Goal: Task Accomplishment & Management: Complete application form

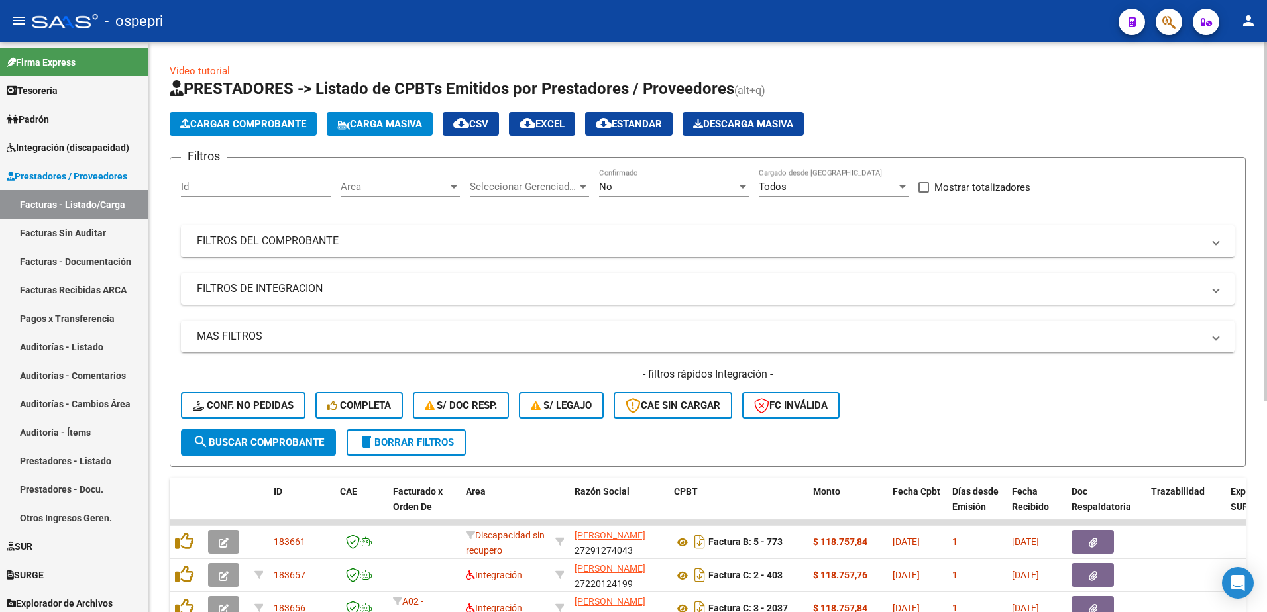
click at [1219, 243] on span at bounding box center [1216, 241] width 5 height 15
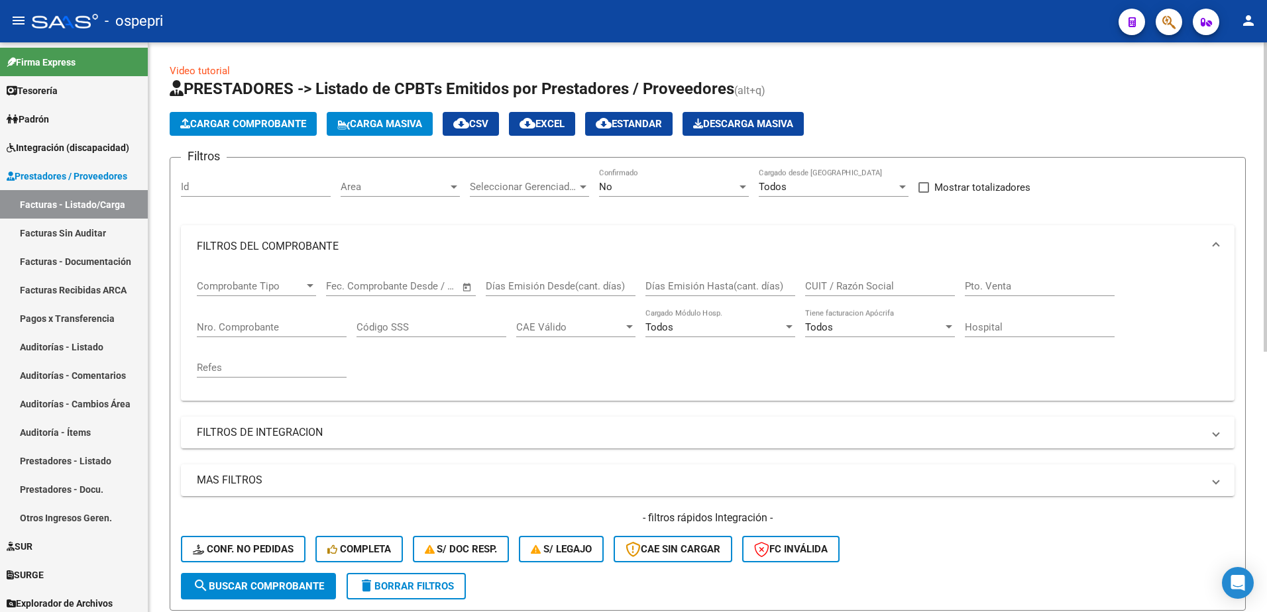
click at [870, 284] on input "CUIT / Razón Social" at bounding box center [880, 286] width 150 height 12
paste input "27061483395"
type input "27061483395"
click at [276, 581] on span "search Buscar Comprobante" at bounding box center [258, 587] width 131 height 12
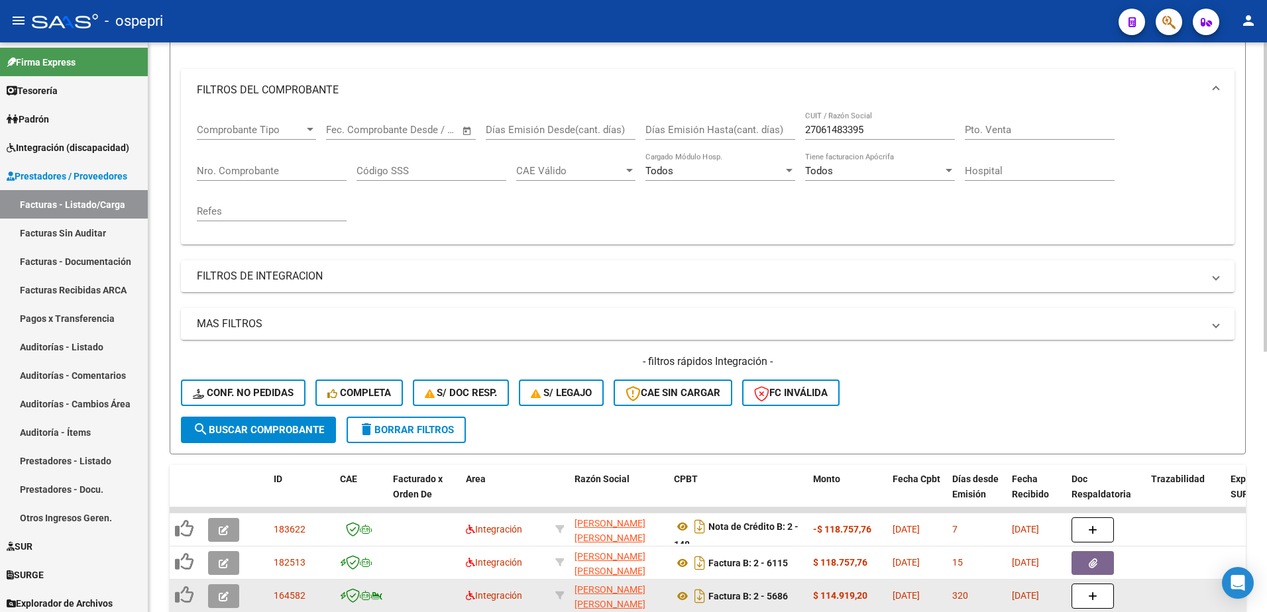
scroll to position [199, 0]
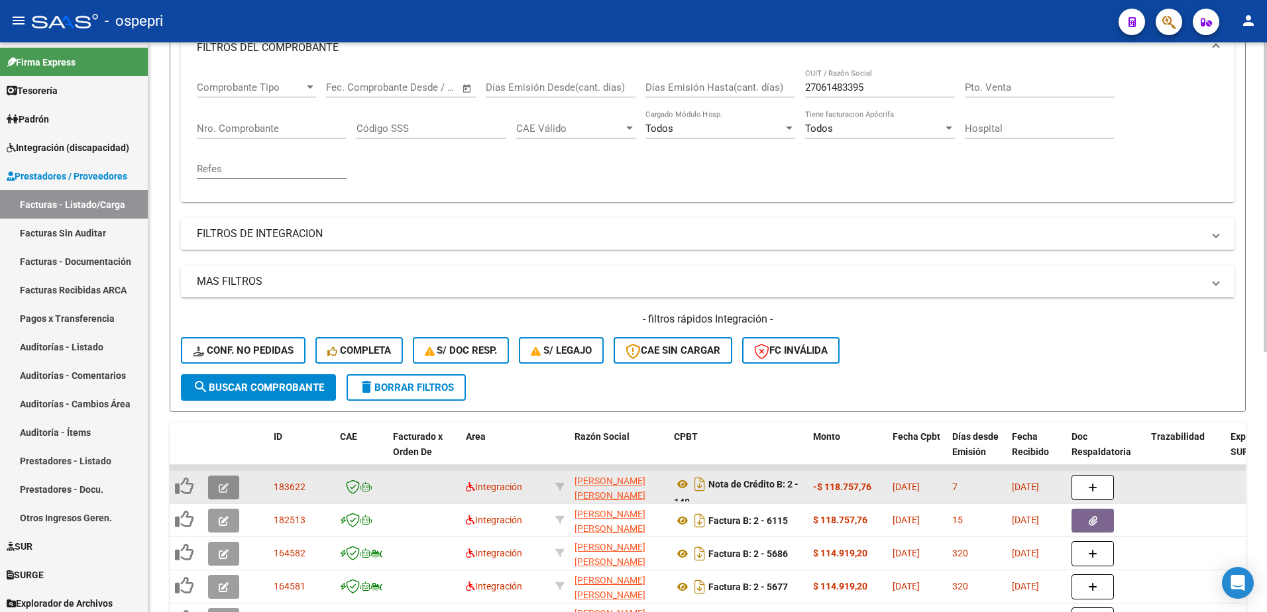
click at [223, 489] on icon "button" at bounding box center [224, 488] width 10 height 10
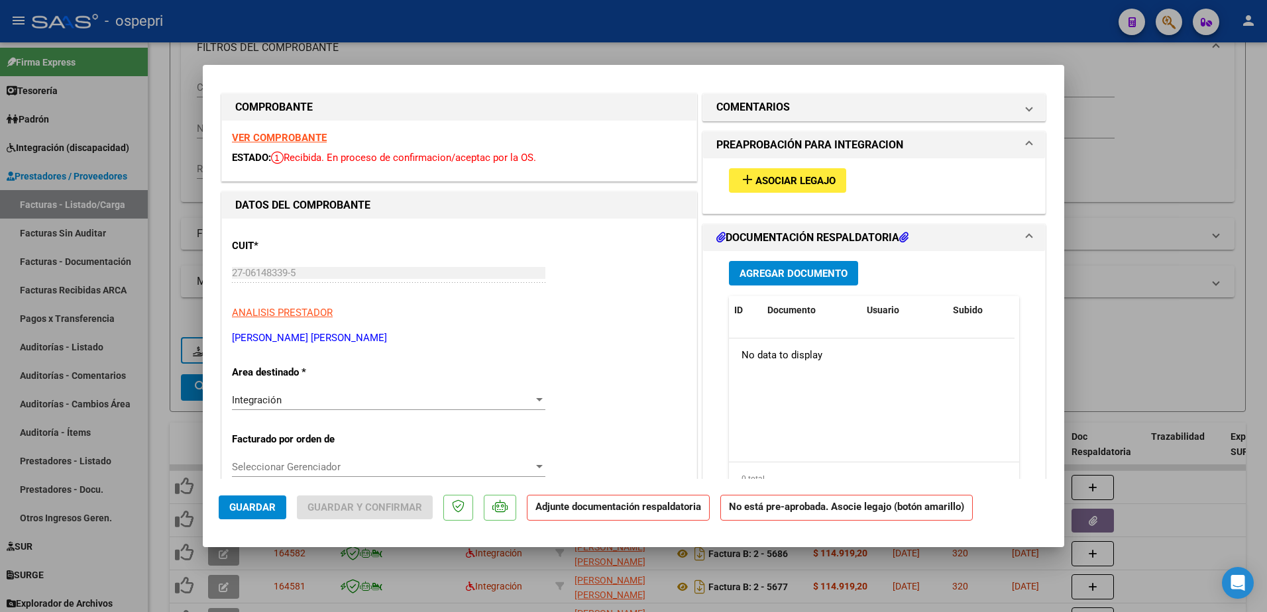
scroll to position [0, 0]
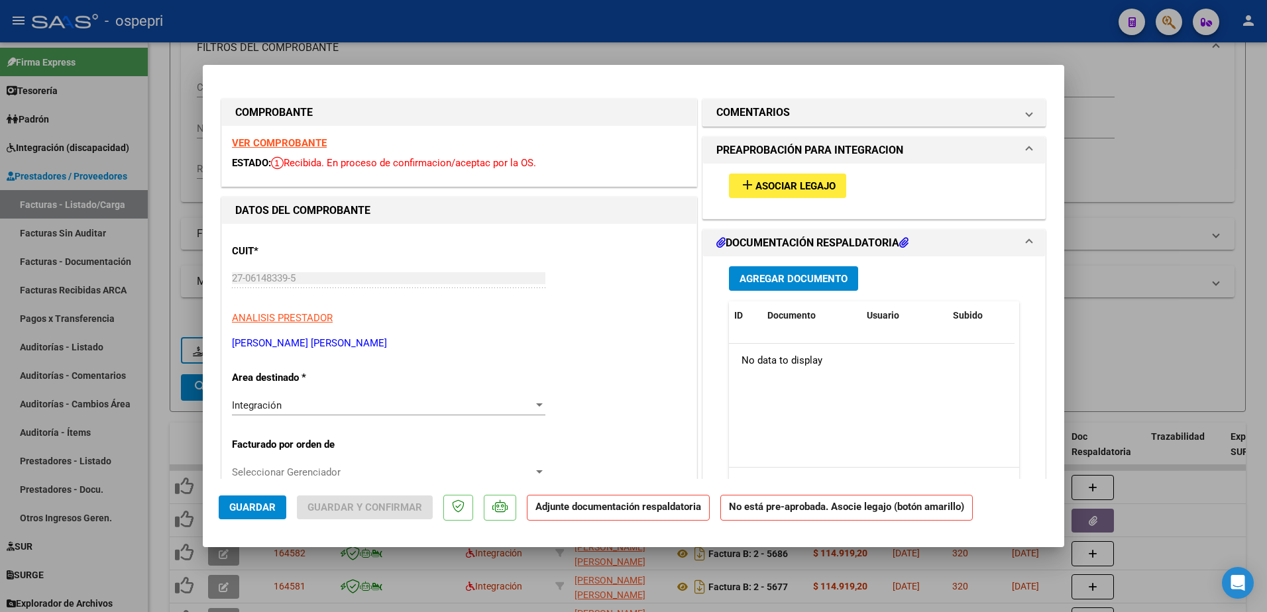
click at [281, 141] on strong "VER COMPROBANTE" at bounding box center [279, 143] width 95 height 12
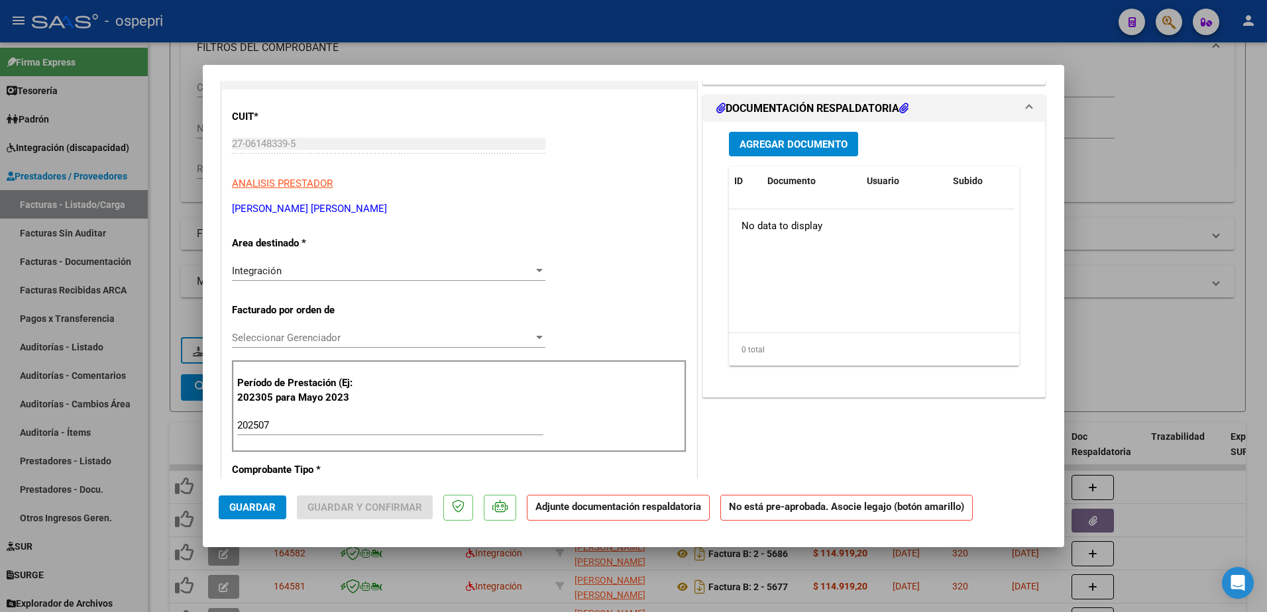
scroll to position [133, 0]
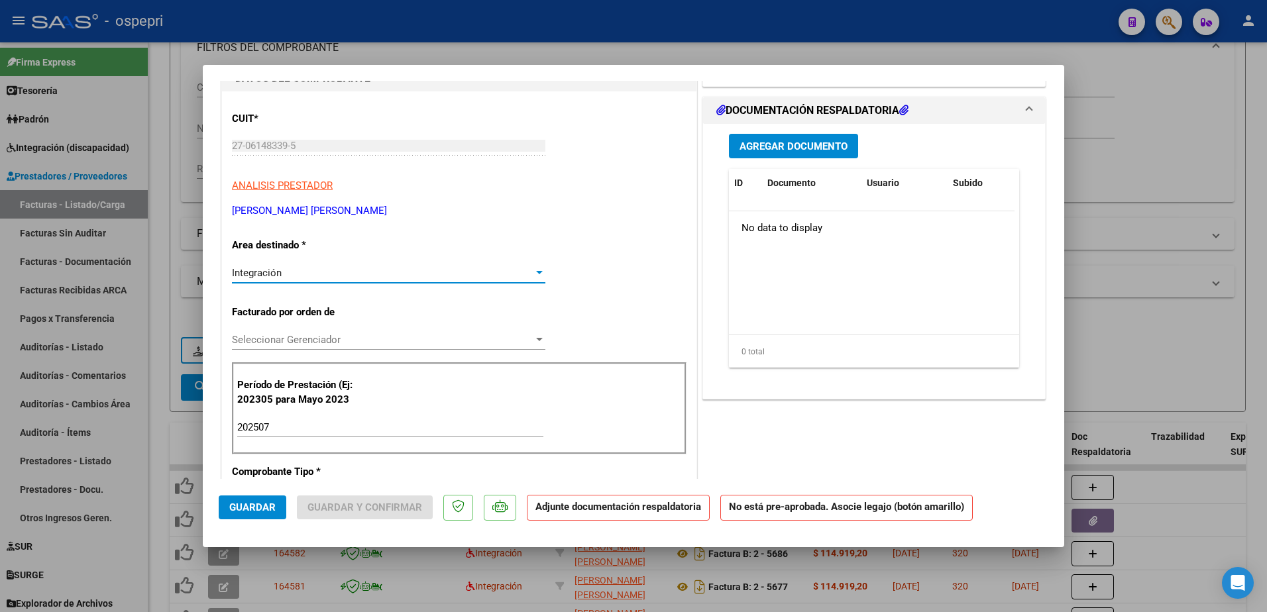
click at [534, 270] on div at bounding box center [540, 273] width 12 height 11
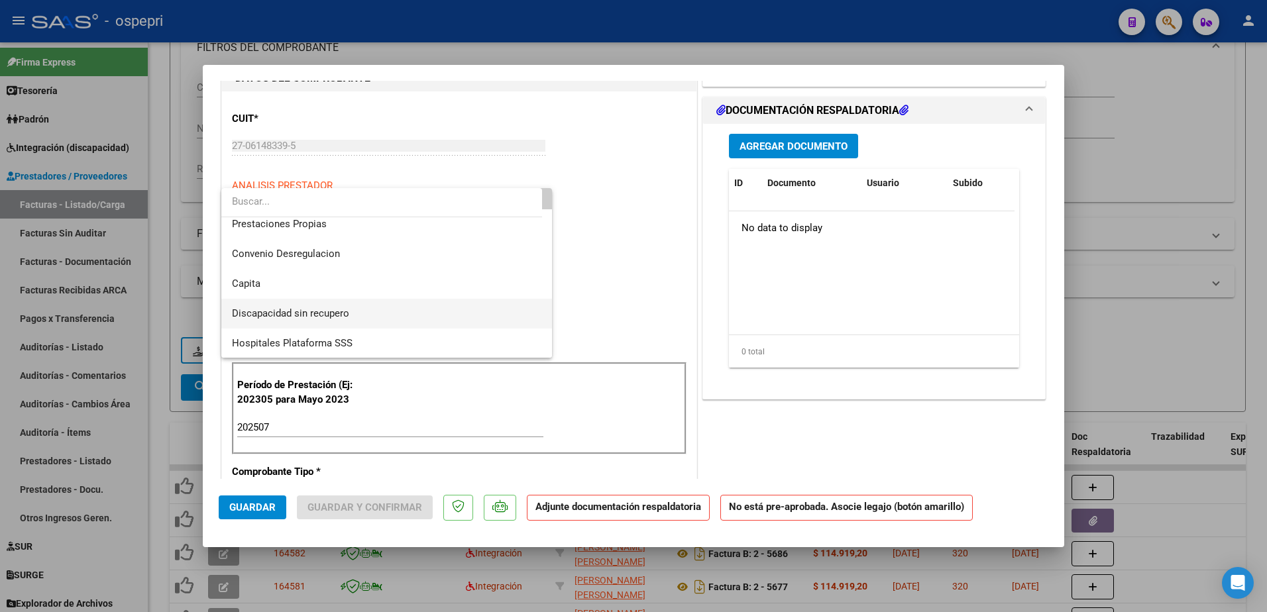
scroll to position [129, 0]
click at [339, 310] on span "Discapacidad sin recupero" at bounding box center [290, 313] width 117 height 12
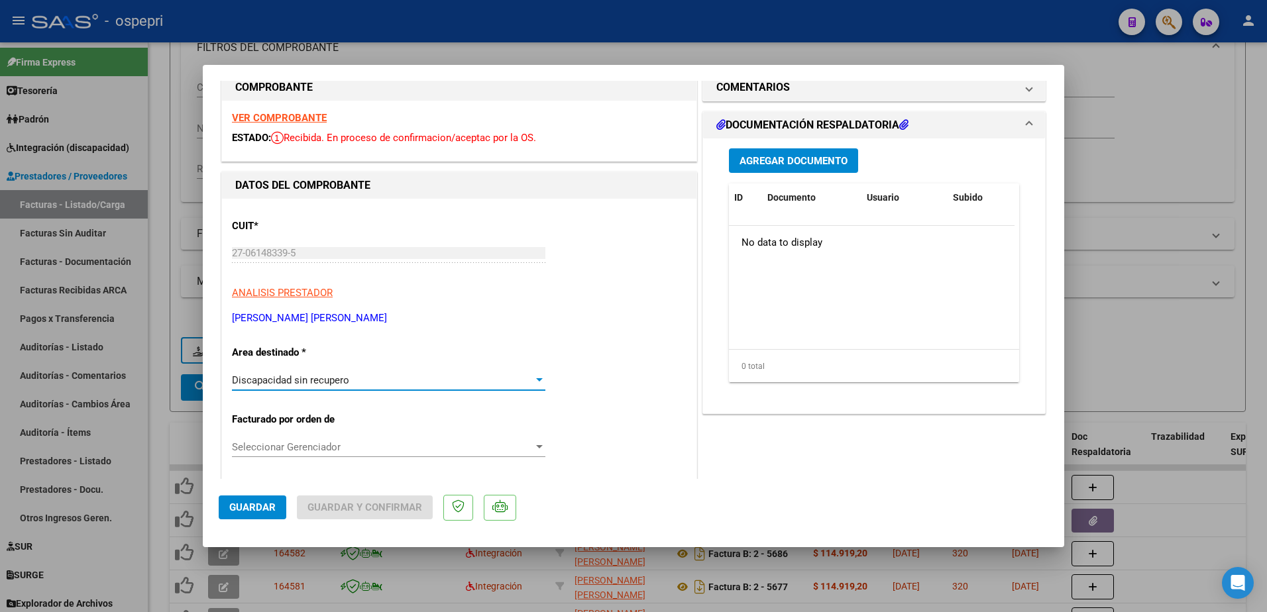
scroll to position [0, 0]
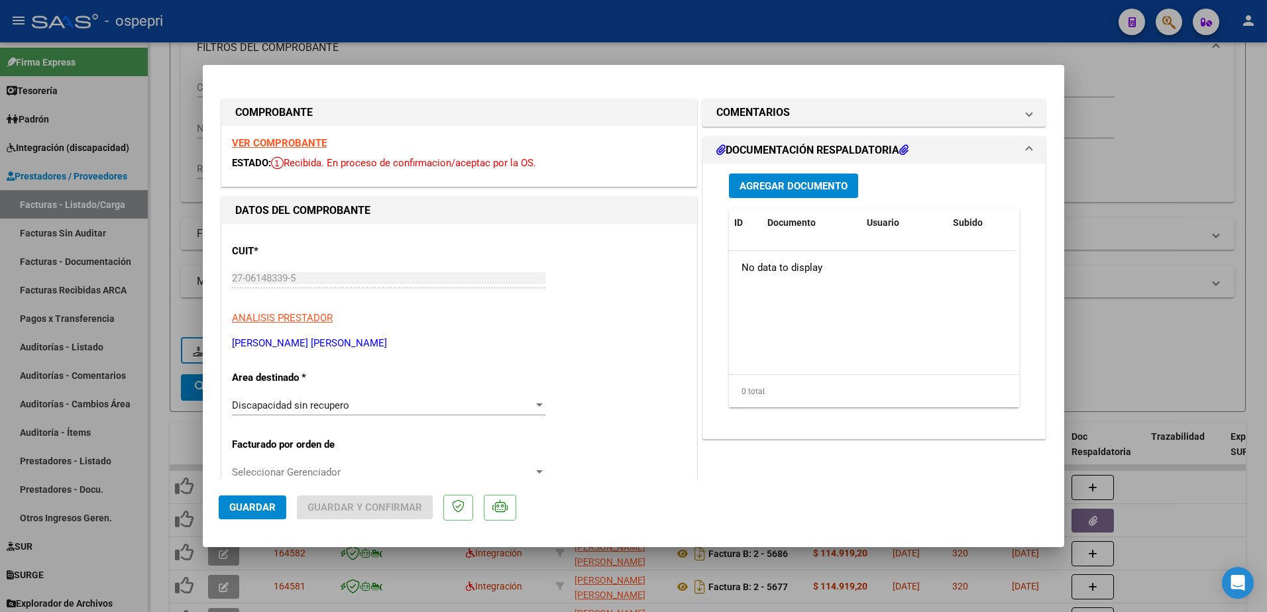
click at [306, 143] on strong "VER COMPROBANTE" at bounding box center [279, 143] width 95 height 12
type input "$ 0,00"
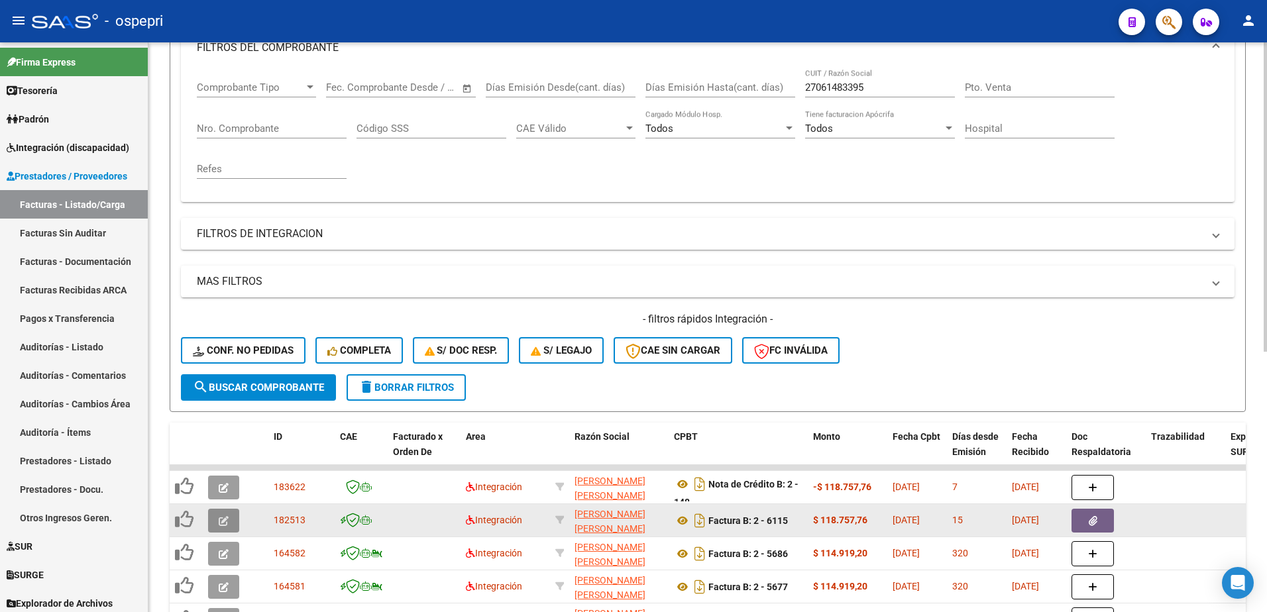
click at [223, 523] on icon "button" at bounding box center [224, 521] width 10 height 10
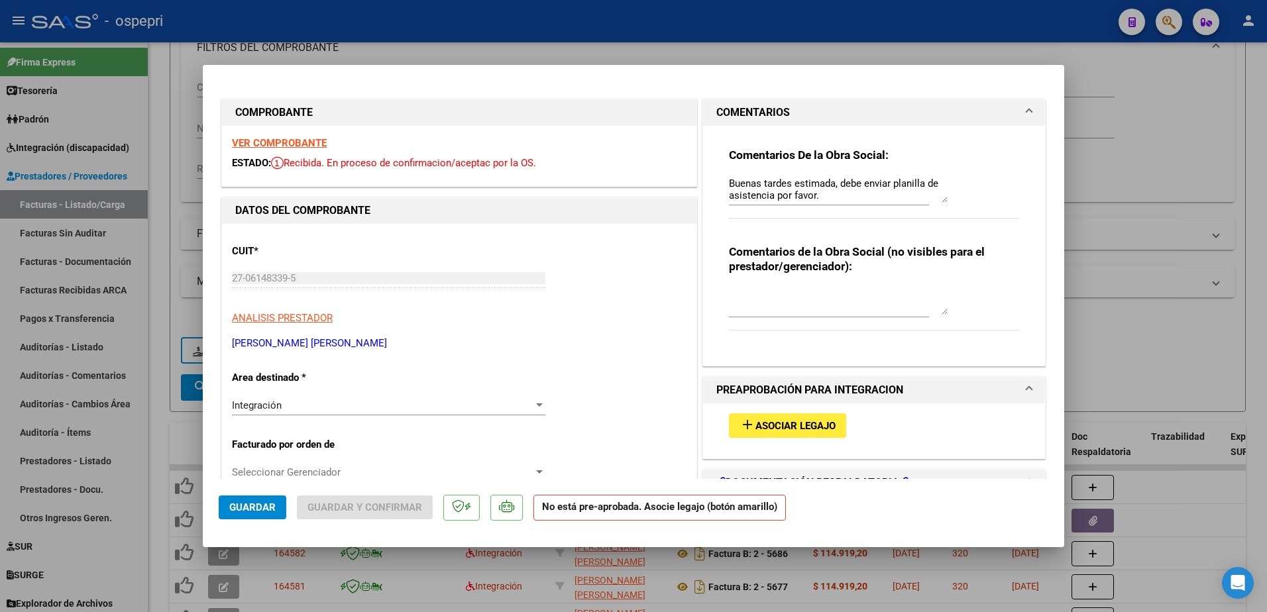
click at [271, 144] on strong "VER COMPROBANTE" at bounding box center [279, 143] width 95 height 12
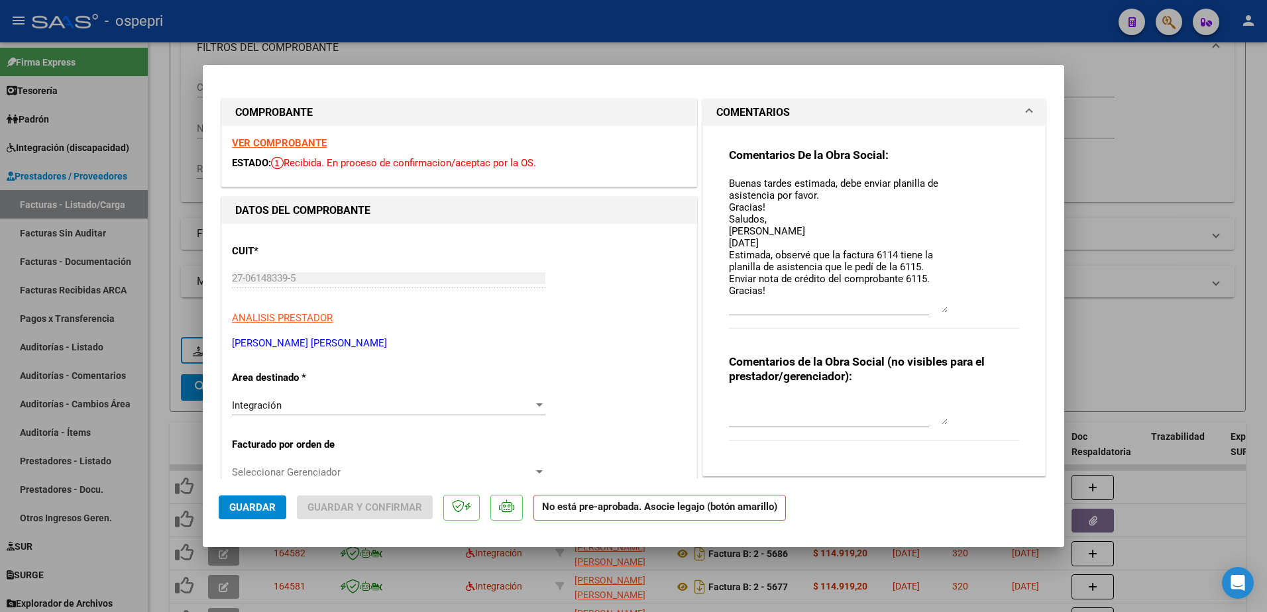
drag, startPoint x: 935, startPoint y: 201, endPoint x: 940, endPoint y: 311, distance: 110.2
click at [940, 311] on textarea "Buenas tardes estimada, debe enviar planilla de asistencia por favor. Gracias! …" at bounding box center [838, 244] width 219 height 137
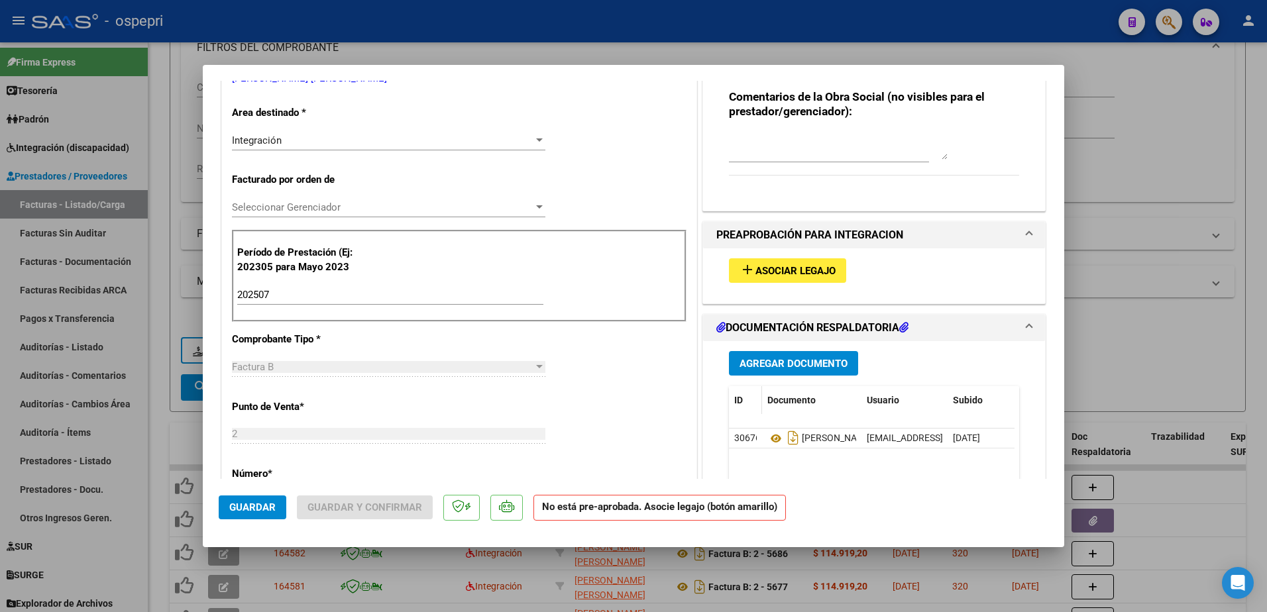
scroll to position [331, 0]
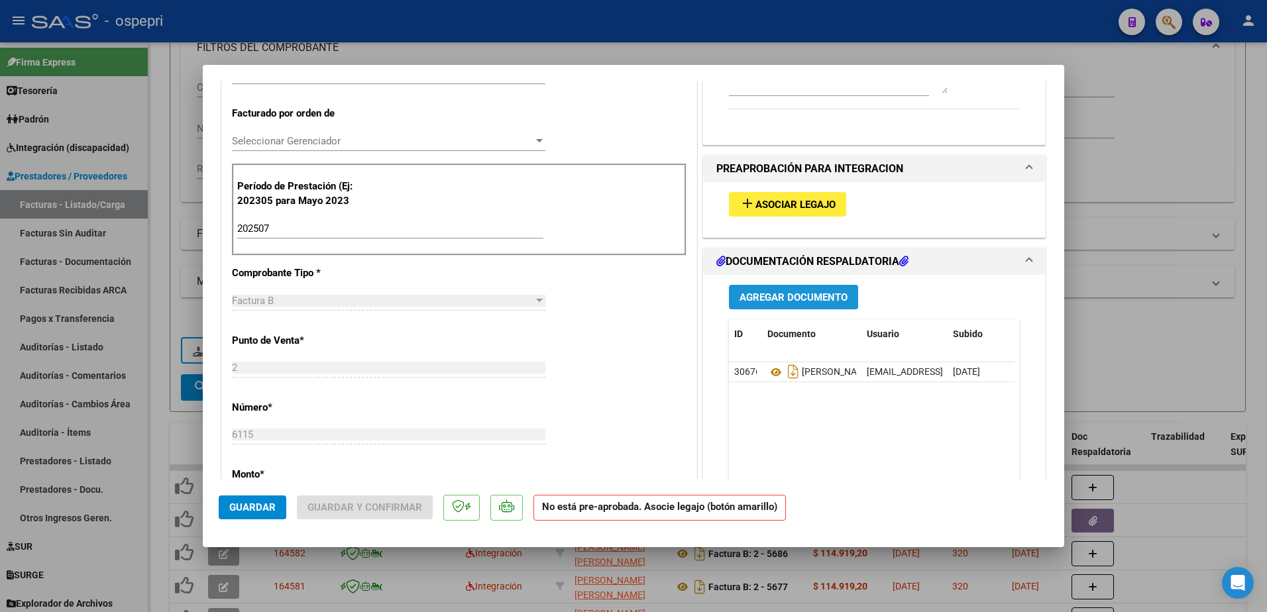
click at [763, 294] on span "Agregar Documento" at bounding box center [794, 298] width 108 height 12
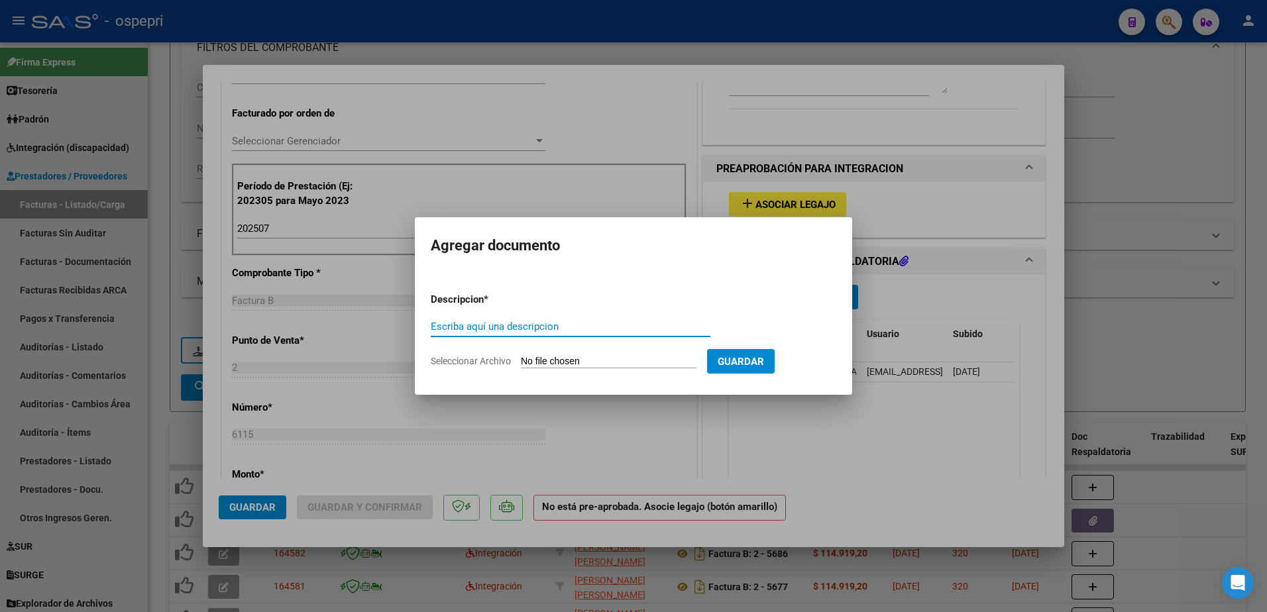
click at [487, 330] on input "Escriba aquí una descripcion" at bounding box center [571, 327] width 280 height 12
type input "Nota de credito"
click at [587, 359] on input "Seleccionar Archivo" at bounding box center [609, 362] width 176 height 13
type input "C:\fakepath\[PERSON_NAME] [GEOGRAPHIC_DATA] 6115.pdf"
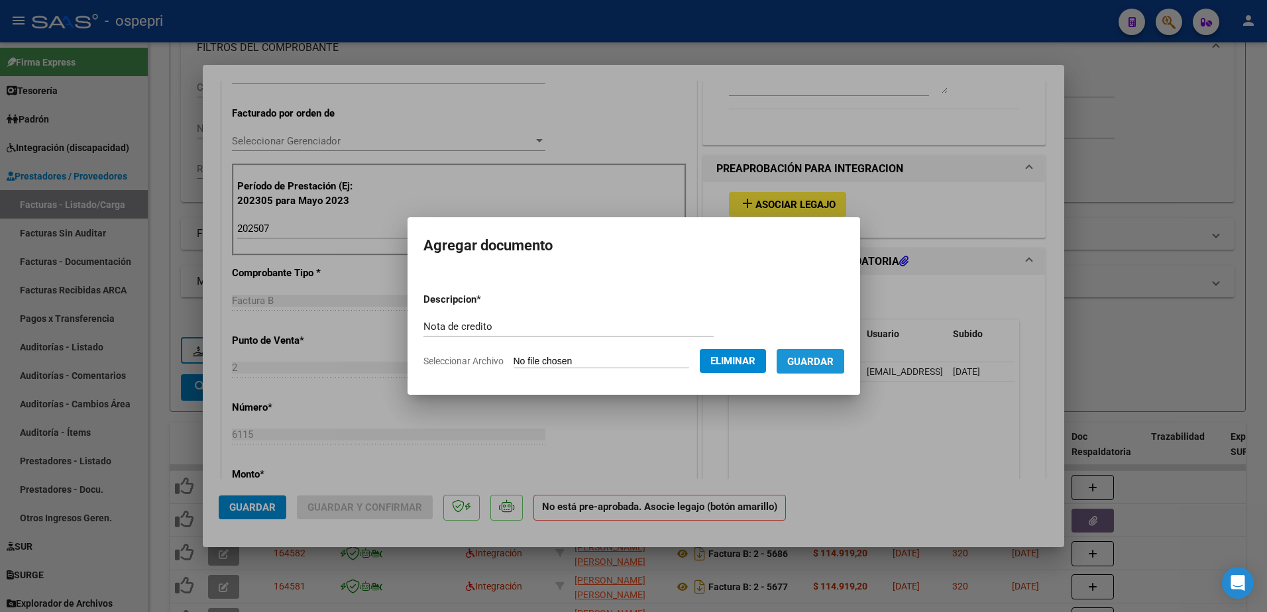
click at [816, 359] on span "Guardar" at bounding box center [810, 362] width 46 height 12
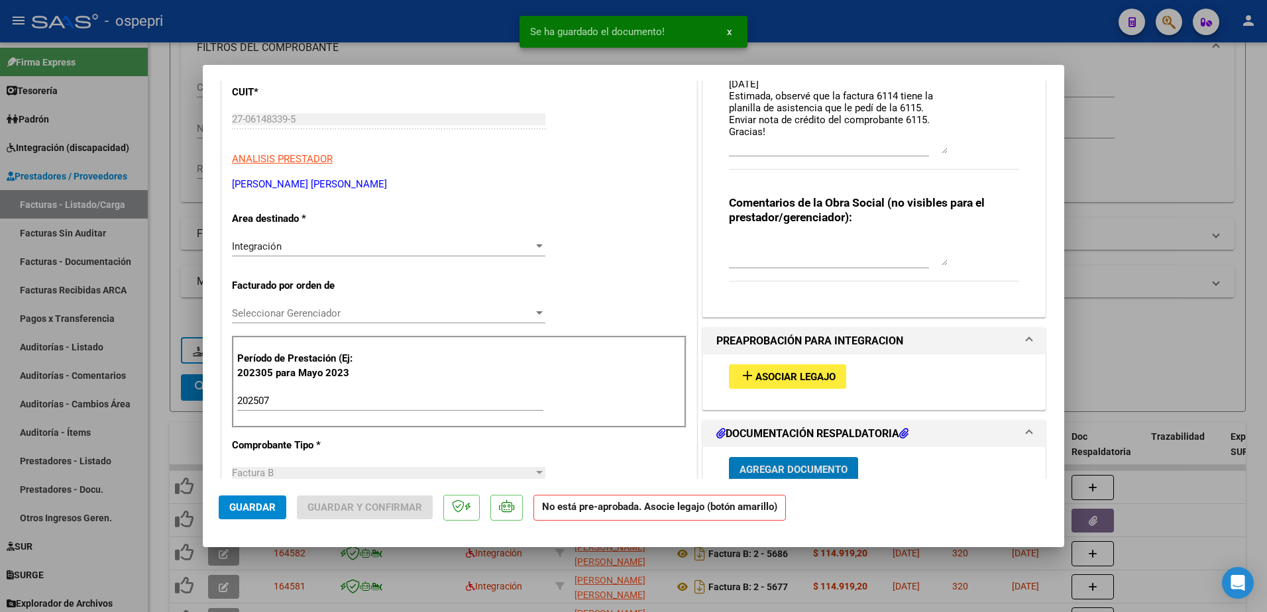
scroll to position [133, 0]
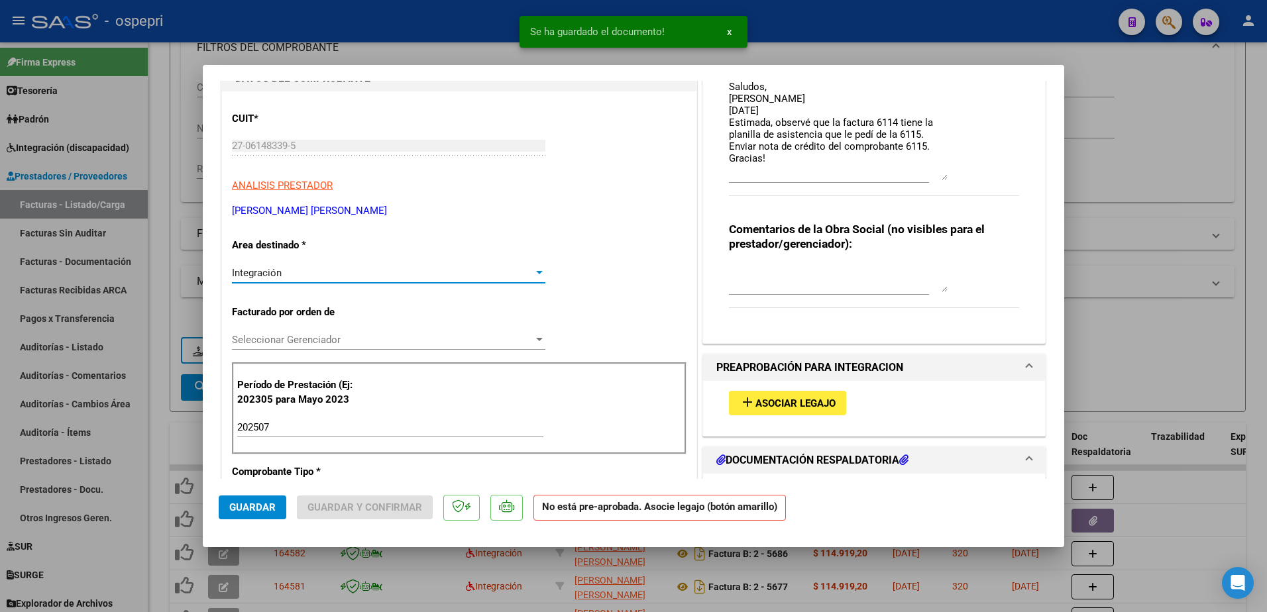
click at [536, 272] on div at bounding box center [539, 272] width 7 height 3
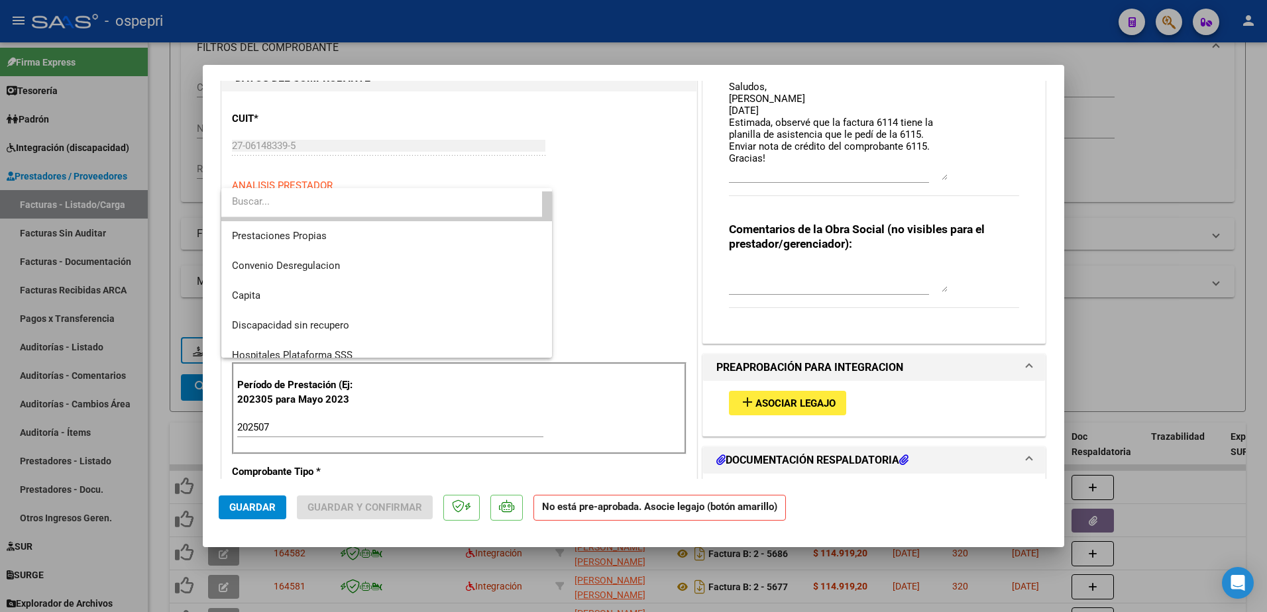
scroll to position [129, 0]
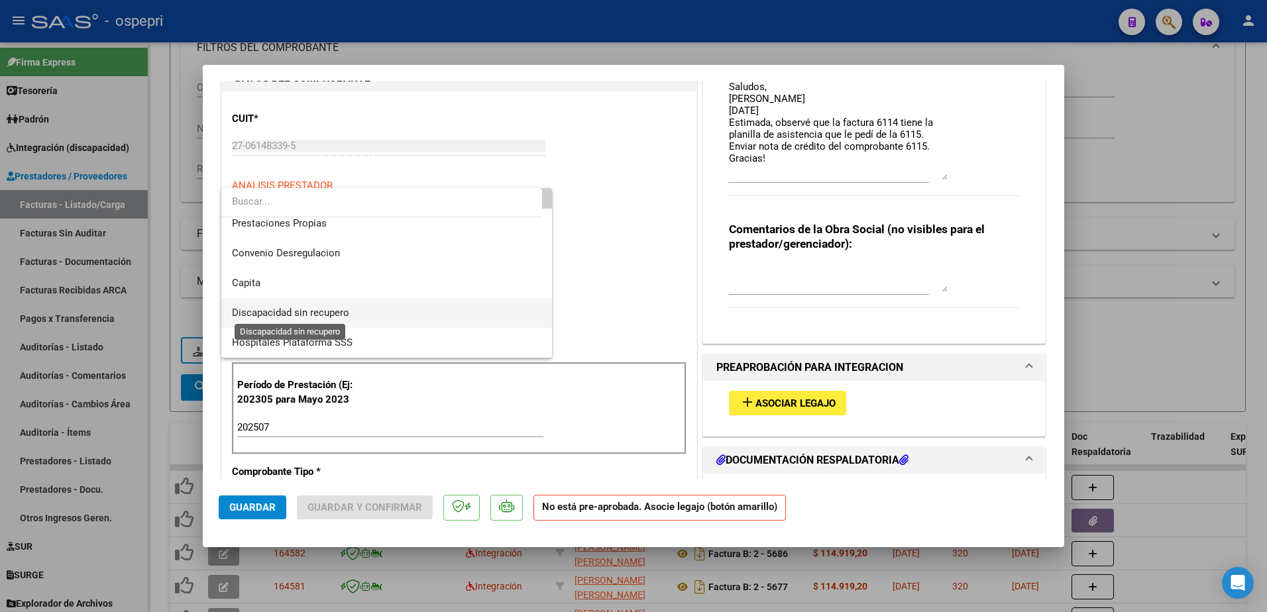
click at [328, 313] on span "Discapacidad sin recupero" at bounding box center [290, 313] width 117 height 12
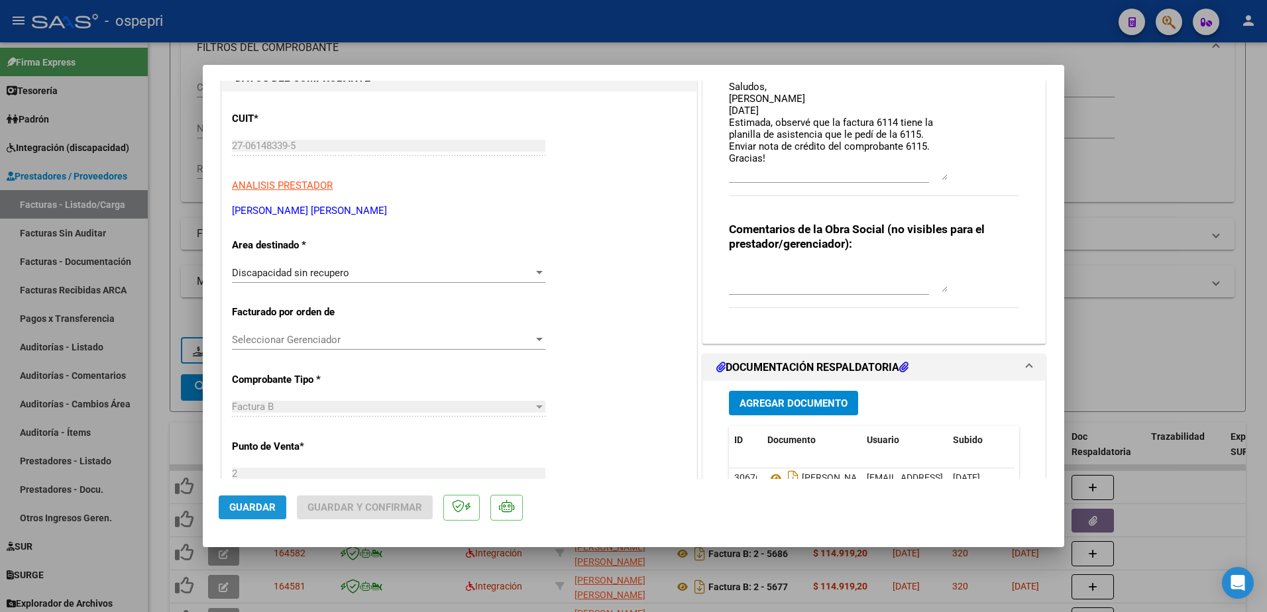
click at [271, 505] on span "Guardar" at bounding box center [252, 508] width 46 height 12
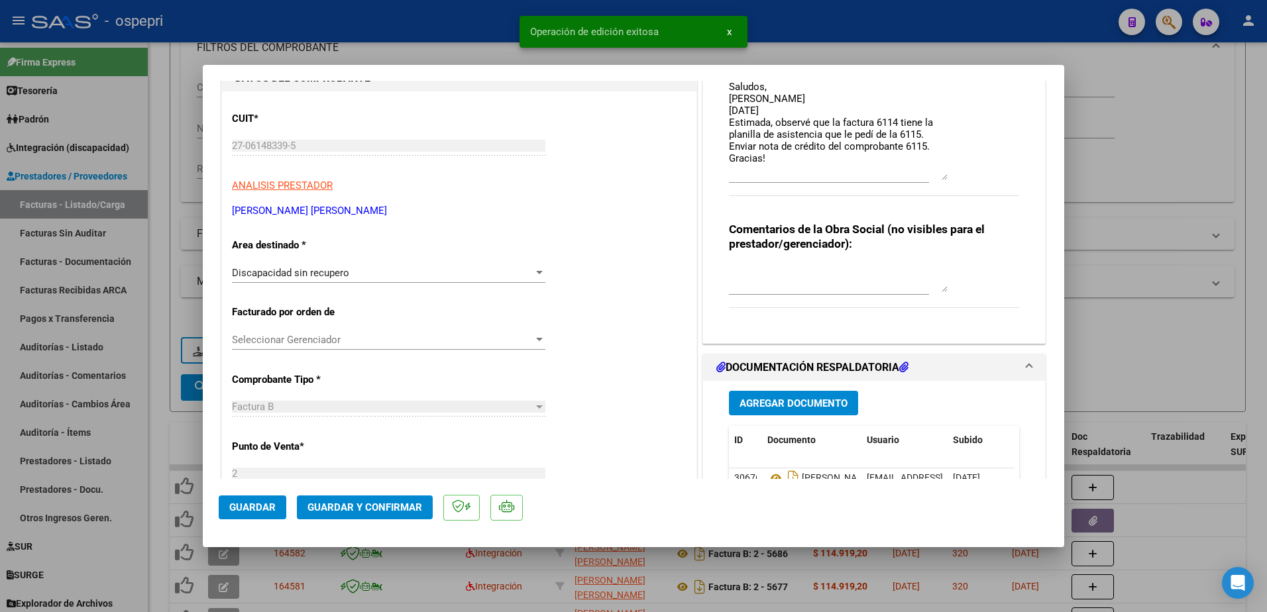
type input "$ 0,00"
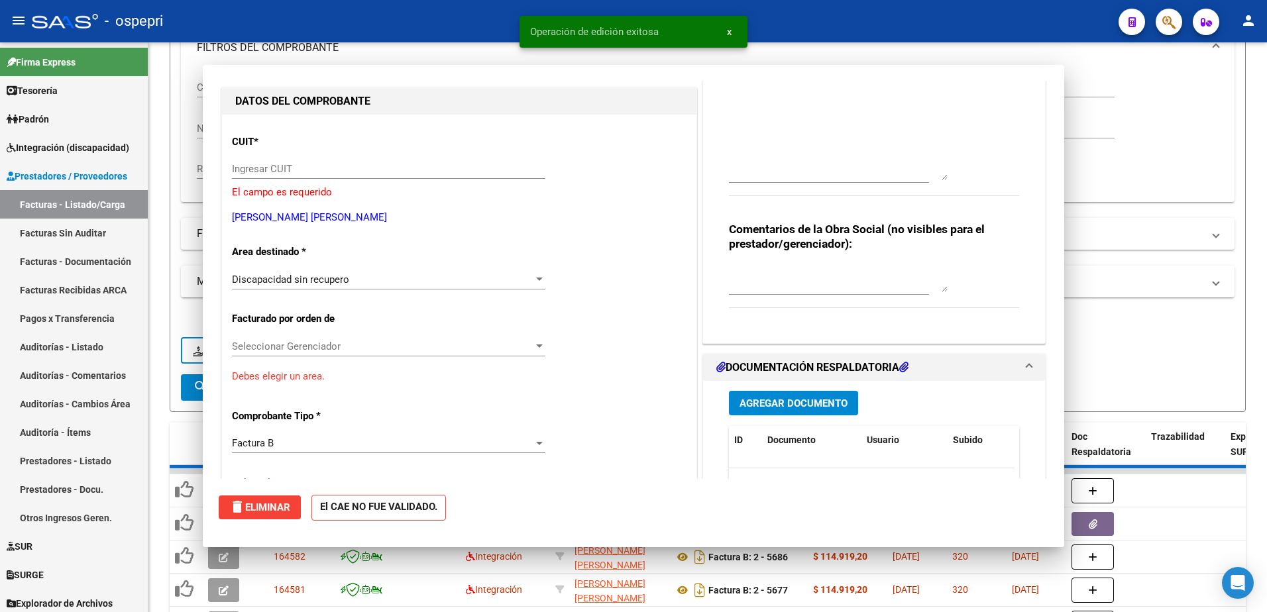
scroll to position [156, 0]
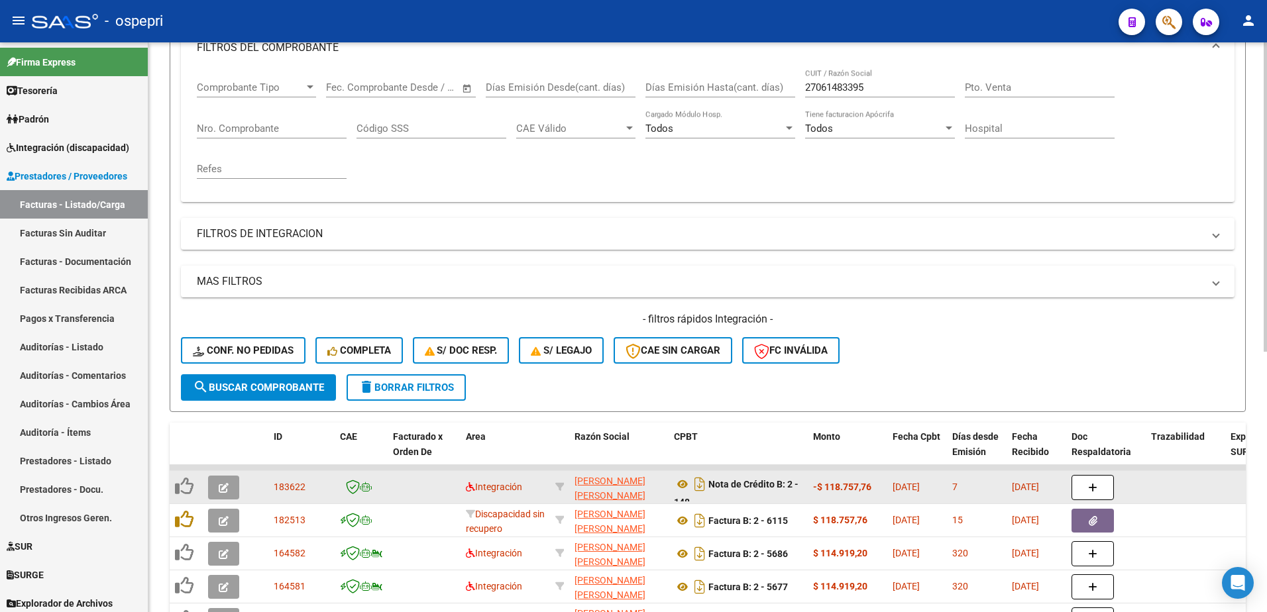
click at [225, 489] on icon "button" at bounding box center [224, 488] width 10 height 10
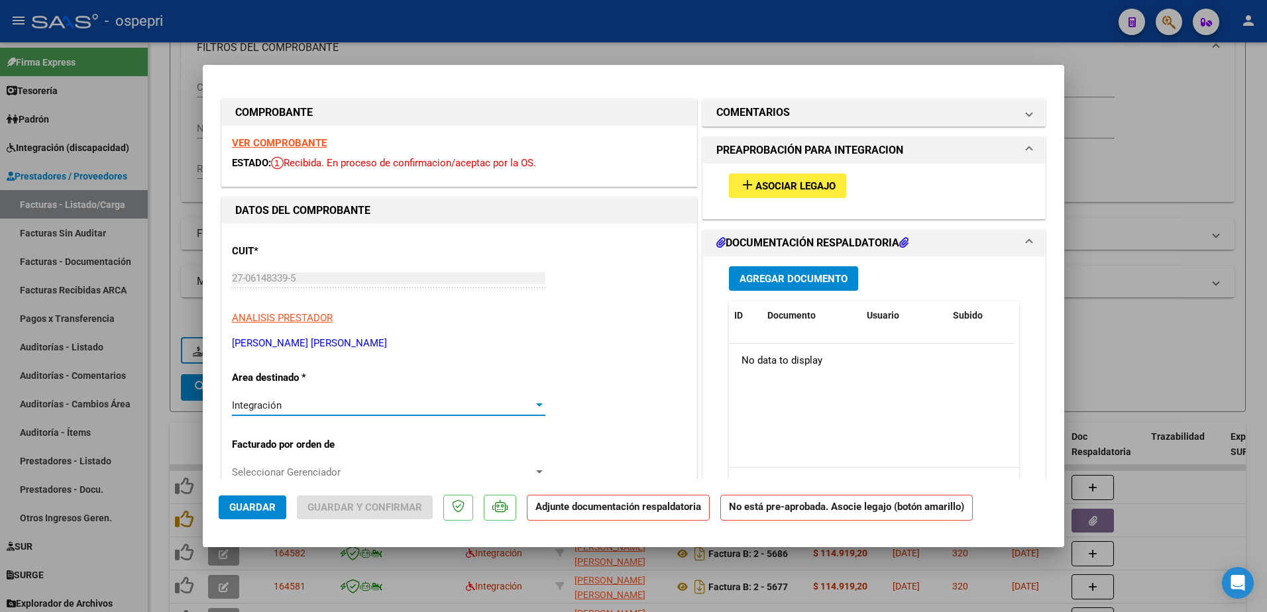
click at [534, 403] on div at bounding box center [540, 405] width 12 height 11
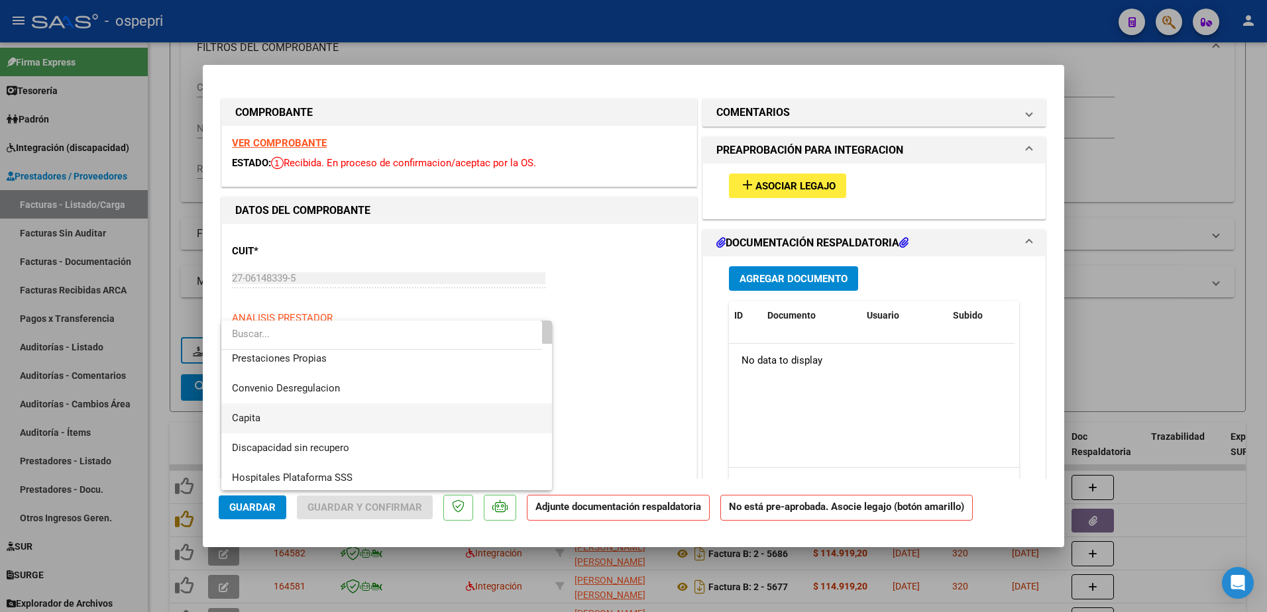
scroll to position [129, 0]
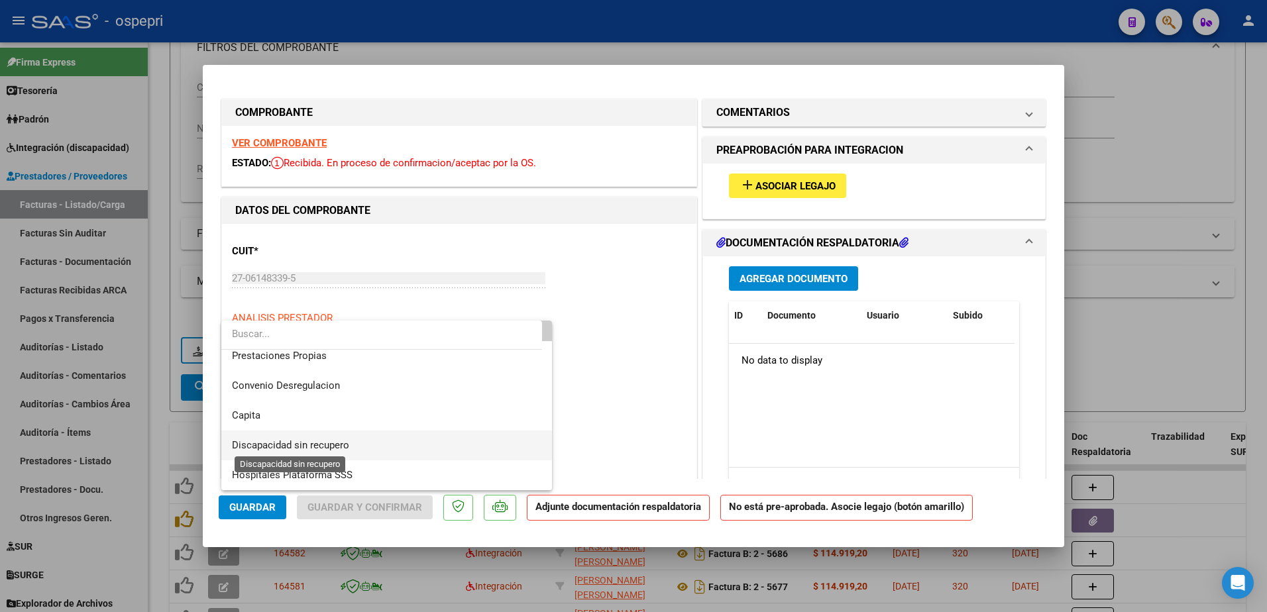
click at [335, 441] on span "Discapacidad sin recupero" at bounding box center [290, 445] width 117 height 12
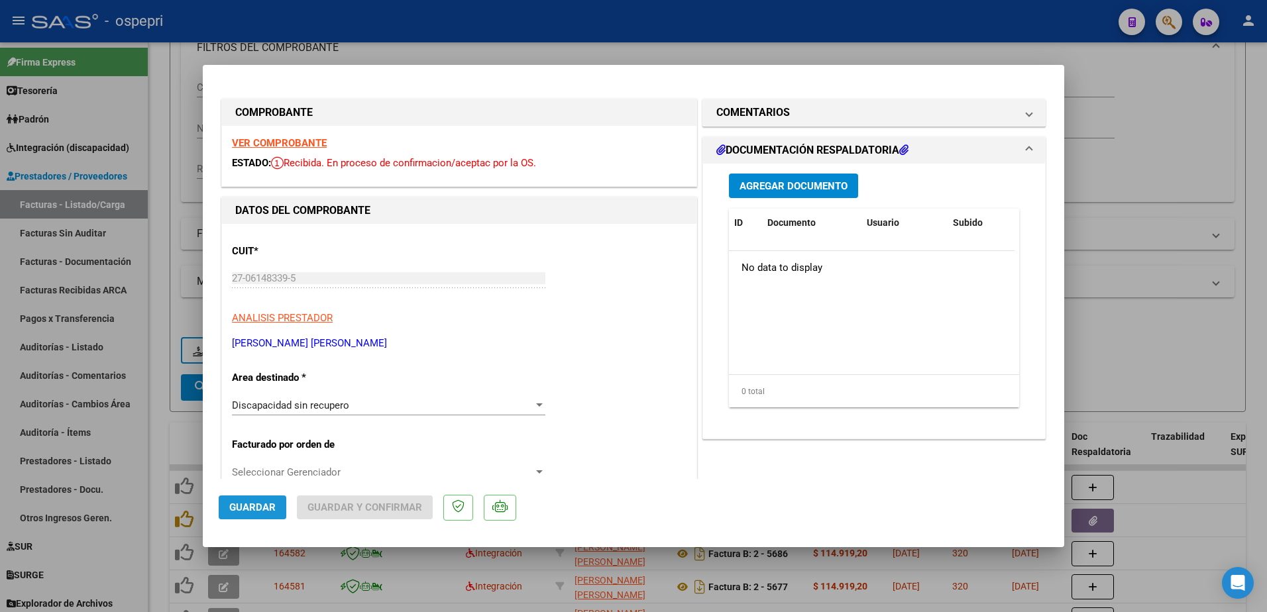
click at [246, 504] on span "Guardar" at bounding box center [252, 508] width 46 height 12
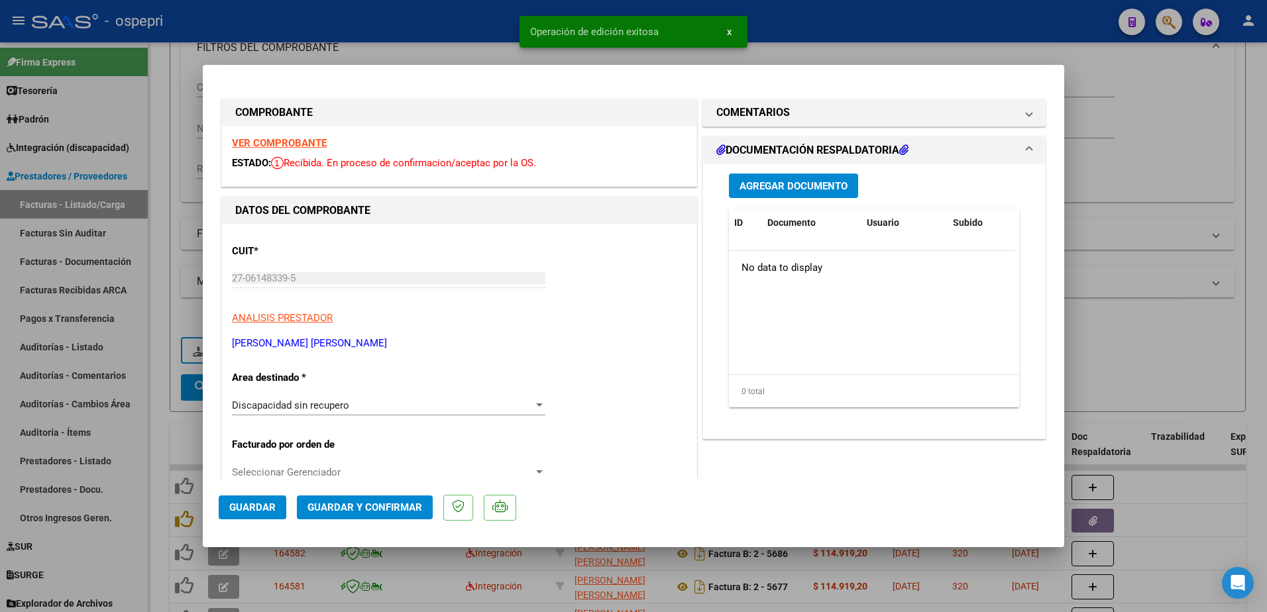
type input "$ 0,00"
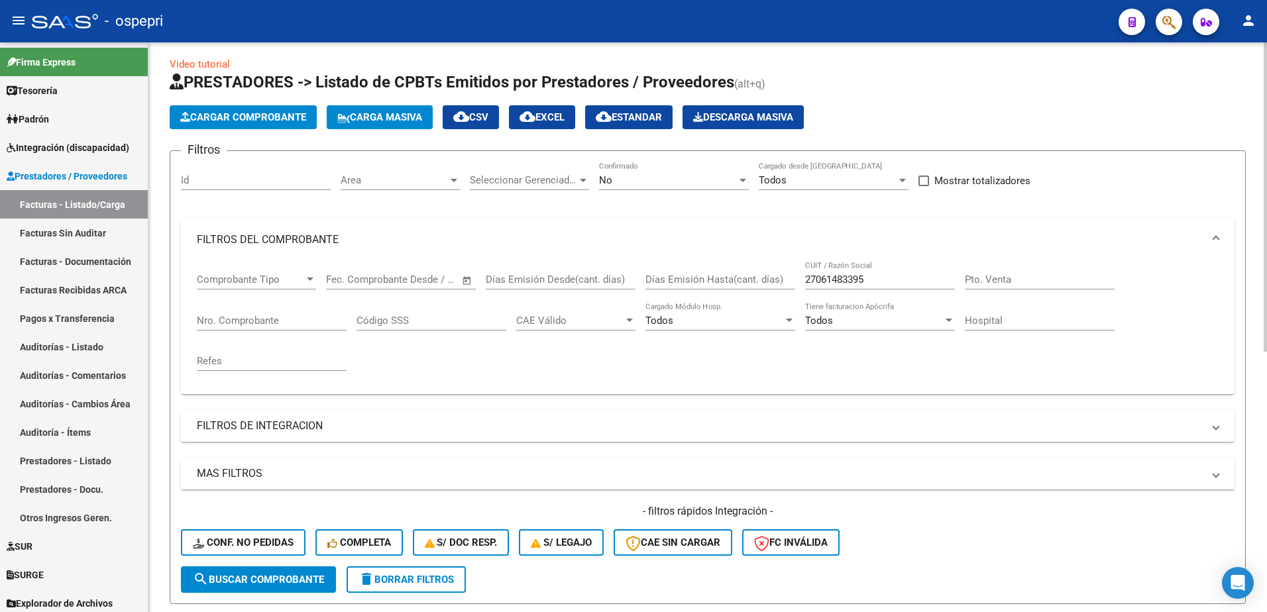
scroll to position [0, 0]
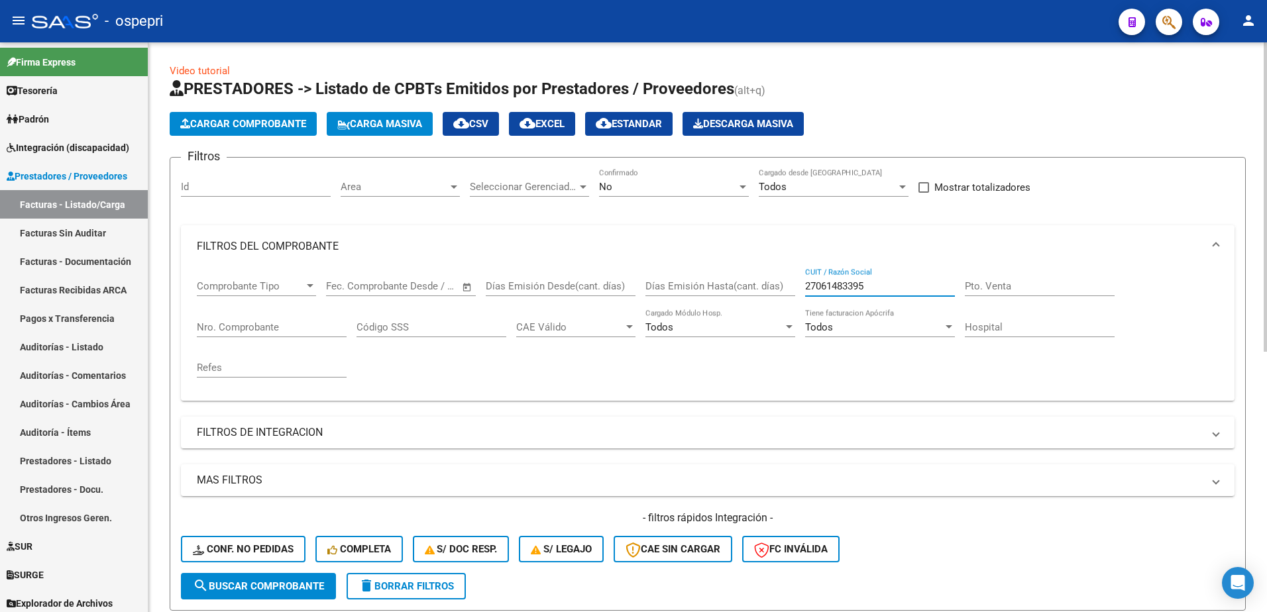
click at [872, 288] on input "27061483395" at bounding box center [880, 286] width 150 height 12
paste input "339695860"
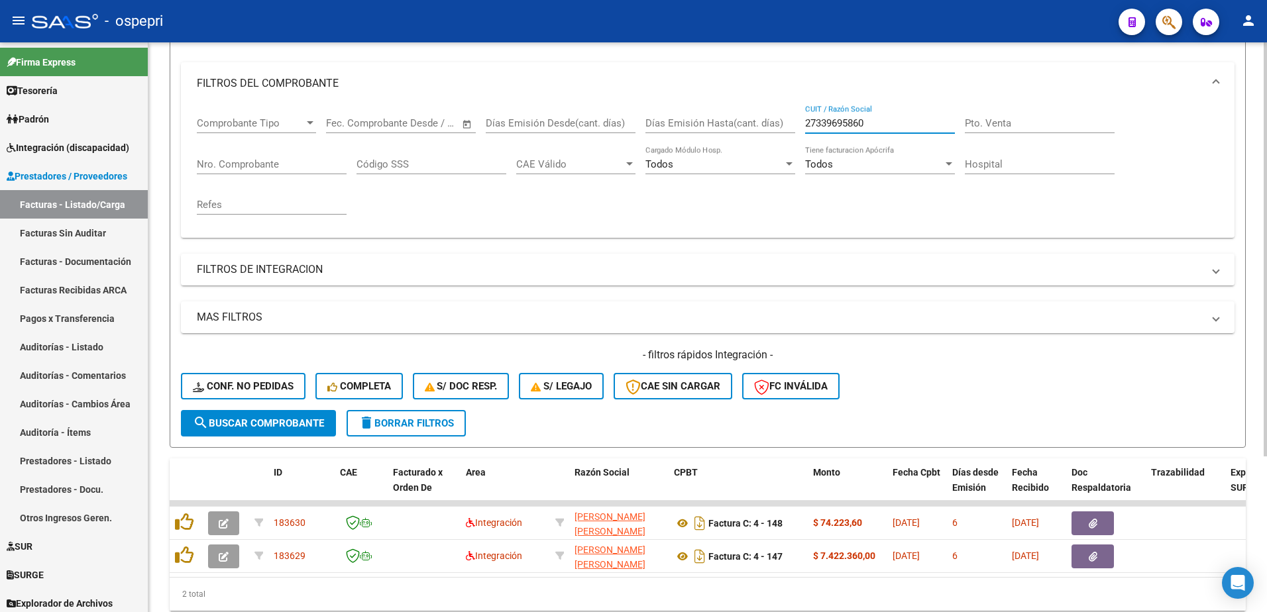
scroll to position [199, 0]
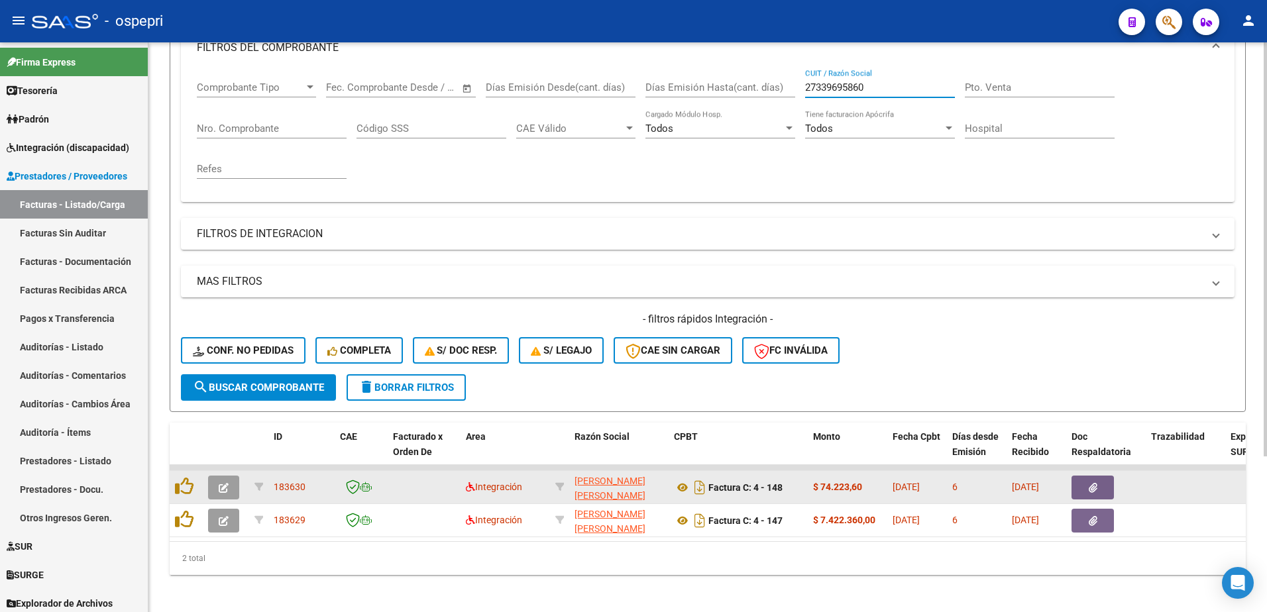
type input "27339695860"
click at [224, 489] on icon "button" at bounding box center [224, 488] width 10 height 10
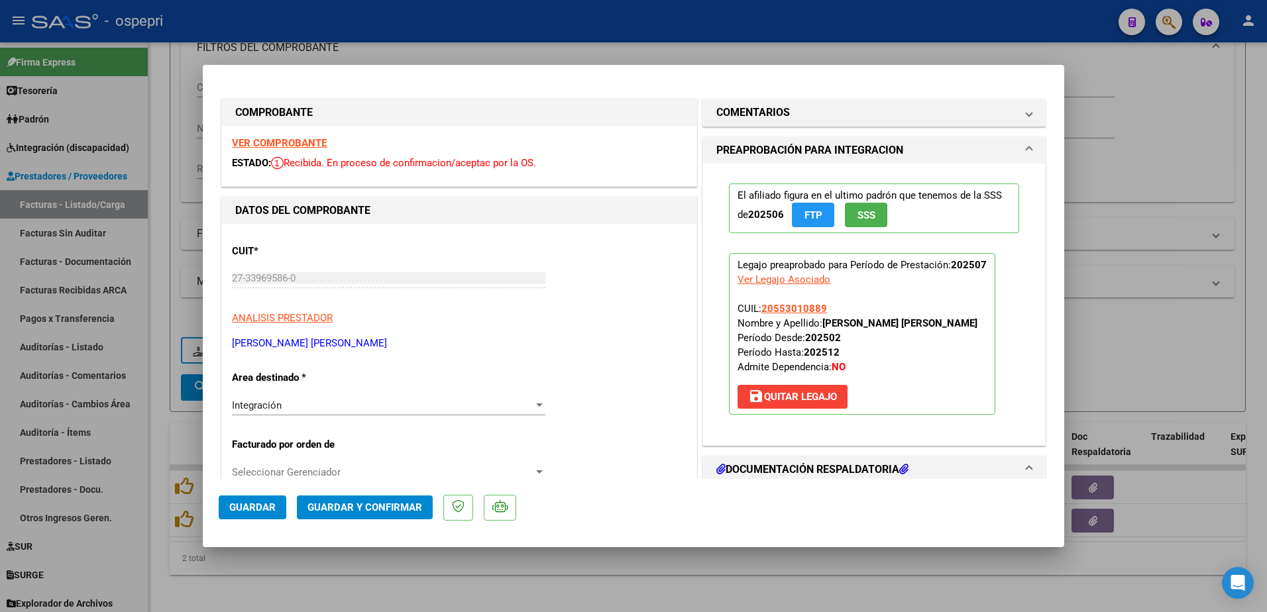
click at [273, 145] on strong "VER COMPROBANTE" at bounding box center [279, 143] width 95 height 12
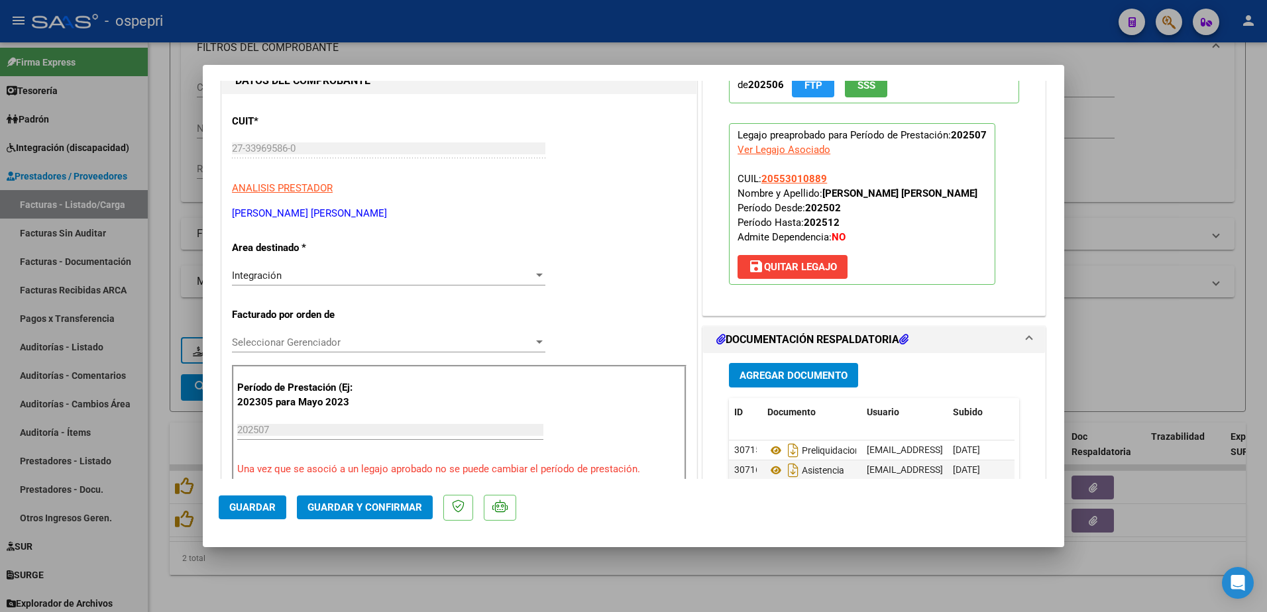
scroll to position [133, 0]
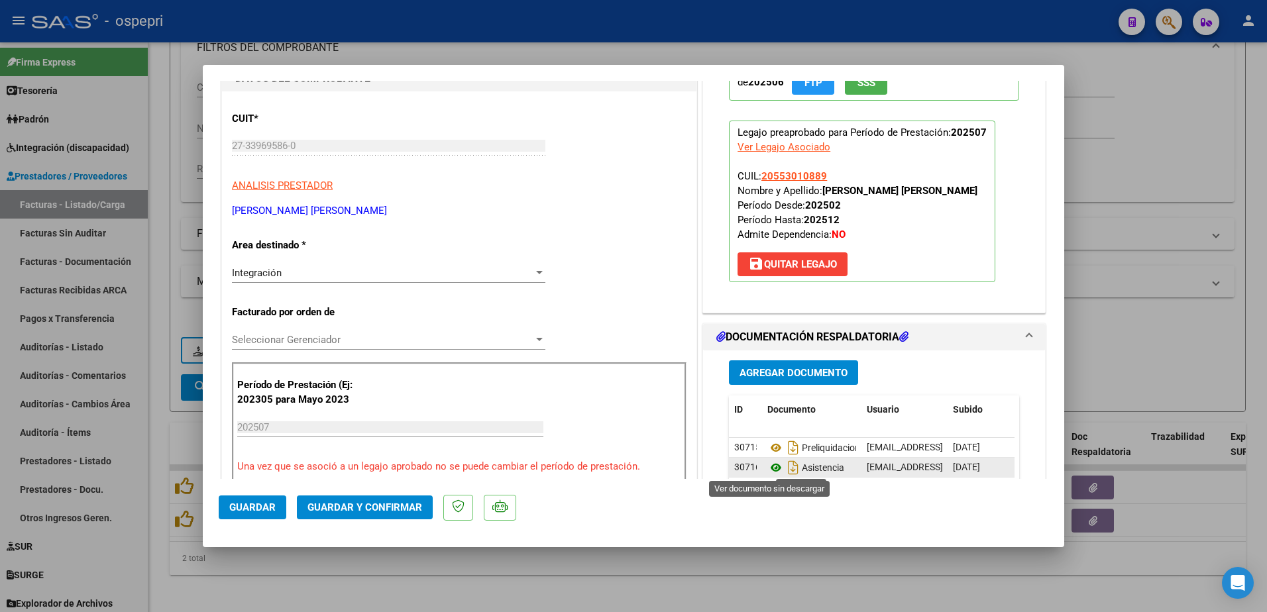
click at [772, 467] on icon at bounding box center [776, 468] width 17 height 16
click at [536, 341] on div at bounding box center [539, 339] width 7 height 3
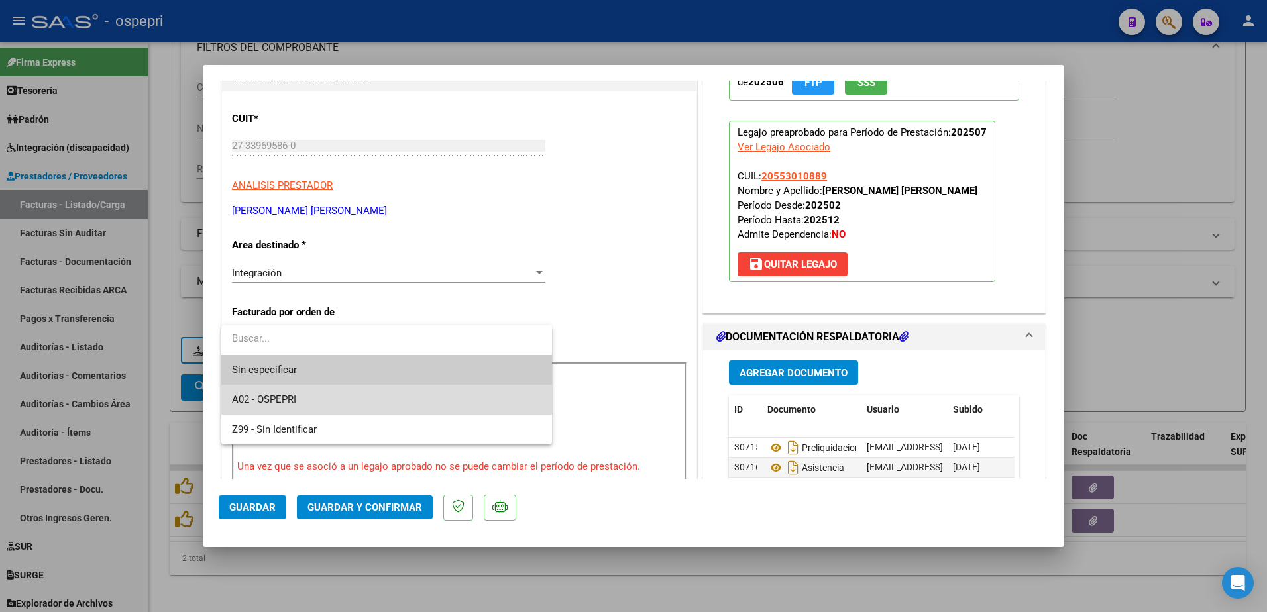
click at [333, 401] on span "A02 - OSPEPRI" at bounding box center [387, 400] width 310 height 30
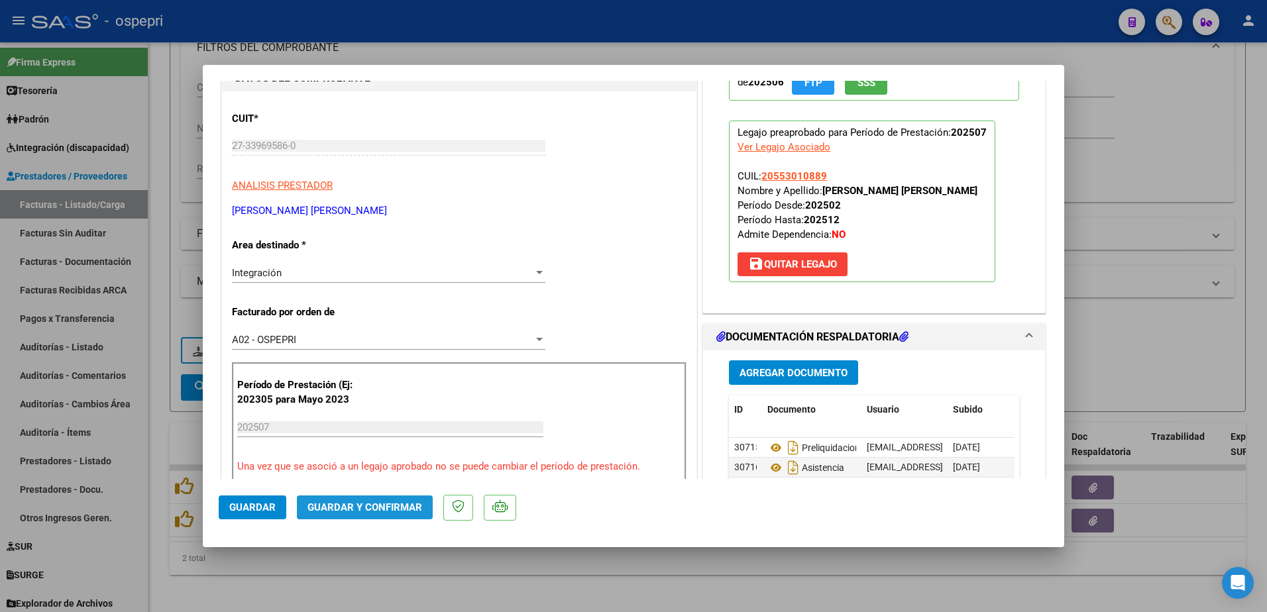
click at [412, 512] on span "Guardar y Confirmar" at bounding box center [365, 508] width 115 height 12
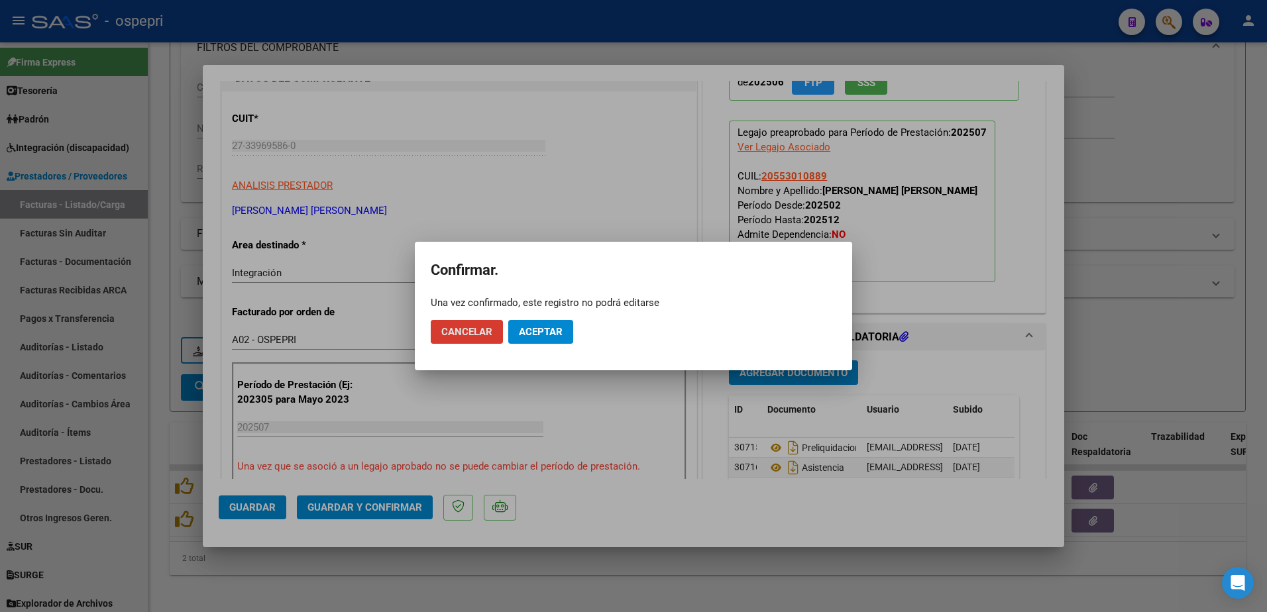
click at [542, 329] on span "Aceptar" at bounding box center [541, 332] width 44 height 12
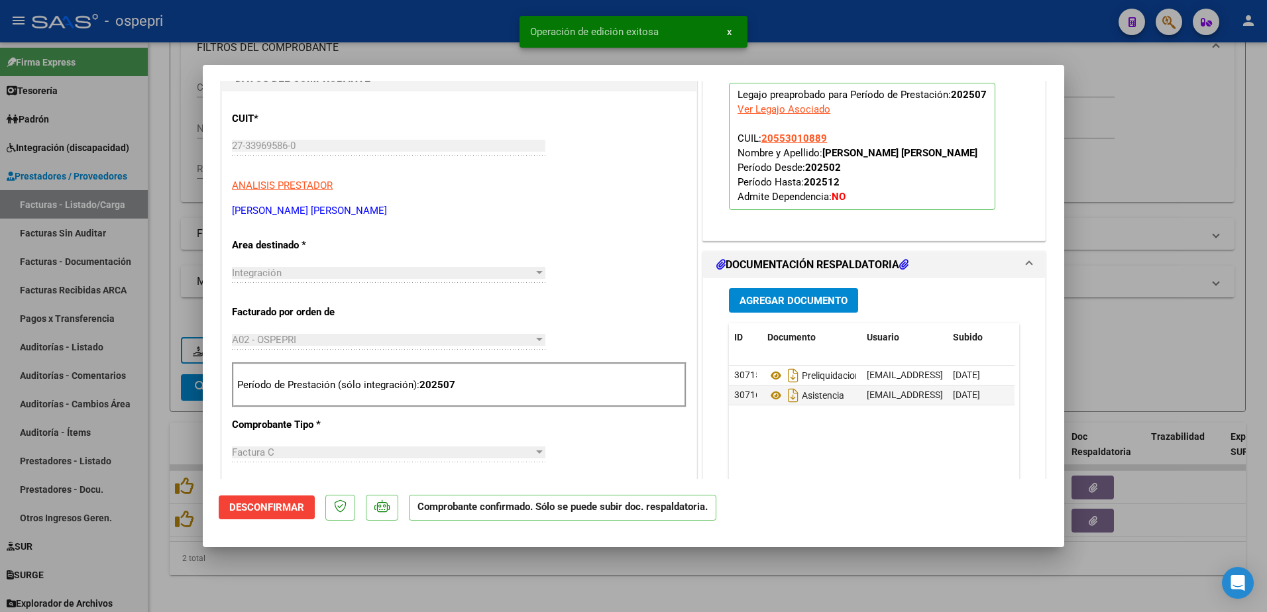
type input "$ 0,00"
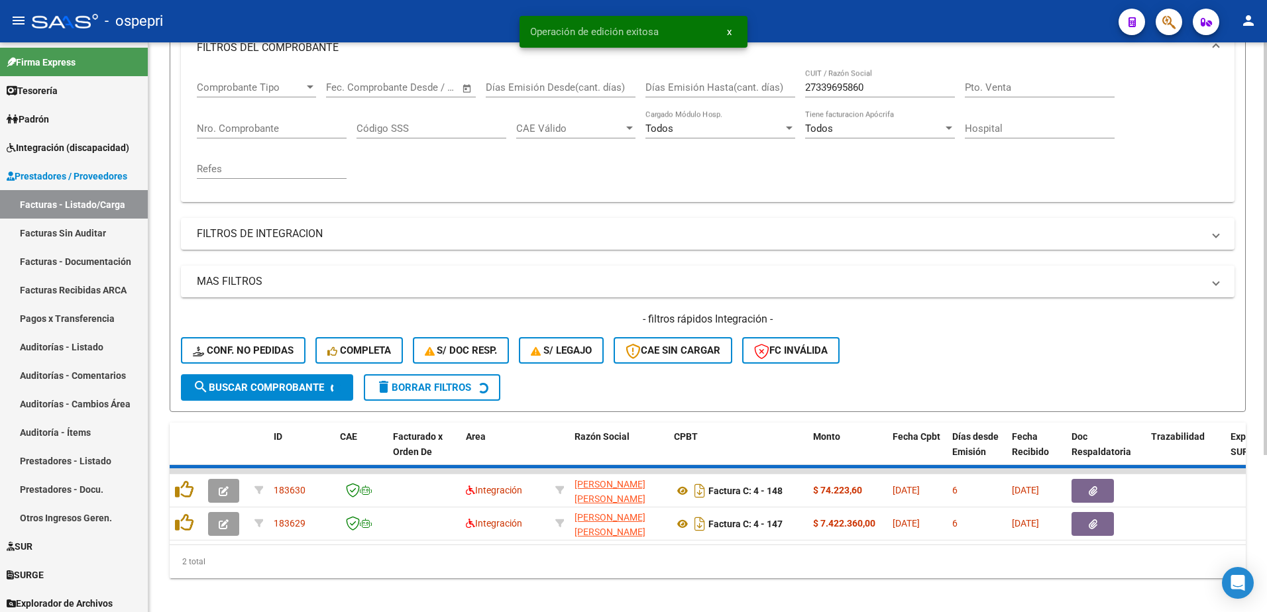
scroll to position [181, 0]
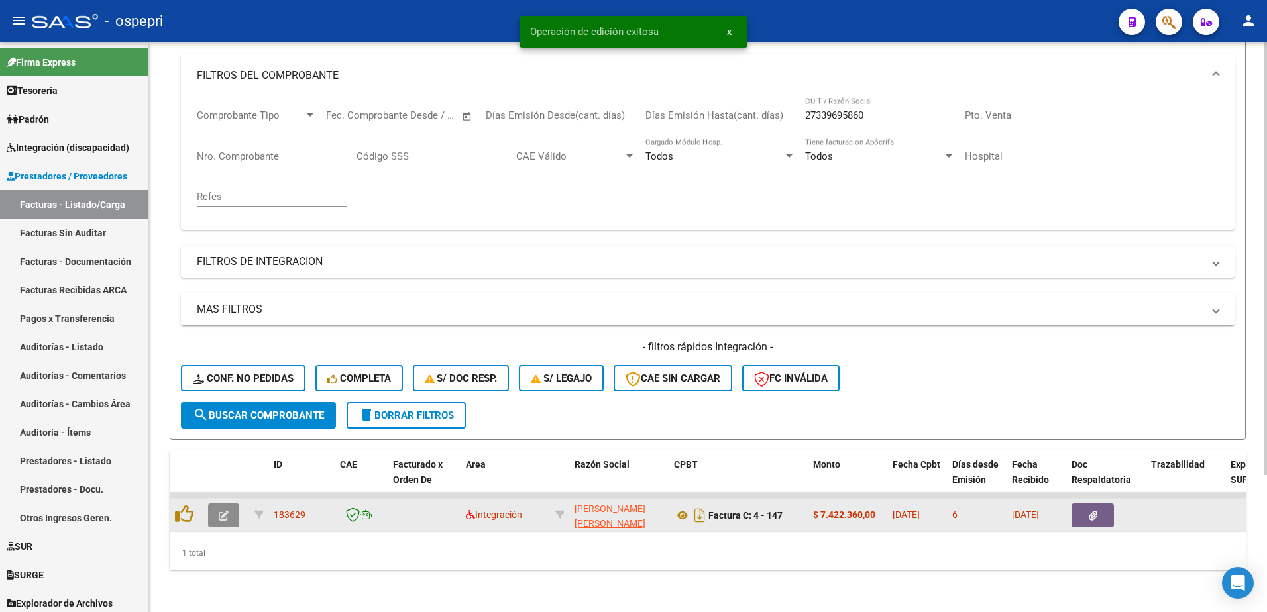
click at [225, 511] on icon "button" at bounding box center [224, 516] width 10 height 10
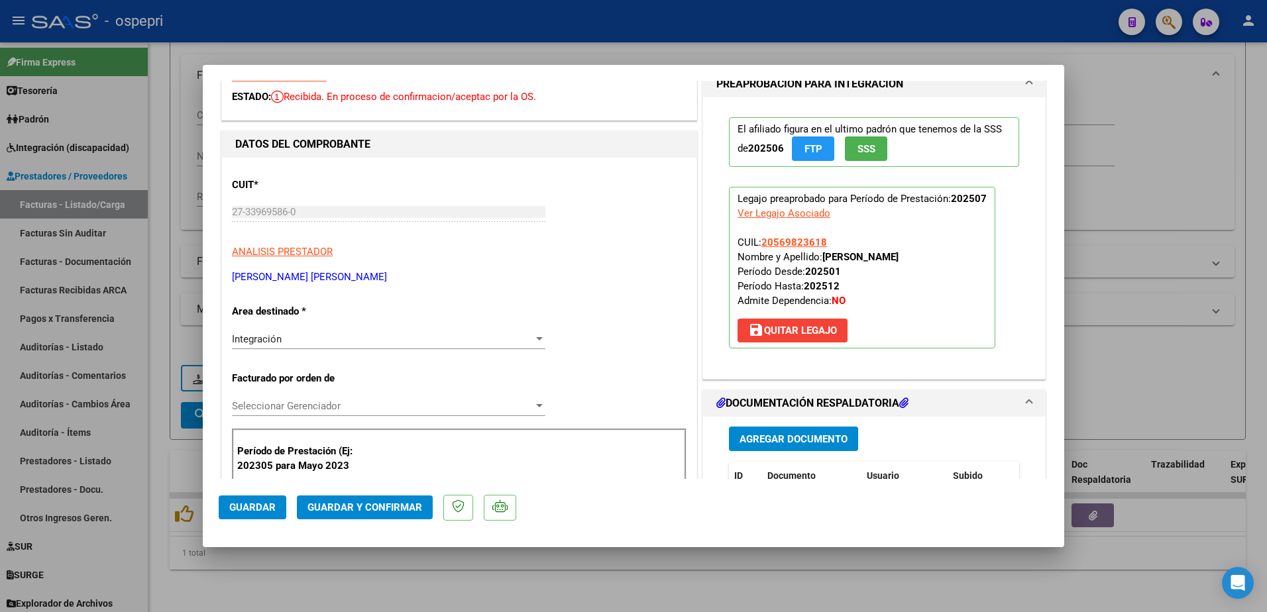
scroll to position [0, 0]
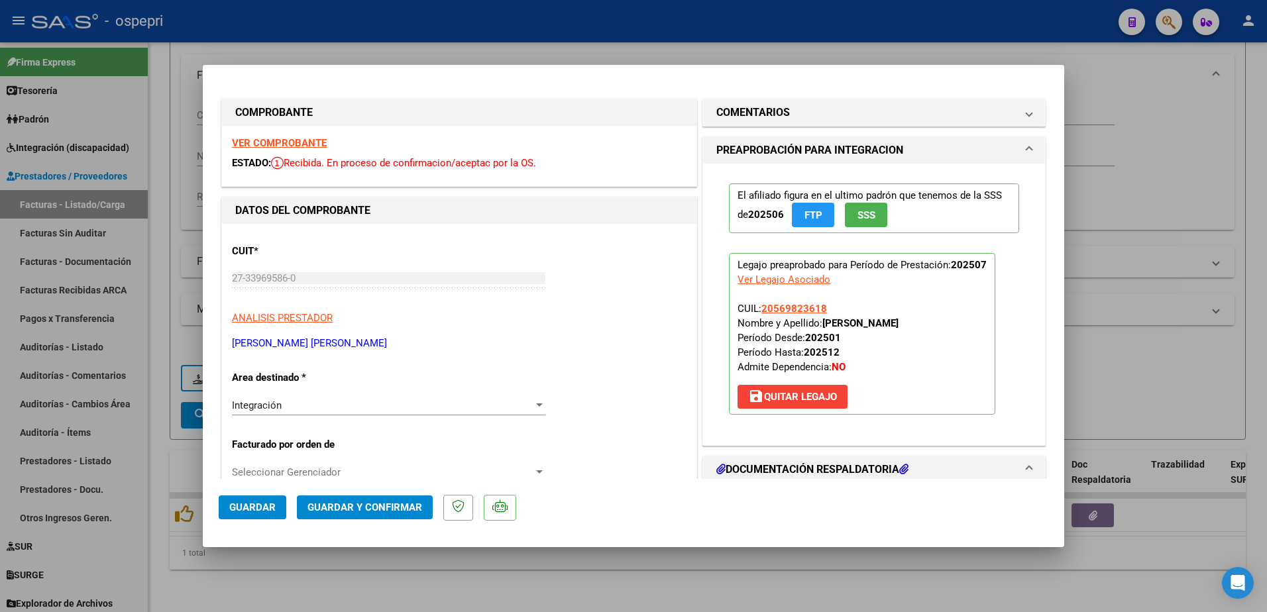
click at [276, 145] on strong "VER COMPROBANTE" at bounding box center [279, 143] width 95 height 12
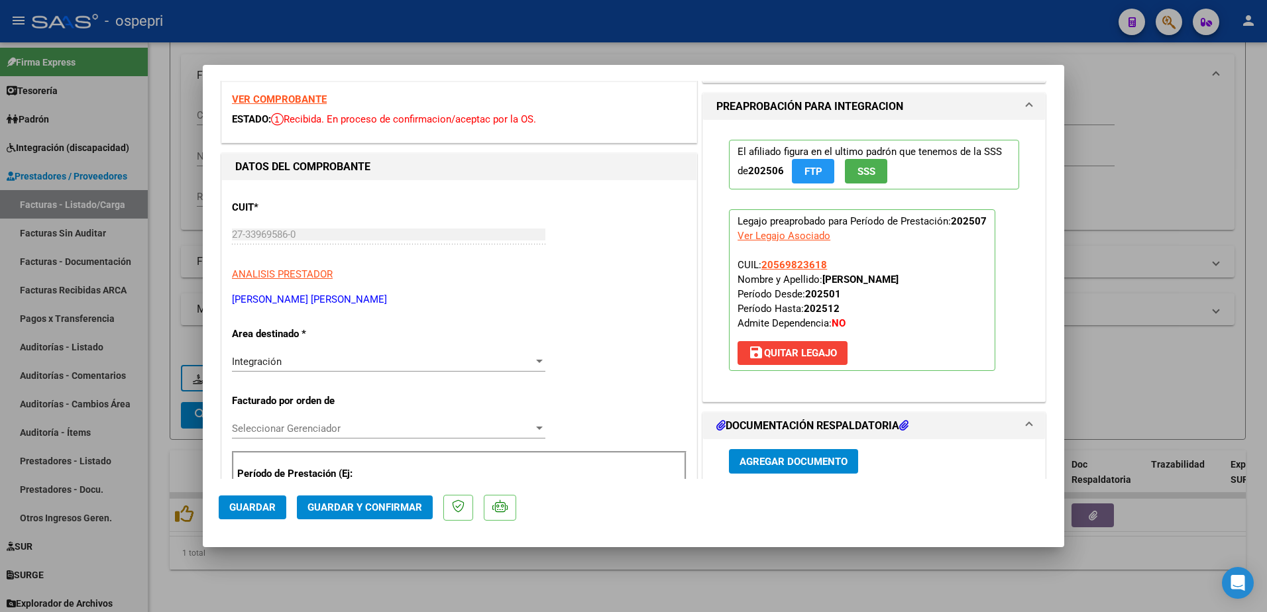
scroll to position [133, 0]
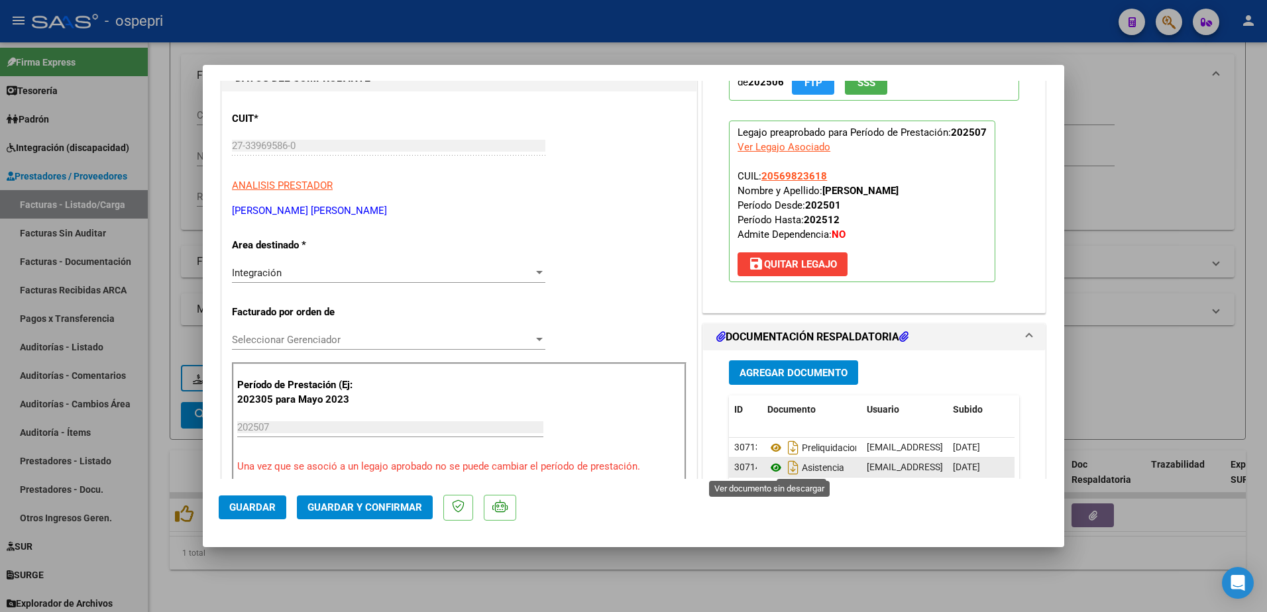
click at [768, 471] on icon at bounding box center [776, 468] width 17 height 16
click at [770, 463] on icon at bounding box center [776, 468] width 17 height 16
click at [771, 449] on icon at bounding box center [776, 448] width 17 height 16
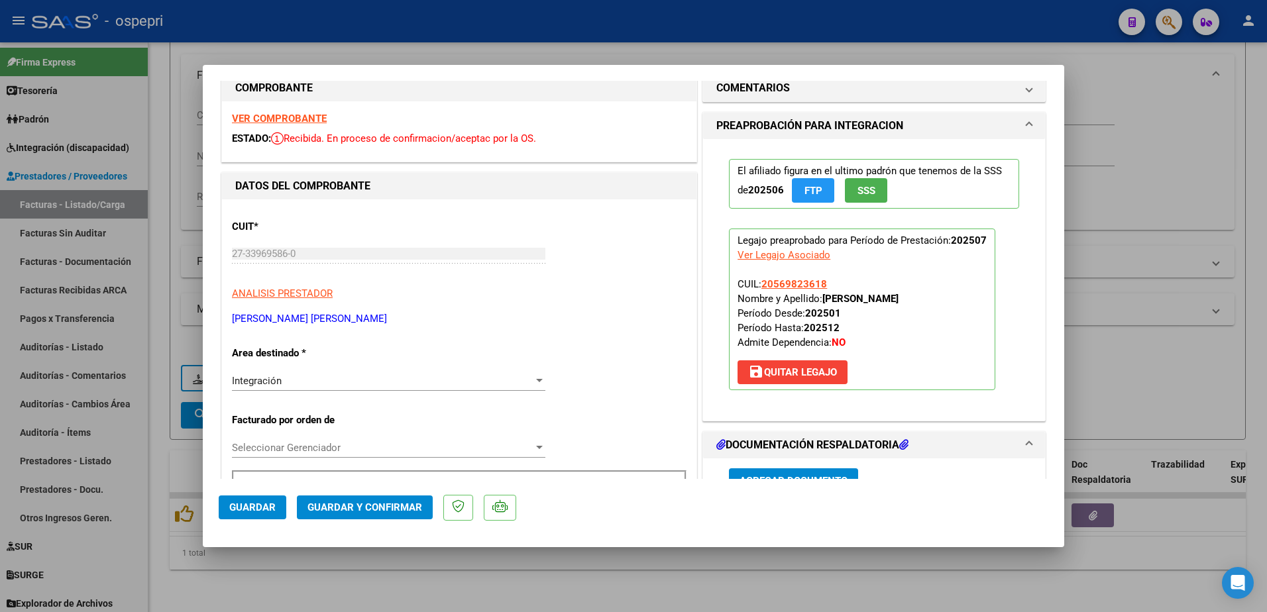
scroll to position [0, 0]
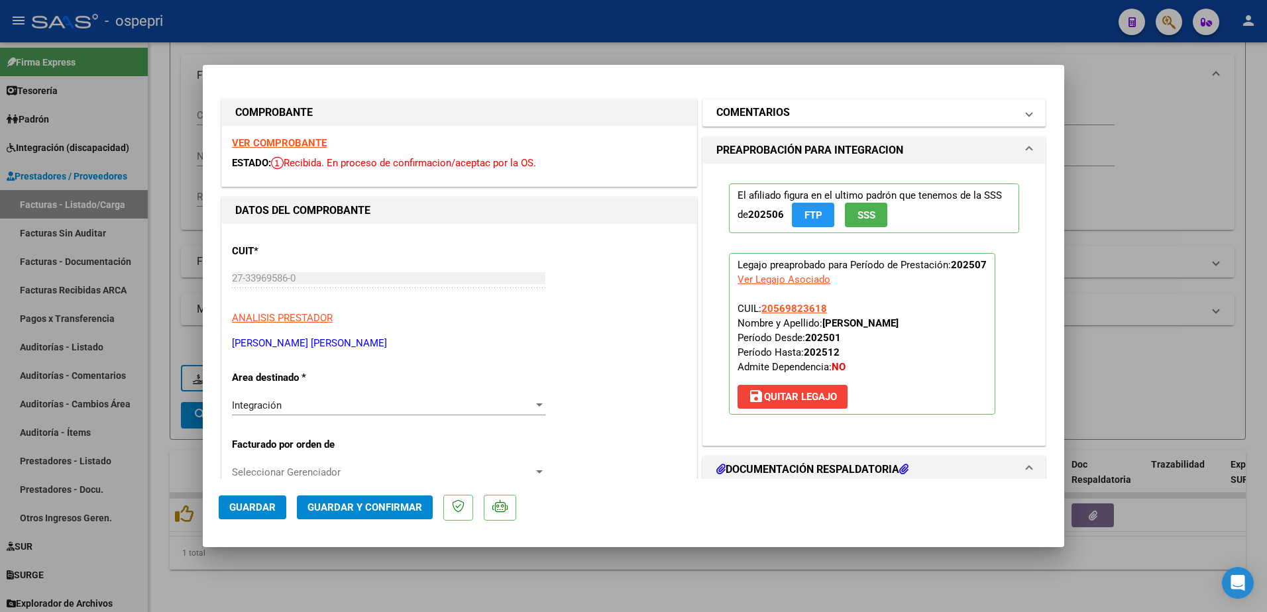
click at [1025, 111] on mat-expansion-panel-header "COMENTARIOS" at bounding box center [874, 112] width 342 height 27
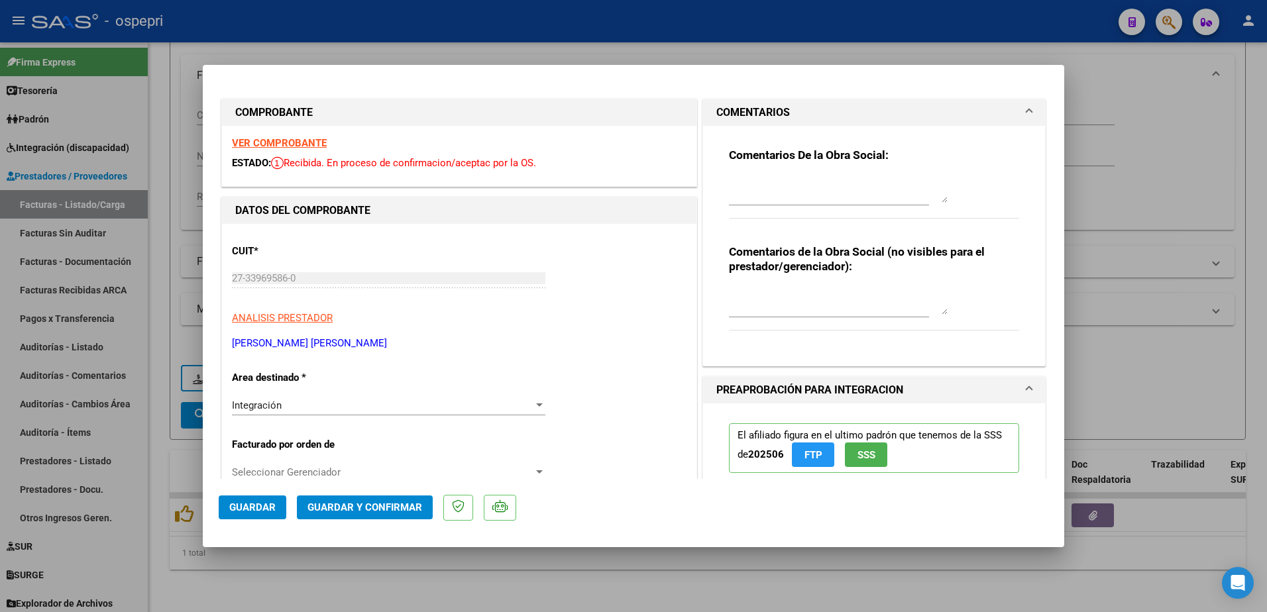
click at [832, 196] on textarea at bounding box center [838, 189] width 219 height 27
type textarea "o"
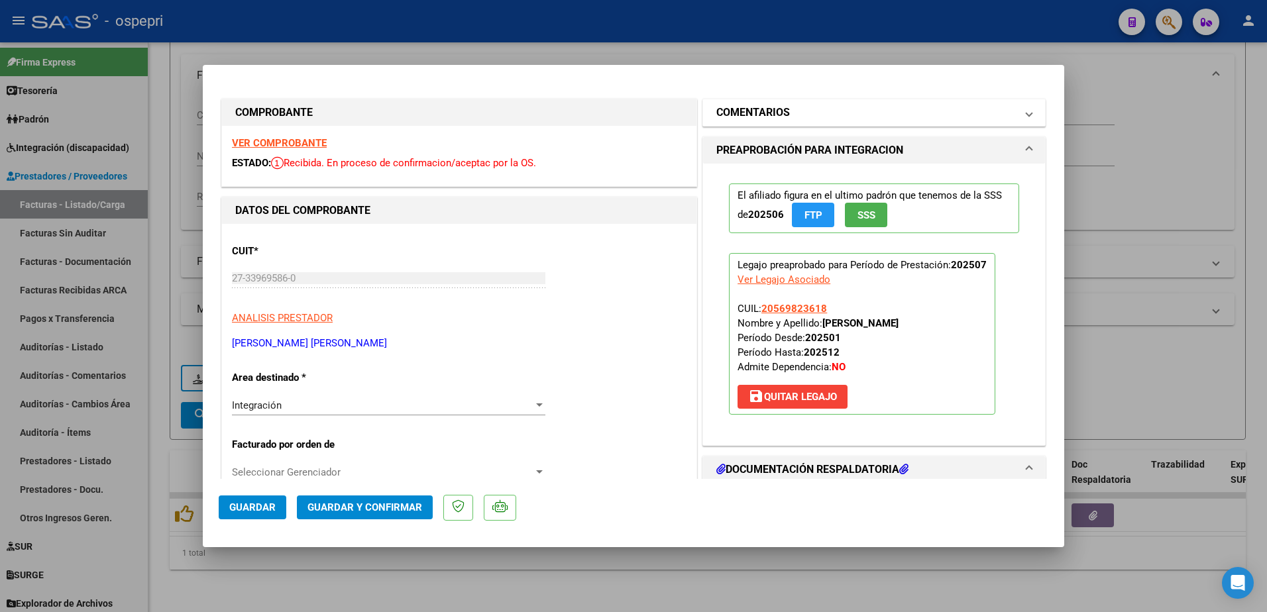
click at [1027, 112] on span at bounding box center [1029, 113] width 5 height 16
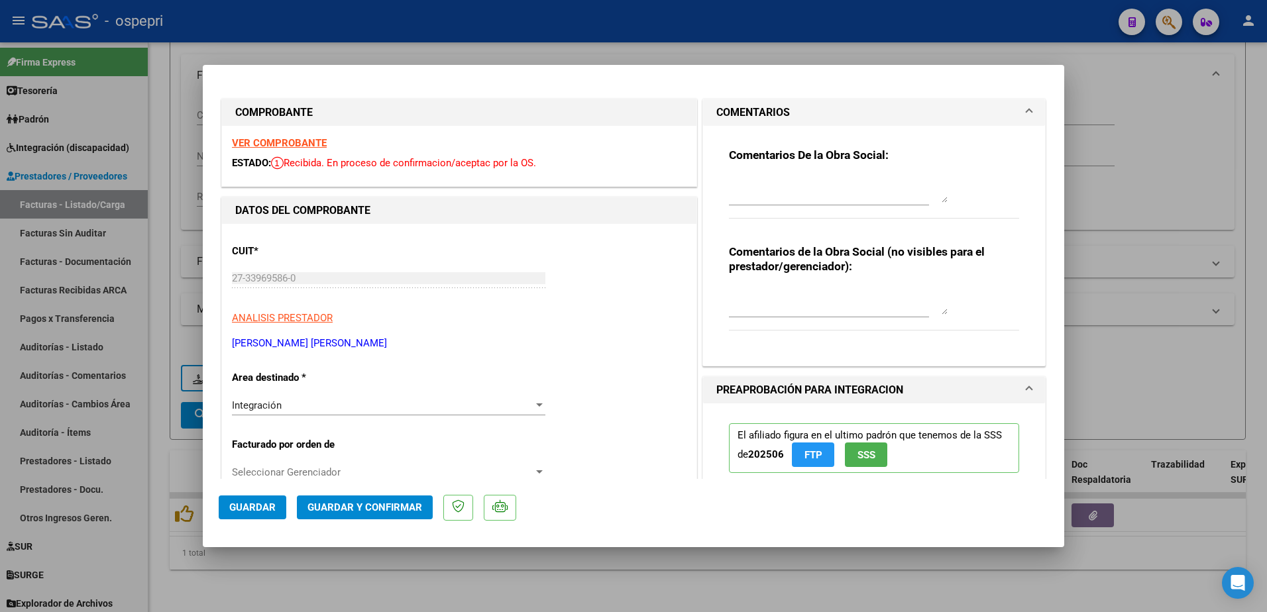
click at [787, 188] on textarea at bounding box center [838, 189] width 219 height 27
click at [826, 184] on textarea "Hola buen dìa: se solicita por favor URGENTE volver a subir la planilla de asis…" at bounding box center [838, 189] width 219 height 27
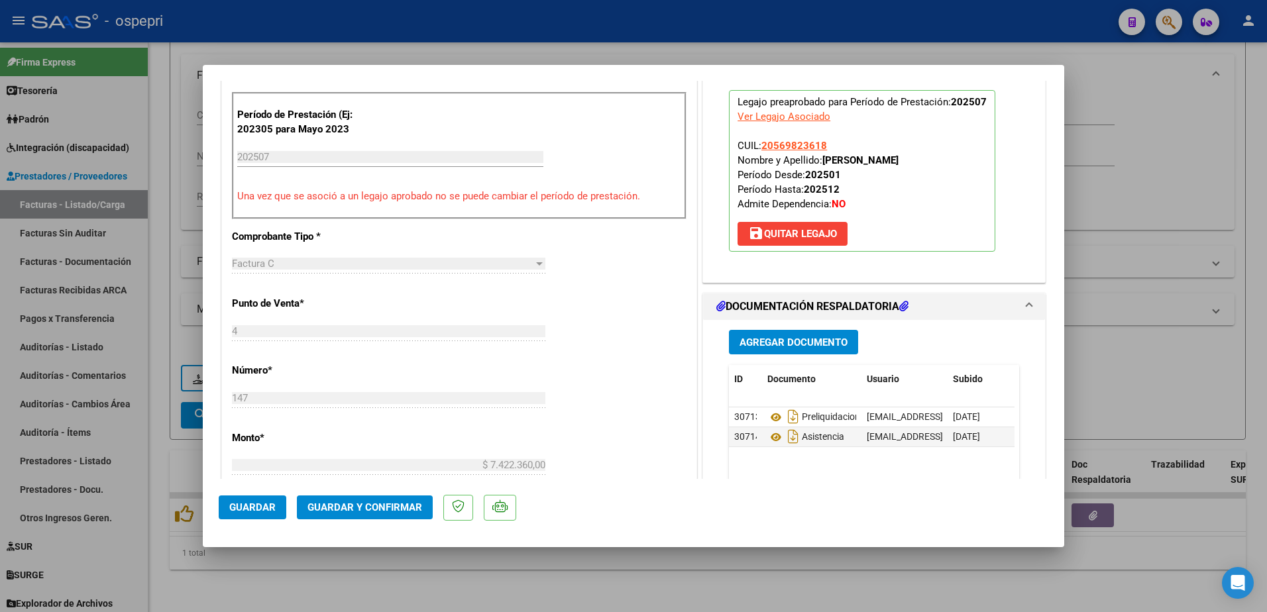
scroll to position [464, 0]
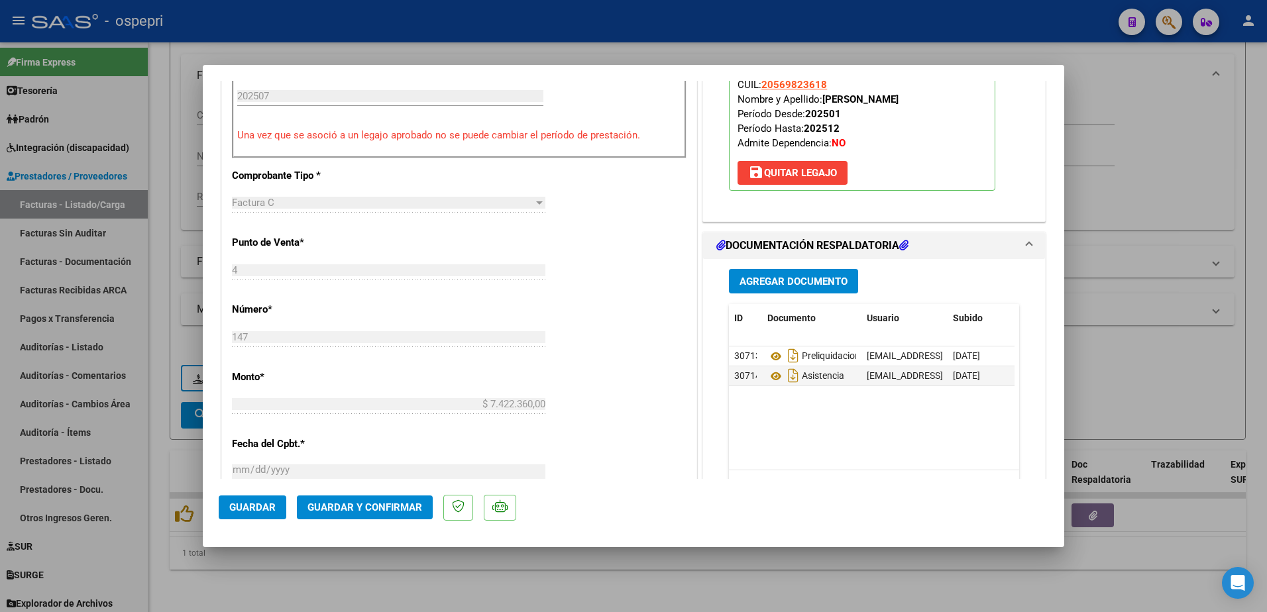
type textarea "Hola buen dìa: se solicita por favor URGENTE volver a subir la planilla de asis…"
click at [246, 510] on span "Guardar" at bounding box center [252, 508] width 46 height 12
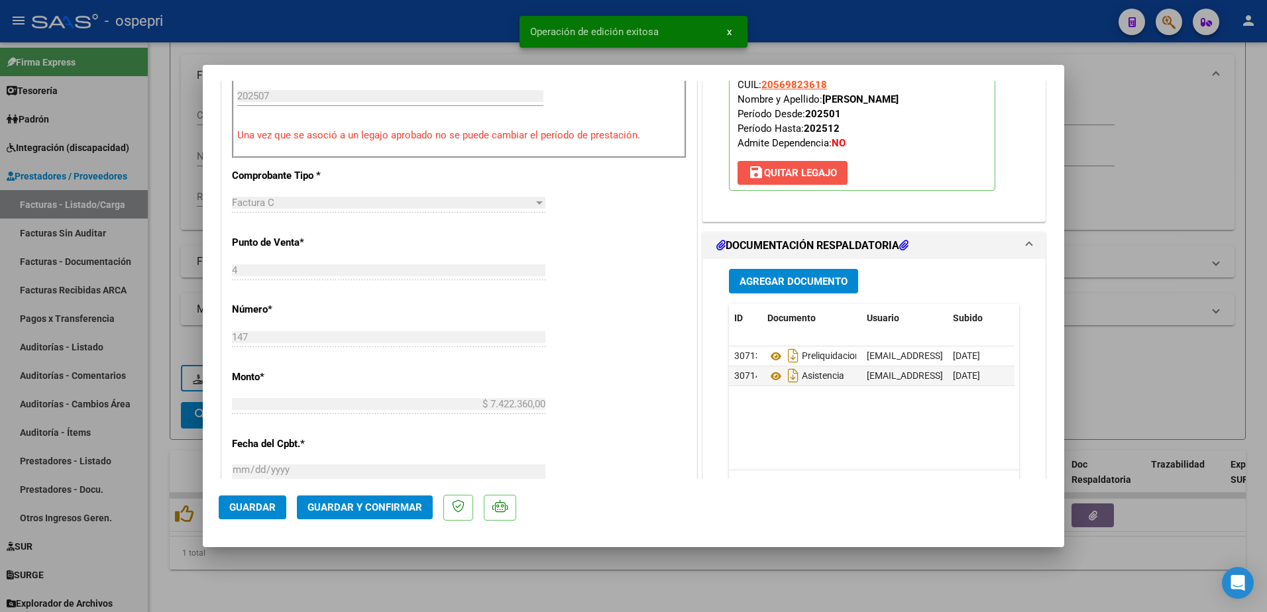
click at [780, 174] on span "save [PERSON_NAME]" at bounding box center [792, 173] width 89 height 12
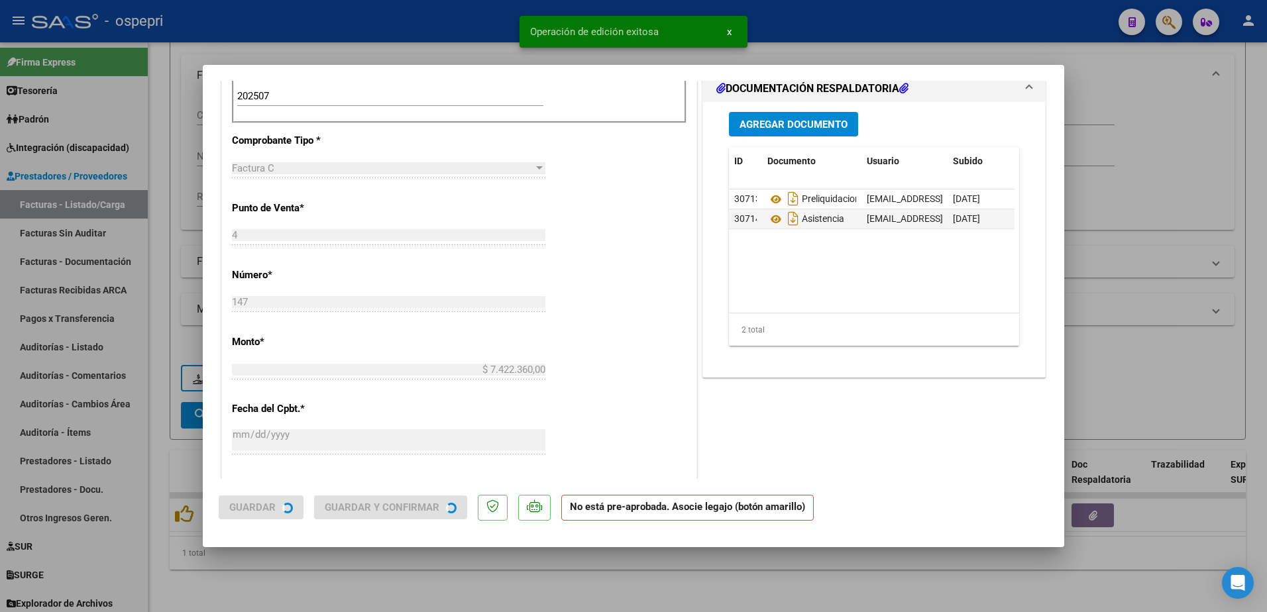
scroll to position [469, 0]
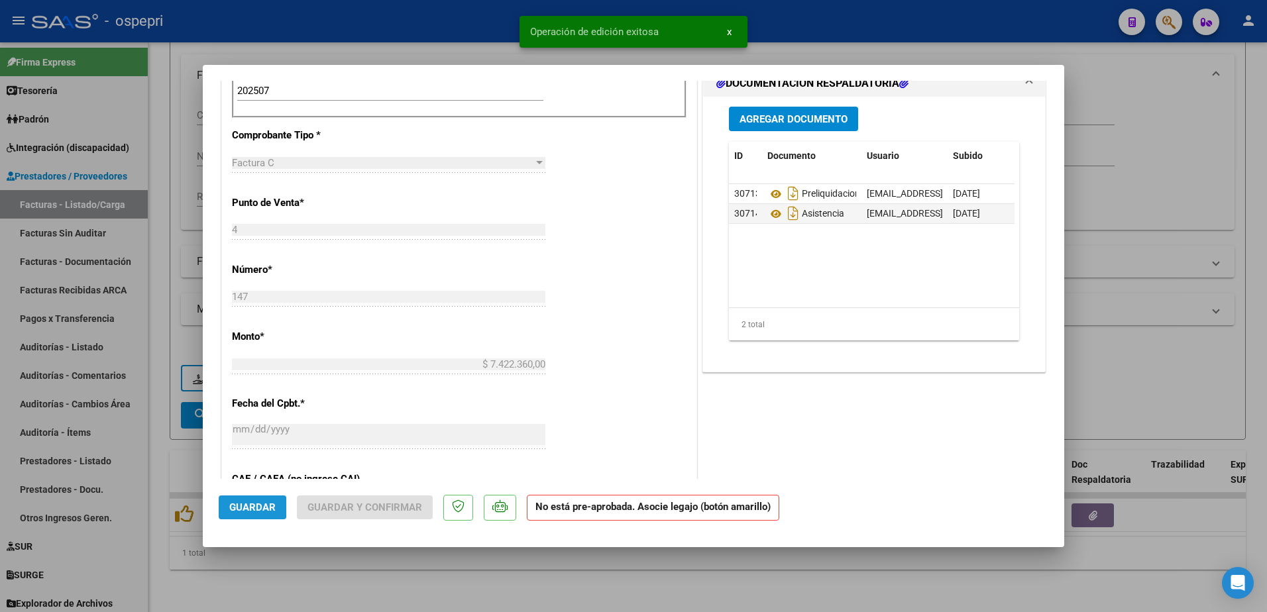
click at [242, 508] on span "Guardar" at bounding box center [252, 508] width 46 height 12
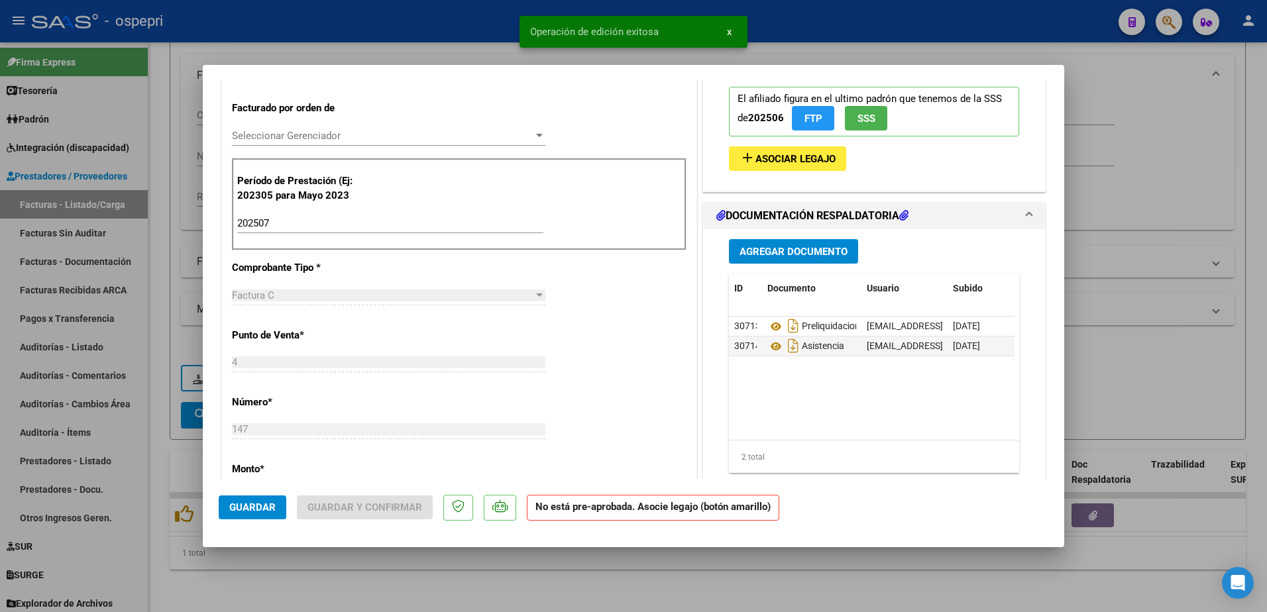
scroll to position [138, 0]
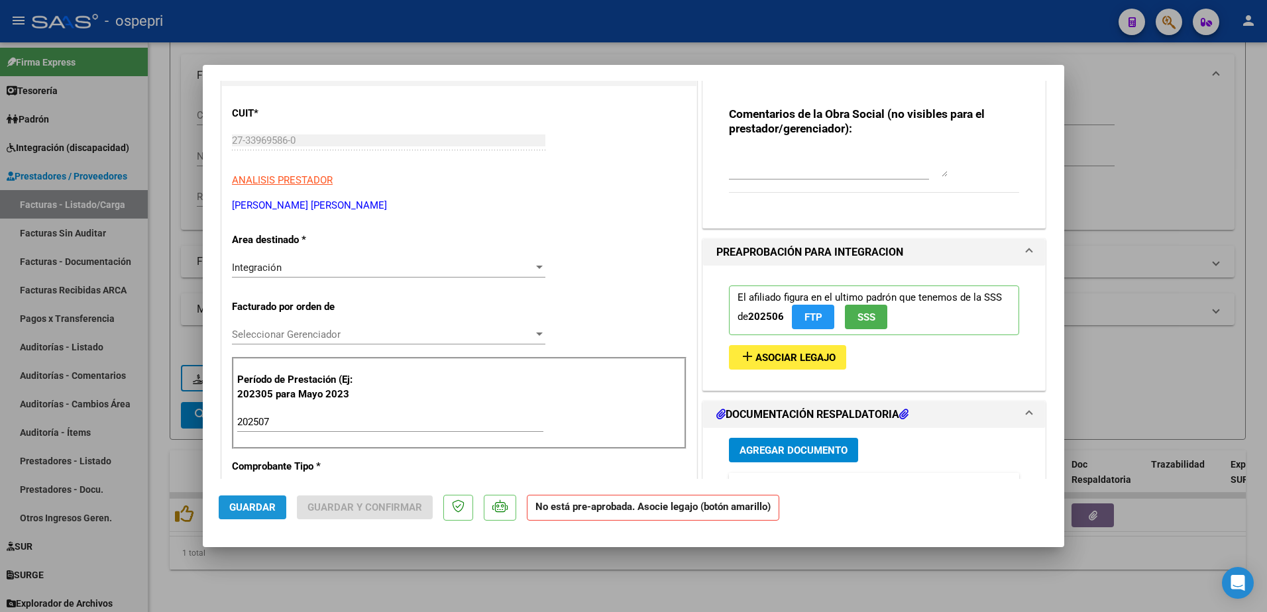
click at [247, 506] on span "Guardar" at bounding box center [252, 508] width 46 height 12
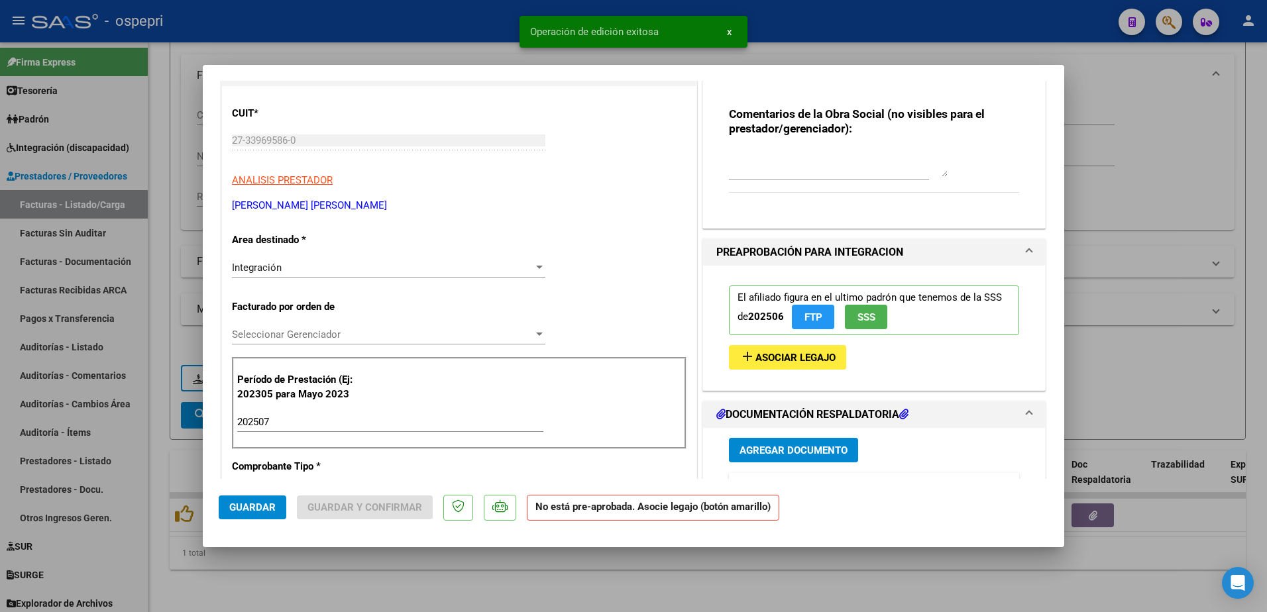
type input "$ 0,00"
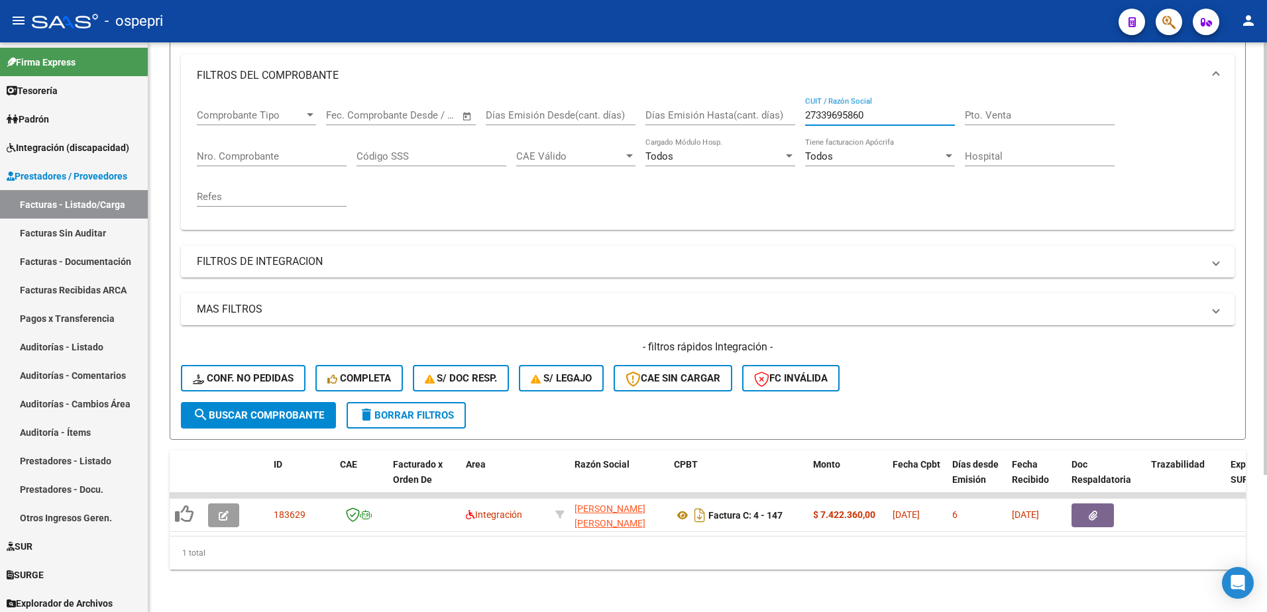
click at [875, 109] on input "27339695860" at bounding box center [880, 115] width 150 height 12
paste input "3381501604"
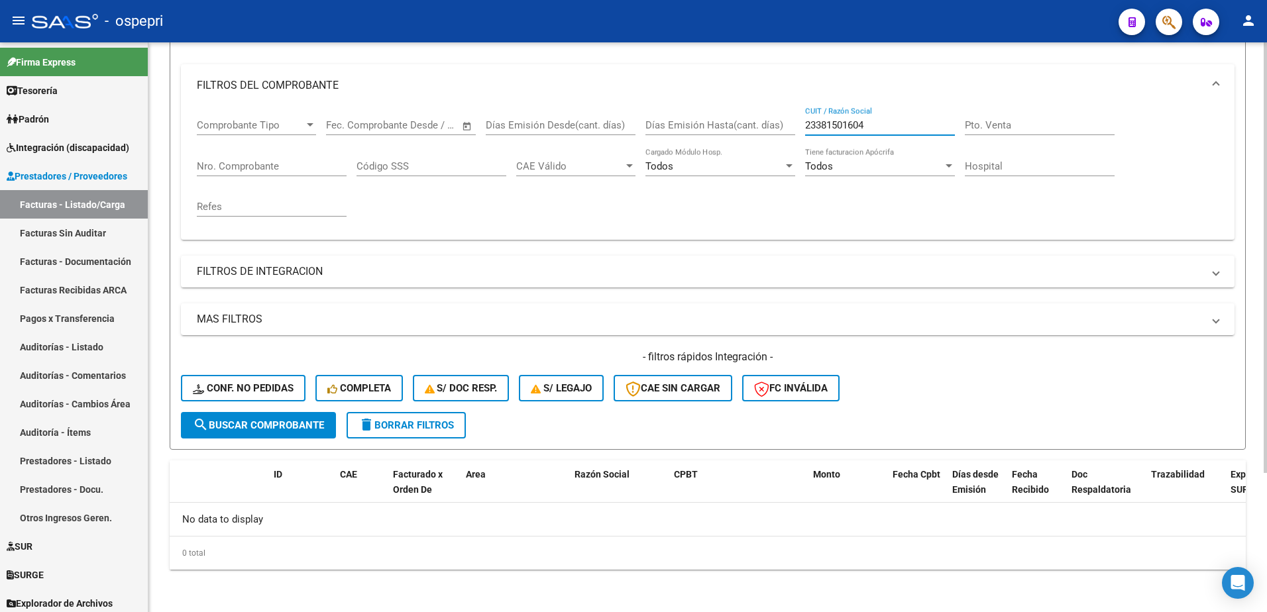
scroll to position [161, 0]
click at [820, 13] on div "- ospepri" at bounding box center [570, 21] width 1076 height 29
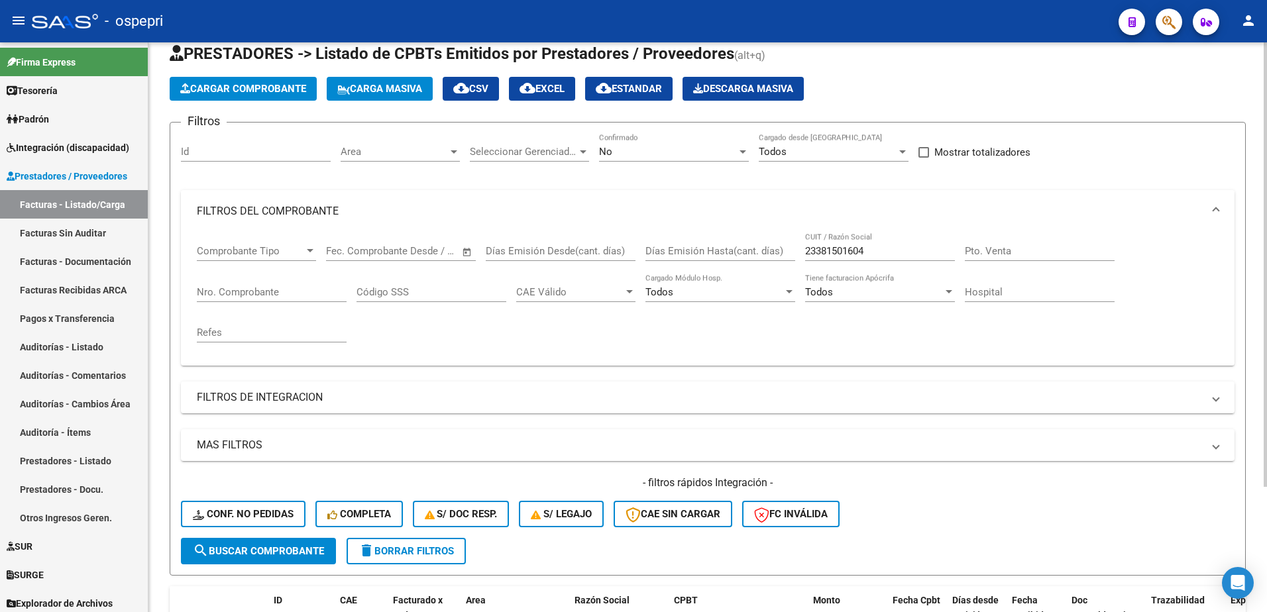
scroll to position [29, 0]
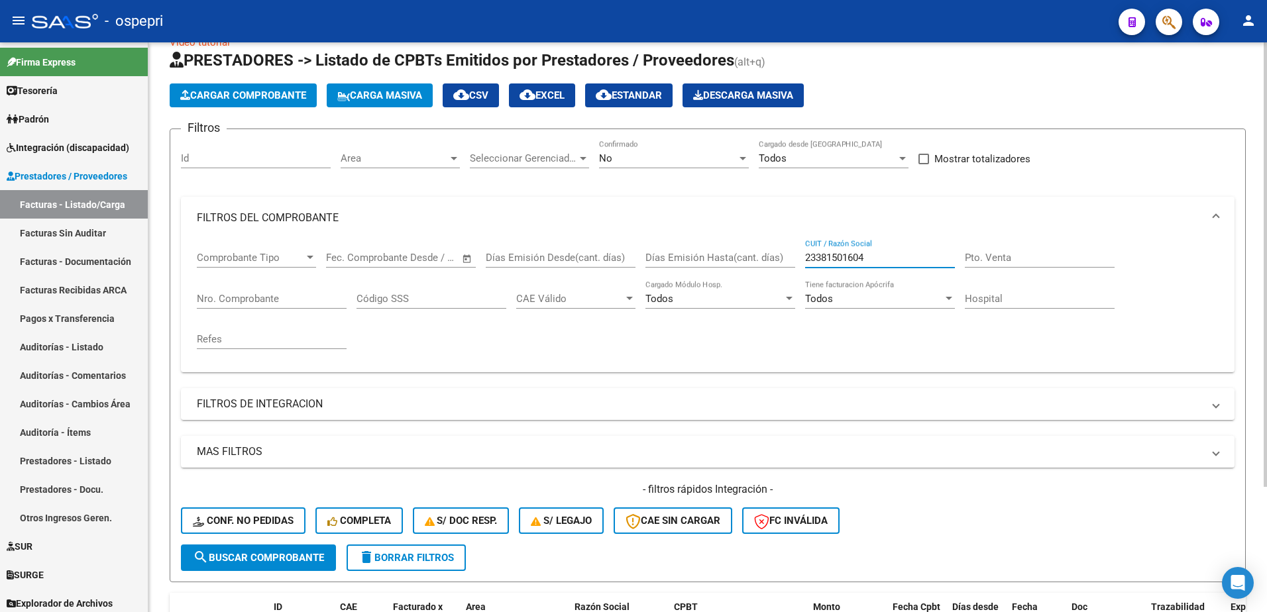
click at [886, 254] on input "23381501604" at bounding box center [880, 258] width 150 height 12
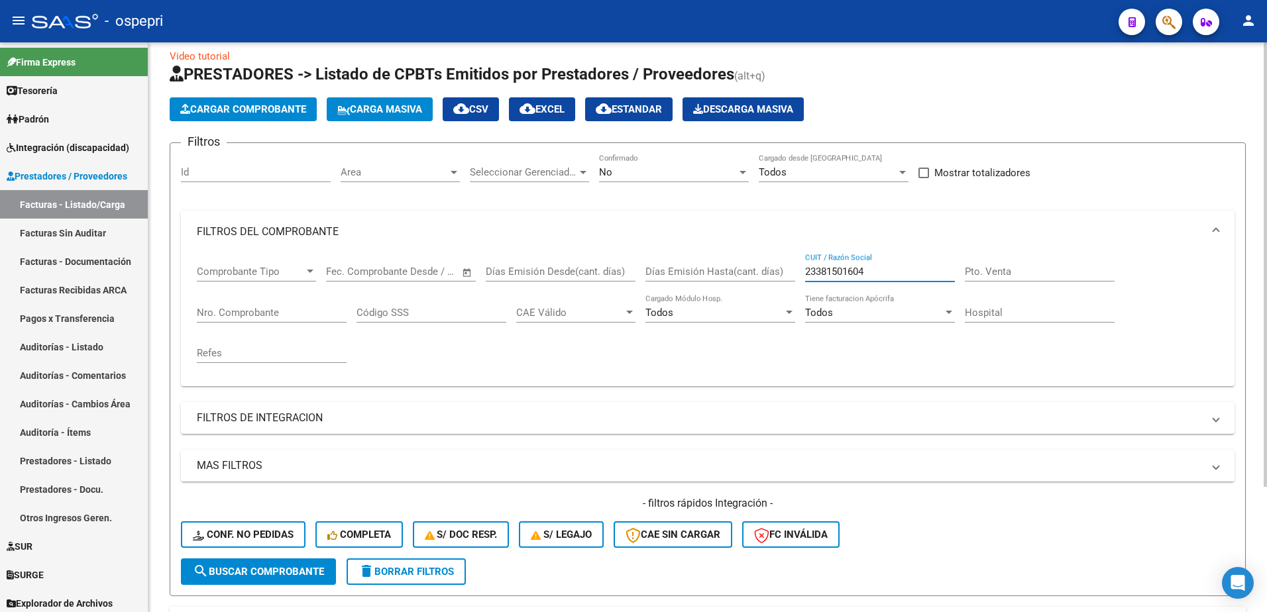
scroll to position [0, 0]
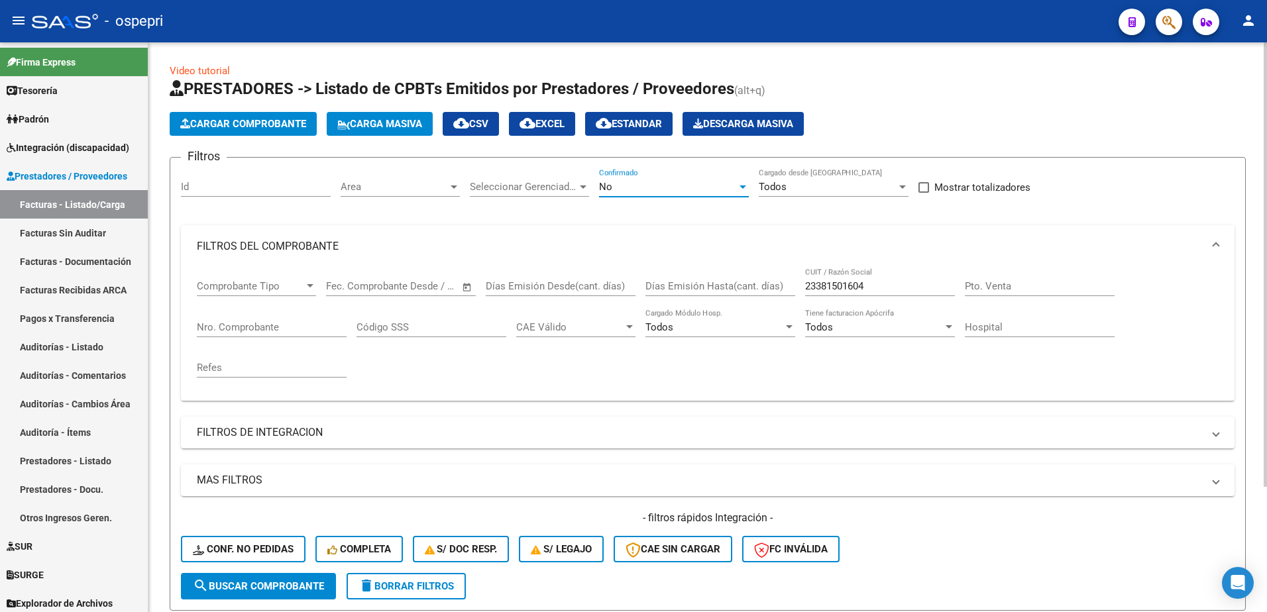
click at [745, 186] on div at bounding box center [743, 187] width 7 height 3
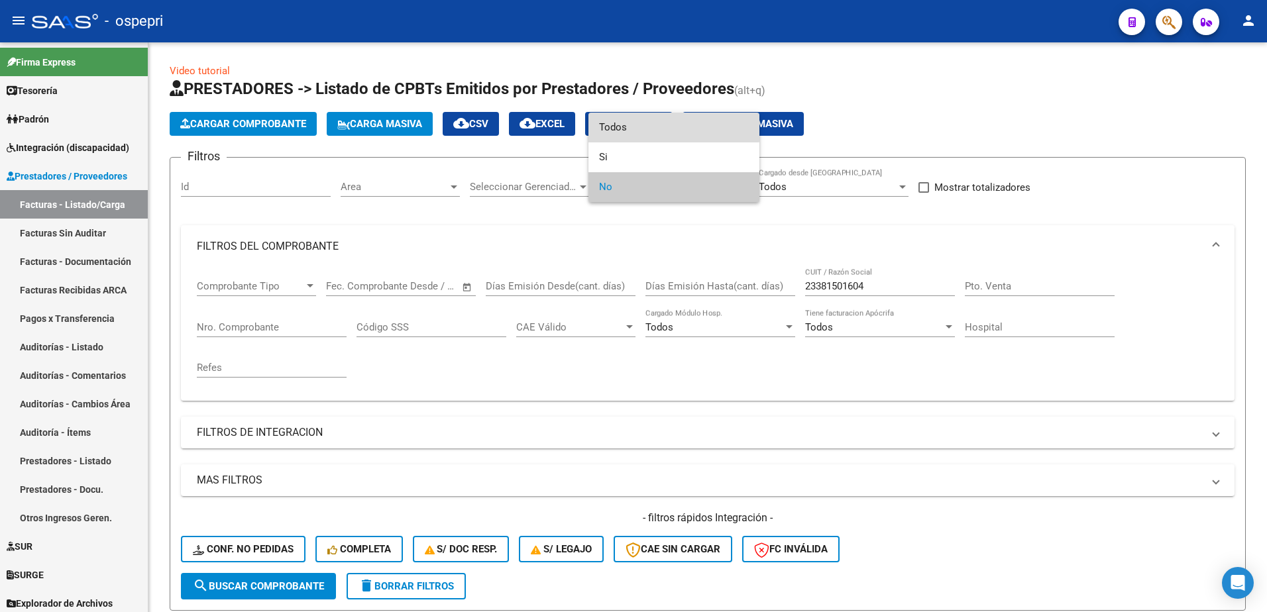
click at [648, 125] on span "Todos" at bounding box center [674, 128] width 150 height 30
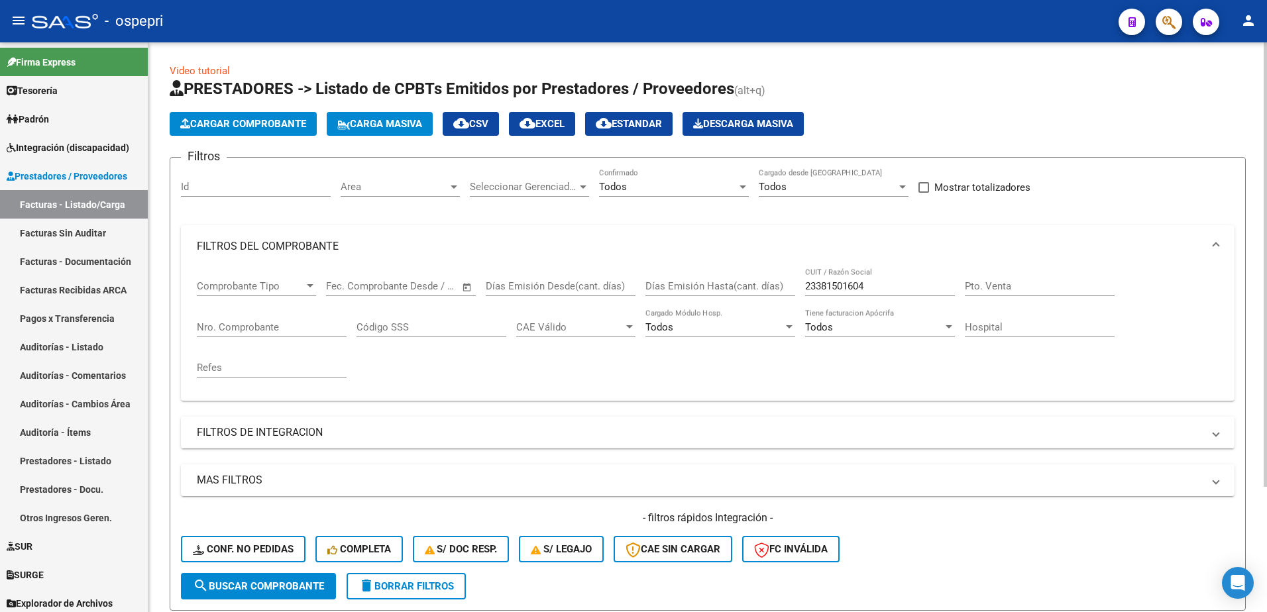
click at [874, 278] on div "23381501604 CUIT / Razón Social" at bounding box center [880, 282] width 150 height 29
click at [874, 282] on input "23381501604" at bounding box center [880, 286] width 150 height 12
click at [318, 583] on span "search Buscar Comprobante" at bounding box center [258, 587] width 131 height 12
click at [788, 10] on div "- ospepri" at bounding box center [570, 21] width 1076 height 29
click at [879, 289] on input "23381501604" at bounding box center [880, 286] width 150 height 12
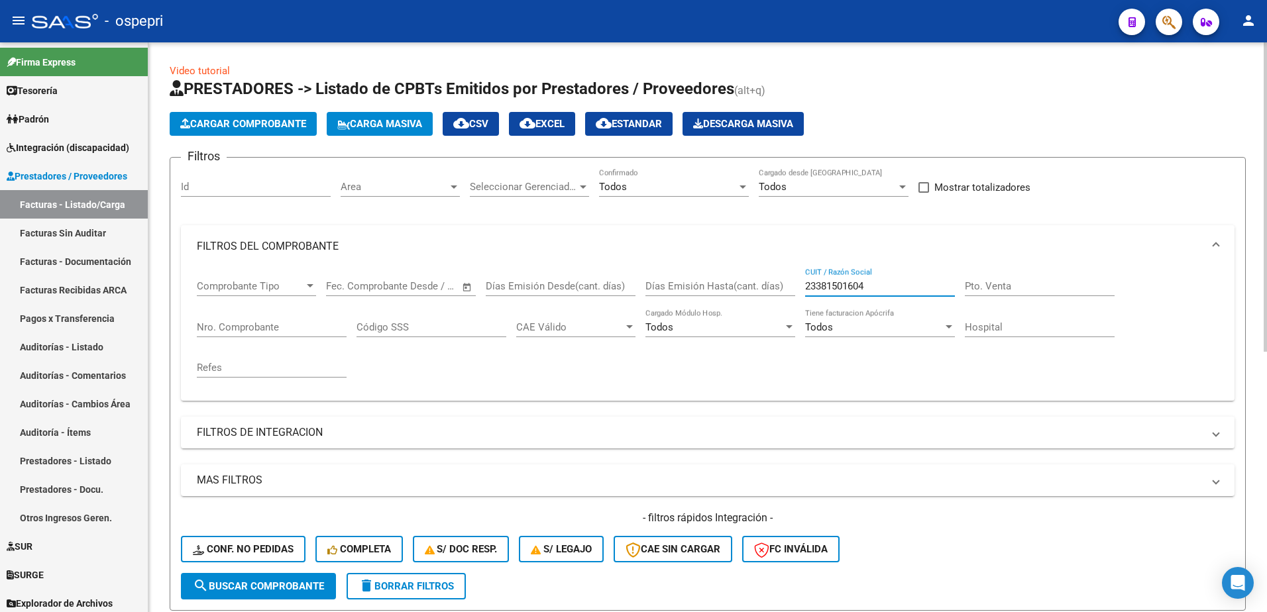
click at [879, 289] on input "23381501604" at bounding box center [880, 286] width 150 height 12
click at [292, 583] on span "search Buscar Comprobante" at bounding box center [258, 587] width 131 height 12
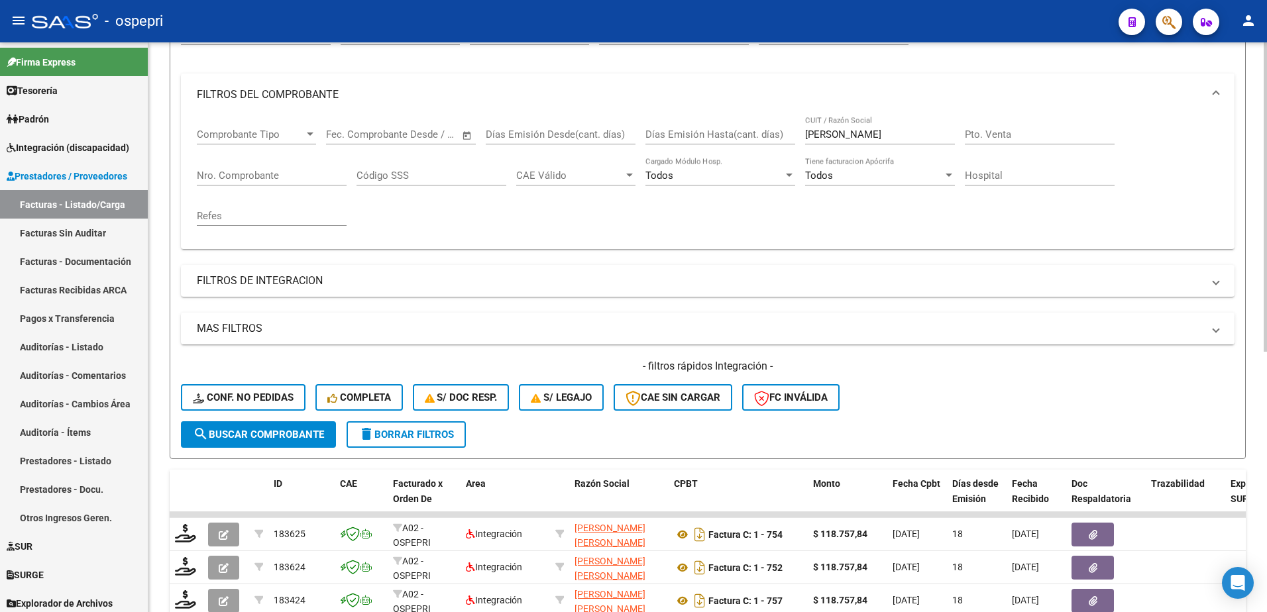
scroll to position [199, 0]
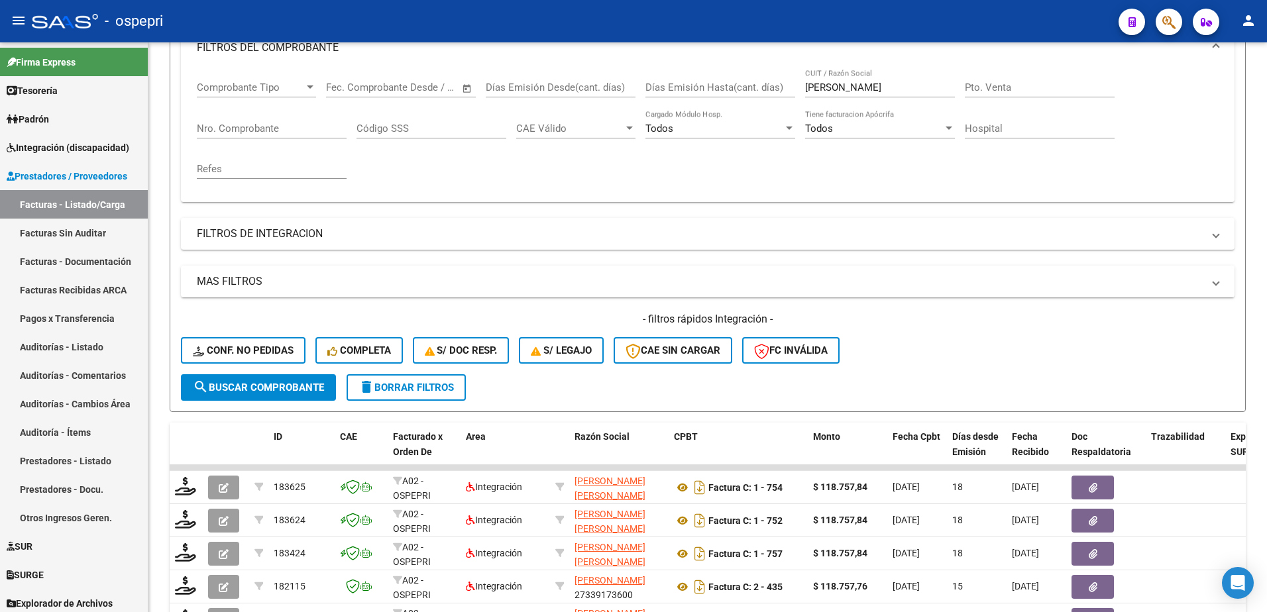
click at [699, 27] on div "- ospepri" at bounding box center [570, 21] width 1076 height 29
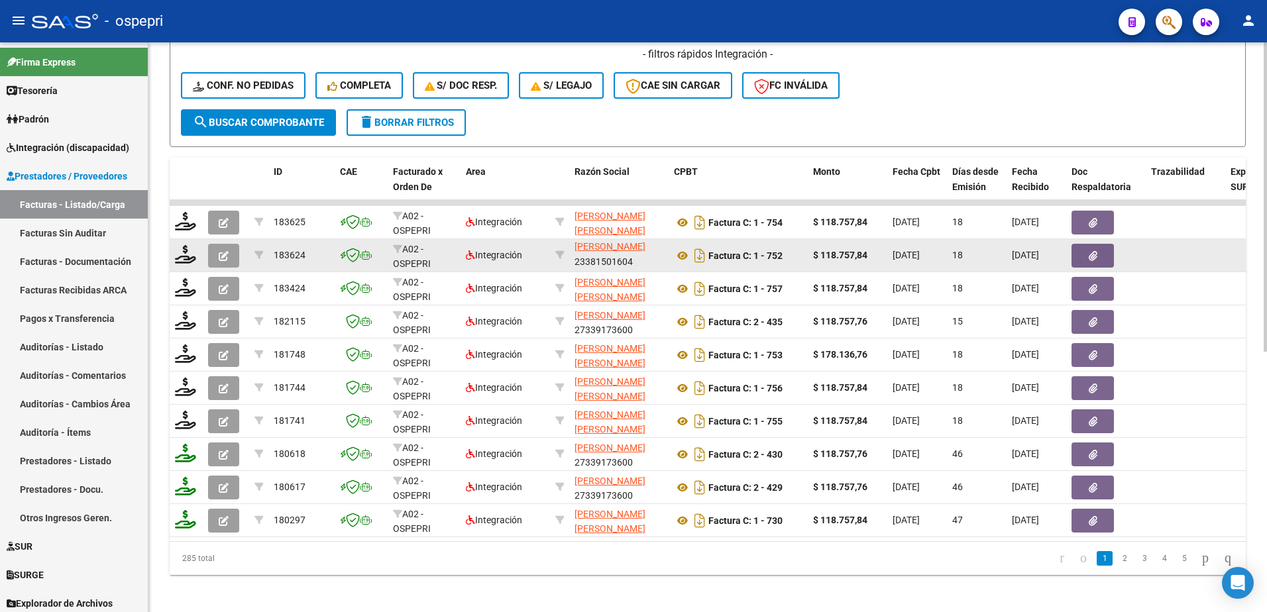
scroll to position [0, 0]
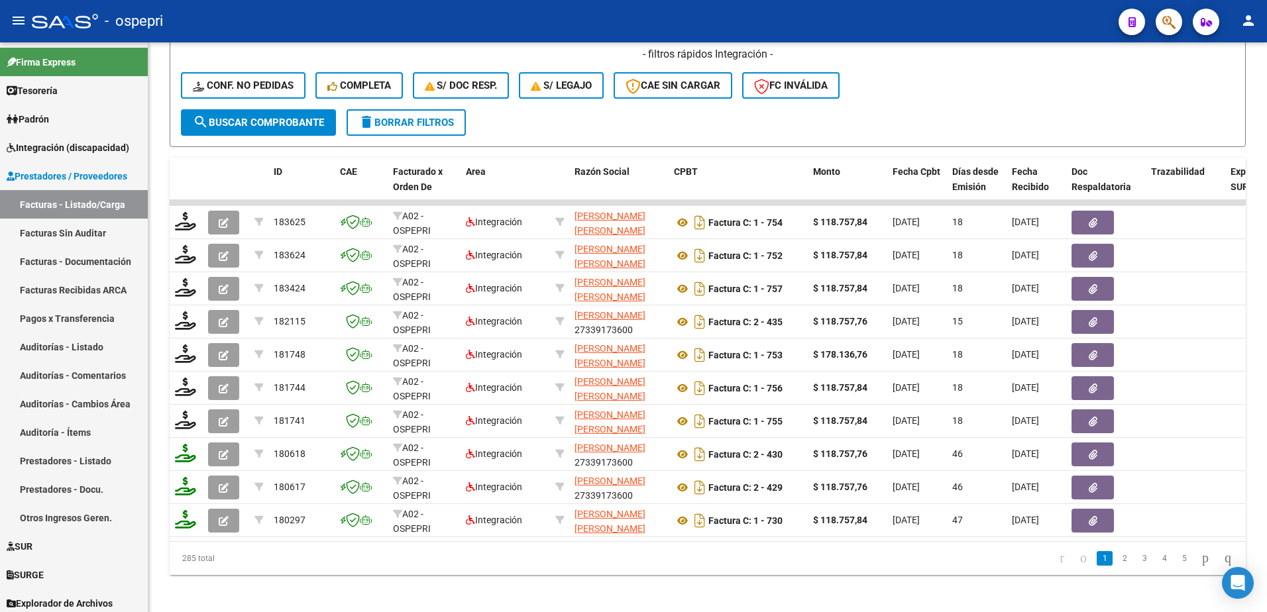
click at [748, 18] on div "- ospepri" at bounding box center [570, 21] width 1076 height 29
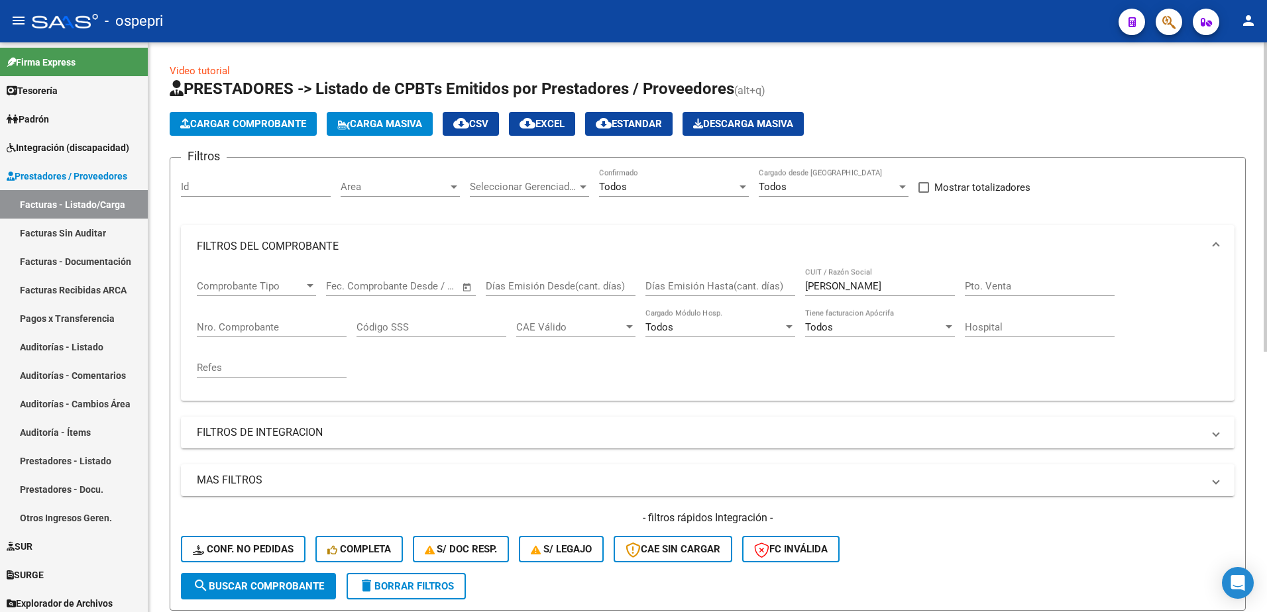
click at [846, 286] on input "[PERSON_NAME]" at bounding box center [880, 286] width 150 height 12
paste input "27313585404"
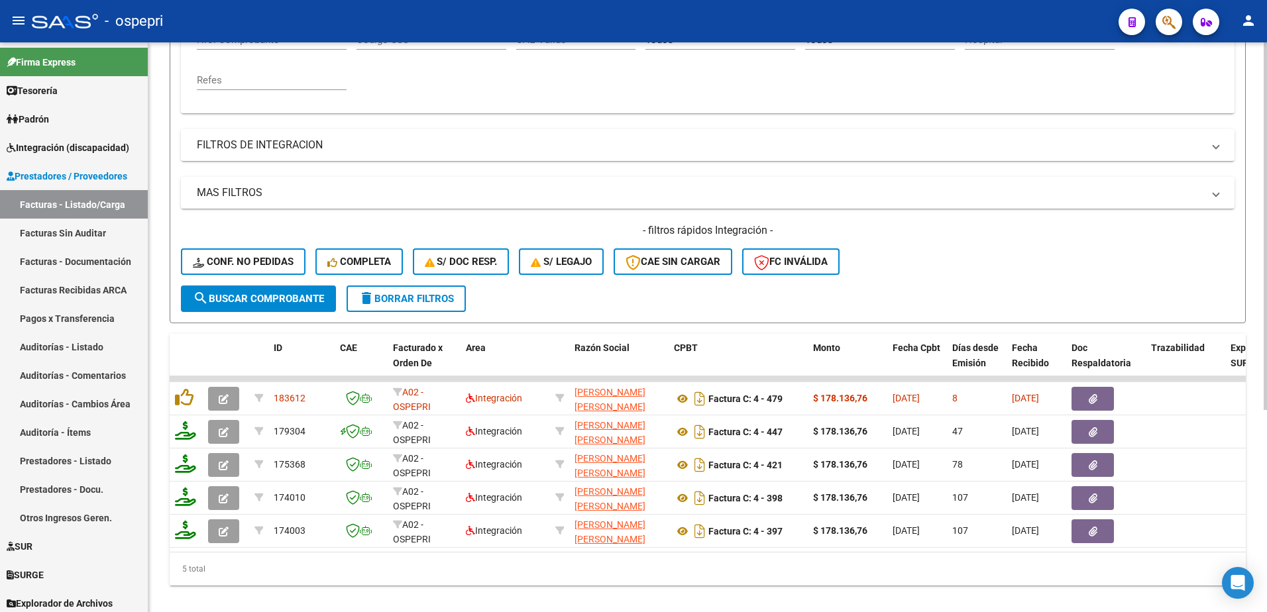
scroll to position [314, 0]
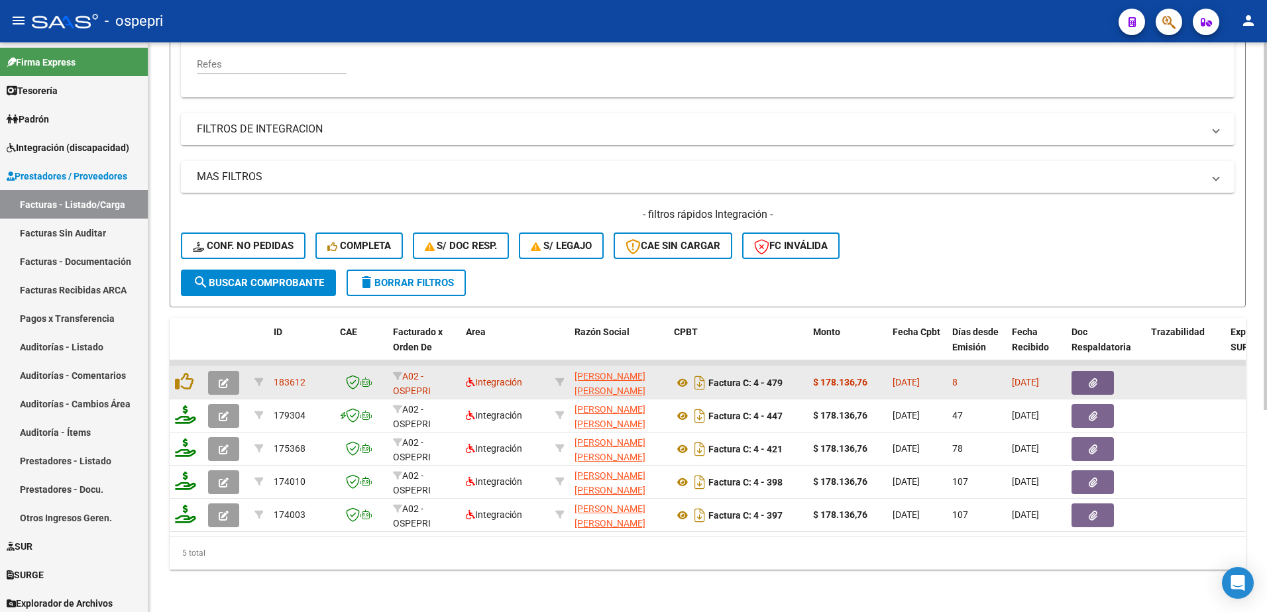
type input "27313585404"
click at [217, 372] on button "button" at bounding box center [223, 383] width 31 height 24
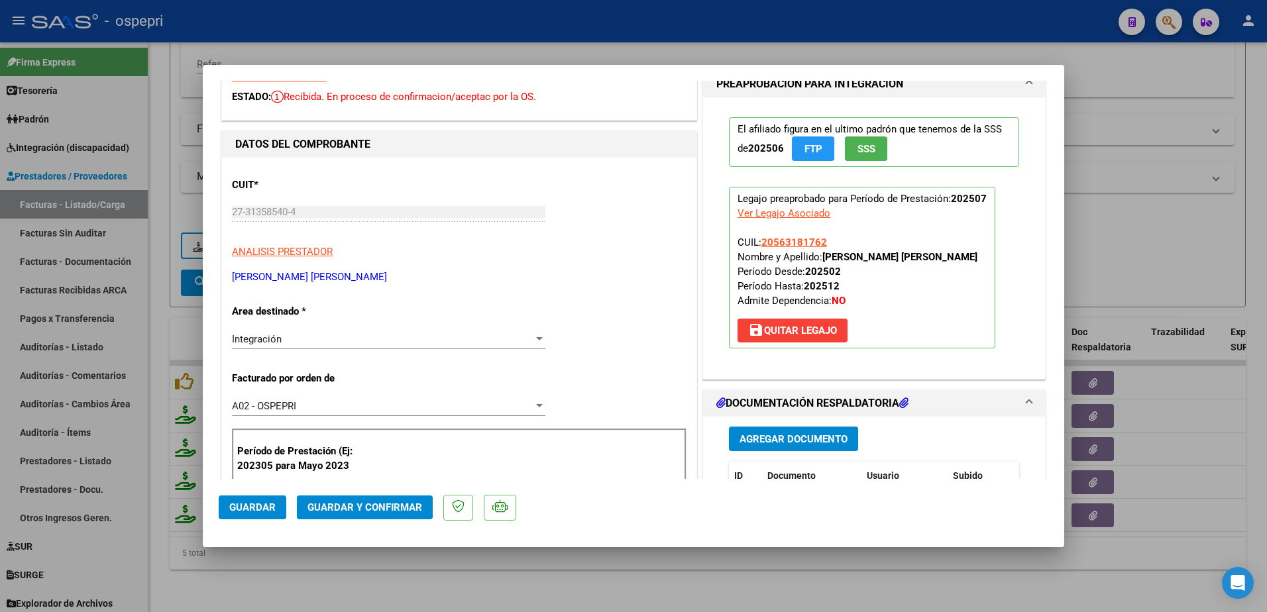
scroll to position [0, 0]
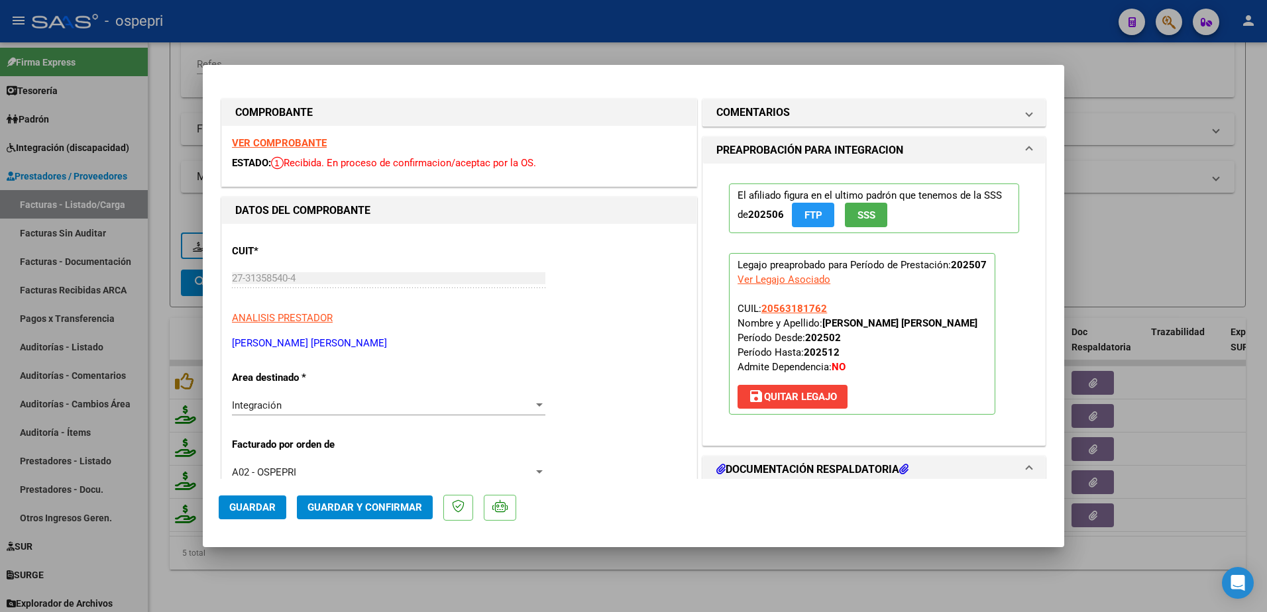
click at [294, 141] on strong "VER COMPROBANTE" at bounding box center [279, 143] width 95 height 12
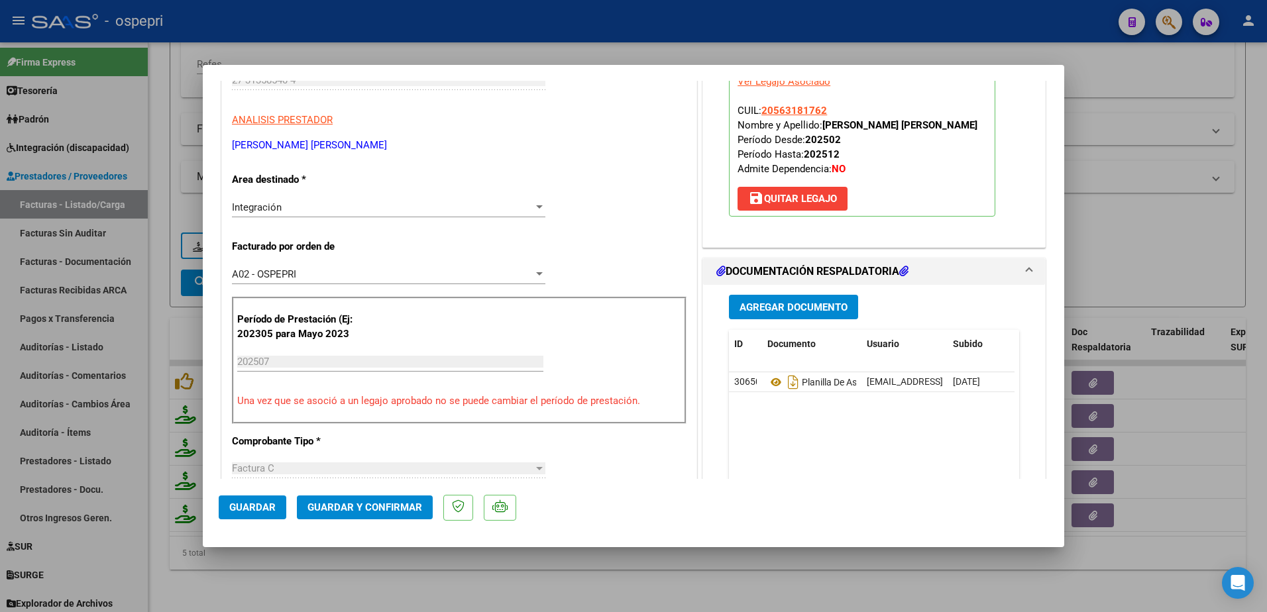
scroll to position [199, 0]
click at [768, 390] on icon at bounding box center [776, 382] width 17 height 16
click at [343, 504] on span "Guardar y Confirmar" at bounding box center [365, 508] width 115 height 12
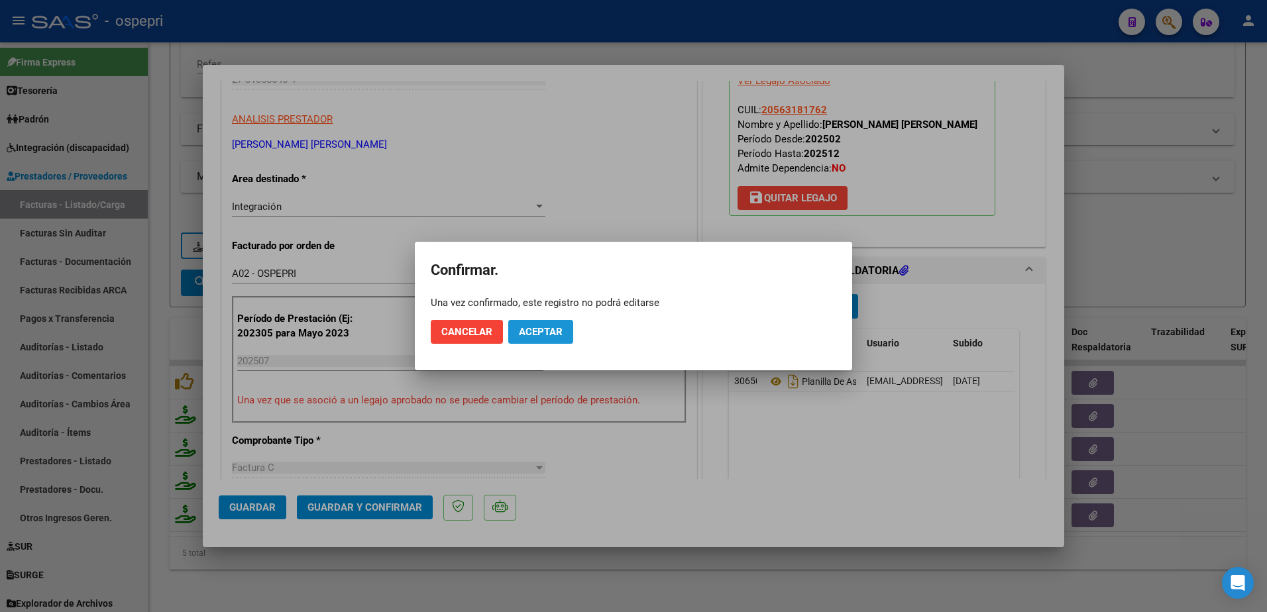
click at [544, 320] on button "Aceptar" at bounding box center [540, 332] width 65 height 24
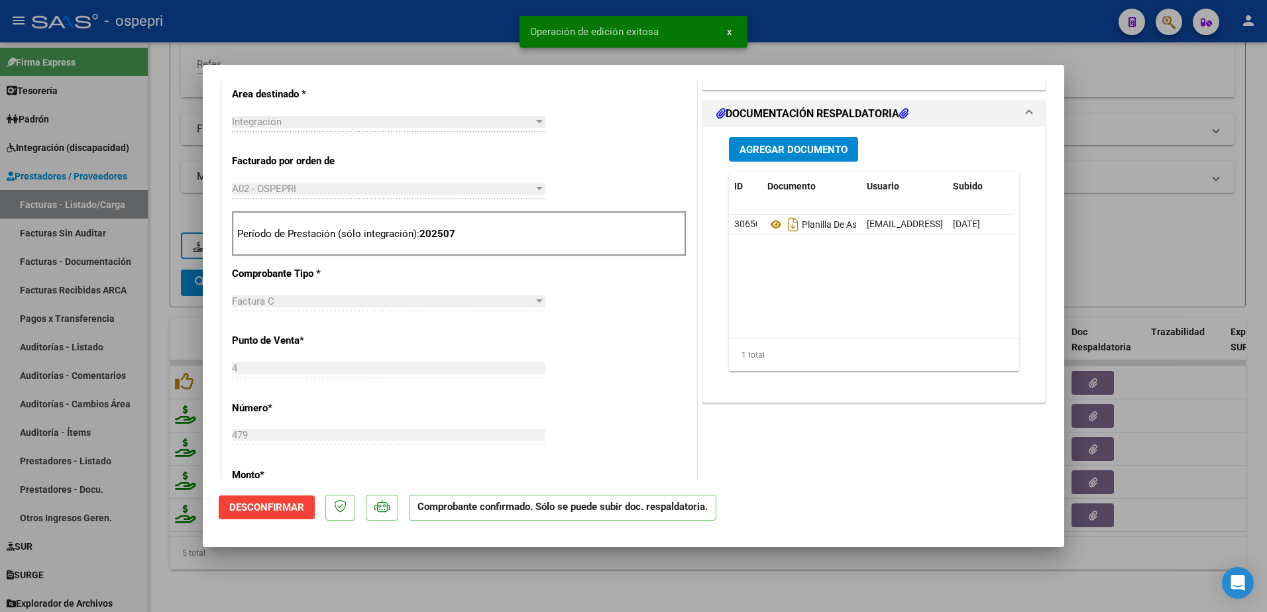
scroll to position [331, 0]
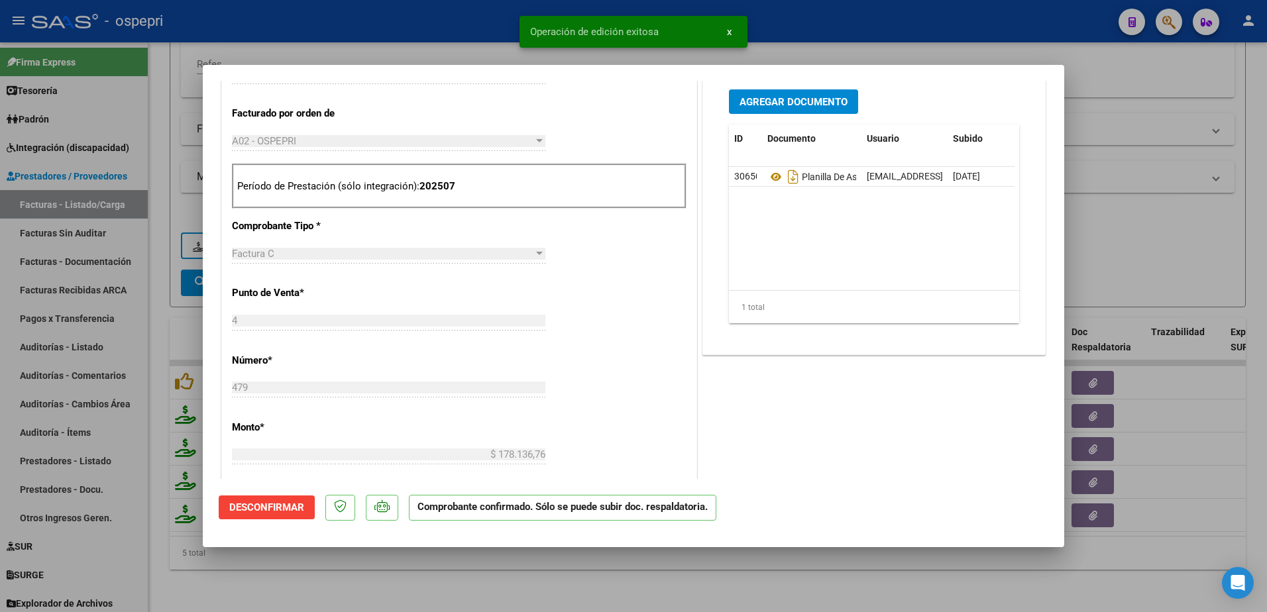
type input "$ 0,00"
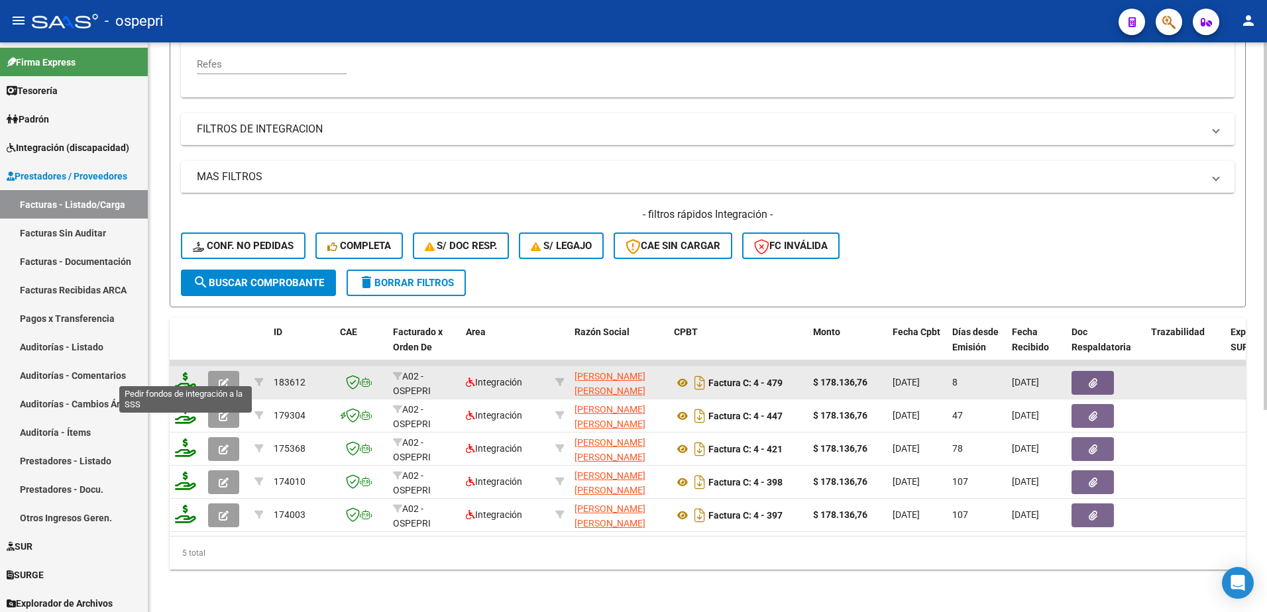
click at [180, 374] on icon at bounding box center [185, 382] width 21 height 19
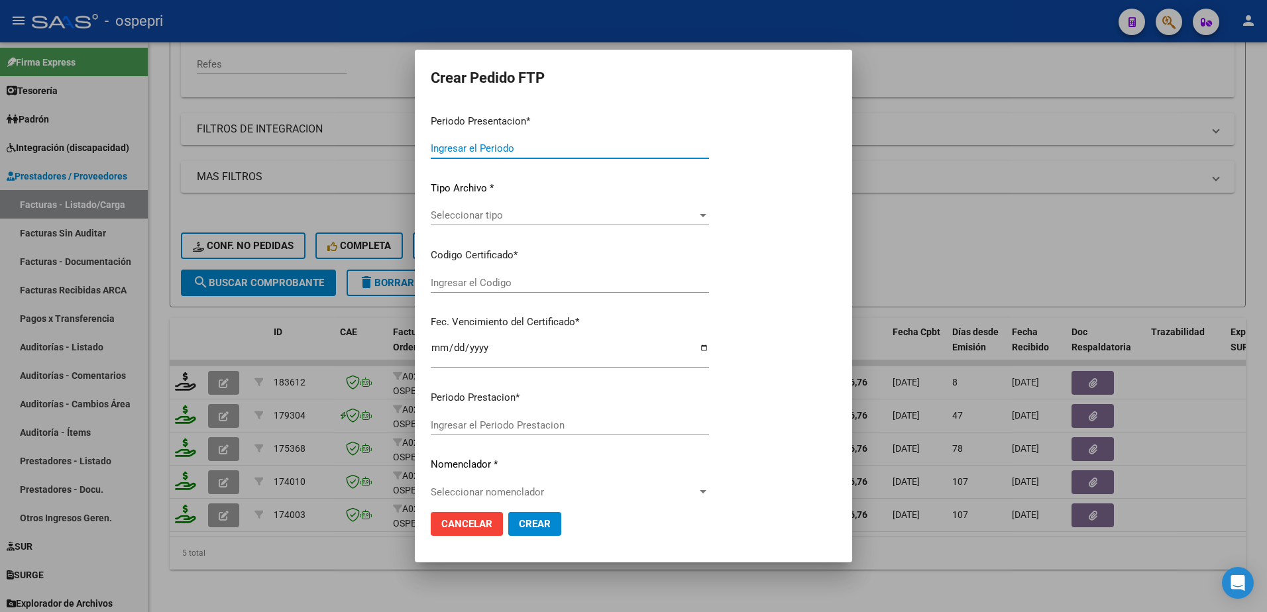
type input "202507"
type input "$ 178.136,76"
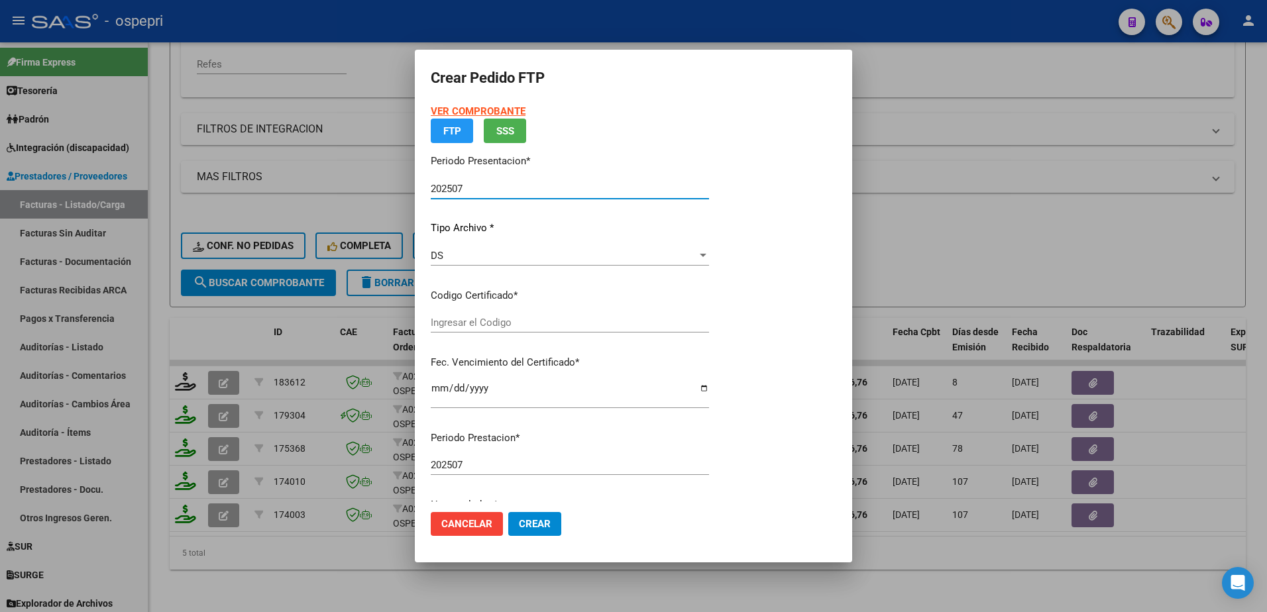
type input "20563181762"
type input "[DATE]"
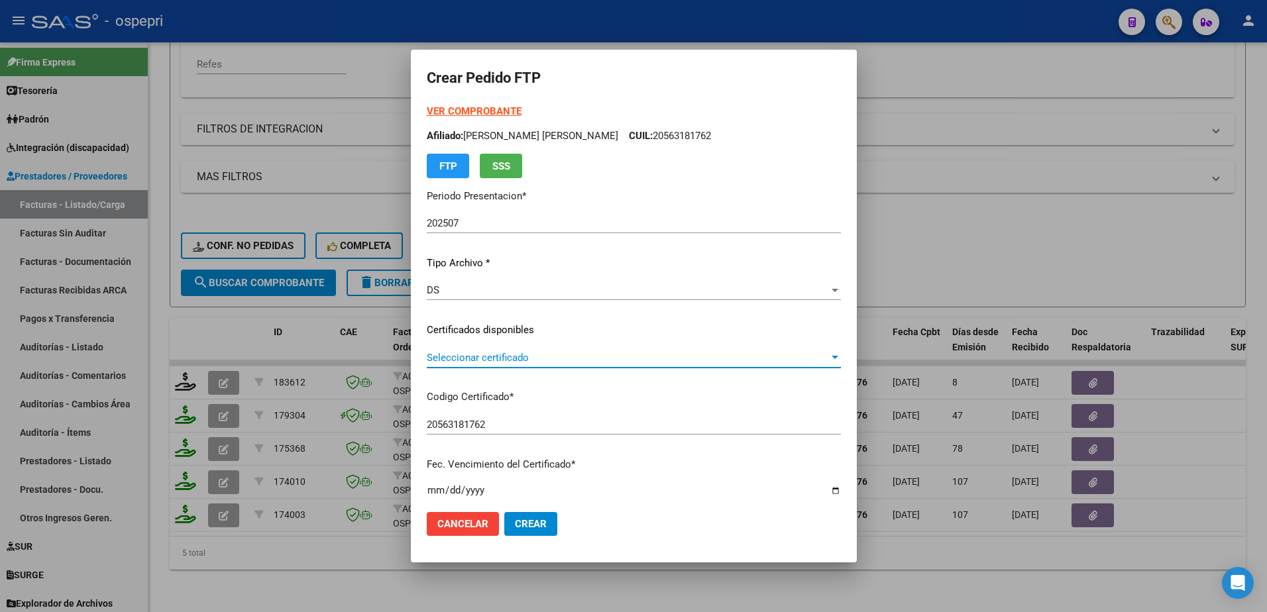
click at [502, 357] on span "Seleccionar certificado" at bounding box center [628, 358] width 402 height 12
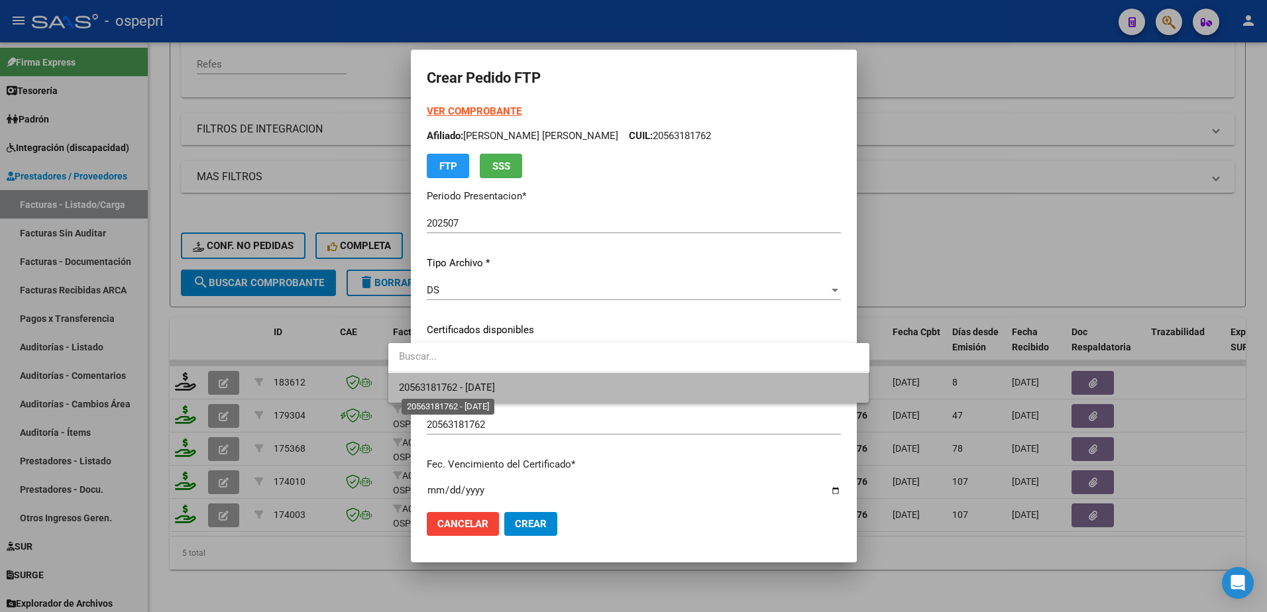
click at [495, 390] on span "20563181762 - [DATE]" at bounding box center [447, 388] width 96 height 12
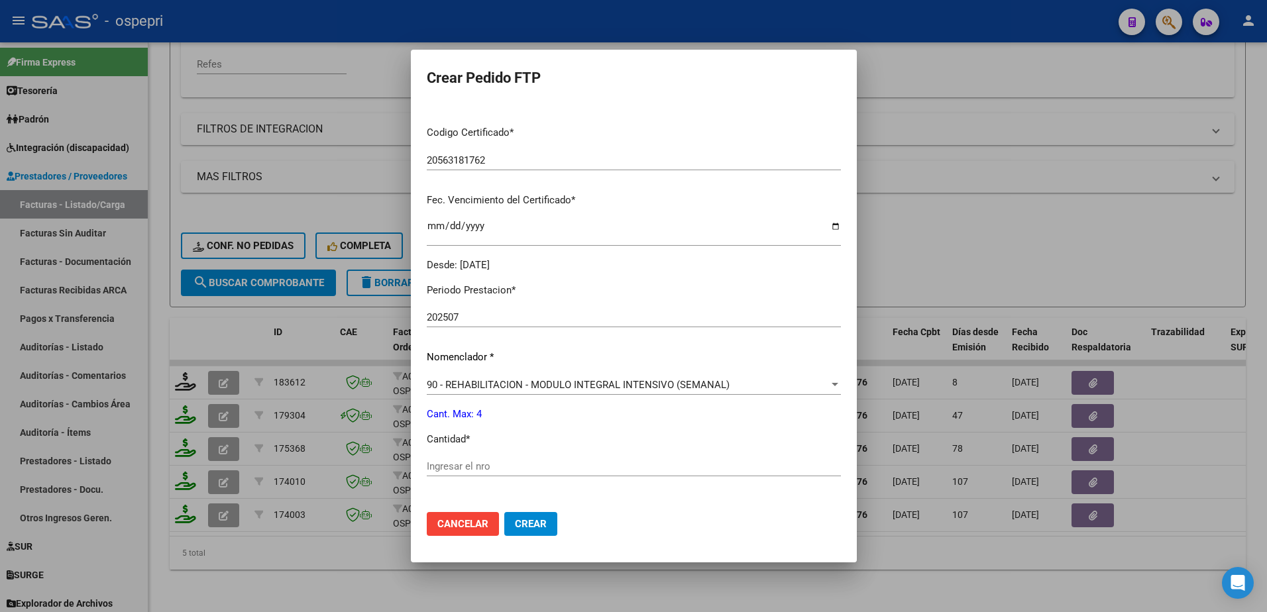
scroll to position [265, 0]
click at [488, 465] on input "Ingresar el nro" at bounding box center [634, 466] width 414 height 12
type input "4"
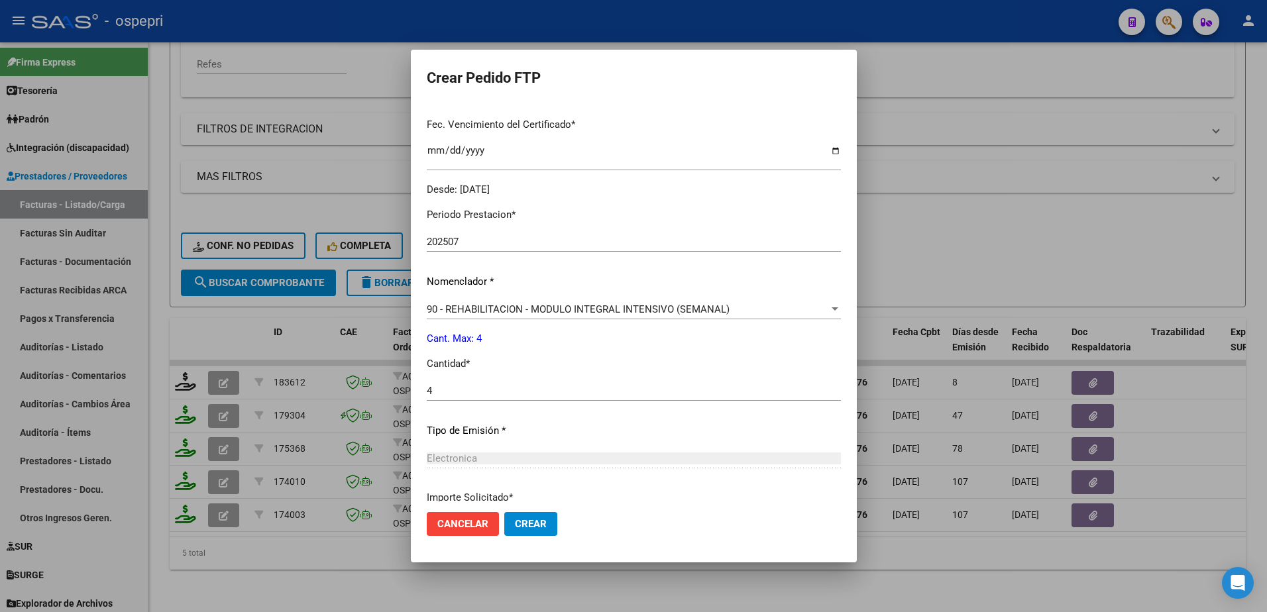
scroll to position [453, 0]
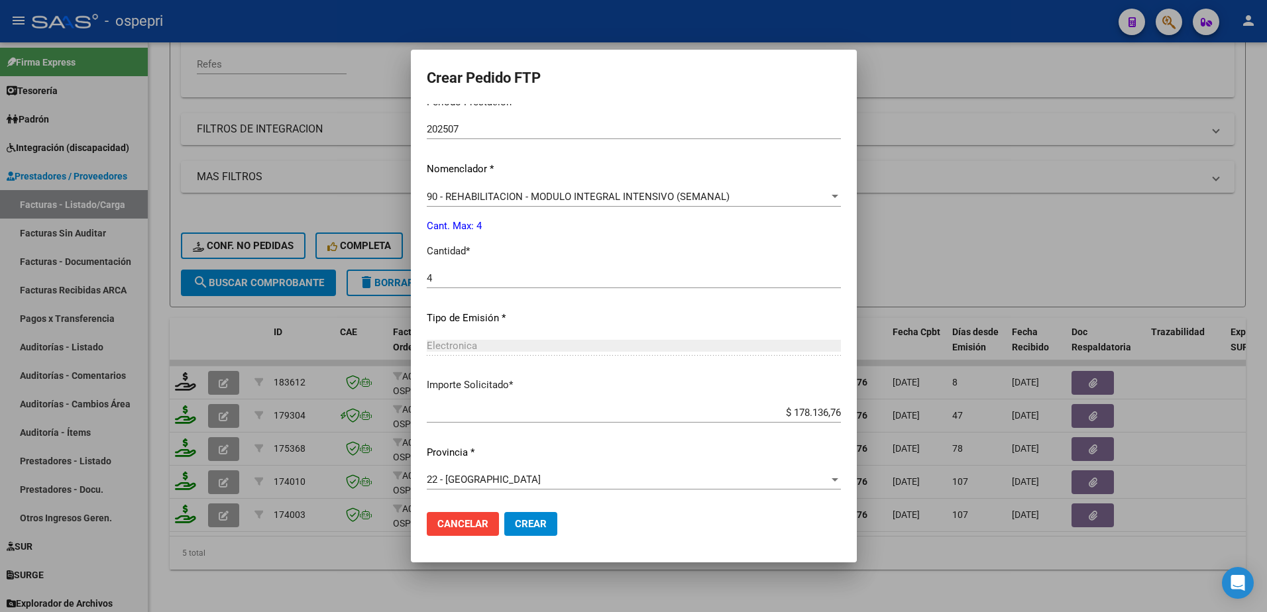
click at [515, 526] on span "Crear" at bounding box center [531, 524] width 32 height 12
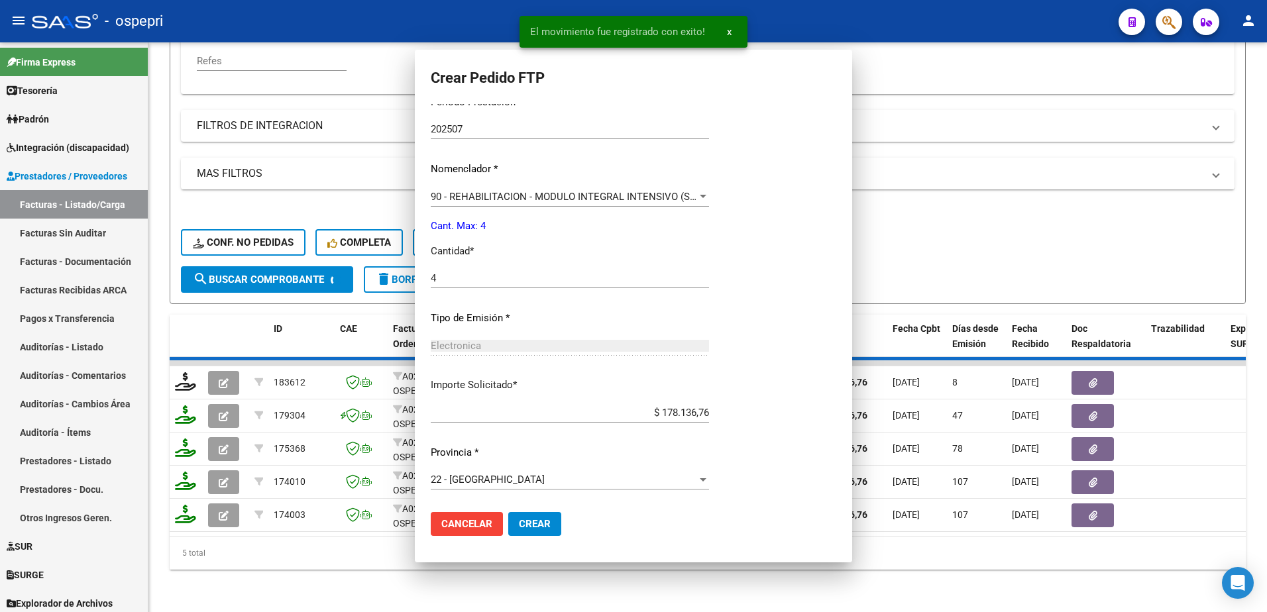
scroll to position [0, 0]
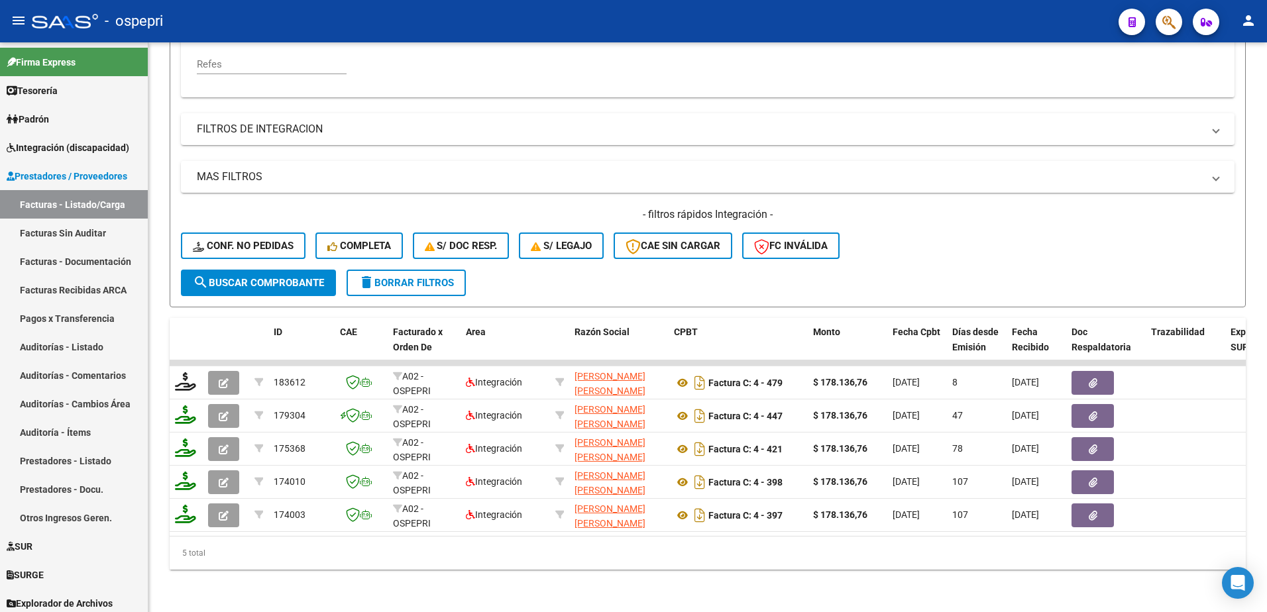
click at [790, 17] on div "- ospepri" at bounding box center [570, 21] width 1076 height 29
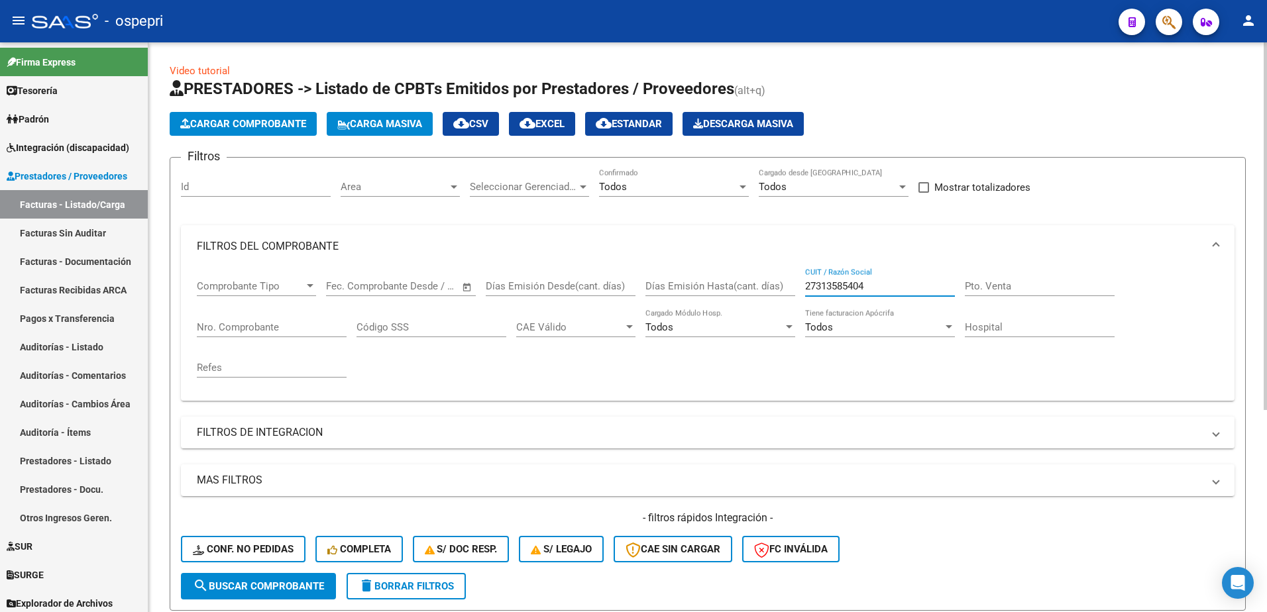
click at [872, 292] on input "27313585404" at bounding box center [880, 286] width 150 height 12
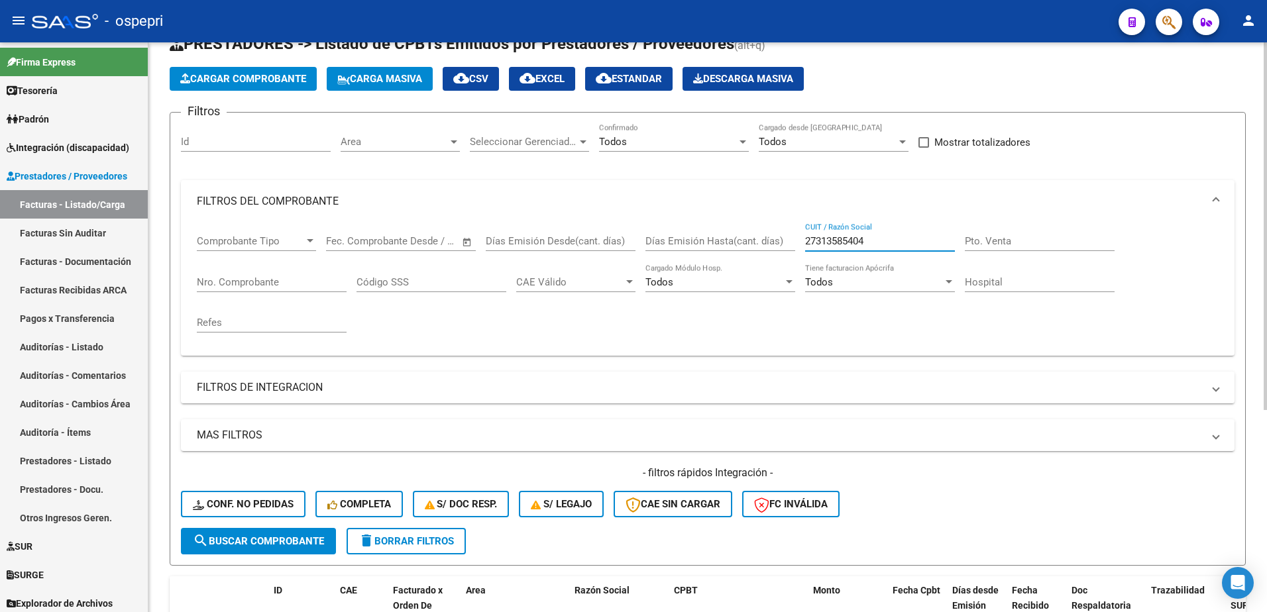
scroll to position [133, 0]
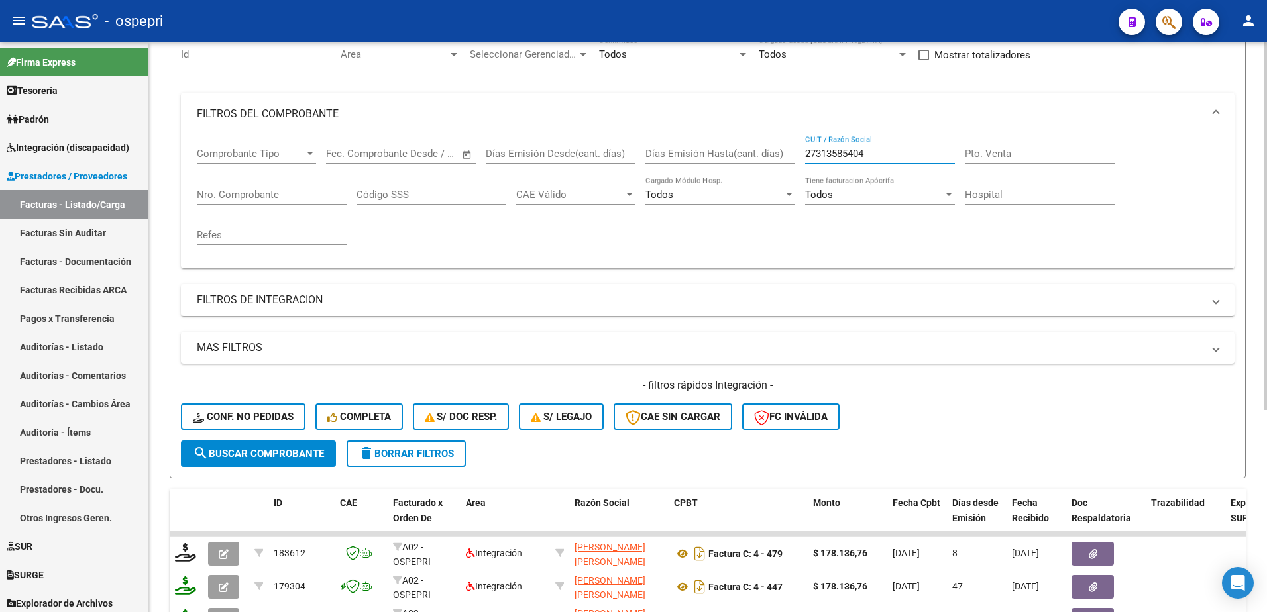
click at [891, 154] on input "27313585404" at bounding box center [880, 154] width 150 height 12
click at [885, 149] on input "27313585404" at bounding box center [880, 154] width 150 height 12
click at [880, 151] on input "27313585404" at bounding box center [880, 154] width 150 height 12
click at [880, 152] on input "27313585404" at bounding box center [880, 154] width 150 height 12
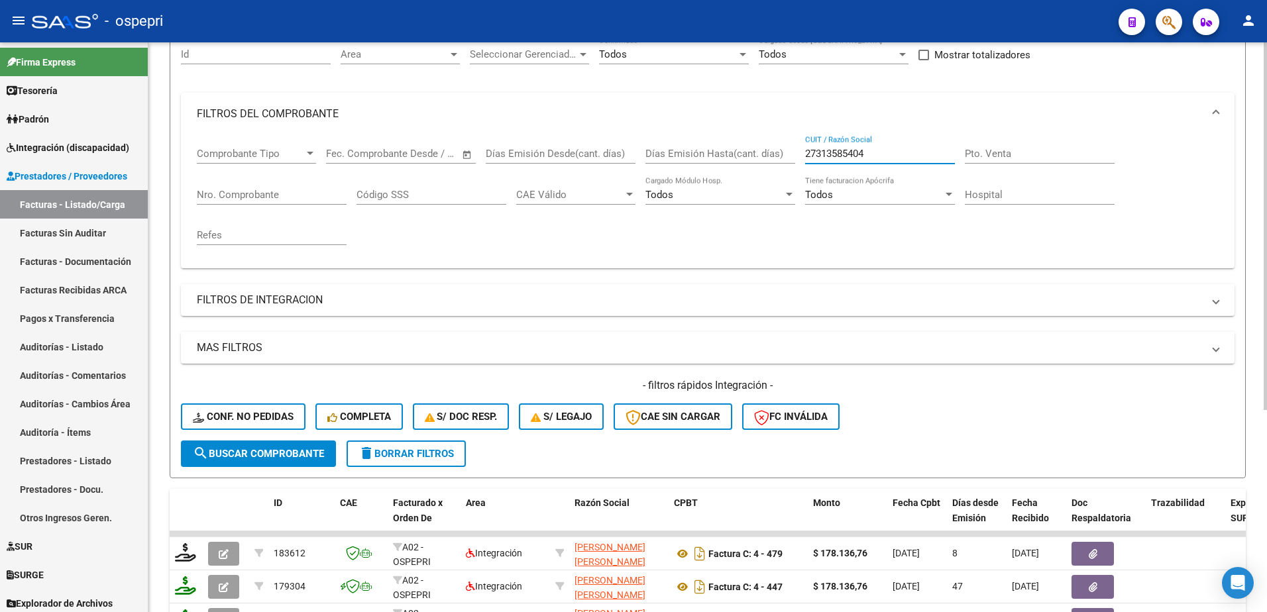
click at [865, 154] on input "27313585404" at bounding box center [880, 154] width 150 height 12
click at [1044, 16] on div "- ospepri" at bounding box center [570, 21] width 1076 height 29
click at [876, 151] on input "27313585404" at bounding box center [880, 154] width 150 height 12
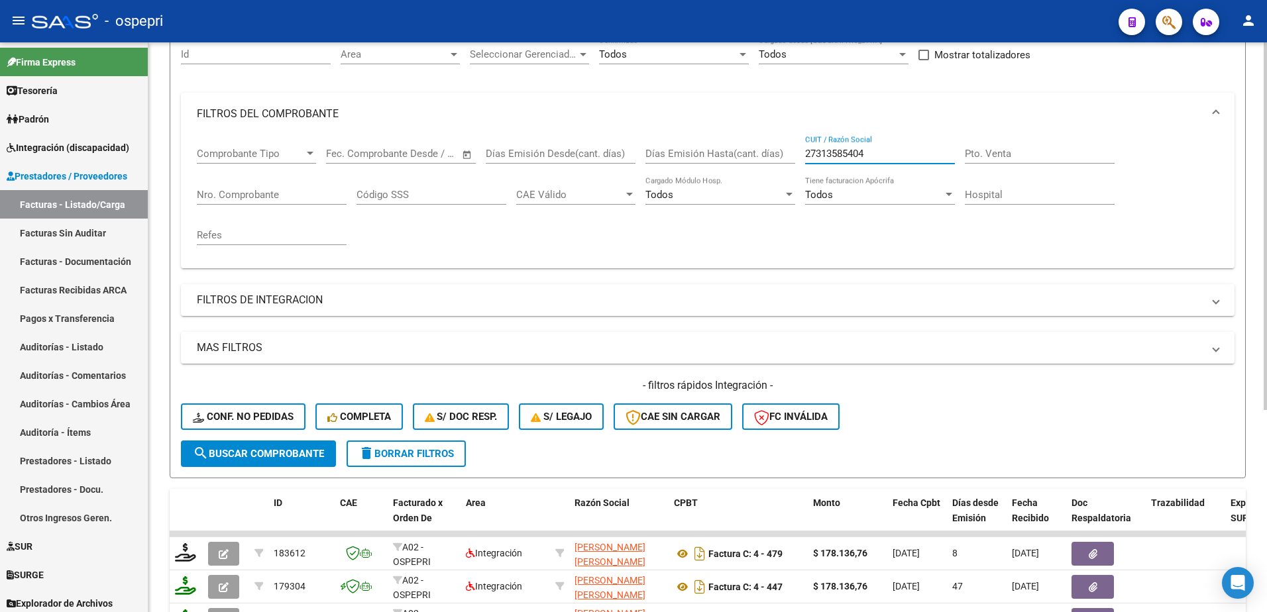
paste input "4133566"
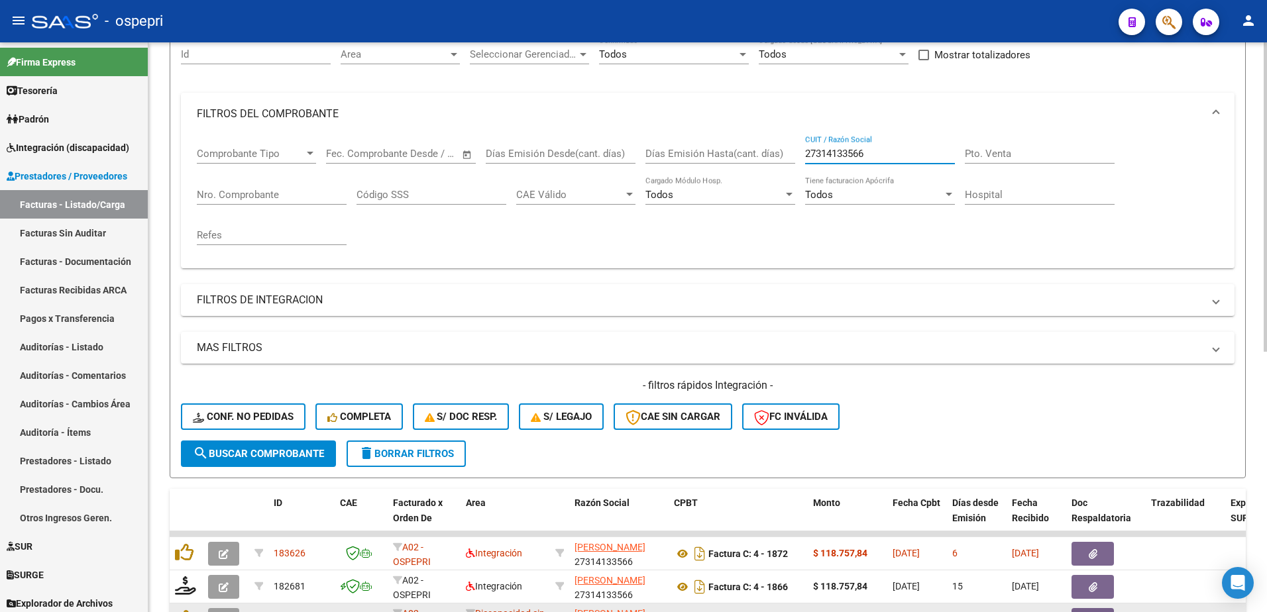
type input "27314133566"
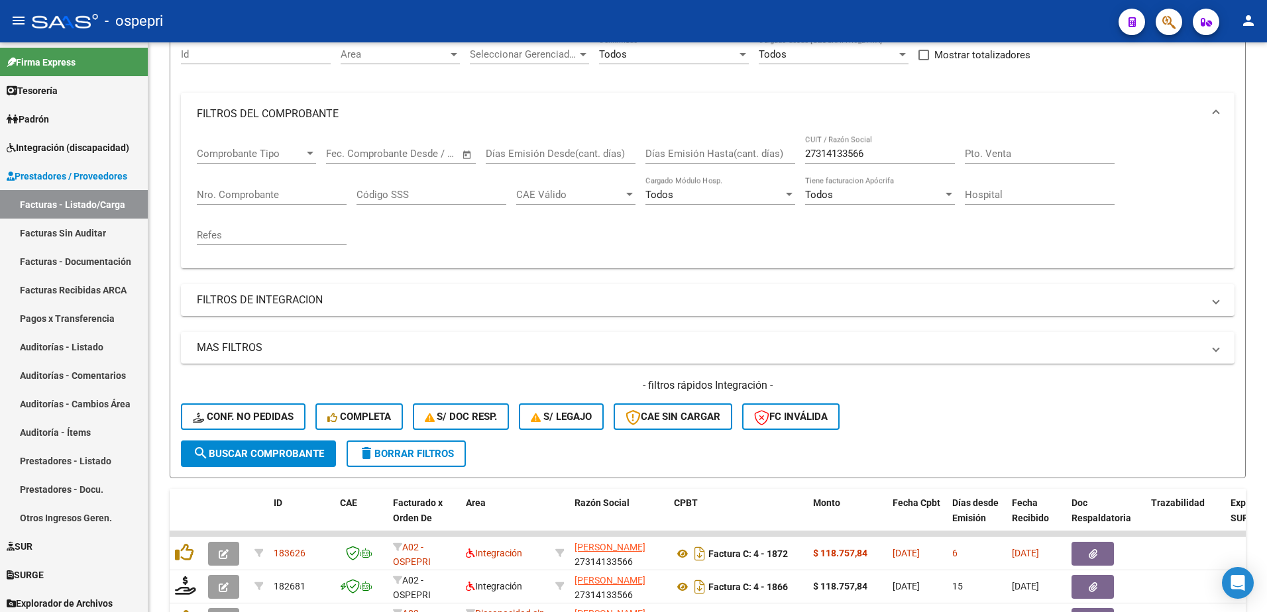
click at [784, 19] on div "- ospepri" at bounding box center [570, 21] width 1076 height 29
click at [800, 13] on div "- ospepri" at bounding box center [570, 21] width 1076 height 29
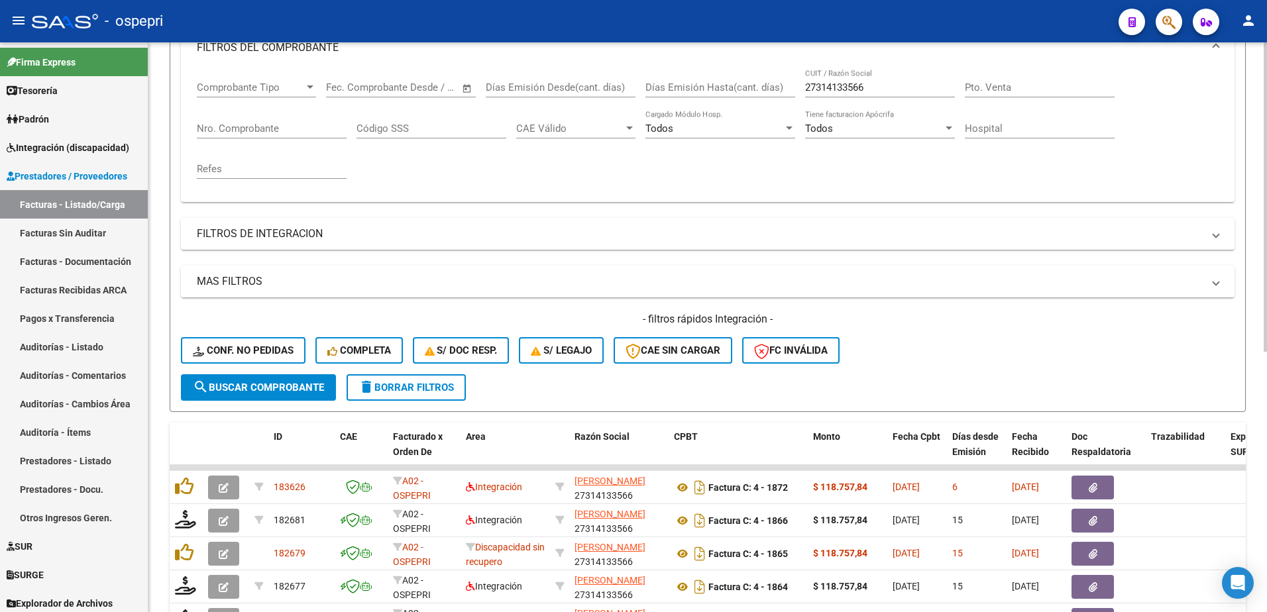
scroll to position [265, 0]
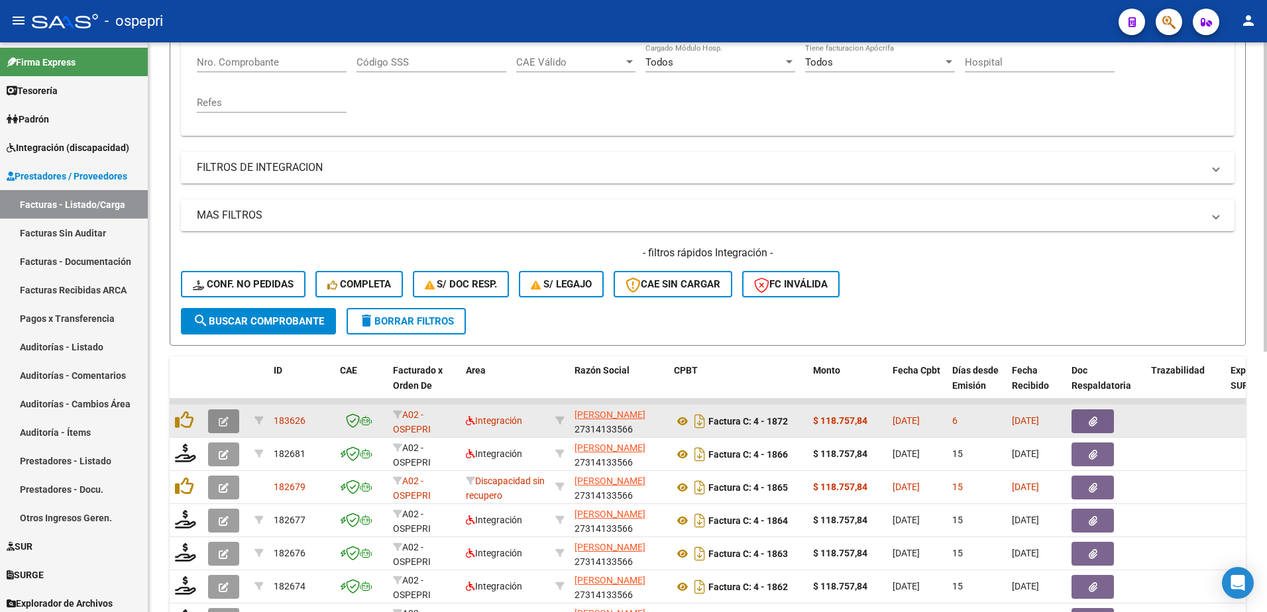
click at [227, 419] on icon "button" at bounding box center [224, 422] width 10 height 10
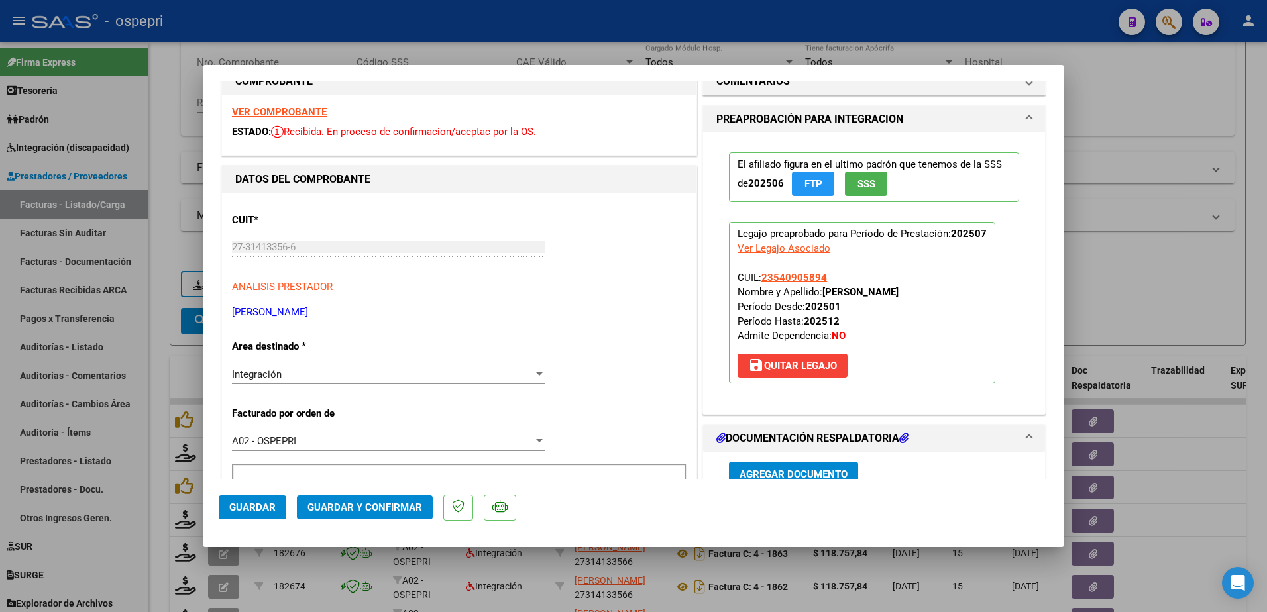
scroll to position [0, 0]
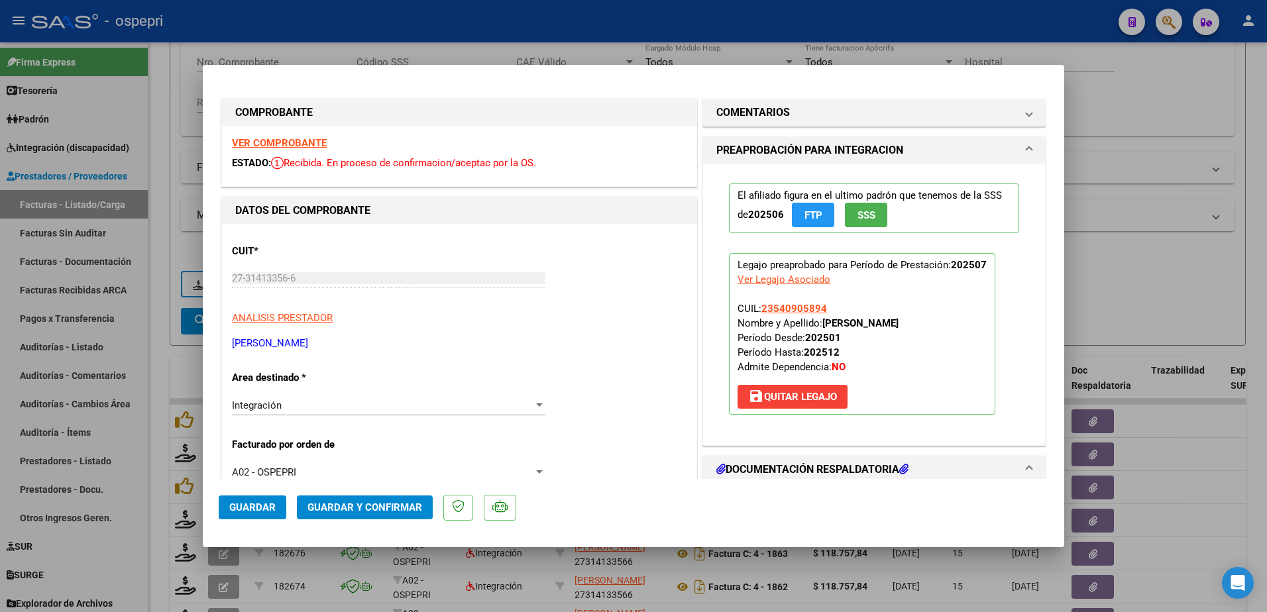
click at [301, 144] on strong "VER COMPROBANTE" at bounding box center [279, 143] width 95 height 12
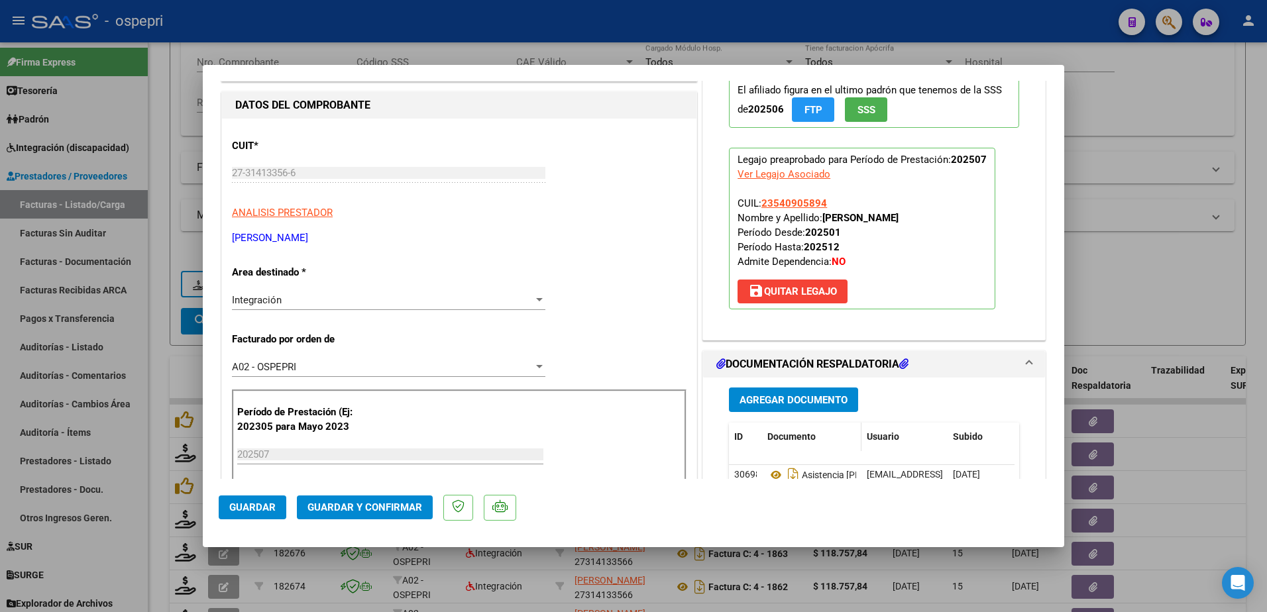
scroll to position [133, 0]
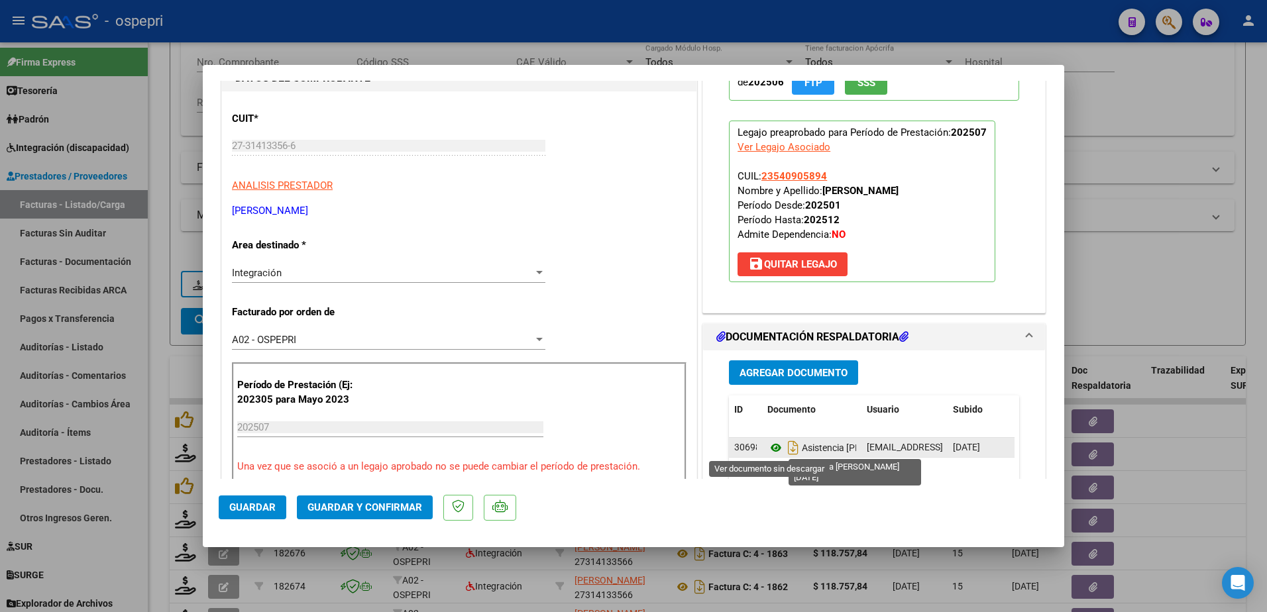
click at [768, 445] on icon at bounding box center [776, 448] width 17 height 16
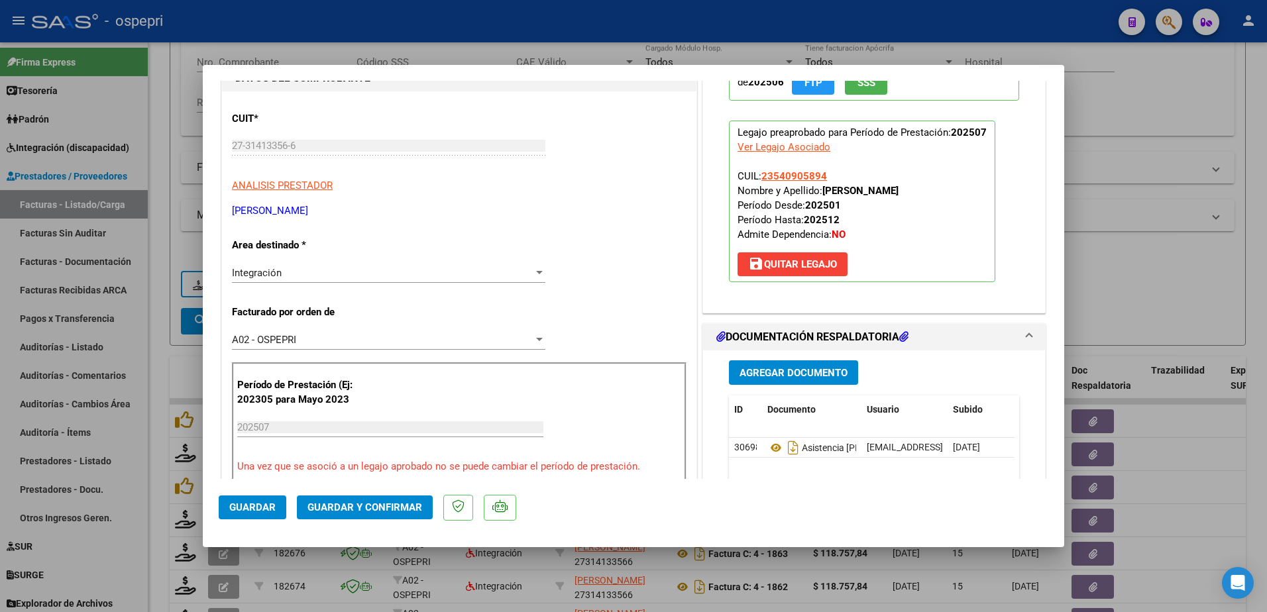
type input "$ 0,00"
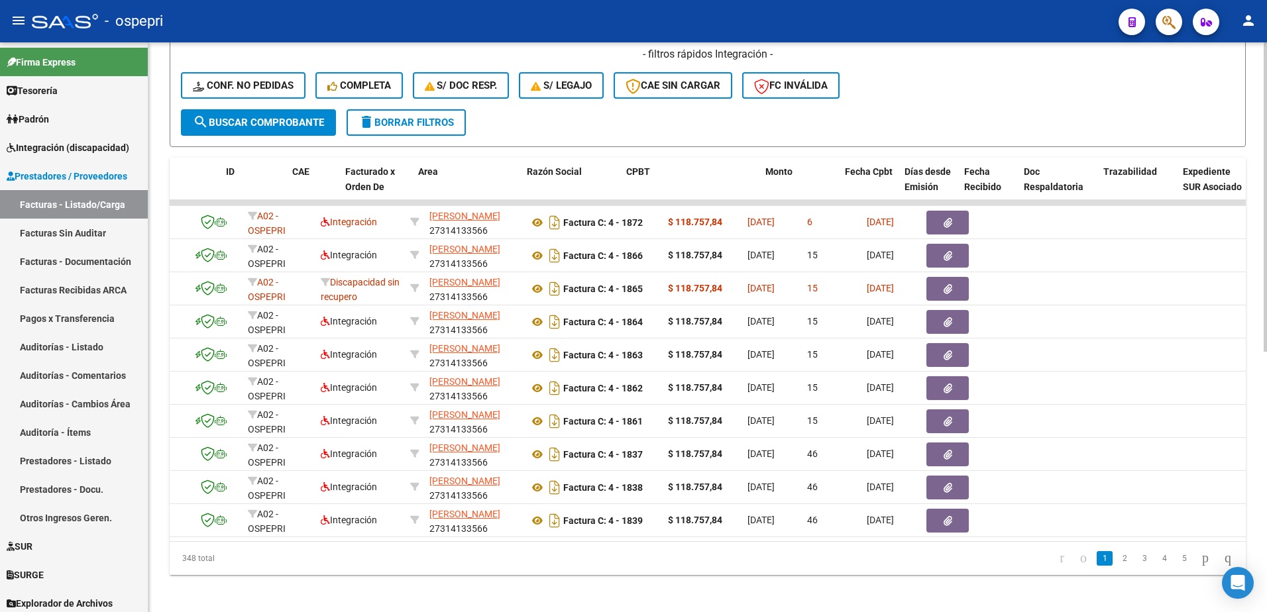
scroll to position [0, 0]
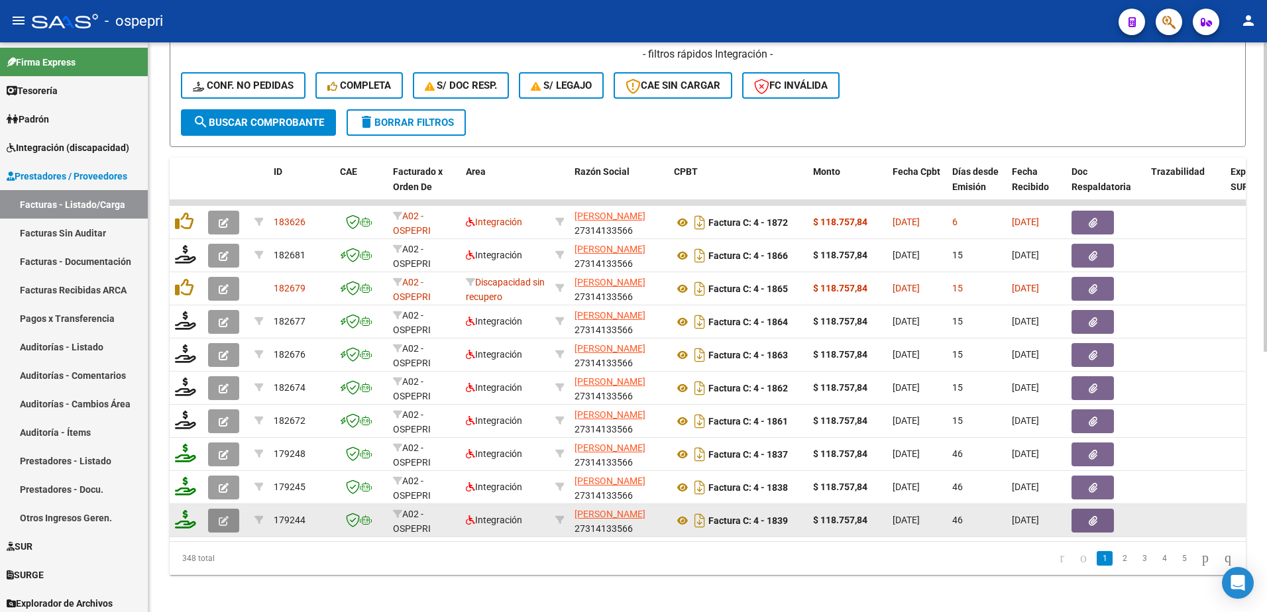
click at [225, 518] on icon "button" at bounding box center [224, 521] width 10 height 10
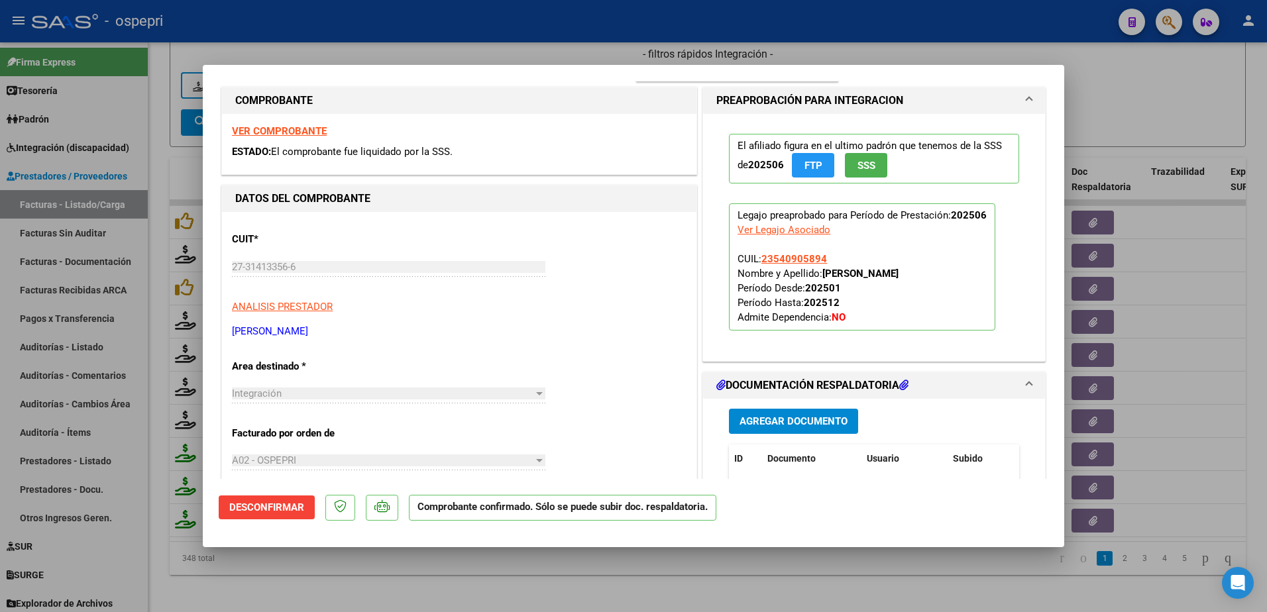
scroll to position [331, 0]
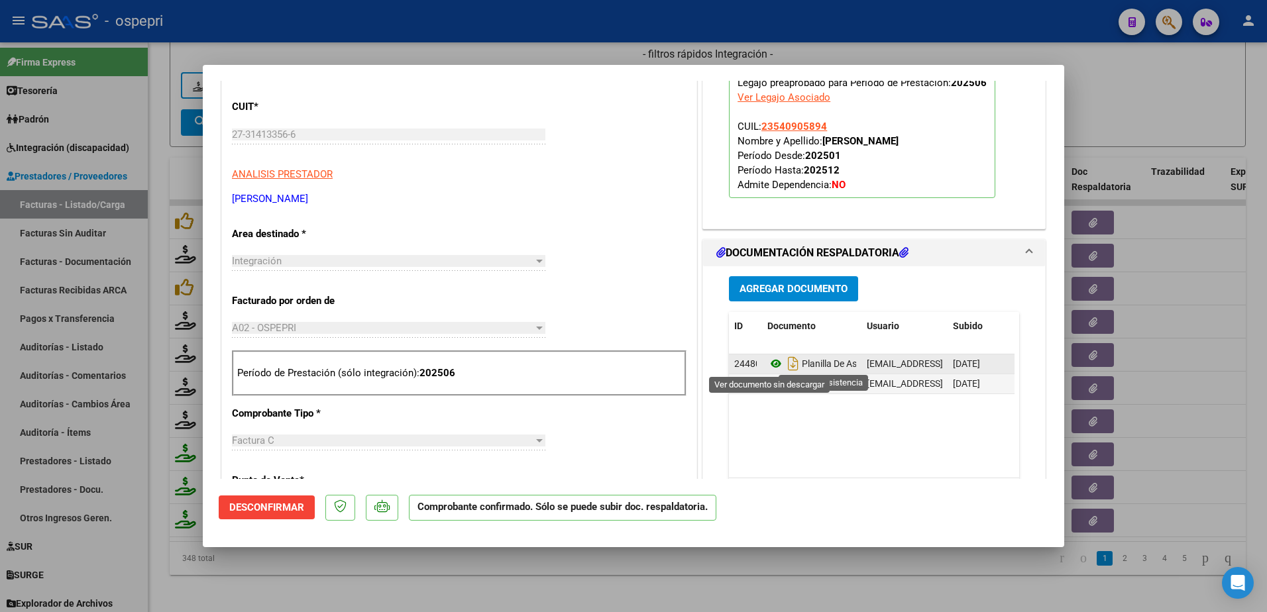
click at [772, 359] on icon at bounding box center [776, 364] width 17 height 16
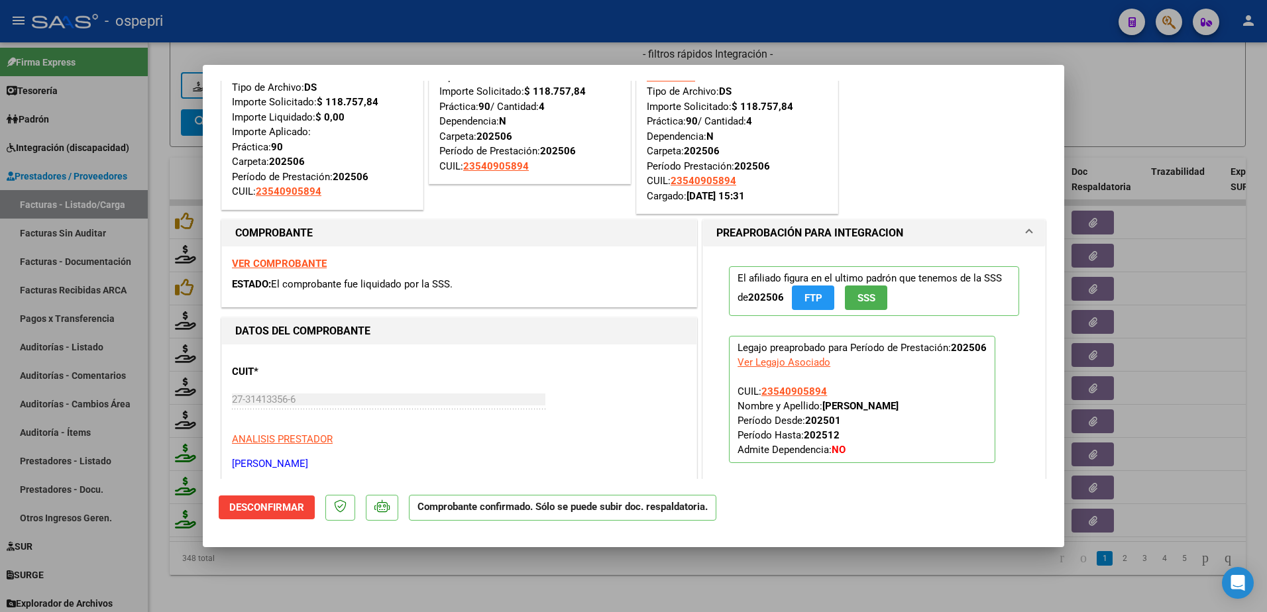
scroll to position [0, 0]
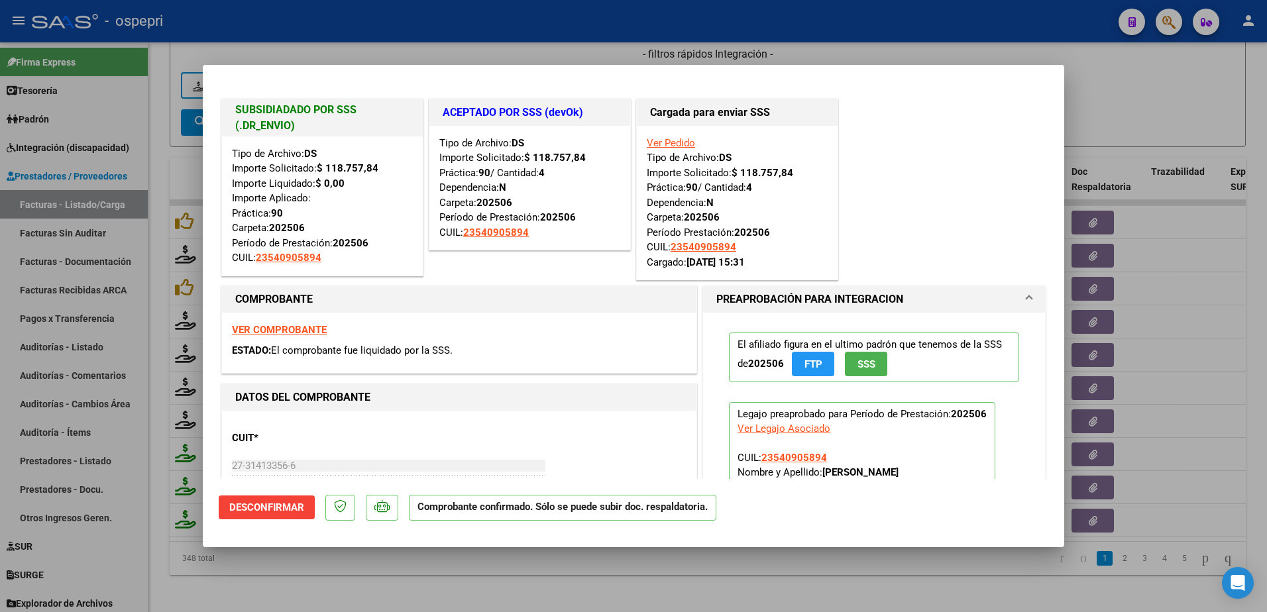
type input "$ 0,00"
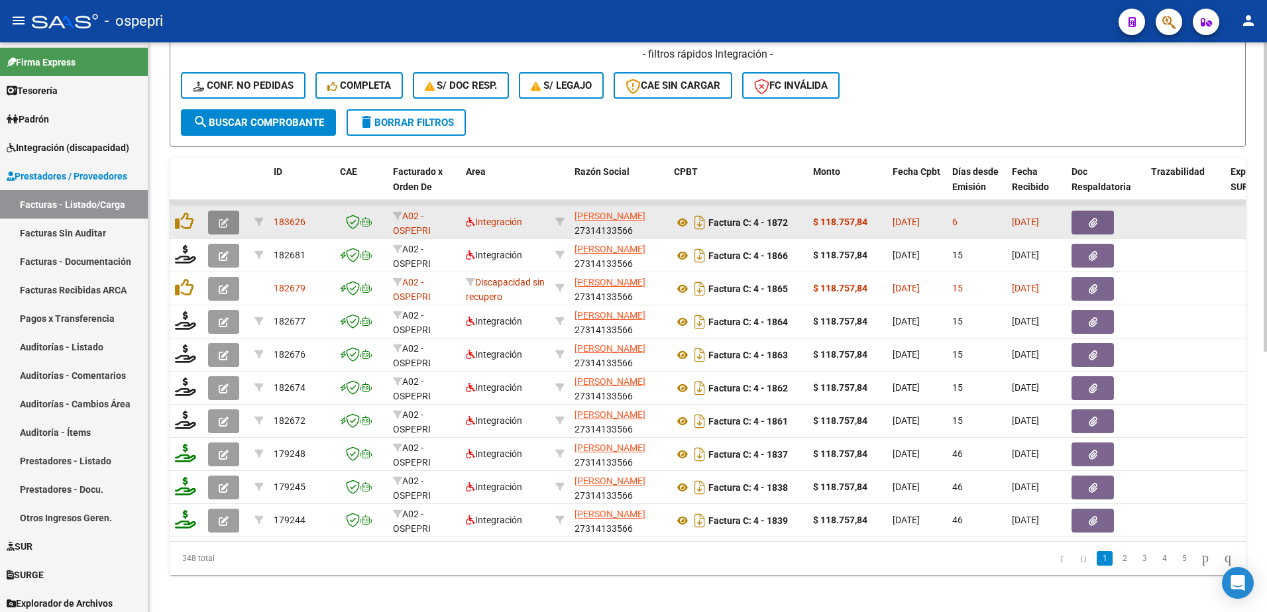
click at [217, 225] on button "button" at bounding box center [223, 223] width 31 height 24
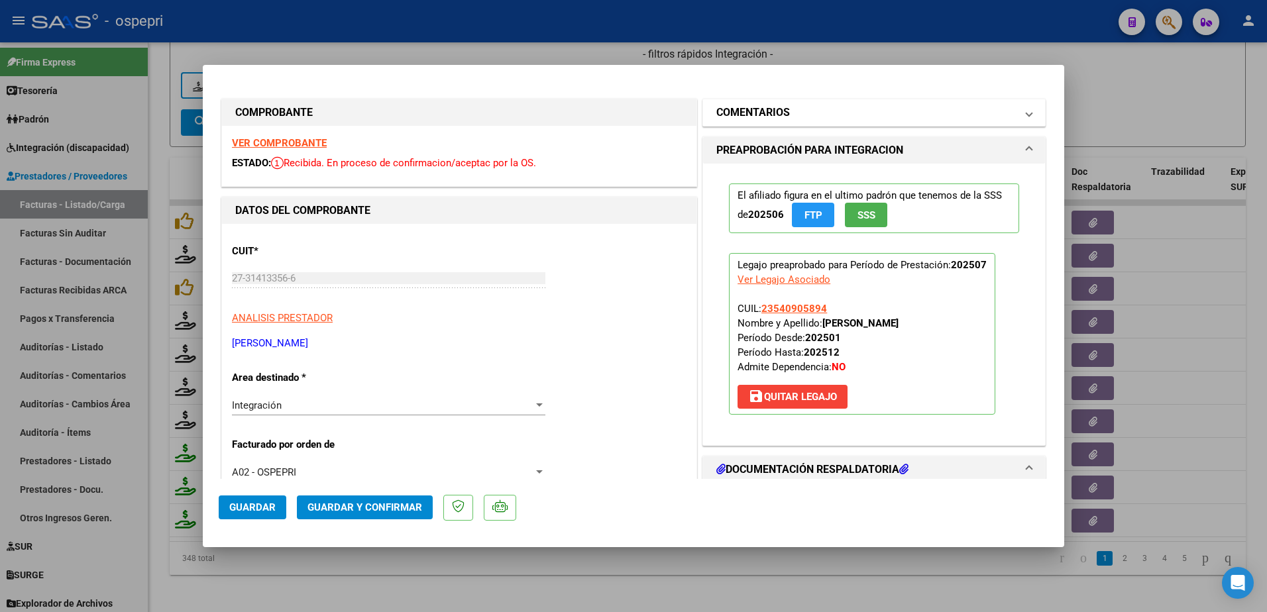
click at [1027, 113] on span at bounding box center [1029, 113] width 5 height 16
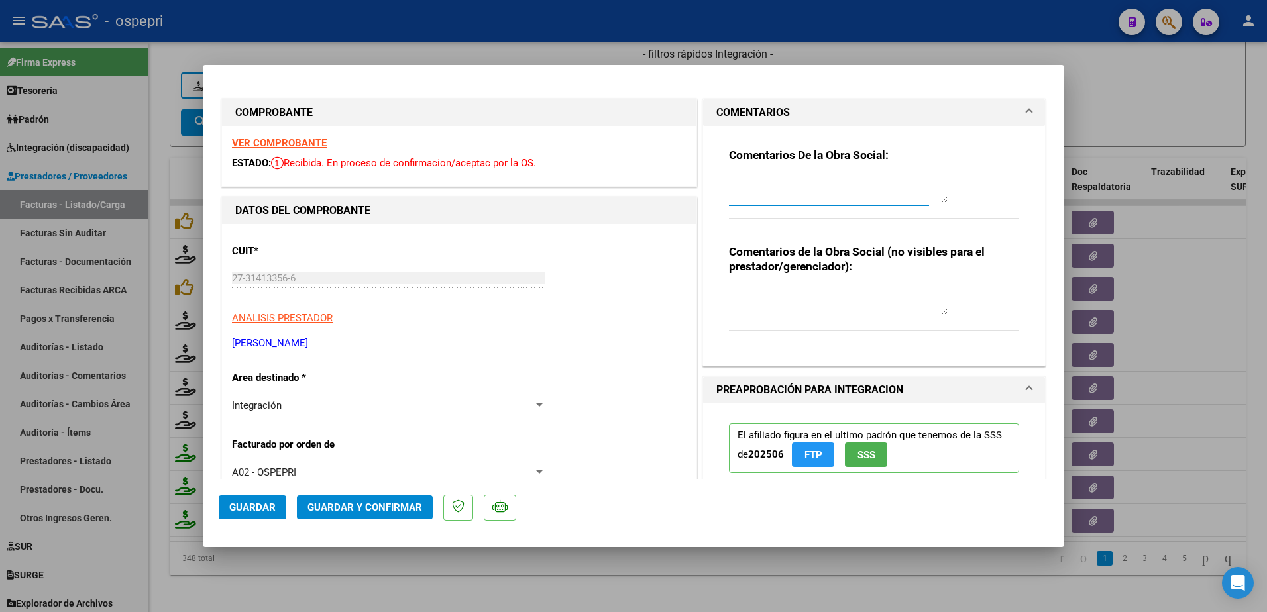
click at [758, 185] on textarea at bounding box center [838, 189] width 219 height 27
click at [768, 197] on textarea "Hola buen dìa: se observa que la planilla de asistencia NO CUMPLE con los requi…" at bounding box center [838, 189] width 219 height 27
click at [844, 196] on textarea "Hola buen dìa: se observa que la planilla de asistencia NO CUMPLE con los requi…" at bounding box center [838, 189] width 219 height 27
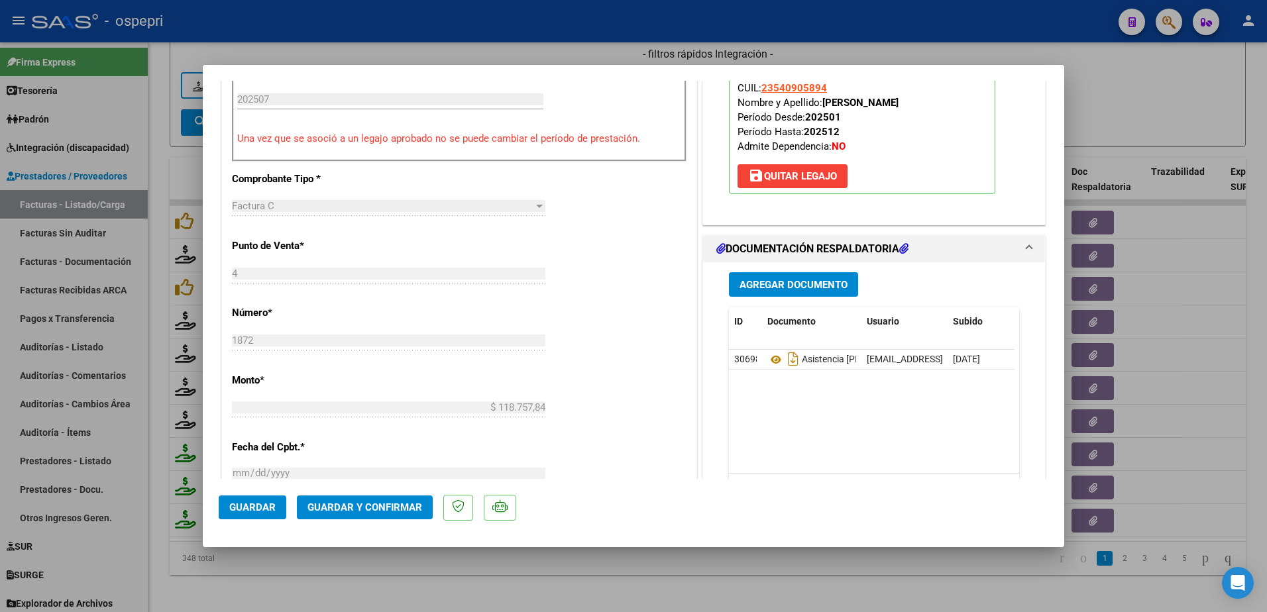
scroll to position [464, 0]
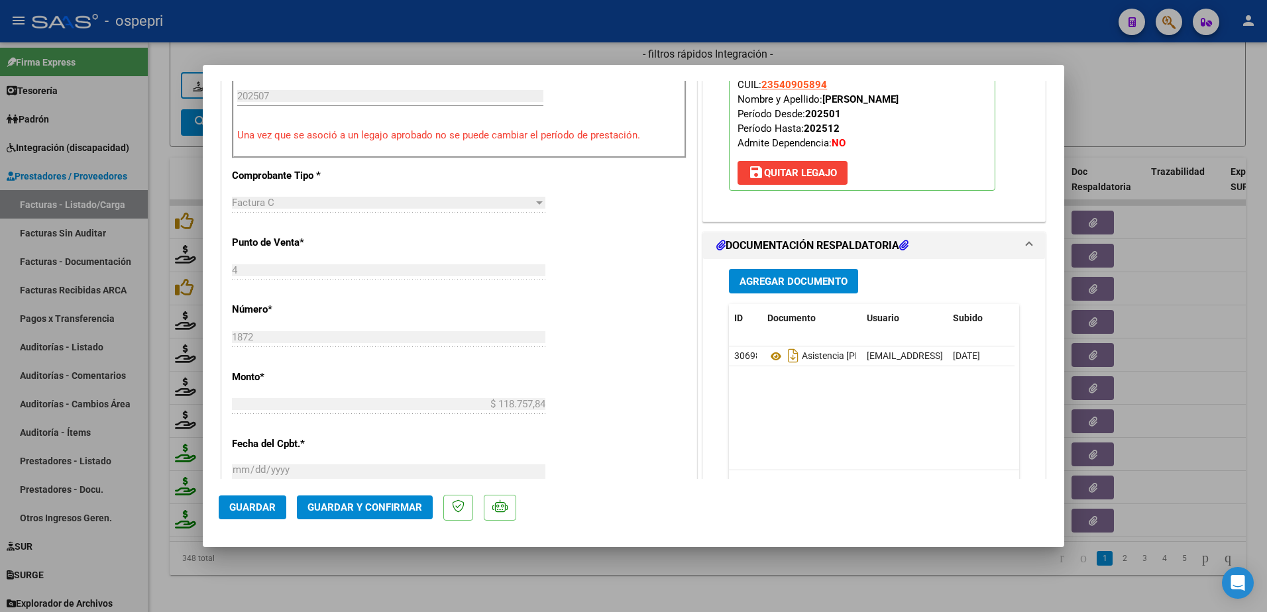
type textarea "Hola buen dìa: se observa que la planilla de asistencia NO CUMPLE con los requi…"
click at [776, 276] on span "Agregar Documento" at bounding box center [794, 282] width 108 height 12
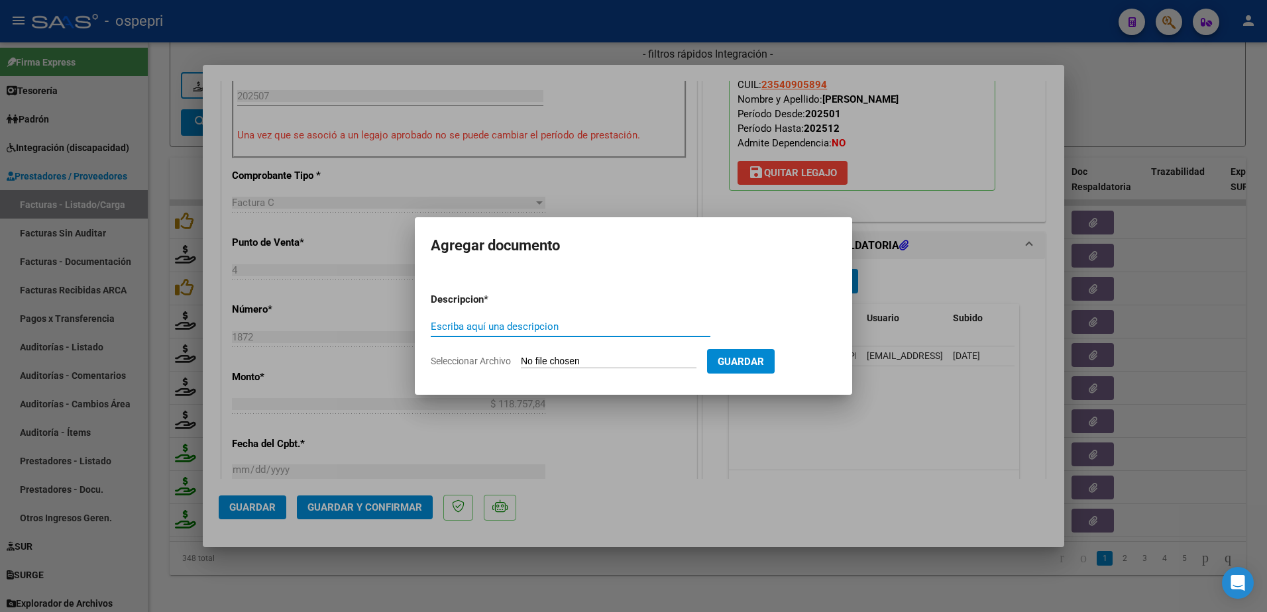
click at [474, 325] on input "Escriba aquí una descripcion" at bounding box center [571, 327] width 280 height 12
type input "comparacion"
click at [544, 363] on input "Seleccionar Archivo" at bounding box center [609, 362] width 176 height 13
type input "C:\fakepath\[PERSON_NAME] planilla de comparacion.docx"
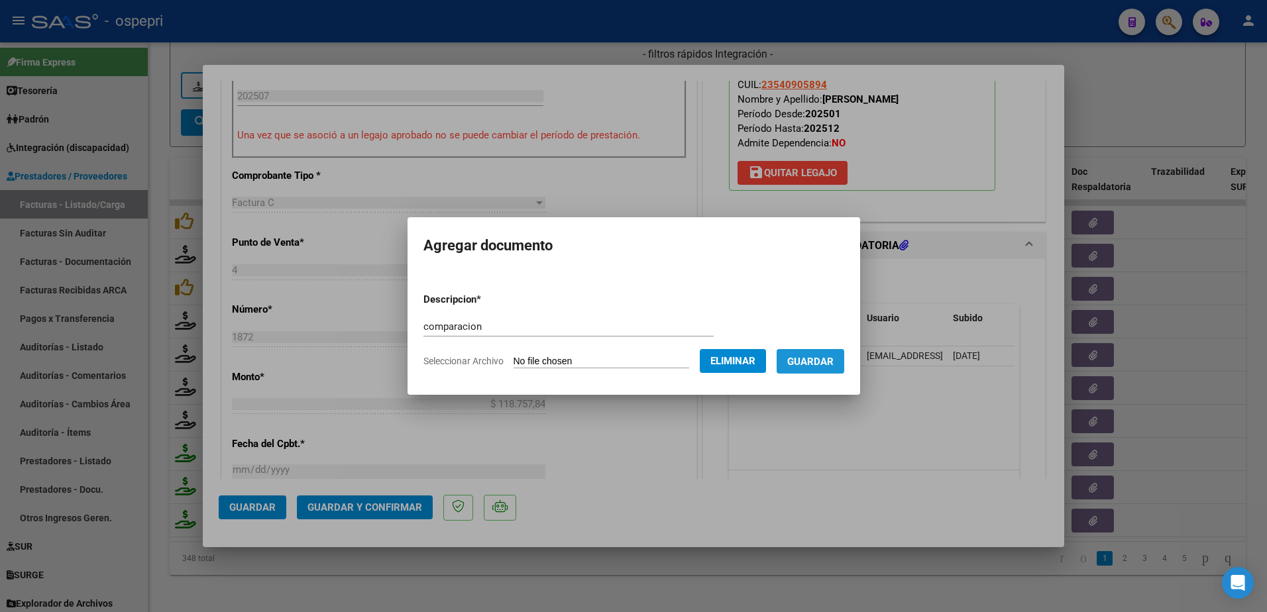
click at [831, 359] on span "Guardar" at bounding box center [810, 362] width 46 height 12
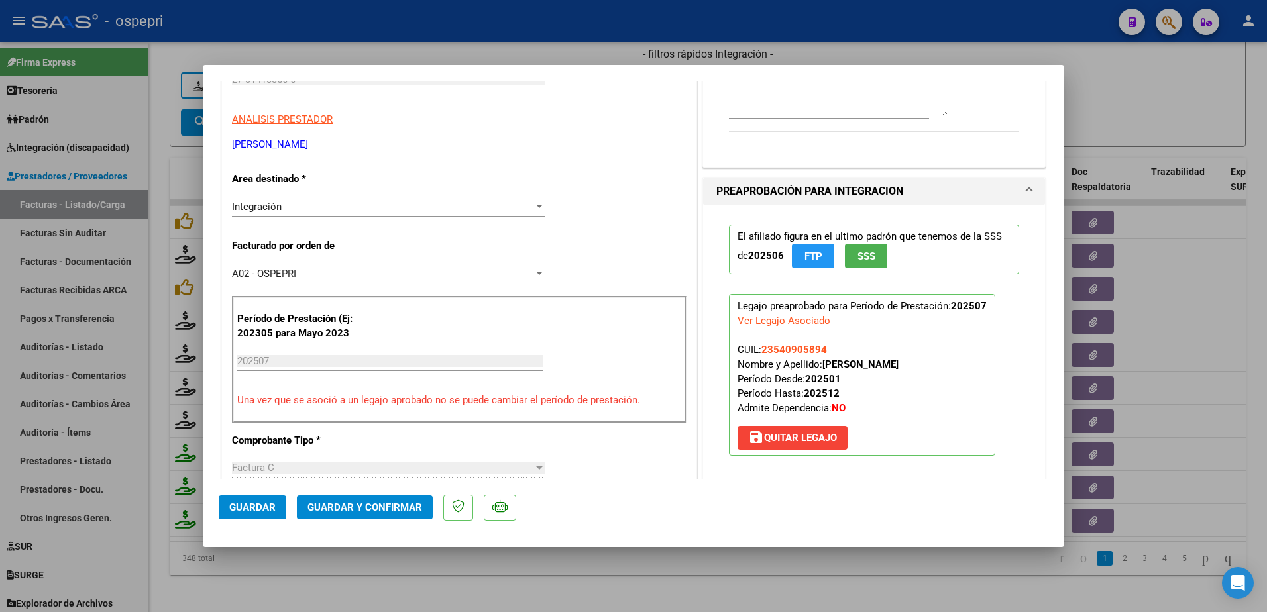
scroll to position [0, 0]
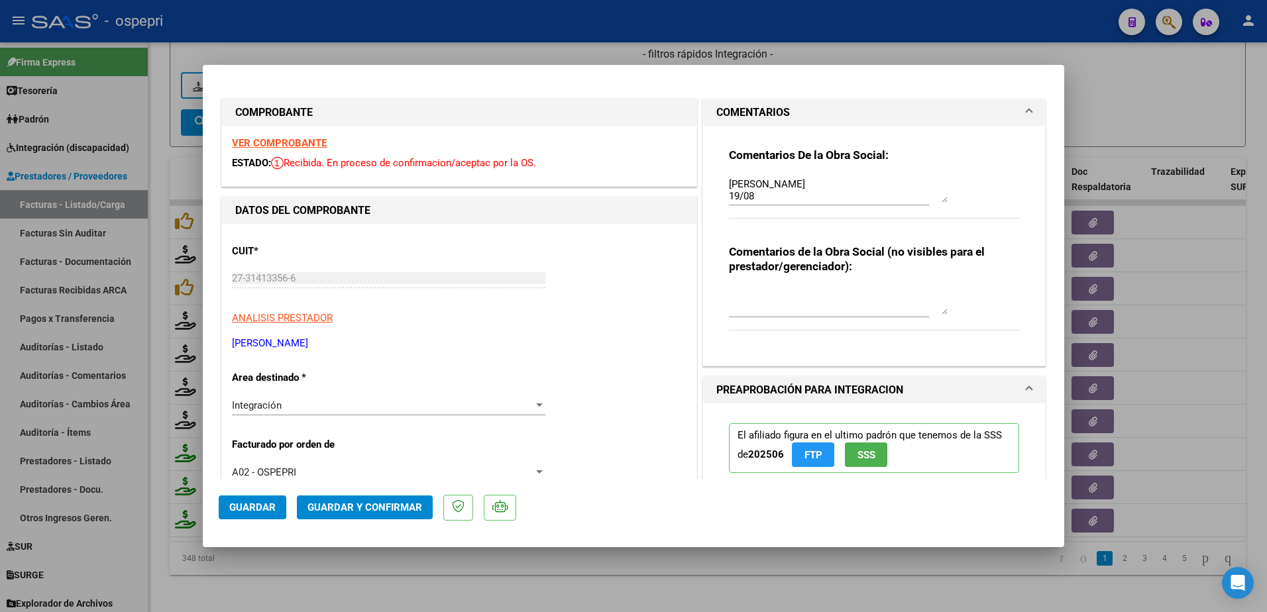
click at [376, 502] on span "Guardar y Confirmar" at bounding box center [365, 508] width 115 height 12
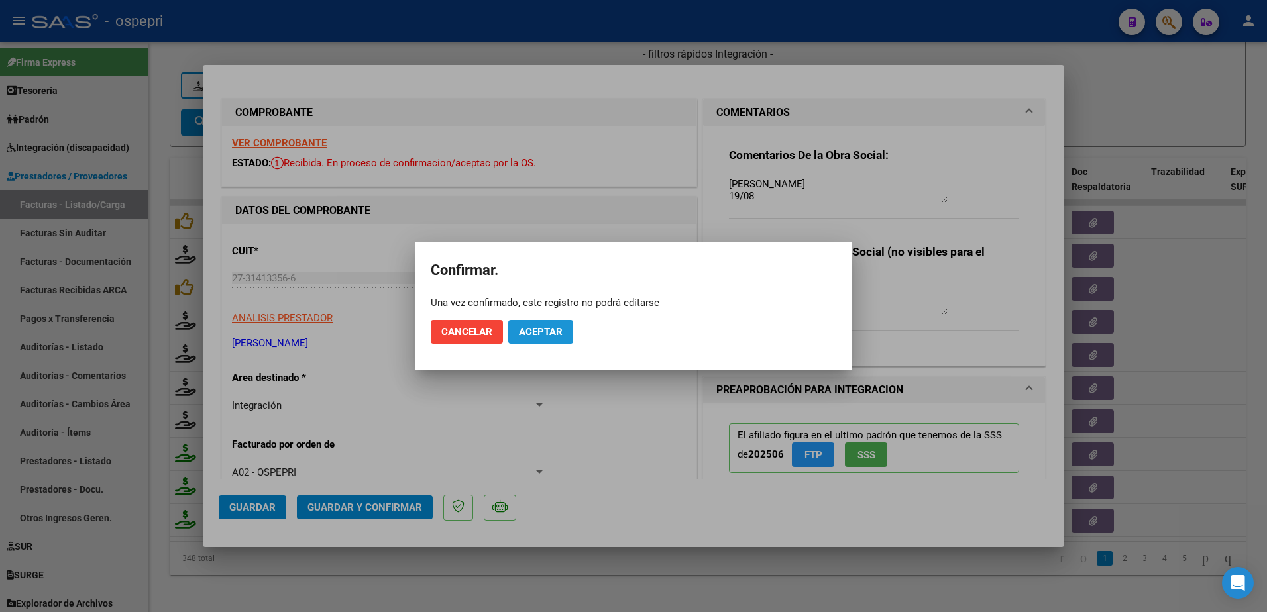
click at [553, 327] on span "Aceptar" at bounding box center [541, 332] width 44 height 12
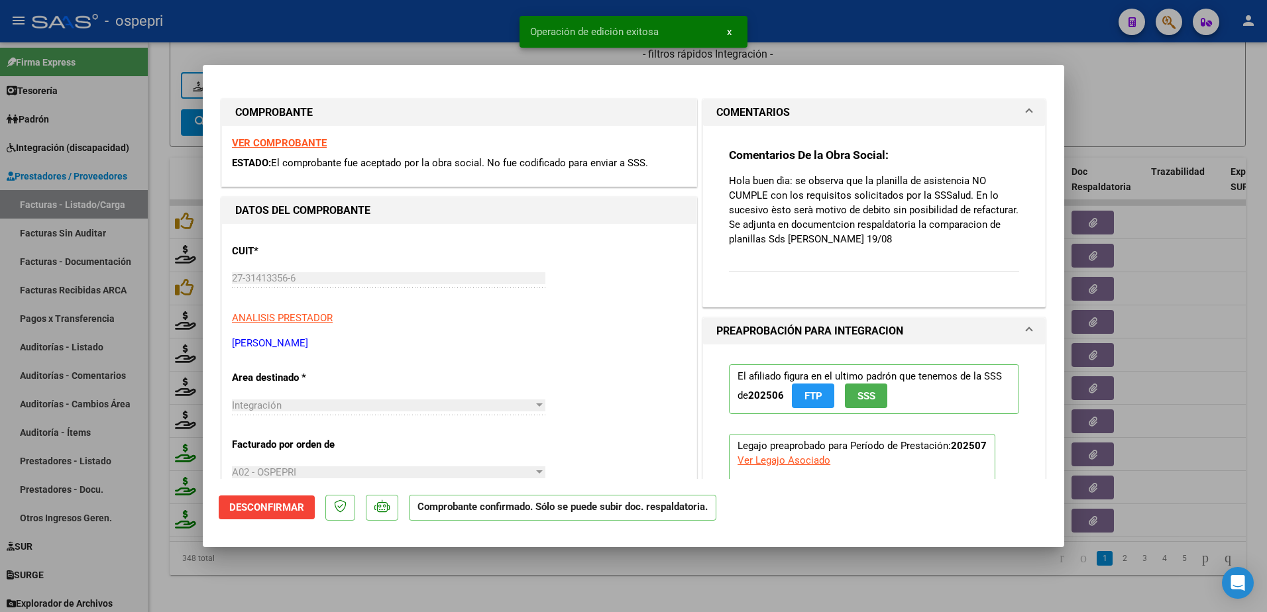
type input "$ 0,00"
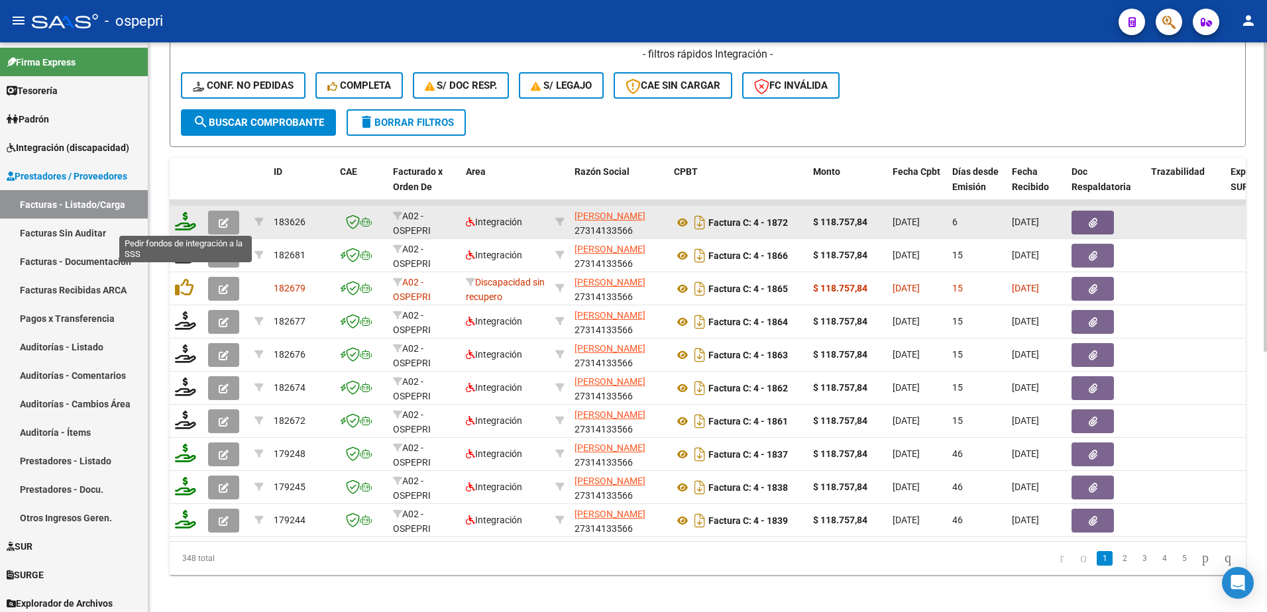
click at [176, 226] on icon at bounding box center [185, 221] width 21 height 19
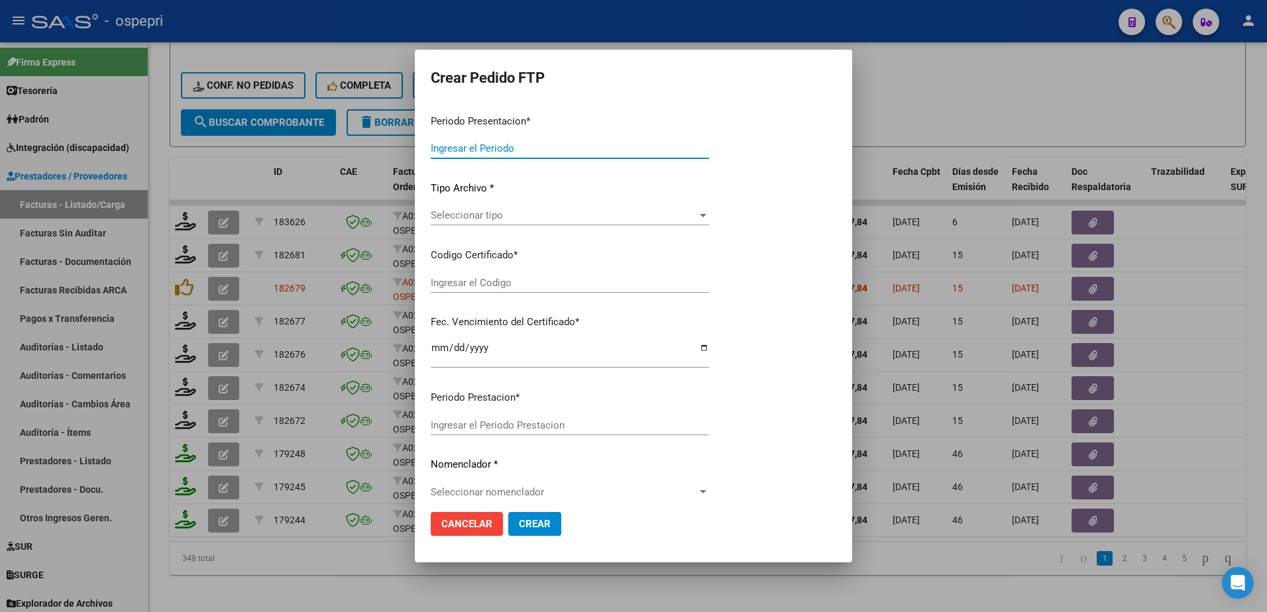
type input "202507"
type input "$ 118.757,84"
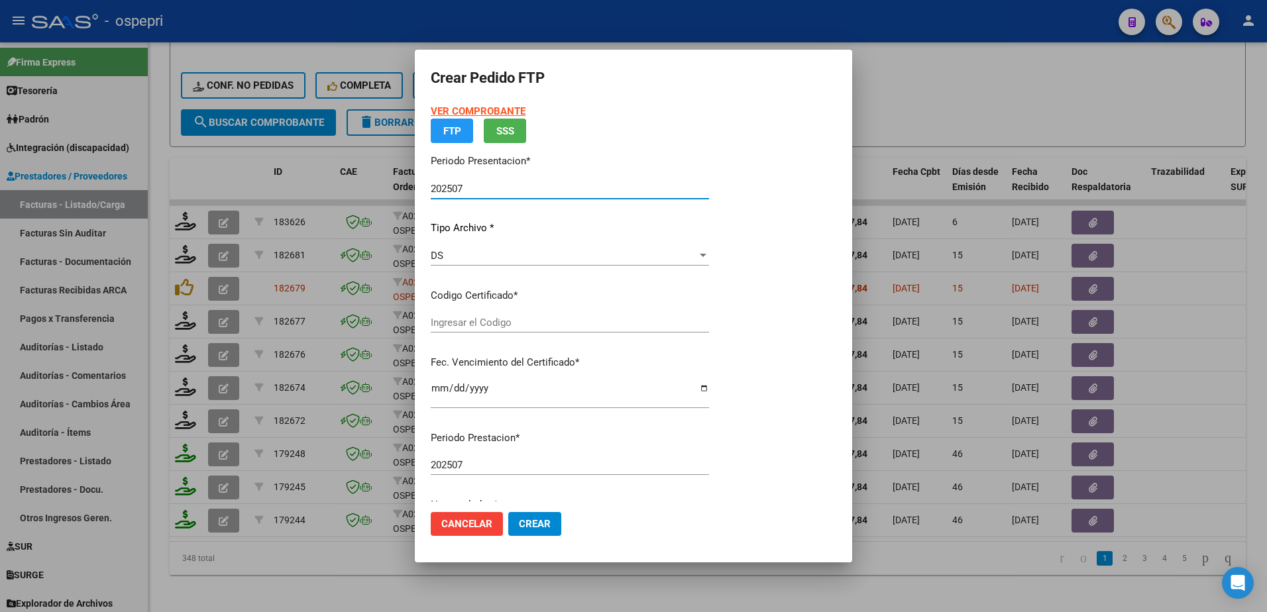
type input "2354090589-4"
type input "[DATE]"
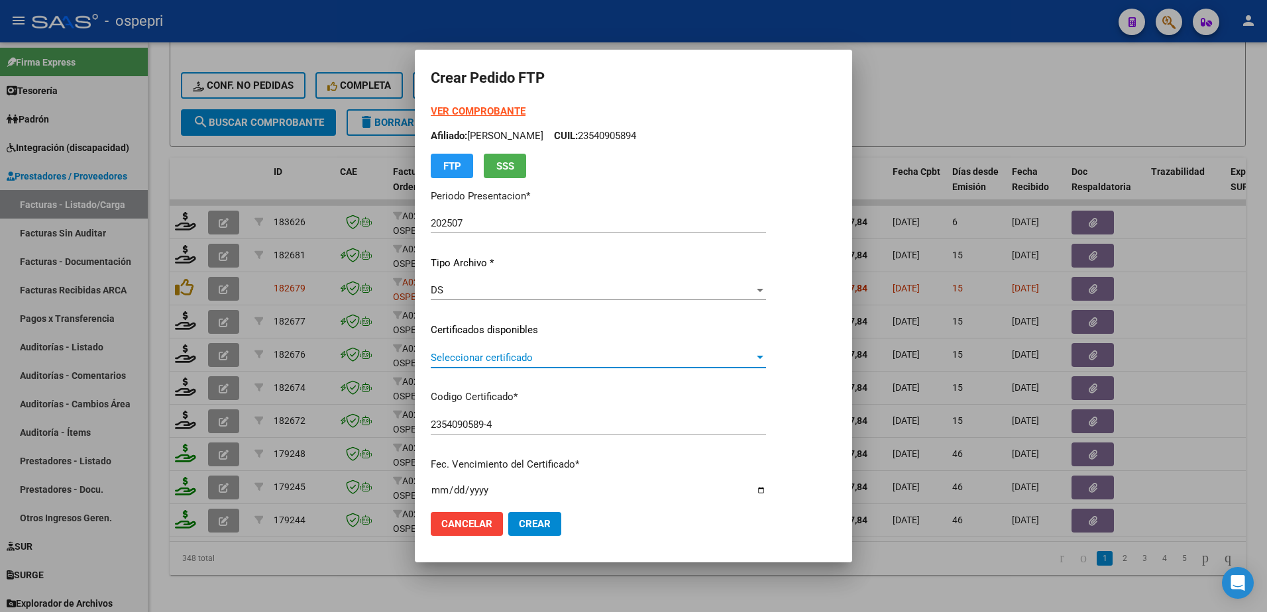
click at [508, 360] on span "Seleccionar certificado" at bounding box center [592, 358] width 323 height 12
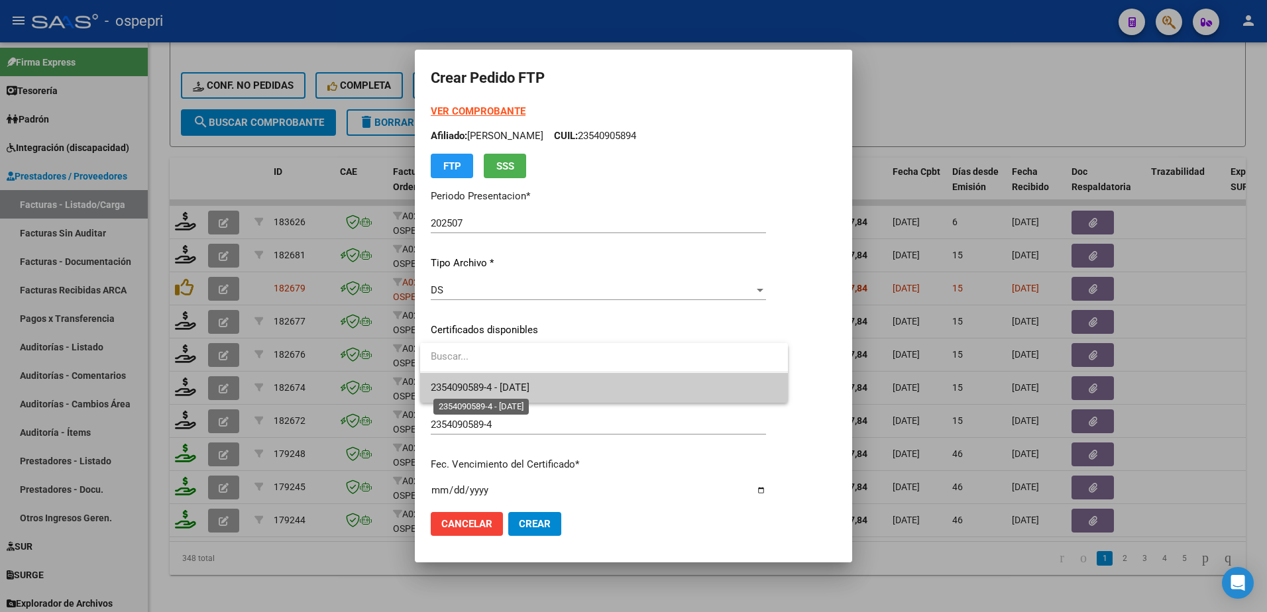
click at [509, 382] on span "2354090589-4 - [DATE]" at bounding box center [480, 388] width 99 height 12
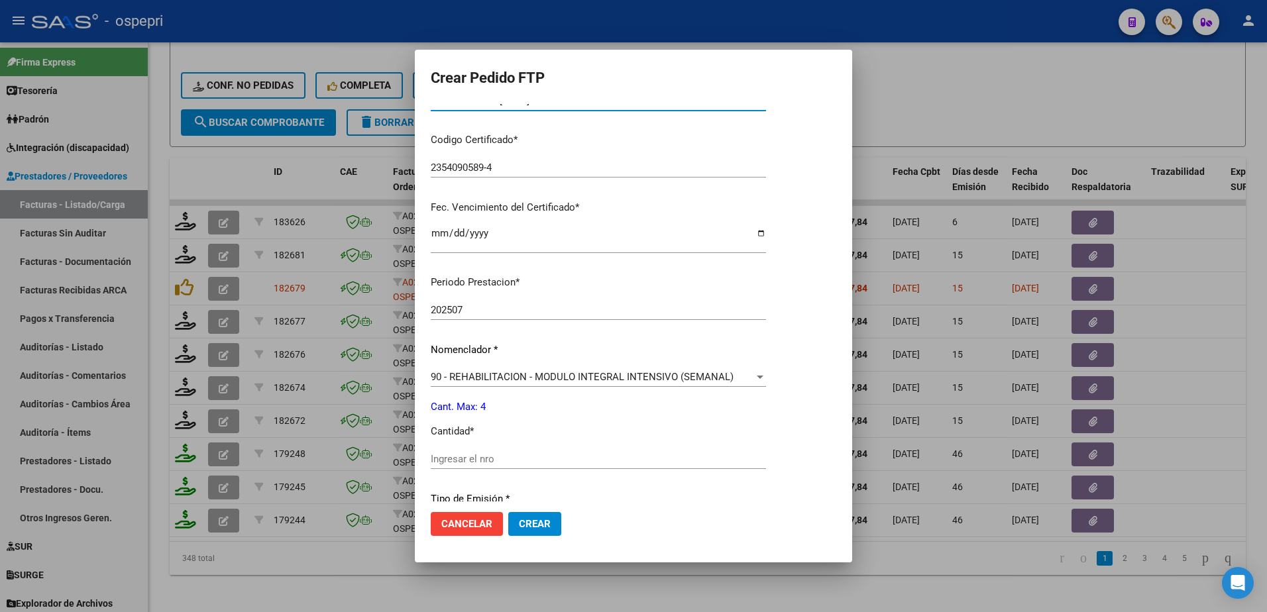
scroll to position [331, 0]
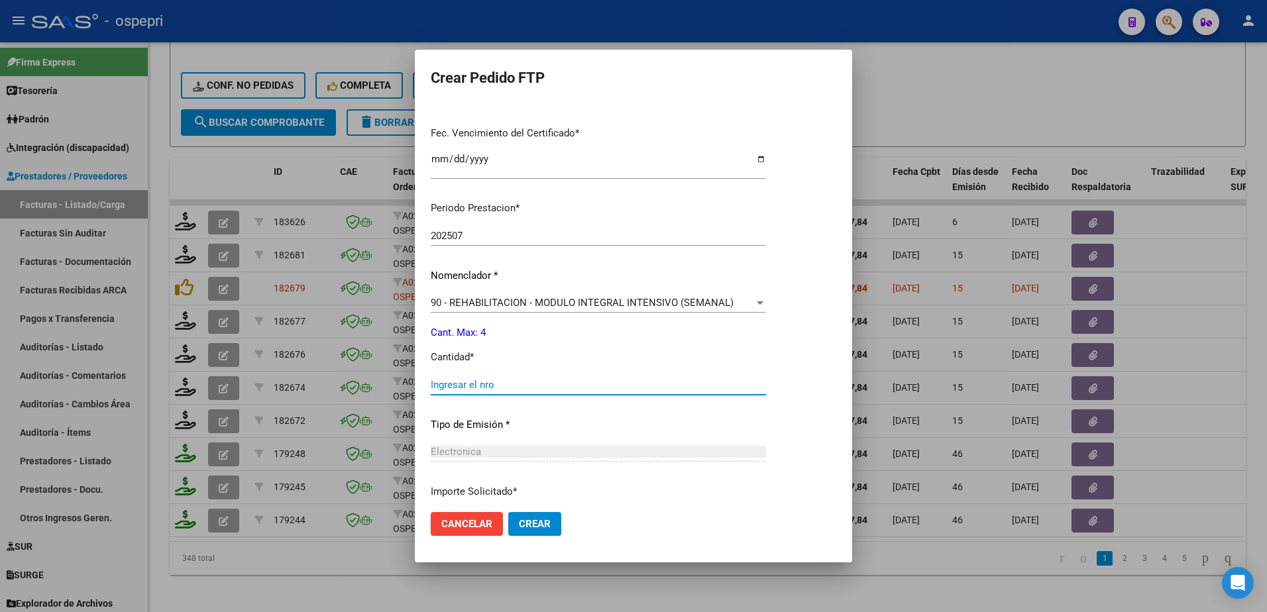
click at [507, 390] on input "Ingresar el nro" at bounding box center [598, 385] width 335 height 12
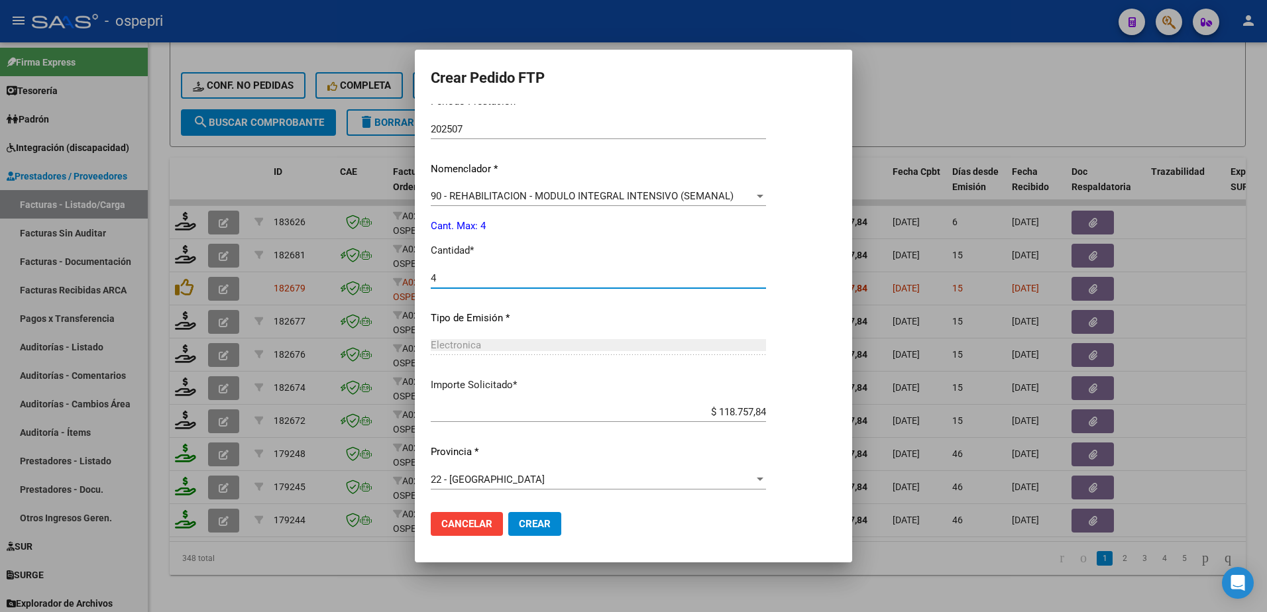
type input "4"
click at [545, 526] on span "Crear" at bounding box center [535, 524] width 32 height 12
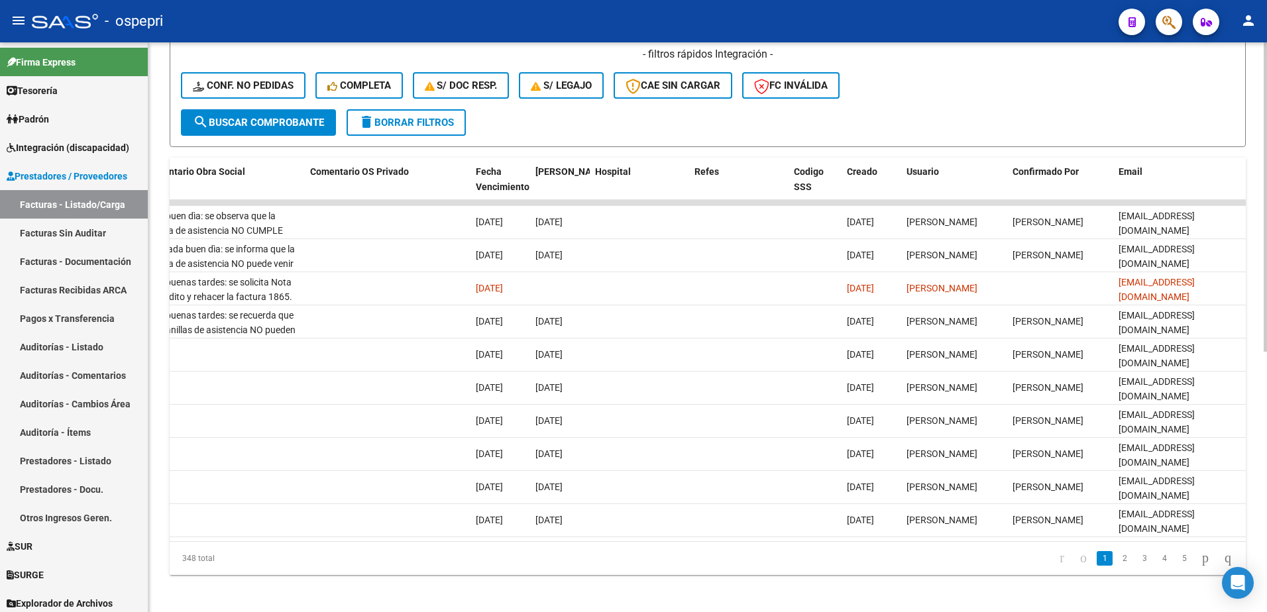
scroll to position [0, 1523]
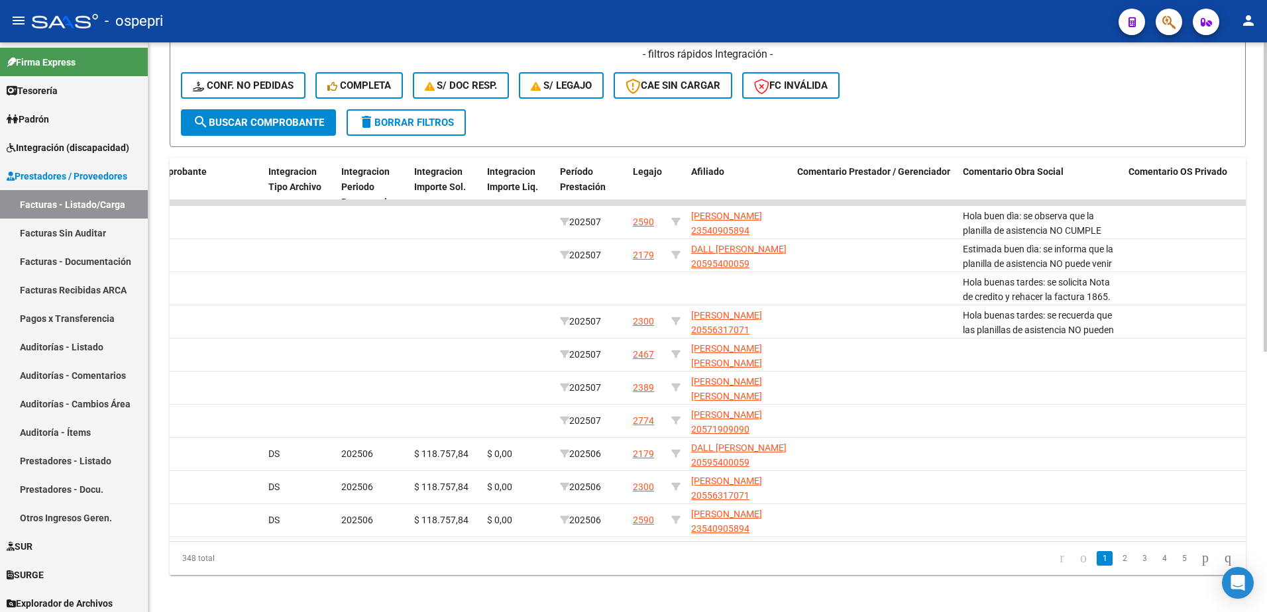
drag, startPoint x: 481, startPoint y: 546, endPoint x: 947, endPoint y: 573, distance: 466.8
click at [947, 570] on datatable-pager "1 2 3 4 5" at bounding box center [814, 559] width 850 height 23
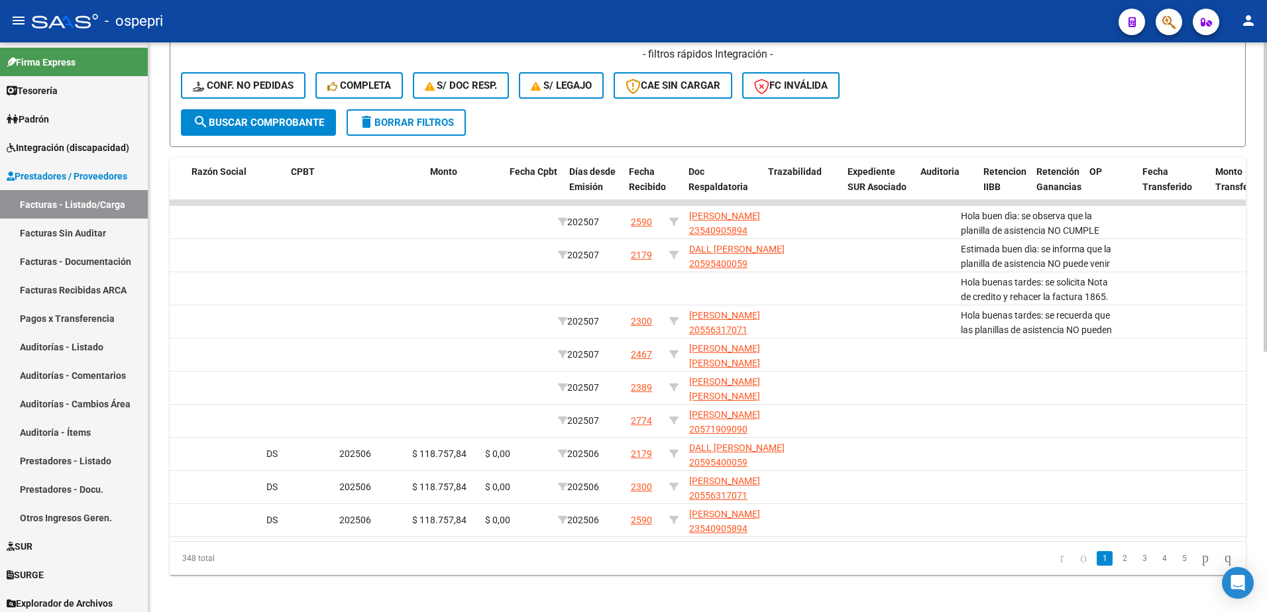
scroll to position [0, 0]
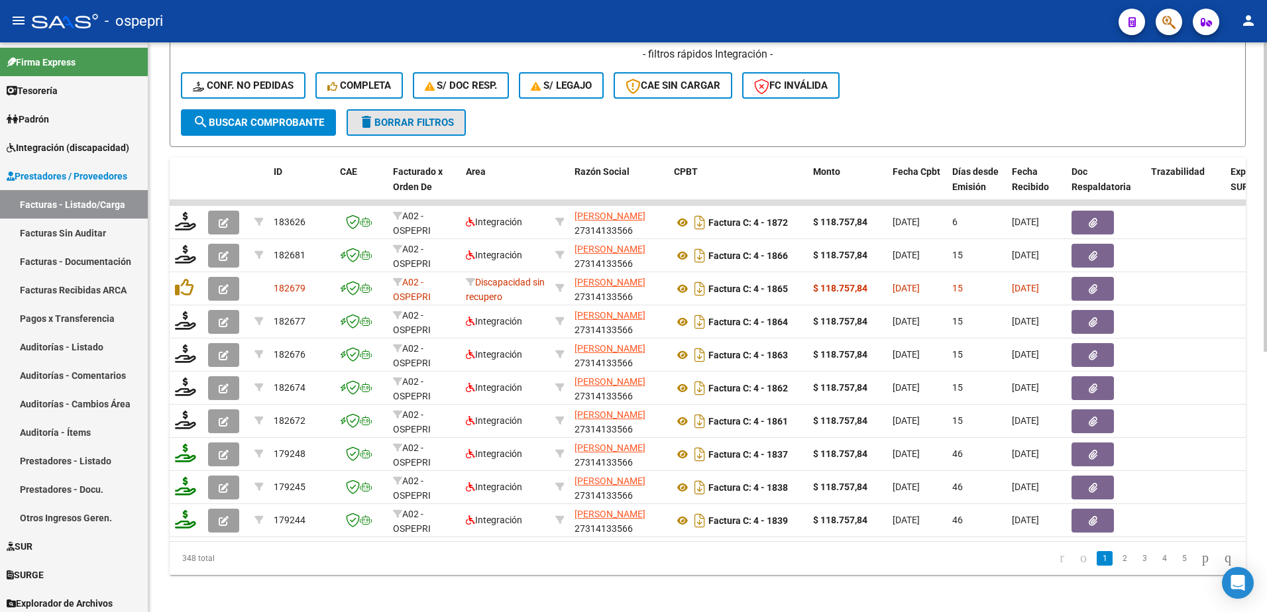
click at [399, 117] on span "delete Borrar Filtros" at bounding box center [406, 123] width 95 height 12
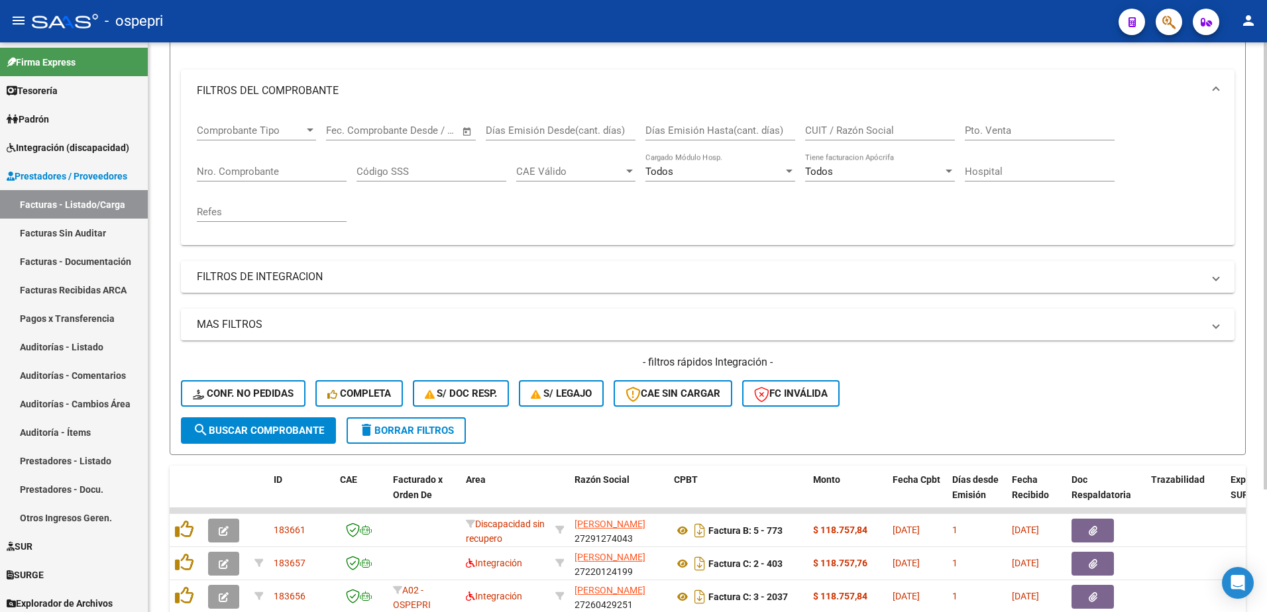
scroll to position [464, 0]
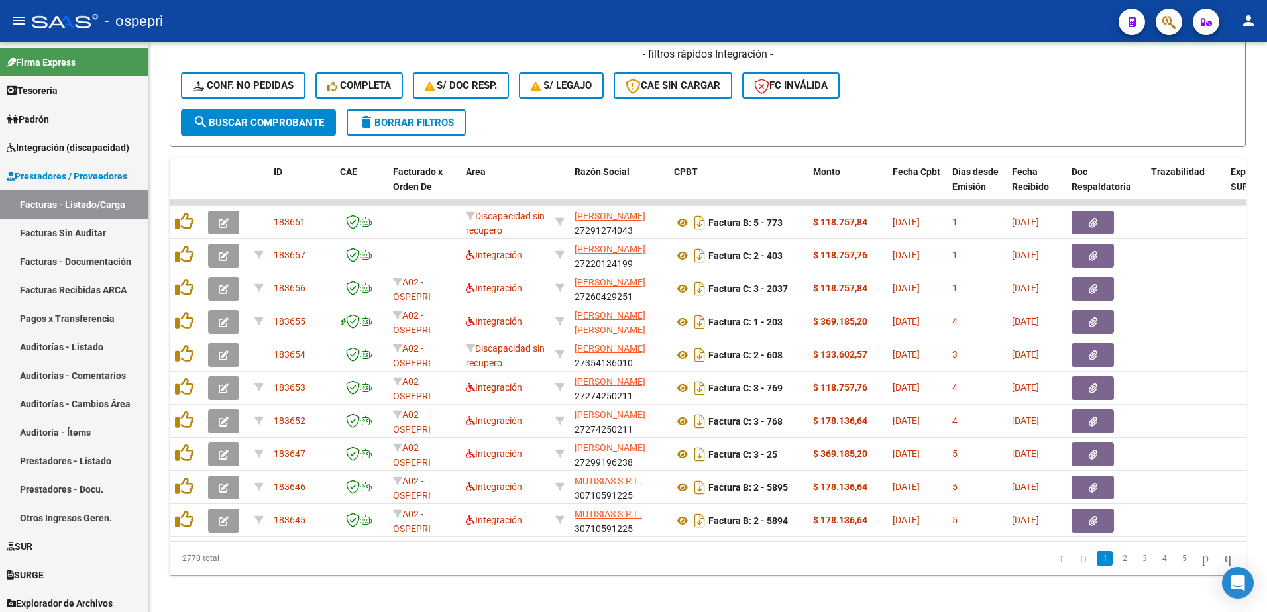
click at [738, 15] on div "- ospepri" at bounding box center [570, 21] width 1076 height 29
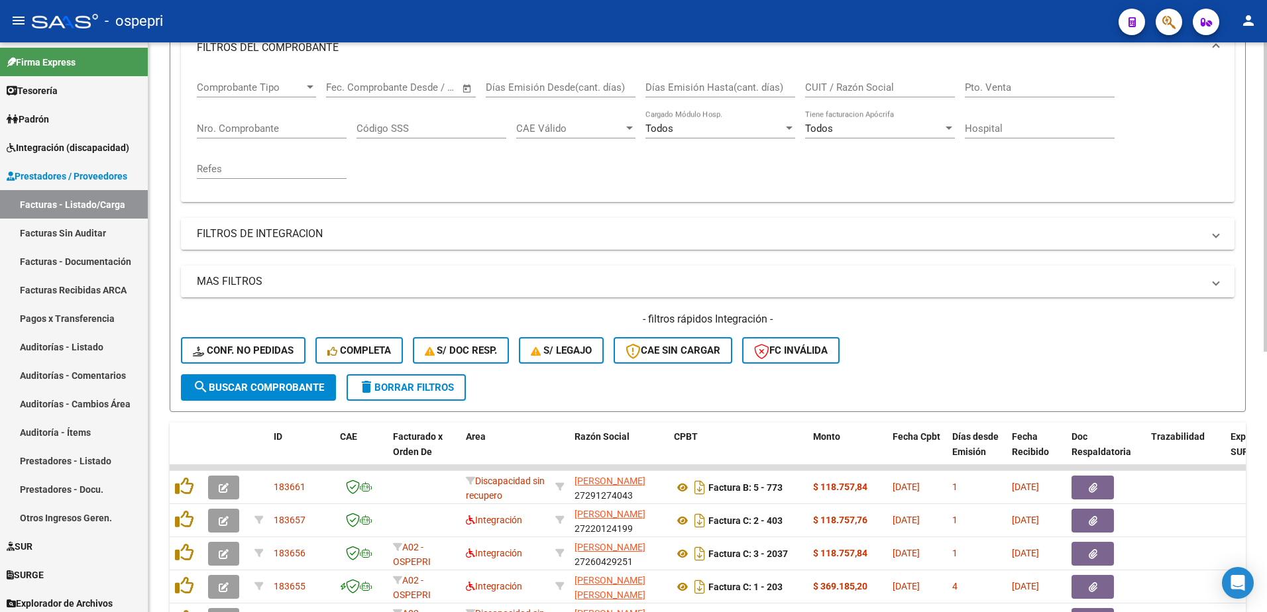
scroll to position [0, 0]
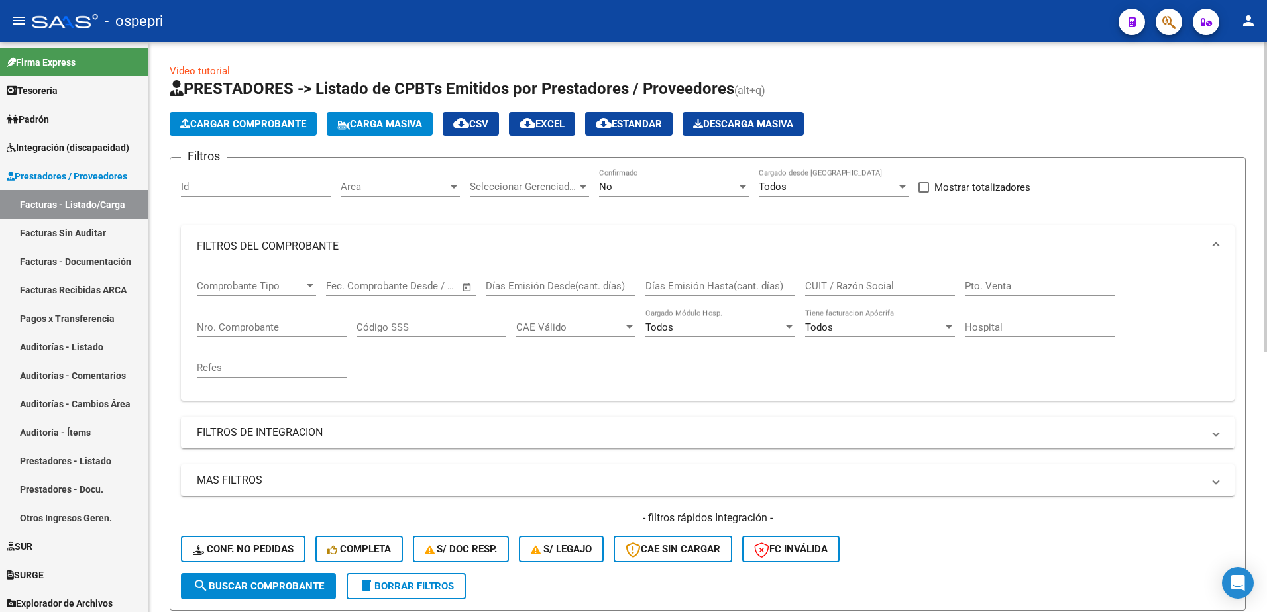
click at [876, 287] on input "CUIT / Razón Social" at bounding box center [880, 286] width 150 height 12
click at [815, 284] on input "CUIT / Razón Social" at bounding box center [880, 286] width 150 height 12
paste input "27188438143"
type input "27188438143"
click at [262, 589] on span "search Buscar Comprobante" at bounding box center [258, 587] width 131 height 12
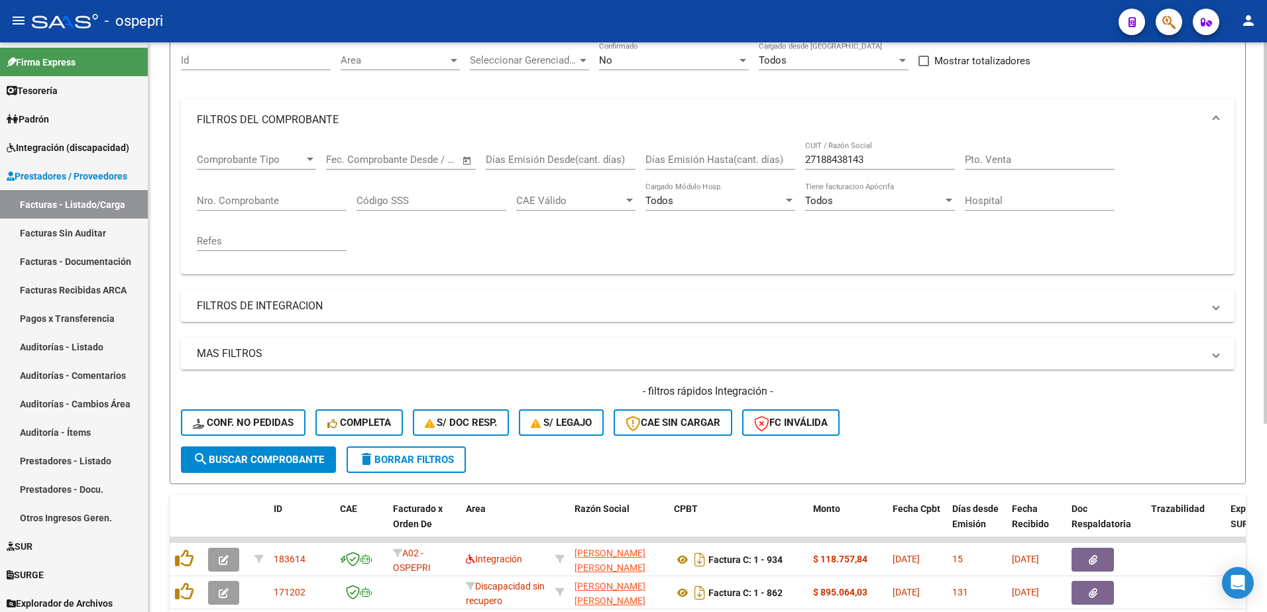
scroll to position [133, 0]
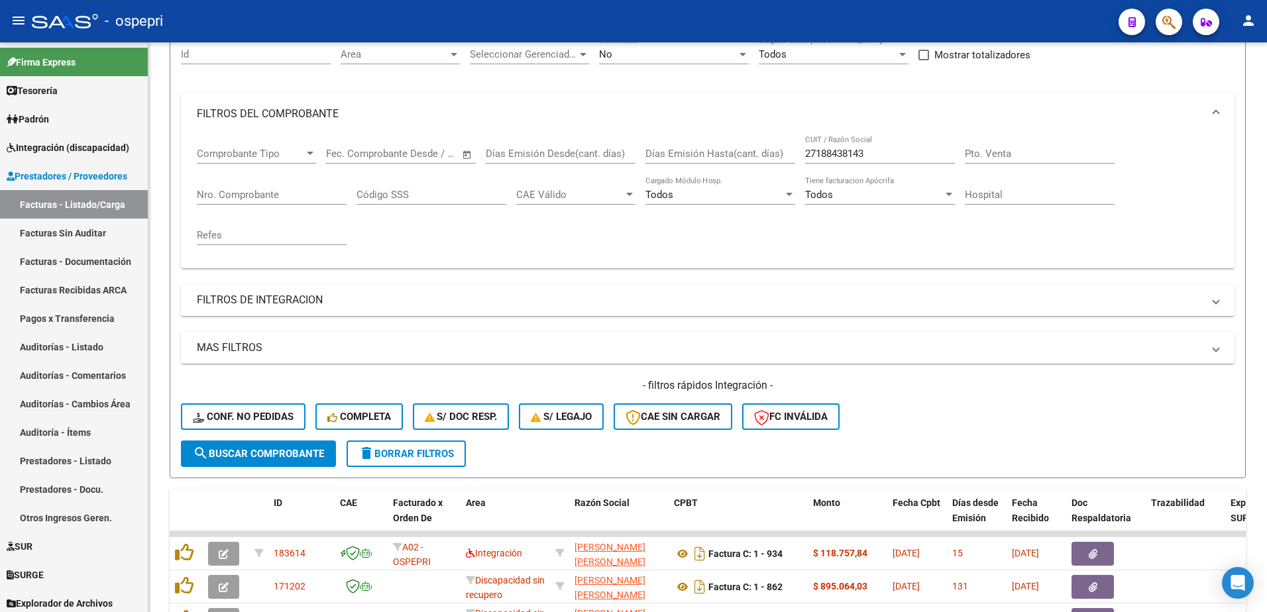
click at [726, 23] on div "- ospepri" at bounding box center [570, 21] width 1076 height 29
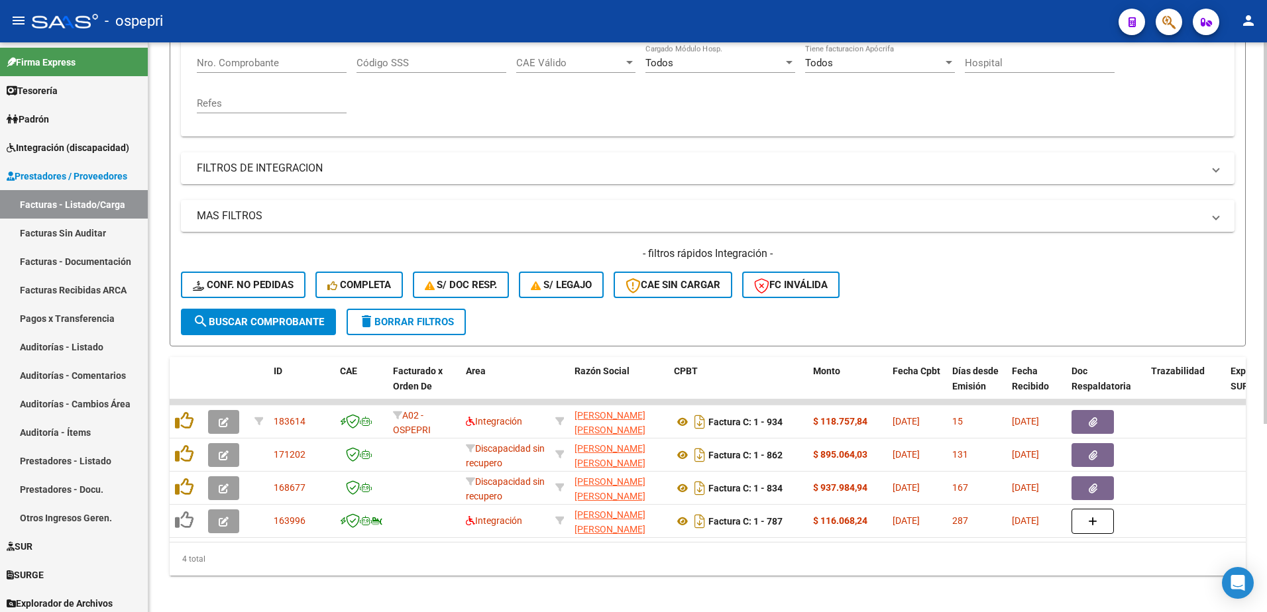
scroll to position [265, 0]
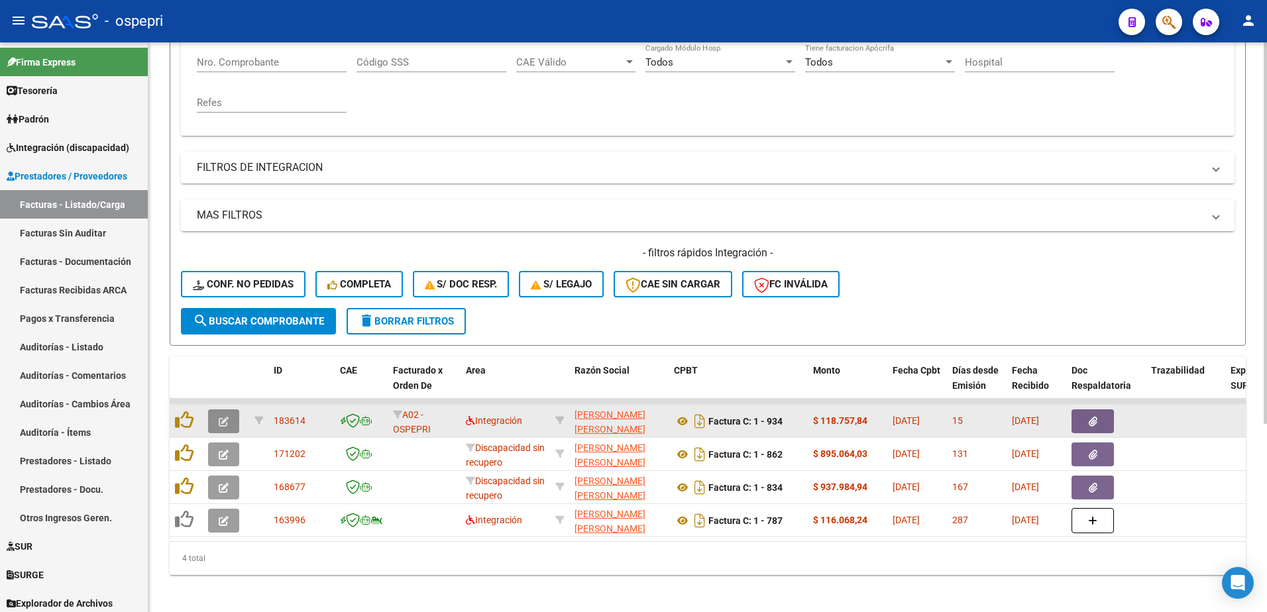
click at [211, 418] on button "button" at bounding box center [223, 422] width 31 height 24
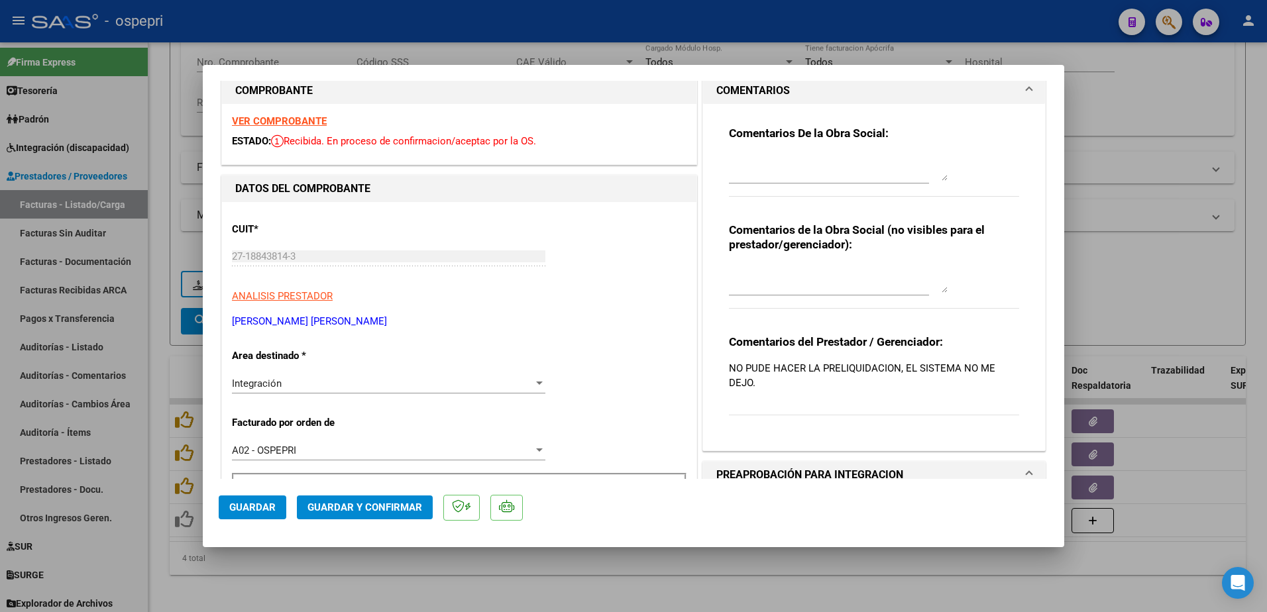
scroll to position [0, 0]
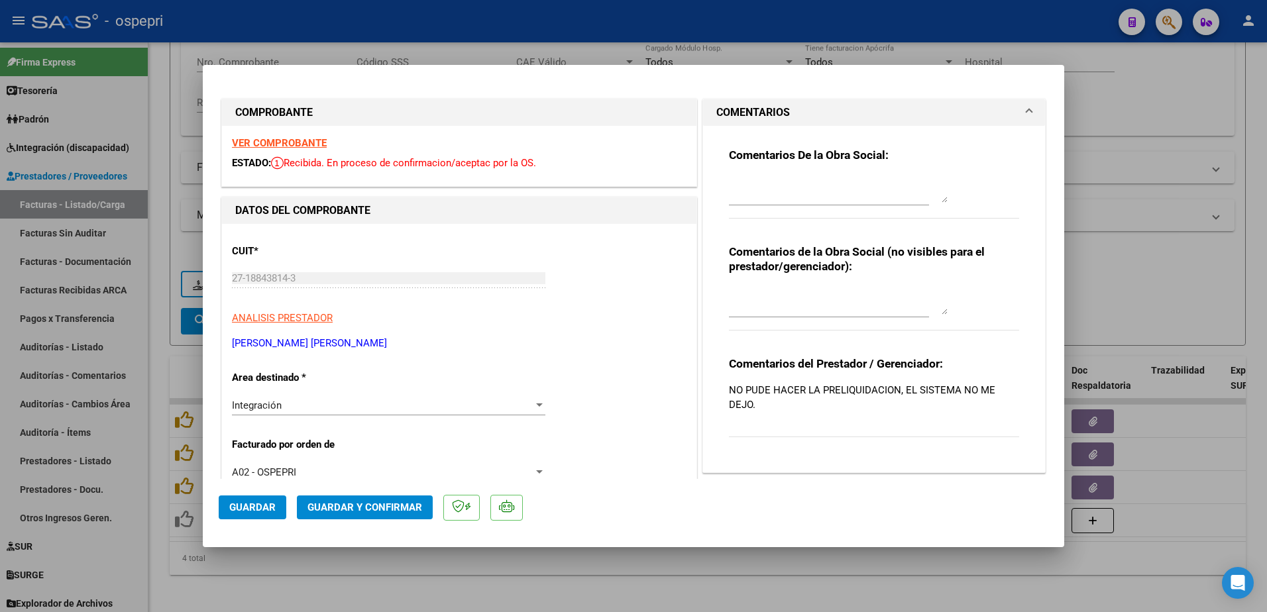
click at [274, 145] on strong "VER COMPROBANTE" at bounding box center [279, 143] width 95 height 12
click at [575, 345] on p "[PERSON_NAME] [PERSON_NAME]" at bounding box center [459, 343] width 455 height 15
click at [742, 178] on textarea at bounding box center [838, 189] width 219 height 27
click at [880, 199] on textarea "Estimada buen dìa: URGENTE contactarse al sector para que la ayudemos a cargar …" at bounding box center [838, 189] width 219 height 27
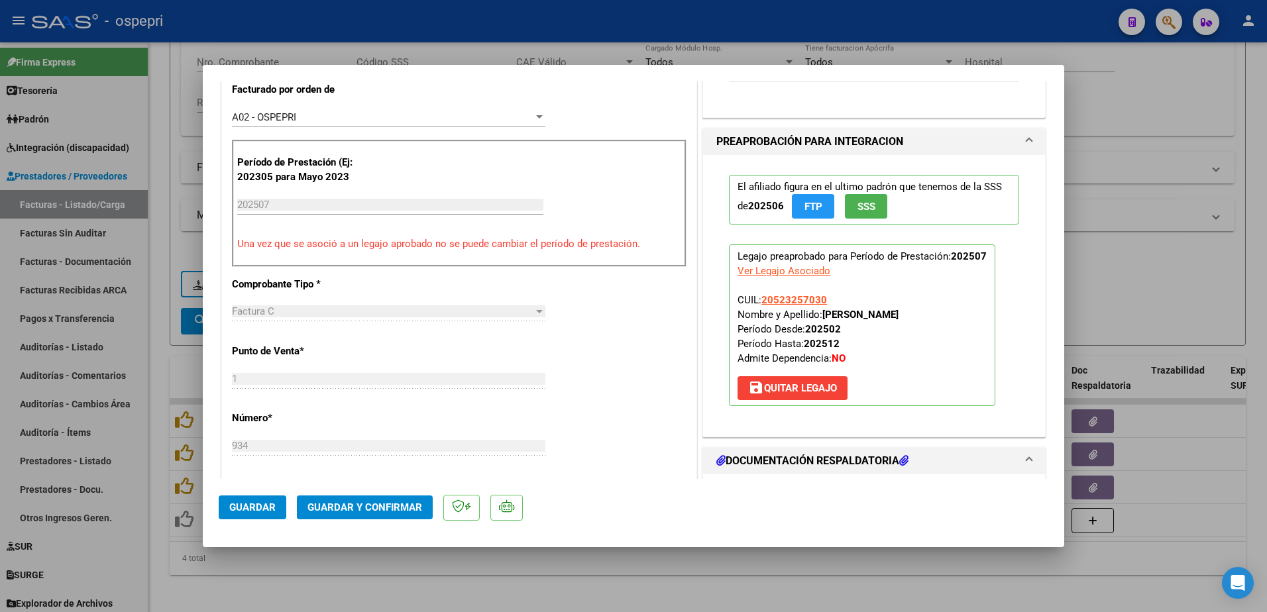
scroll to position [398, 0]
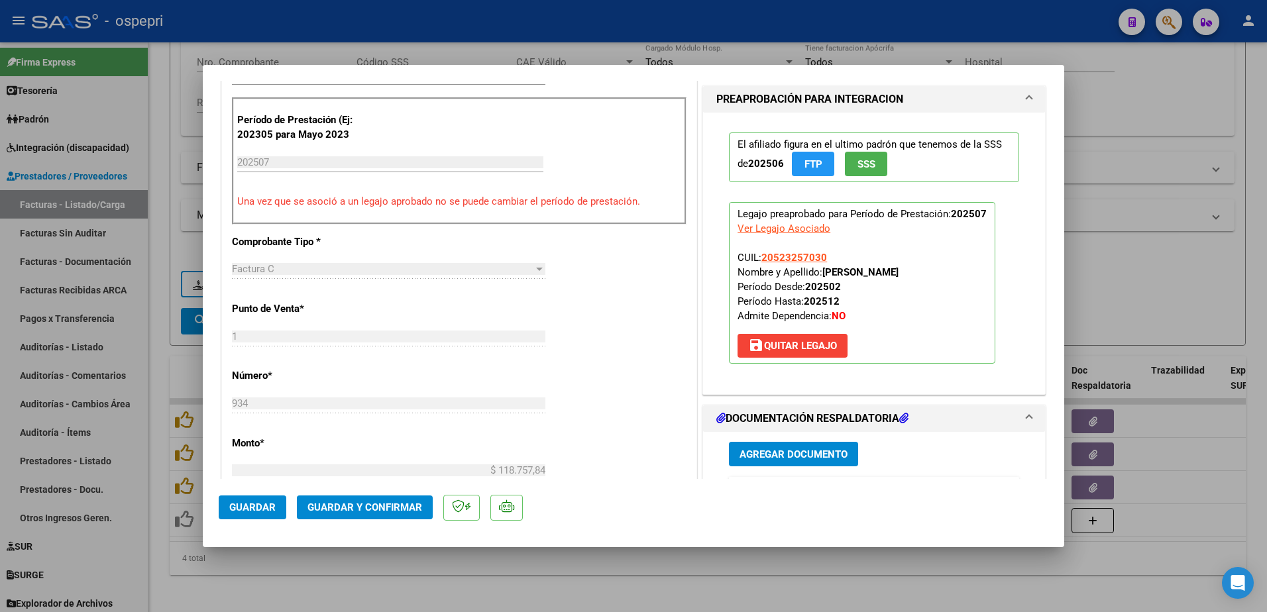
type textarea "Estimada buen dìa: URGENTE contactarse al sector para que la ayudemos a cargar …"
click at [787, 347] on span "save [PERSON_NAME]" at bounding box center [792, 346] width 89 height 12
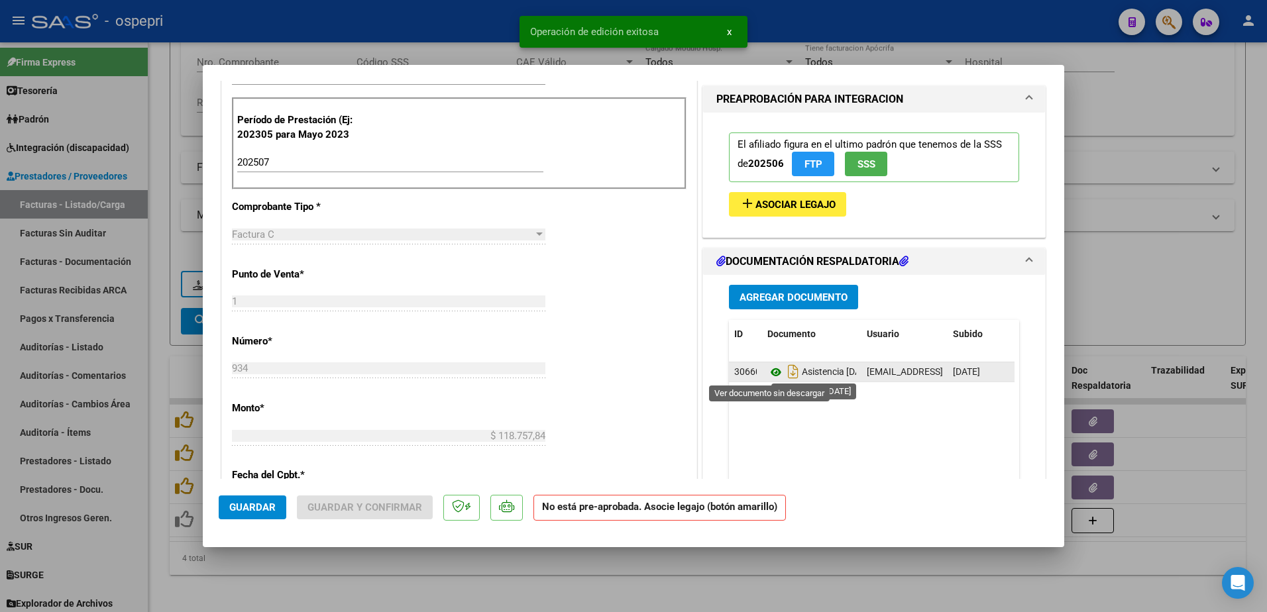
click at [768, 370] on icon at bounding box center [776, 373] width 17 height 16
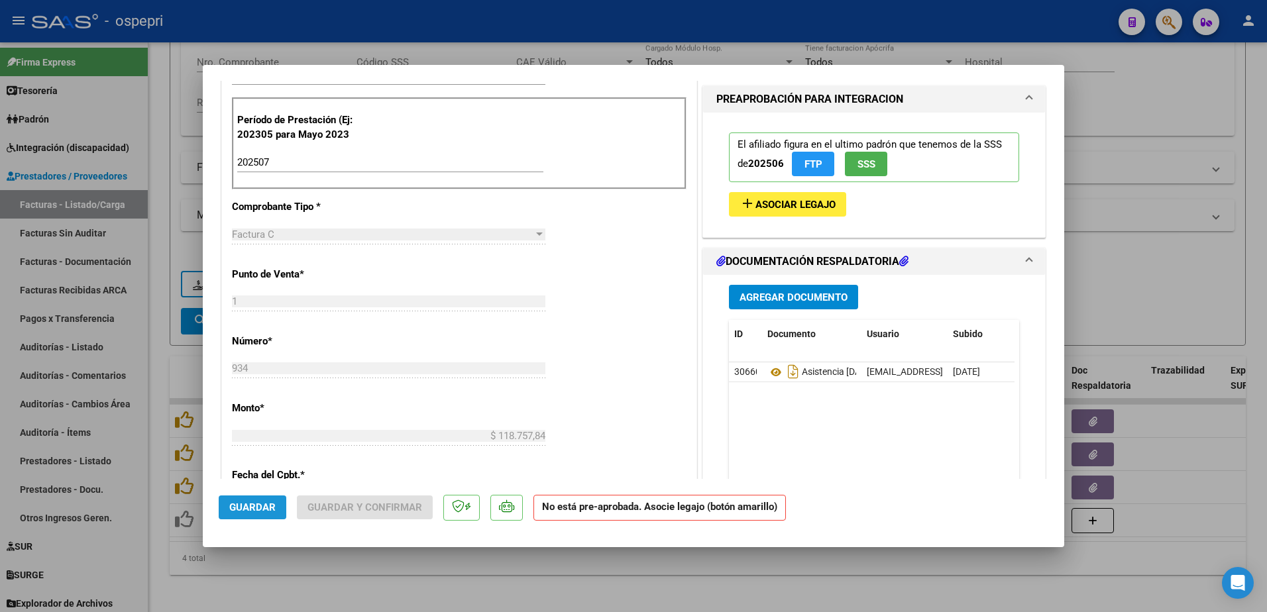
click at [259, 502] on span "Guardar" at bounding box center [252, 508] width 46 height 12
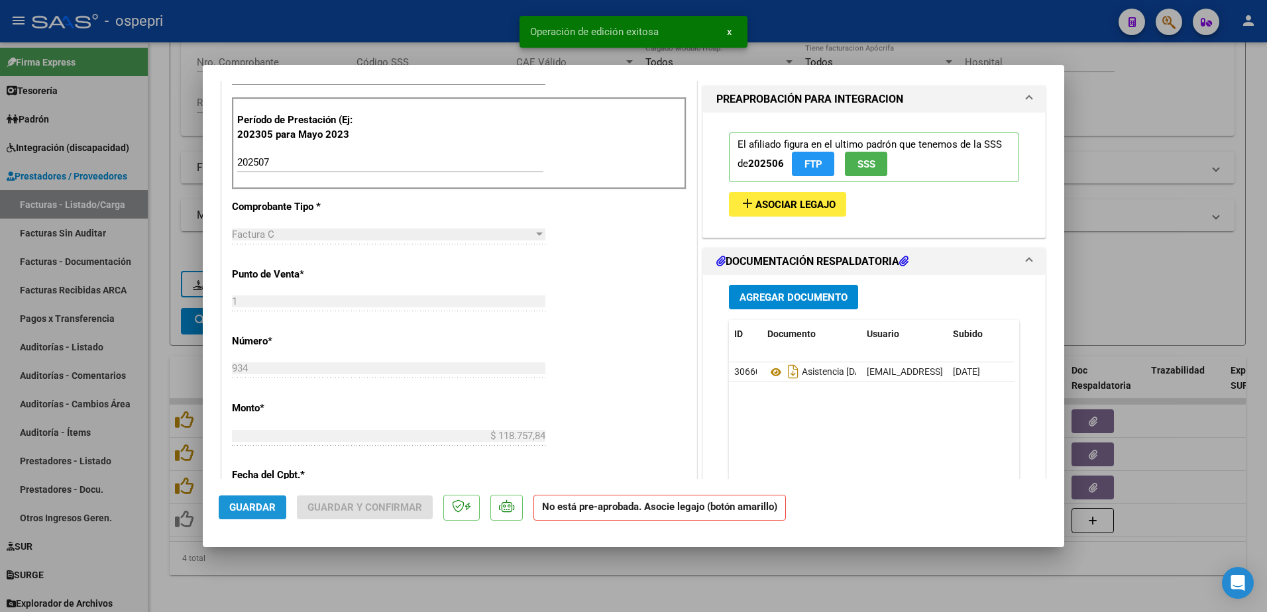
click at [252, 506] on span "Guardar" at bounding box center [252, 508] width 46 height 12
type input "$ 0,00"
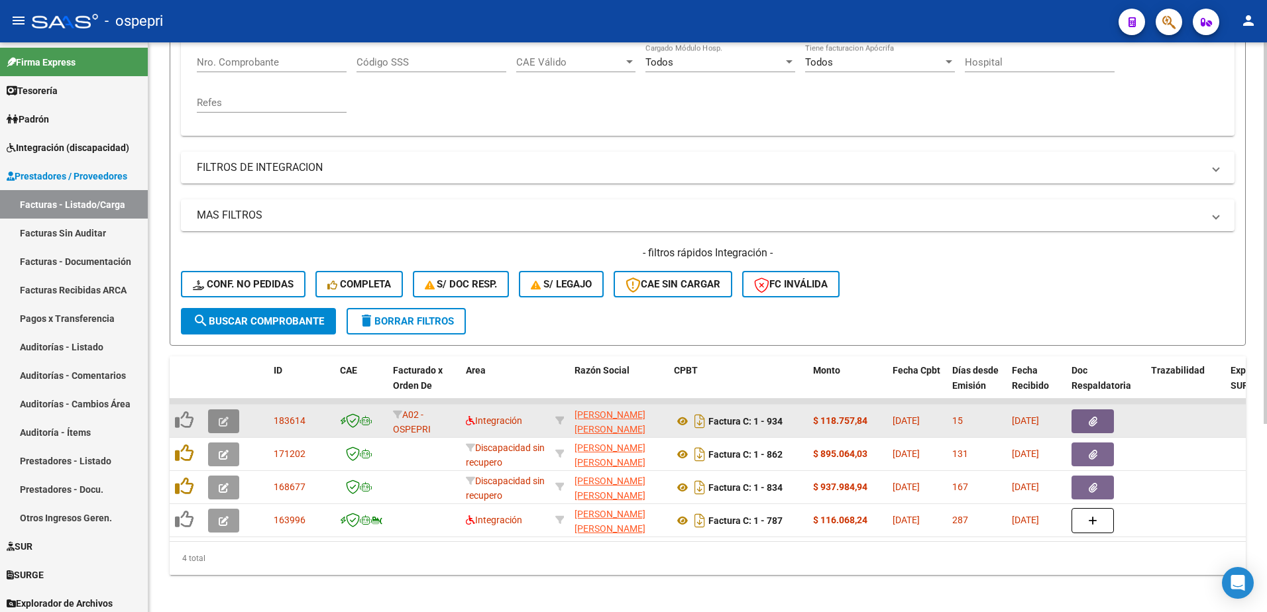
click at [220, 423] on icon "button" at bounding box center [224, 422] width 10 height 10
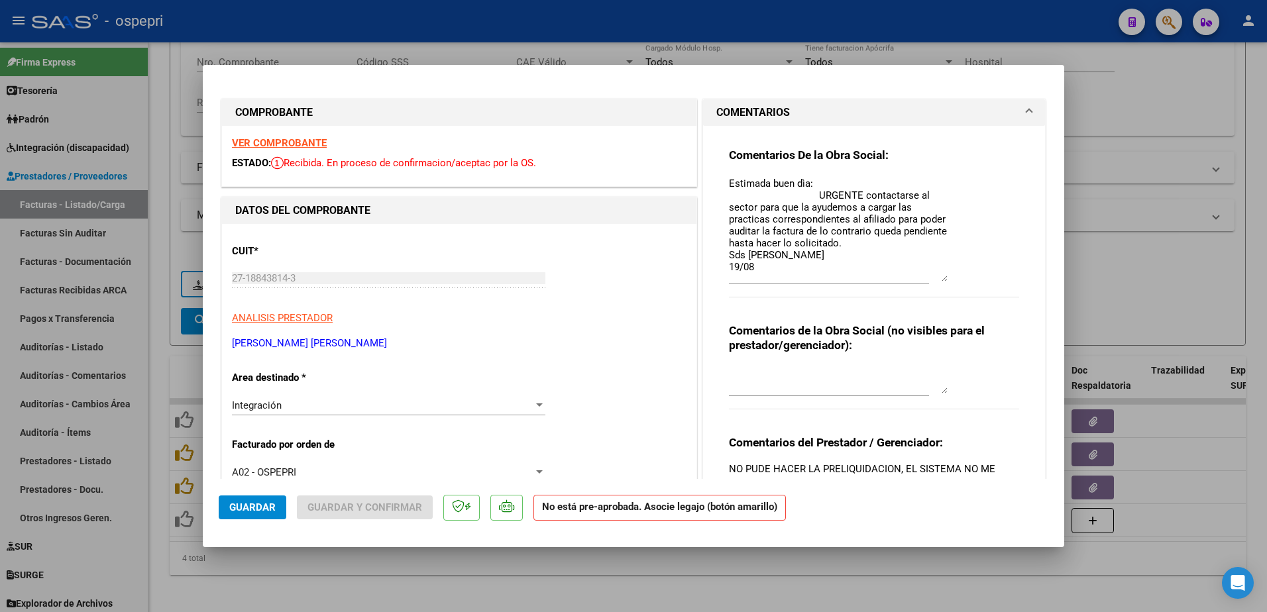
drag, startPoint x: 940, startPoint y: 202, endPoint x: 952, endPoint y: 281, distance: 79.8
click at [952, 281] on div "Comentarios De la Obra Social: Estimada buen dìa: URGENTE contactarse al sector…" at bounding box center [874, 230] width 290 height 164
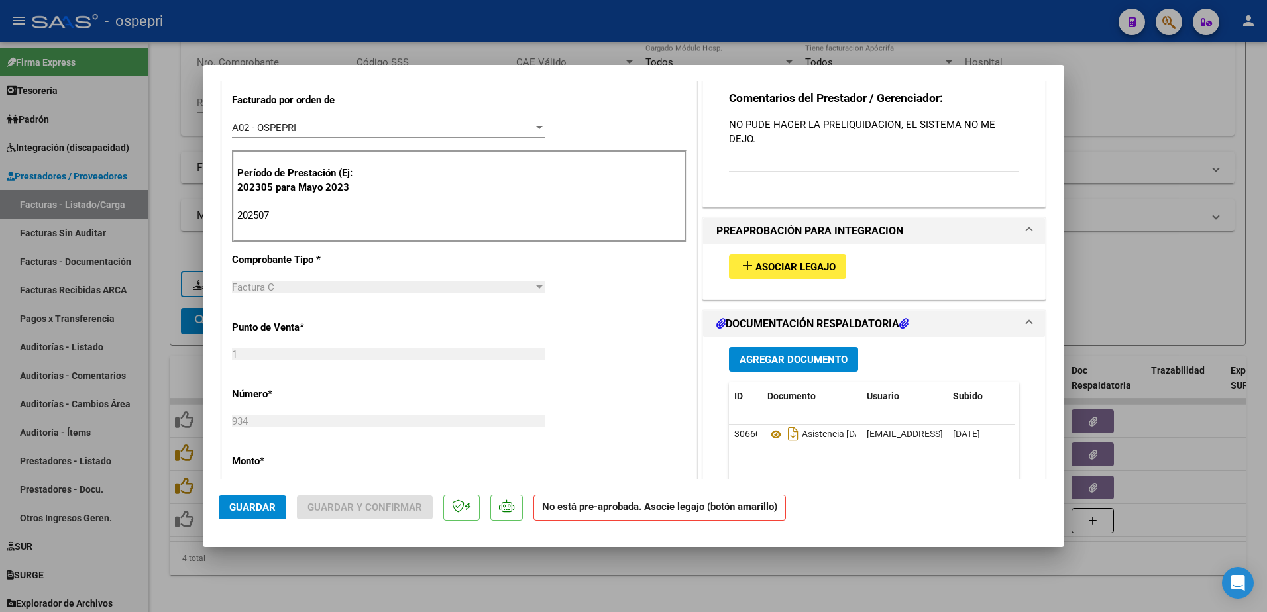
scroll to position [398, 0]
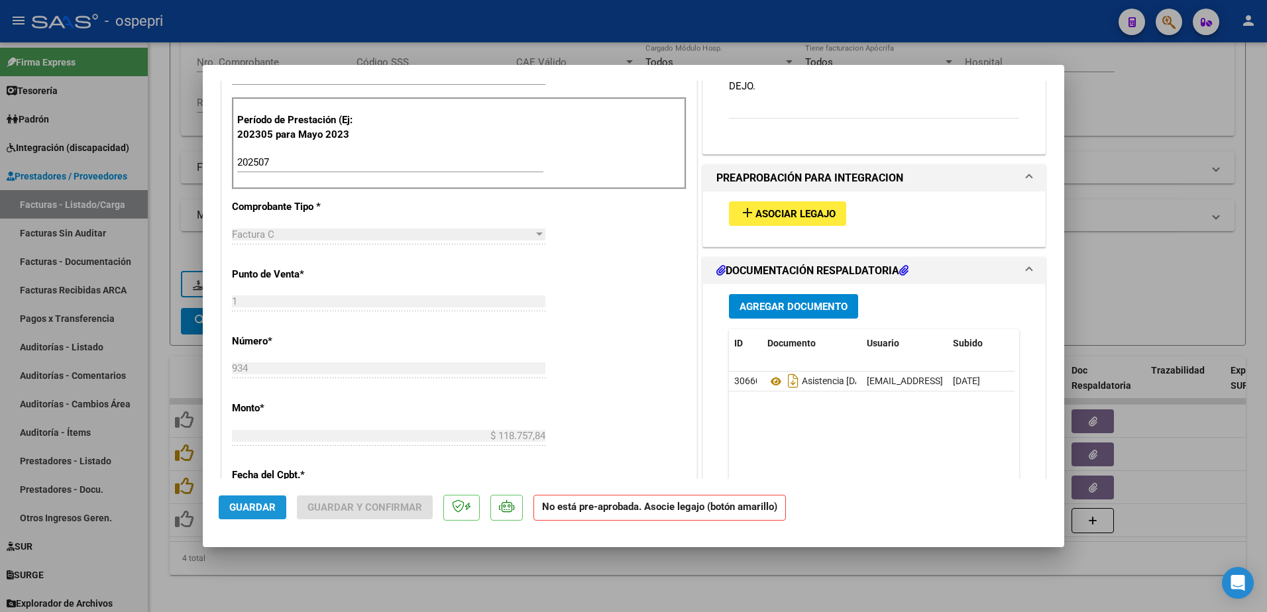
click at [258, 510] on span "Guardar" at bounding box center [252, 508] width 46 height 12
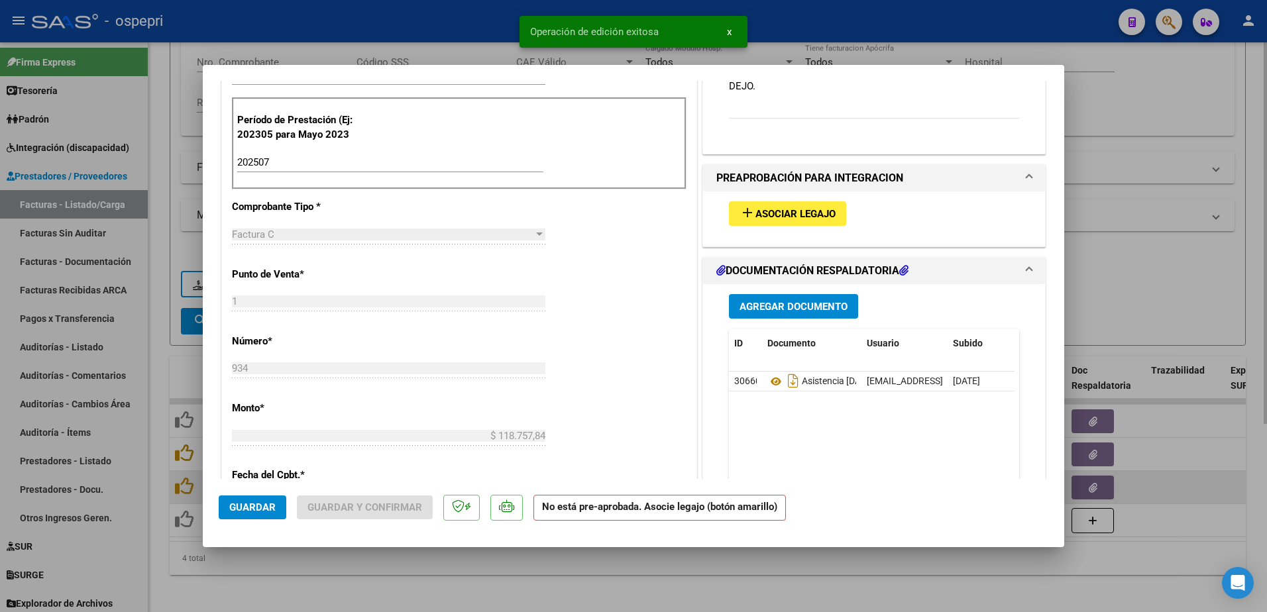
type input "$ 0,00"
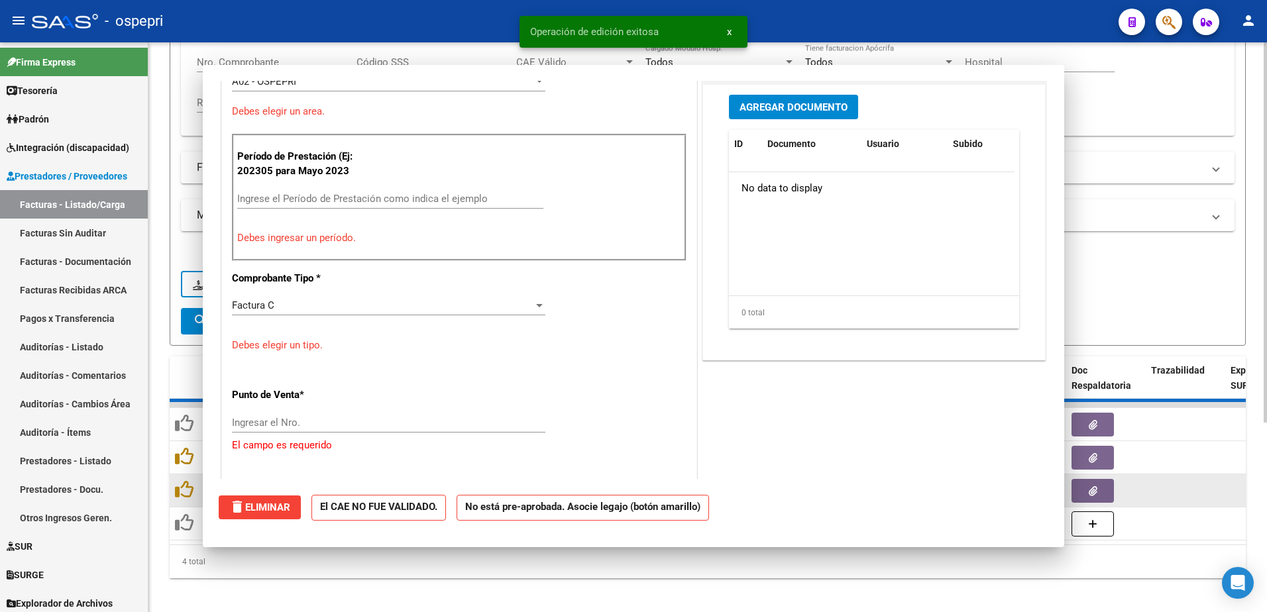
scroll to position [434, 0]
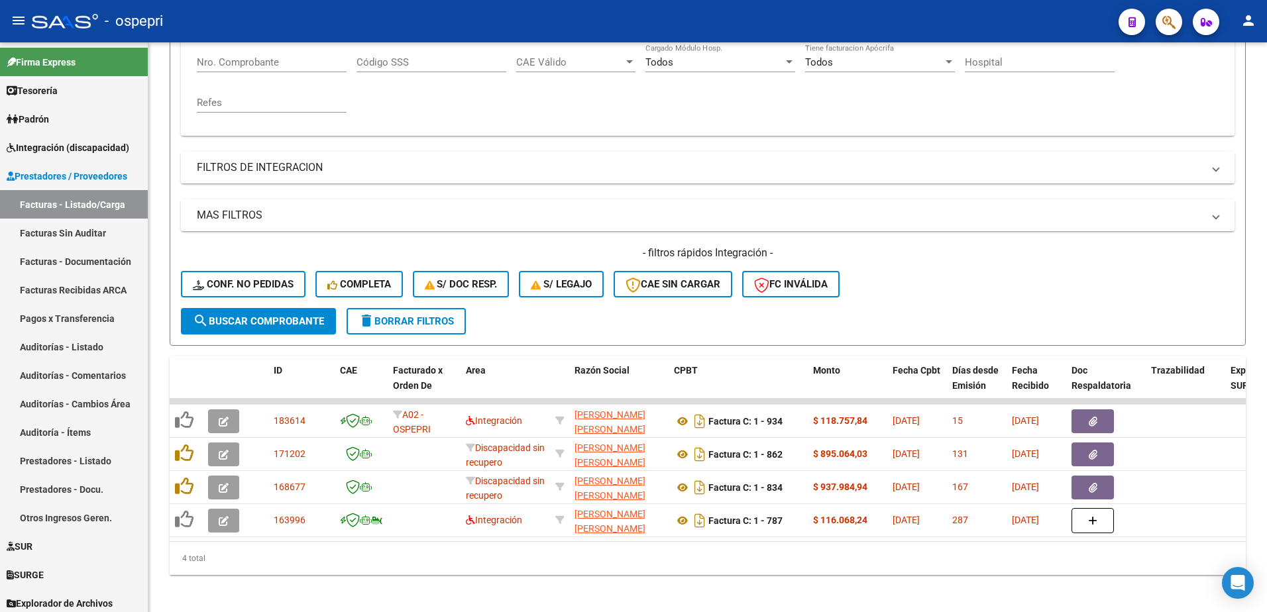
click at [964, 7] on div "- ospepri" at bounding box center [570, 21] width 1076 height 29
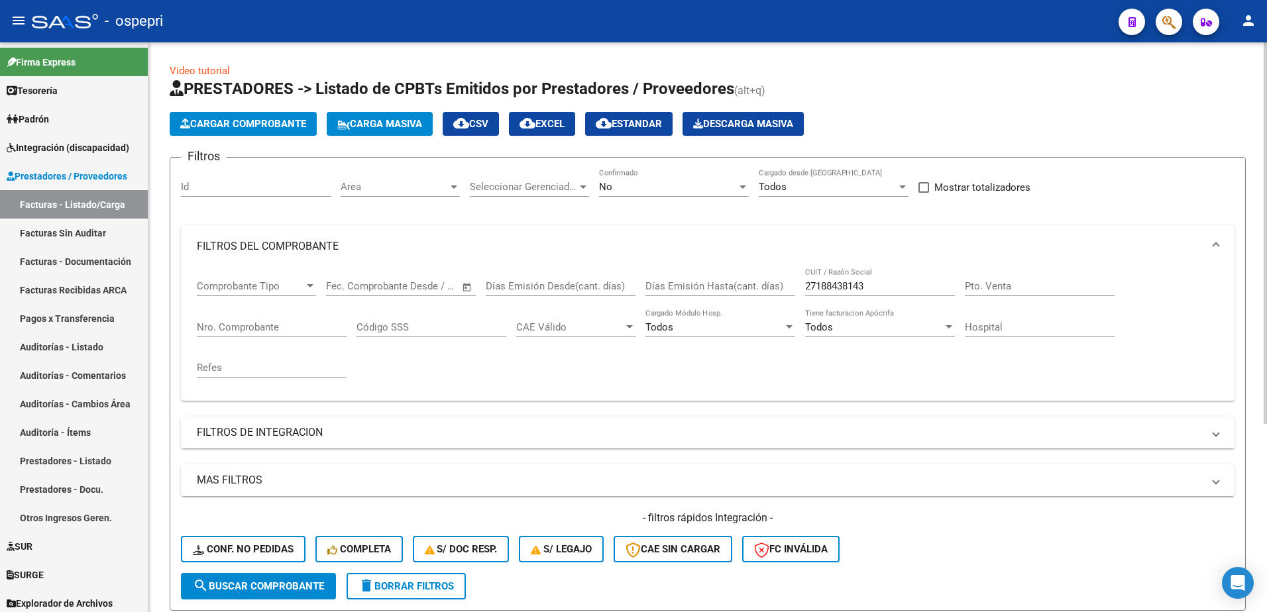
click at [872, 282] on input "27188438143" at bounding box center [880, 286] width 150 height 12
paste input "26426492"
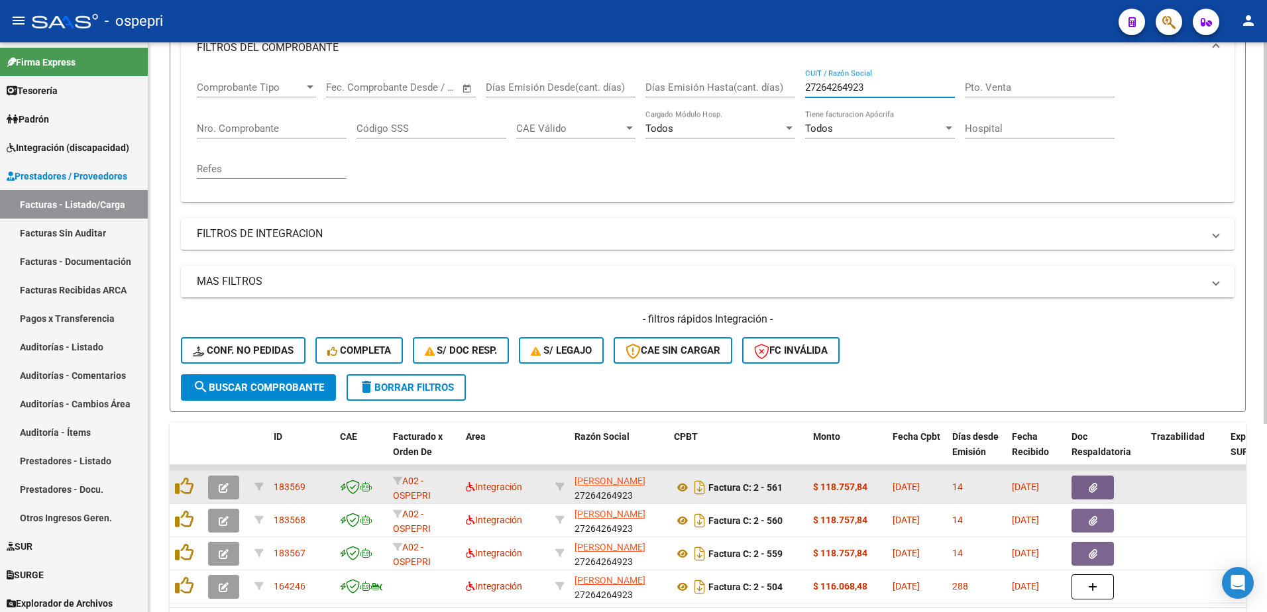
type input "27264264923"
click at [222, 485] on icon "button" at bounding box center [224, 488] width 10 height 10
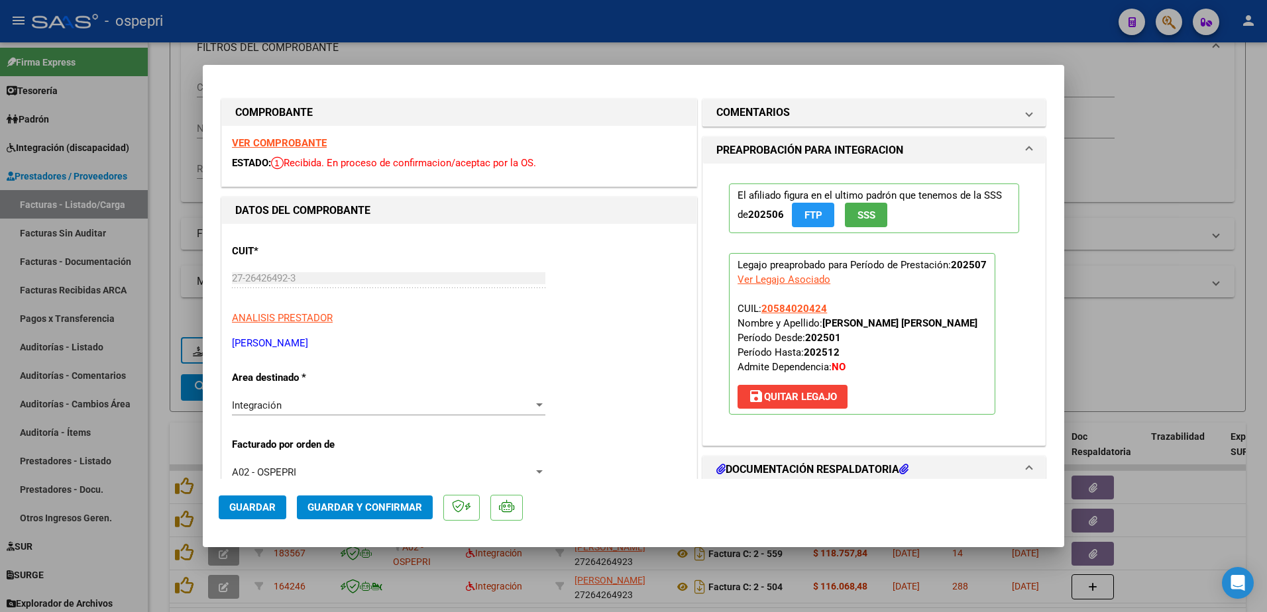
click at [276, 141] on strong "VER COMPROBANTE" at bounding box center [279, 143] width 95 height 12
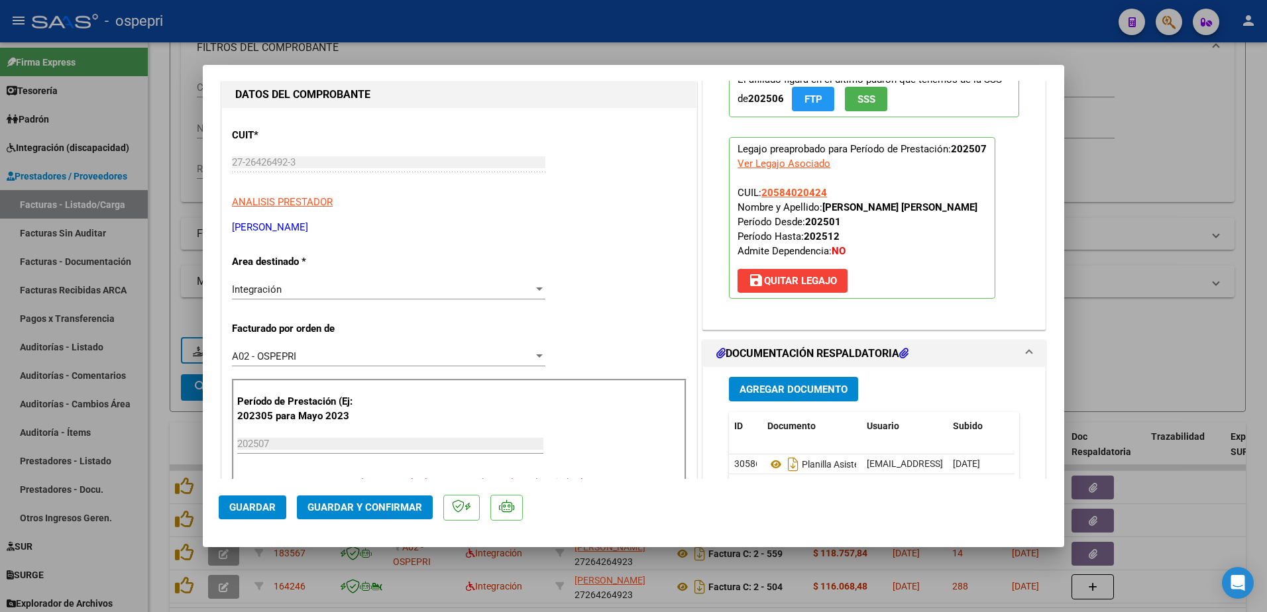
scroll to position [133, 0]
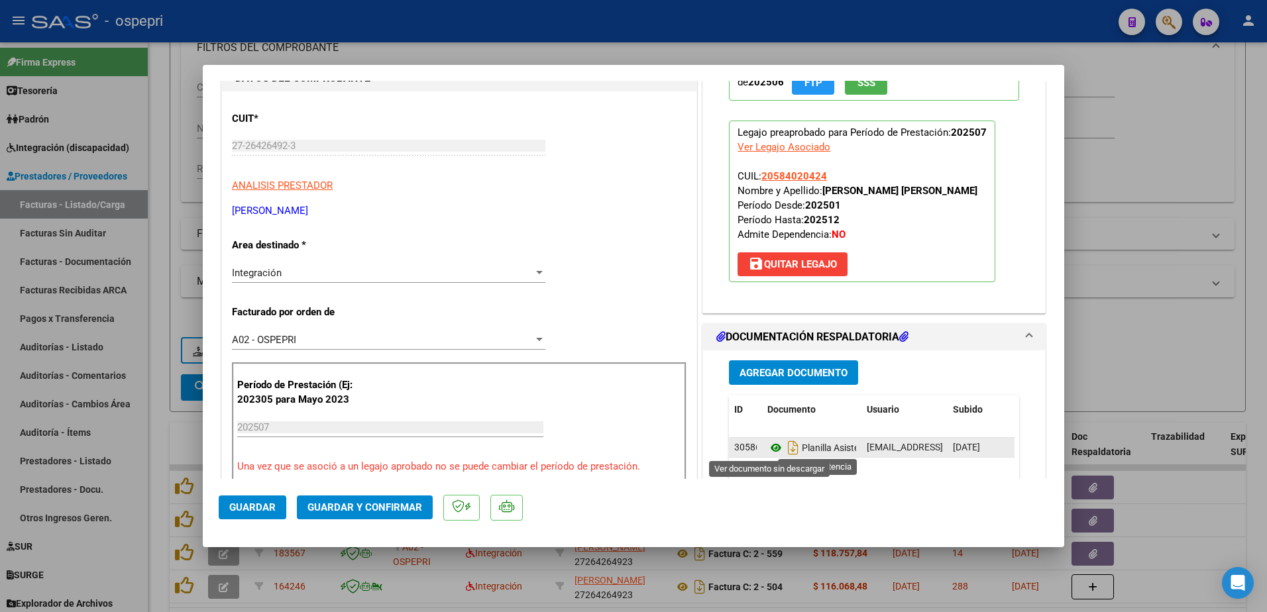
click at [768, 447] on icon at bounding box center [776, 448] width 17 height 16
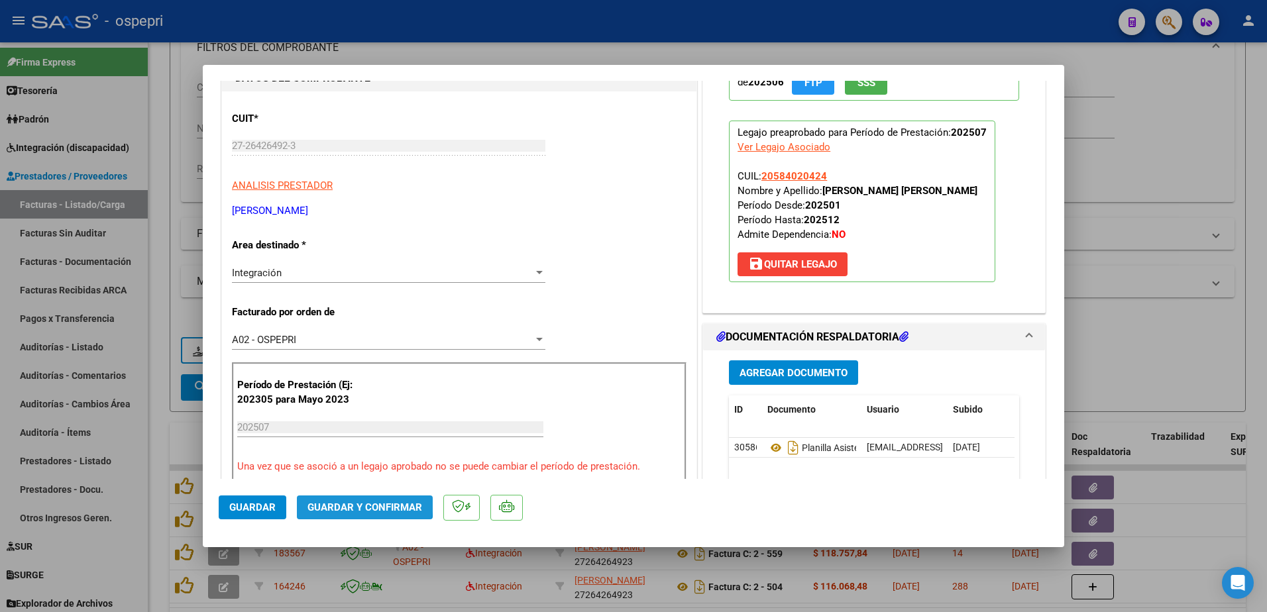
click at [325, 500] on button "Guardar y Confirmar" at bounding box center [365, 508] width 136 height 24
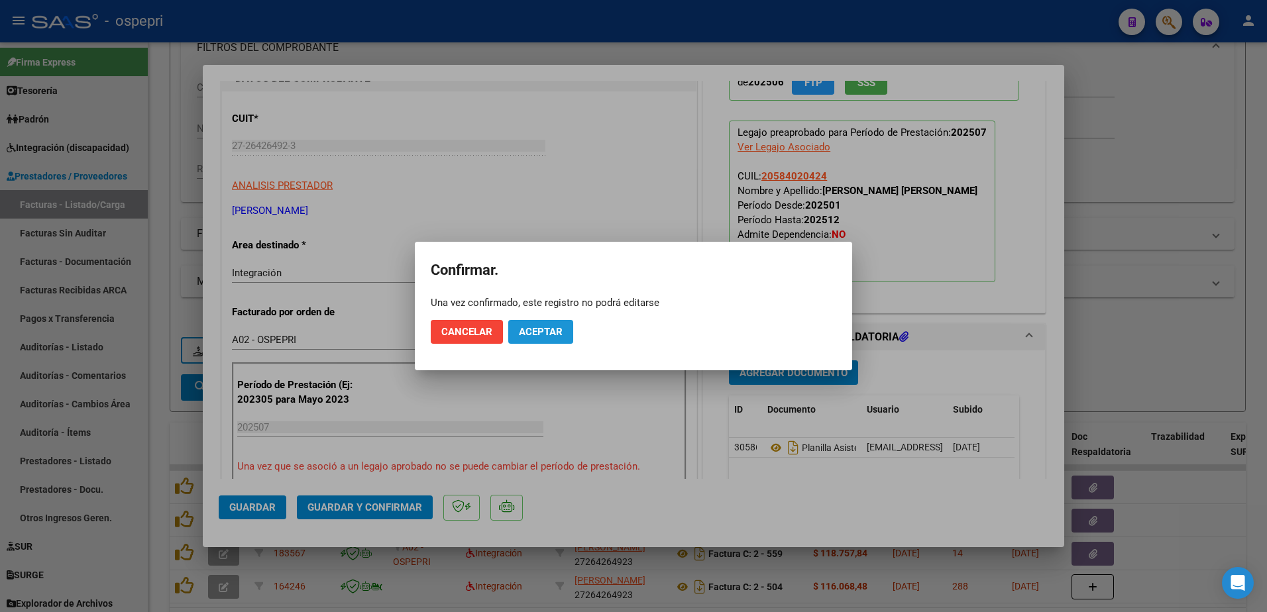
click at [536, 323] on button "Aceptar" at bounding box center [540, 332] width 65 height 24
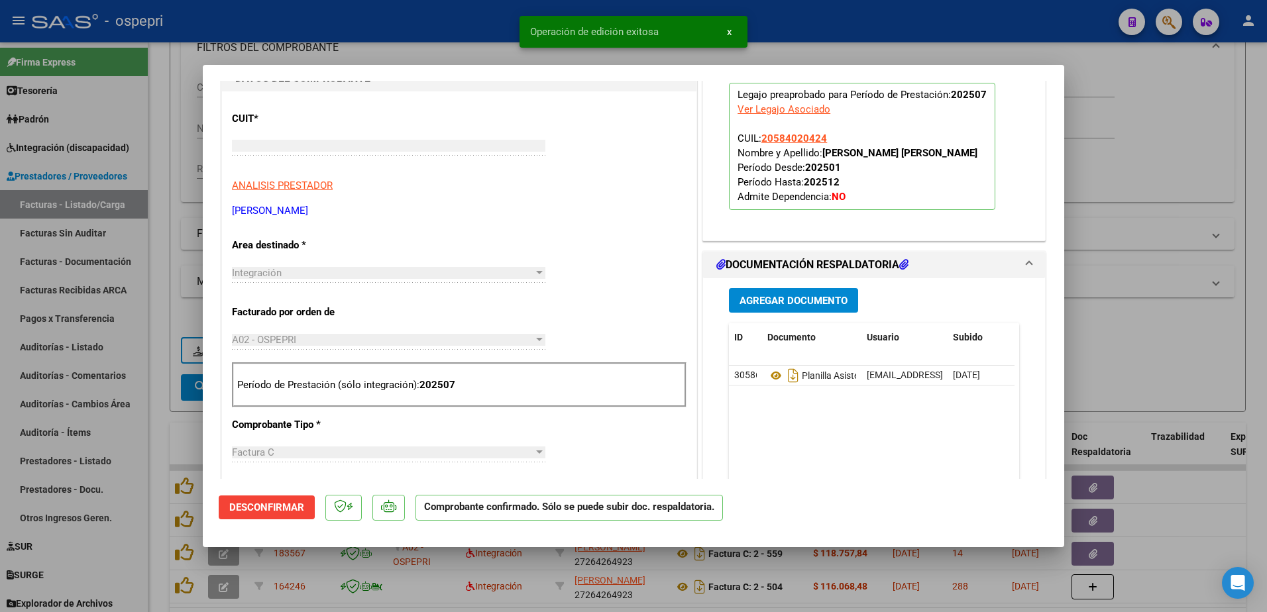
scroll to position [0, 0]
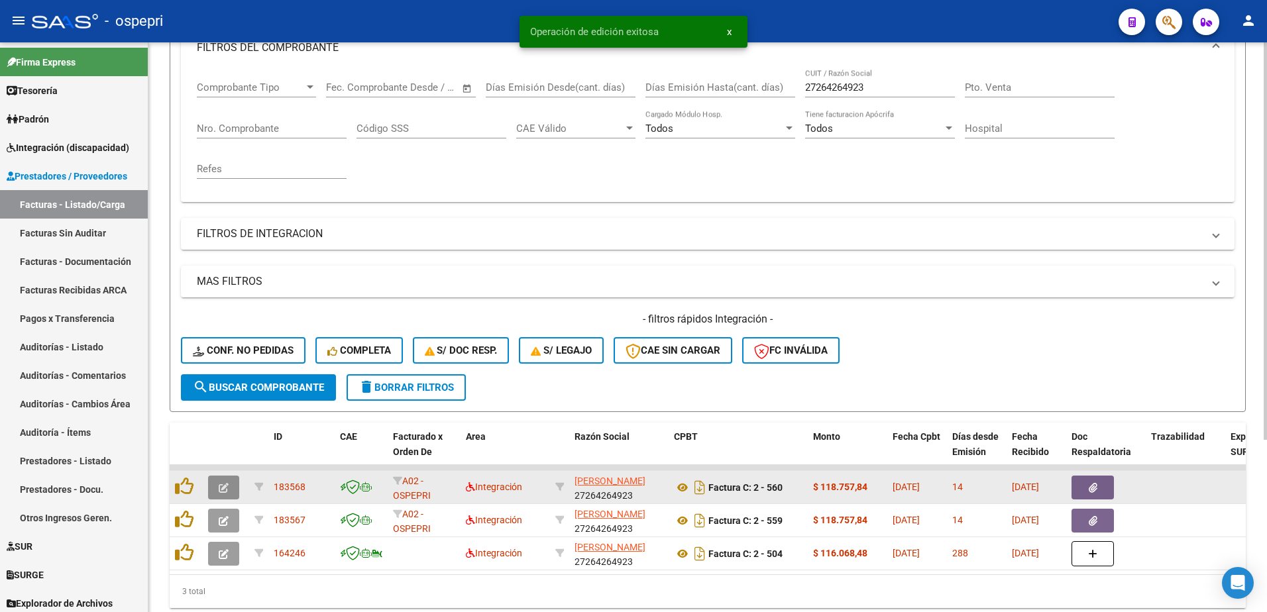
click at [225, 486] on icon "button" at bounding box center [224, 488] width 10 height 10
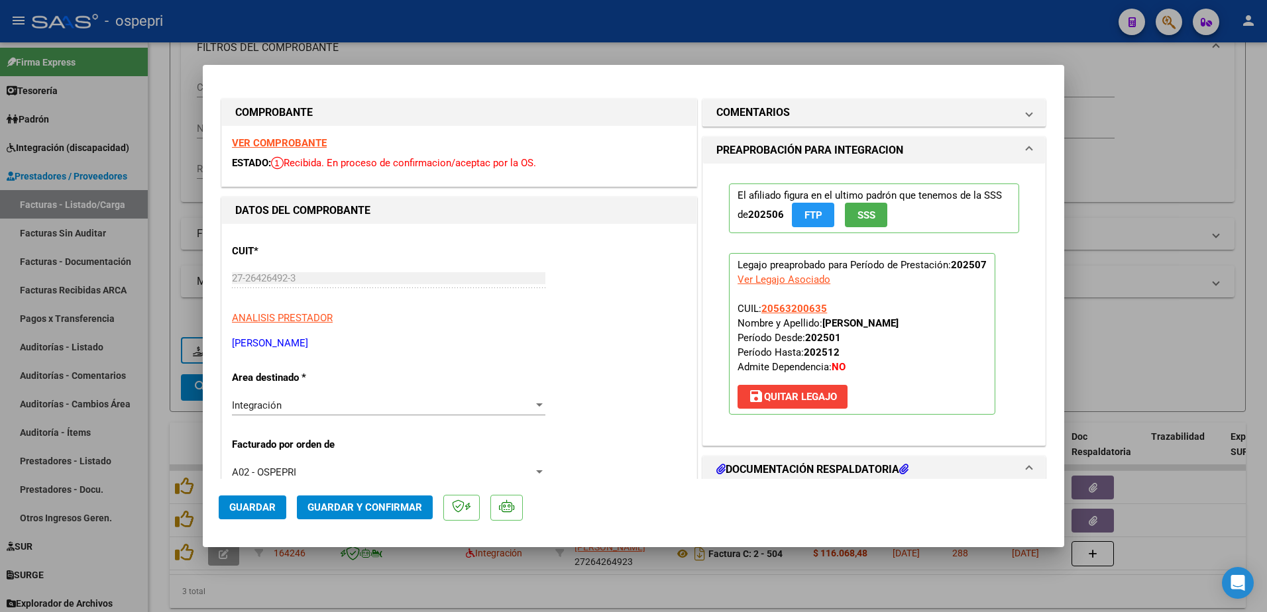
click at [283, 146] on strong "VER COMPROBANTE" at bounding box center [279, 143] width 95 height 12
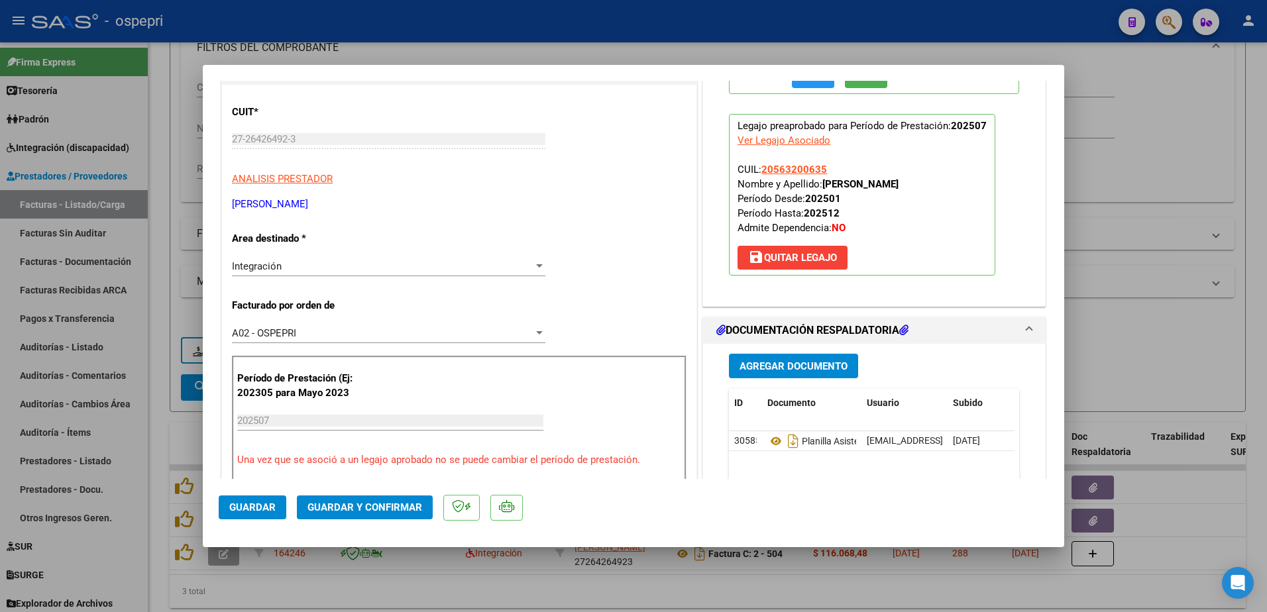
scroll to position [199, 0]
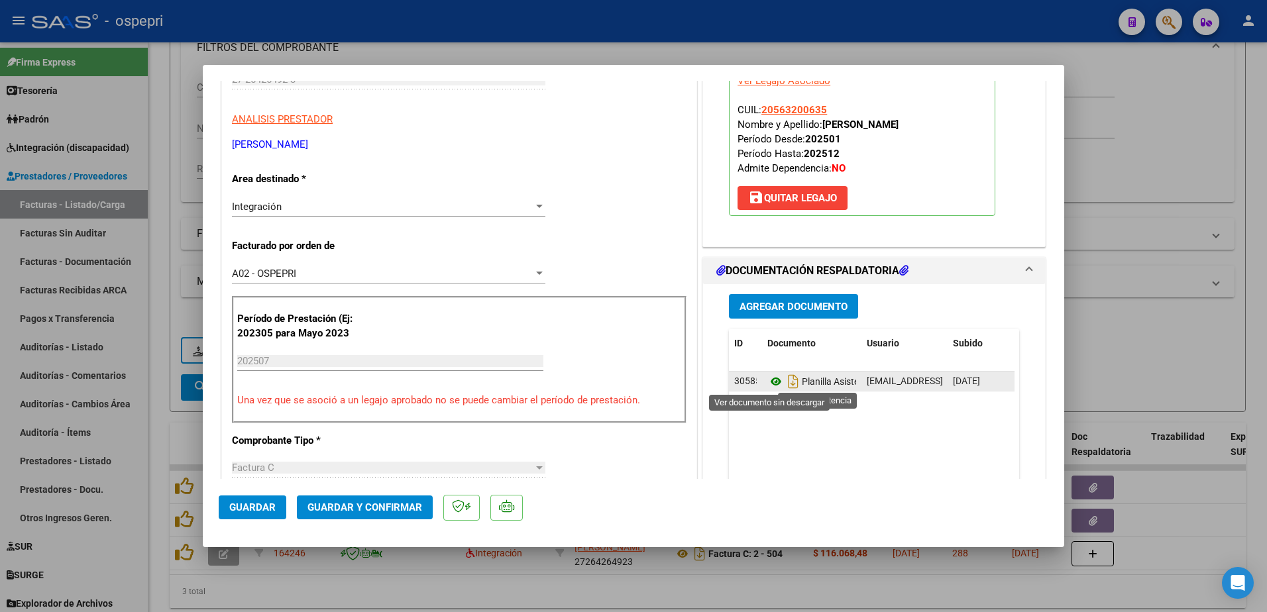
click at [768, 380] on icon at bounding box center [776, 382] width 17 height 16
click at [339, 506] on span "Guardar y Confirmar" at bounding box center [365, 508] width 115 height 12
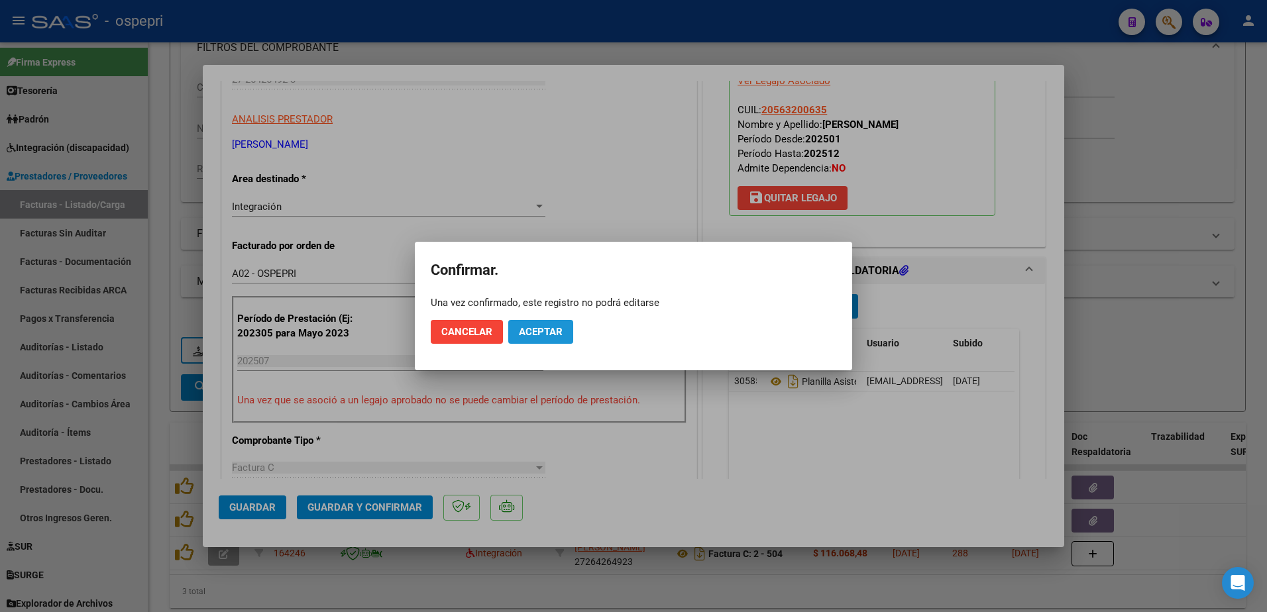
click at [544, 330] on span "Aceptar" at bounding box center [541, 332] width 44 height 12
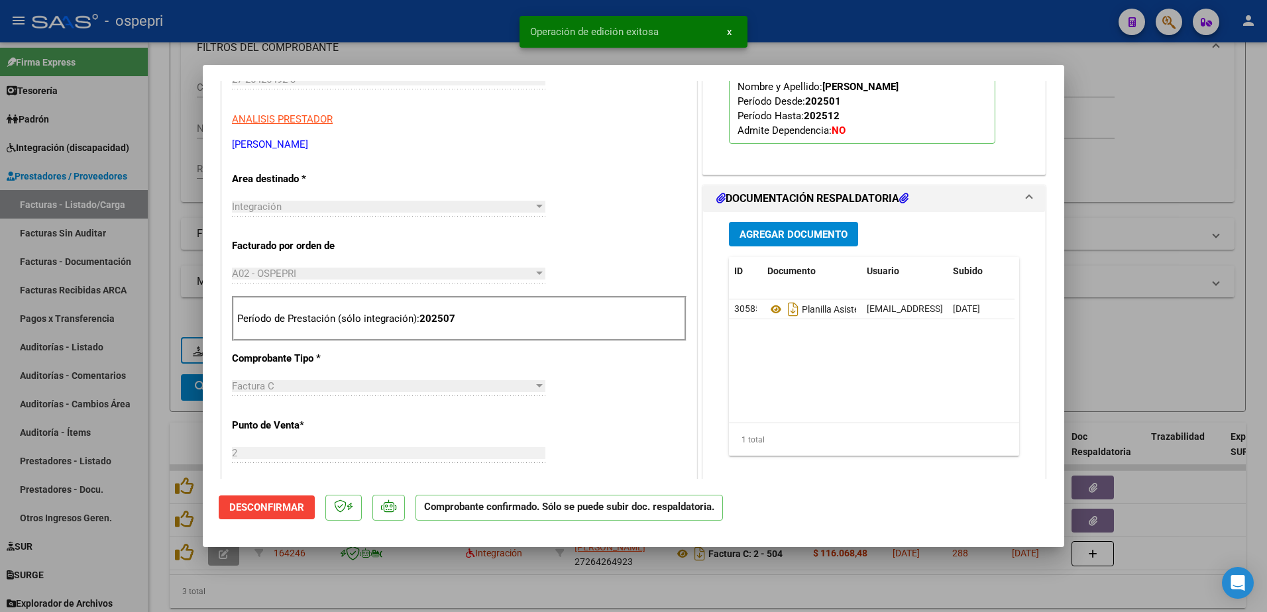
type input "$ 0,00"
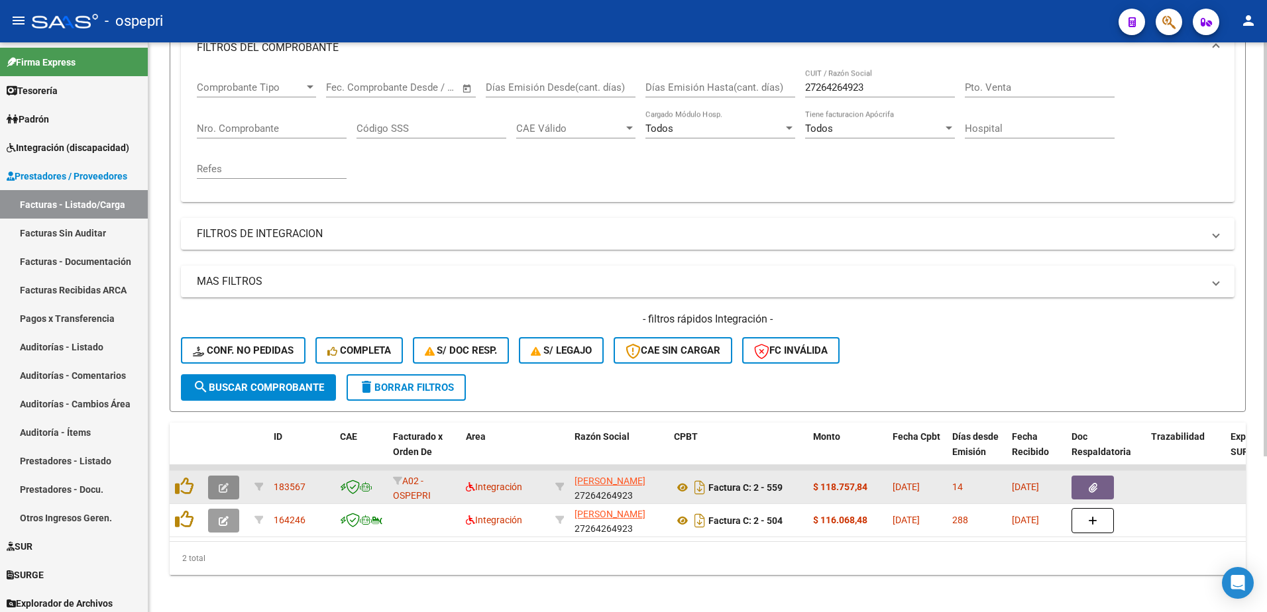
click at [227, 487] on icon "button" at bounding box center [224, 488] width 10 height 10
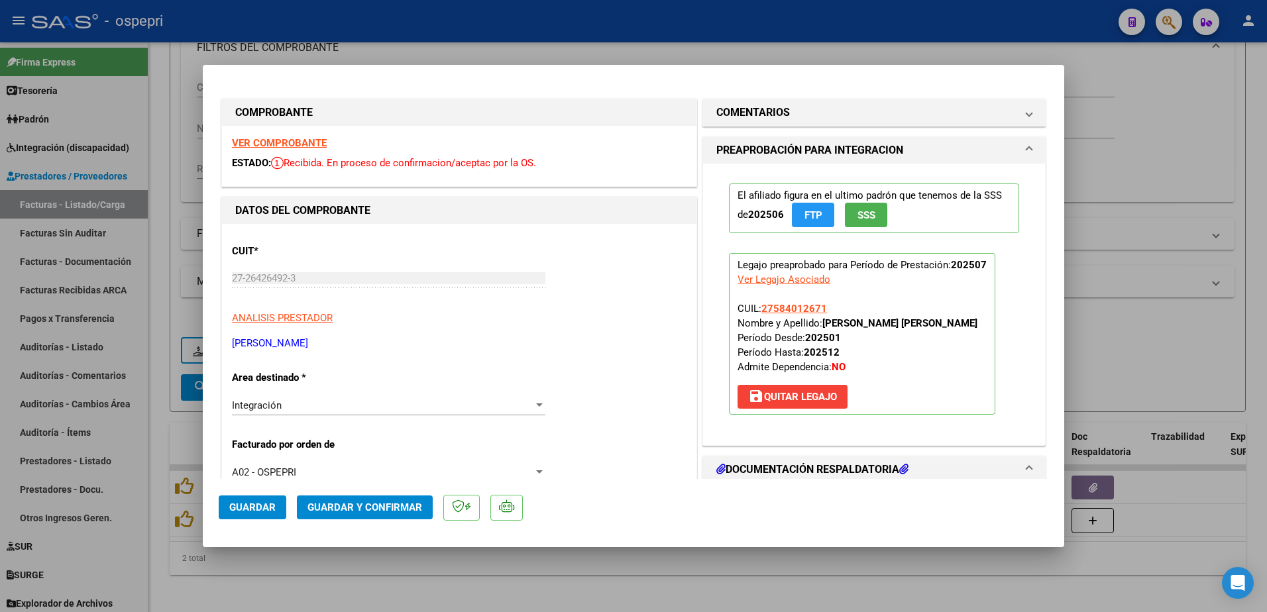
click at [281, 140] on strong "VER COMPROBANTE" at bounding box center [279, 143] width 95 height 12
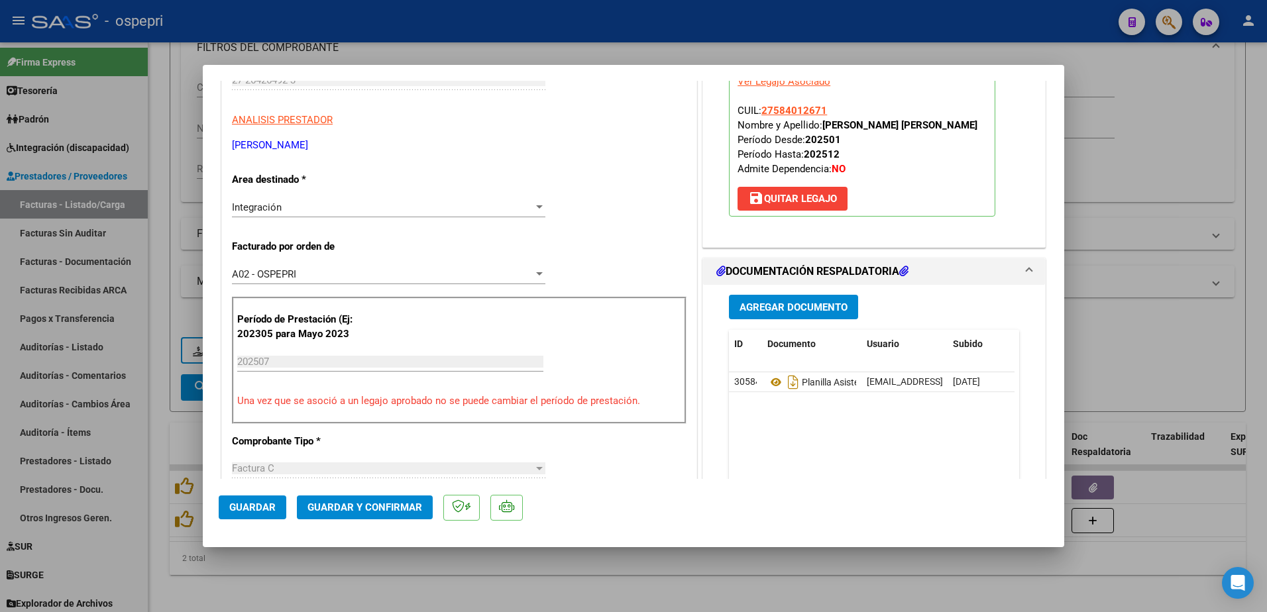
scroll to position [199, 0]
click at [768, 380] on icon at bounding box center [776, 382] width 17 height 16
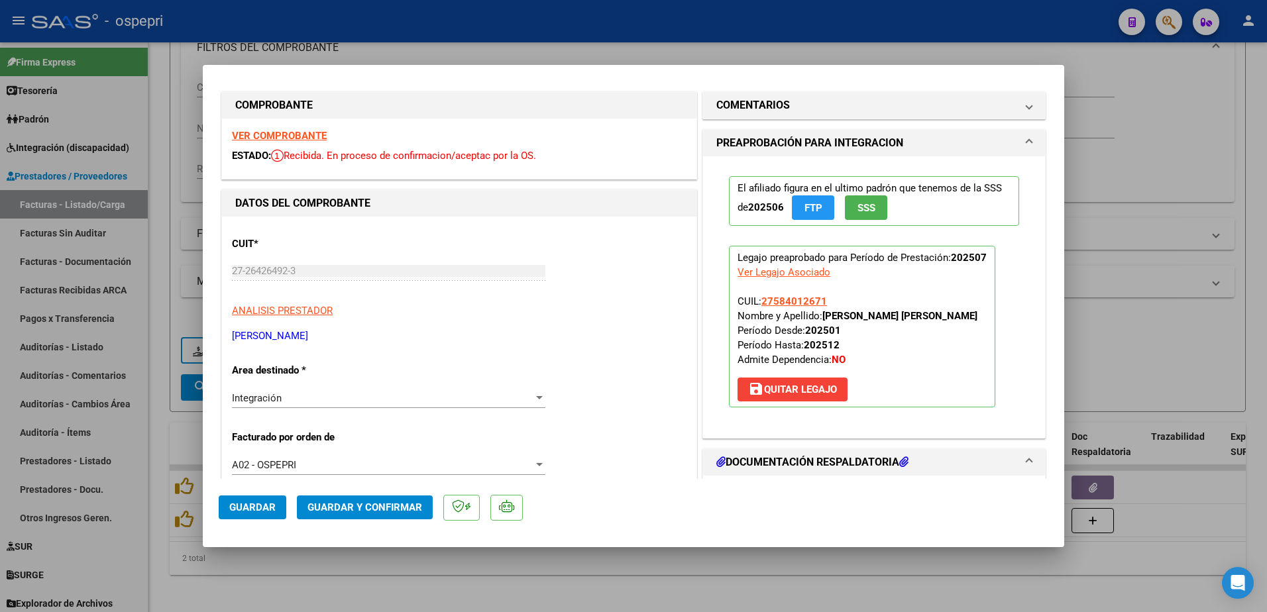
scroll to position [0, 0]
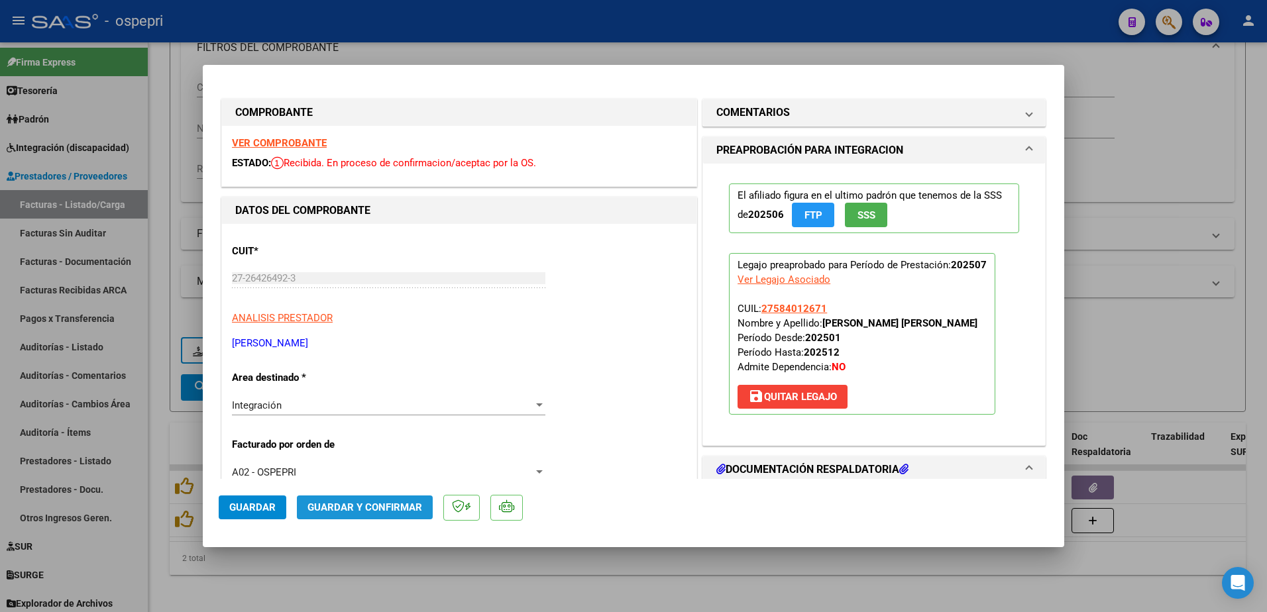
click at [369, 504] on span "Guardar y Confirmar" at bounding box center [365, 508] width 115 height 12
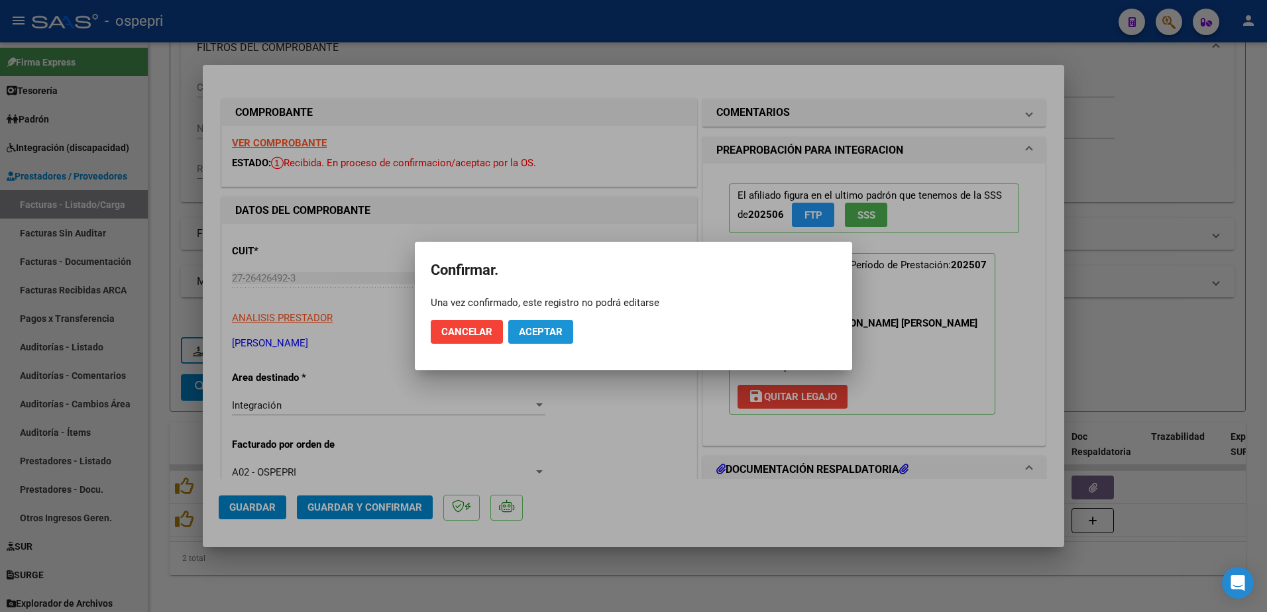
click at [550, 328] on span "Aceptar" at bounding box center [541, 332] width 44 height 12
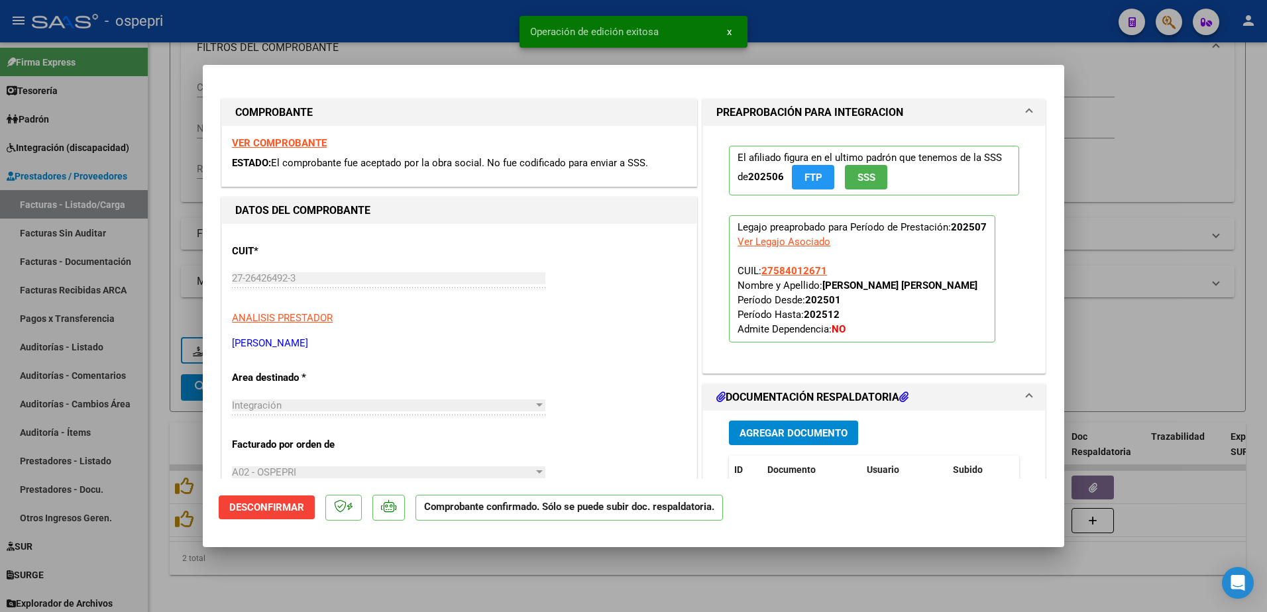
type input "$ 0,00"
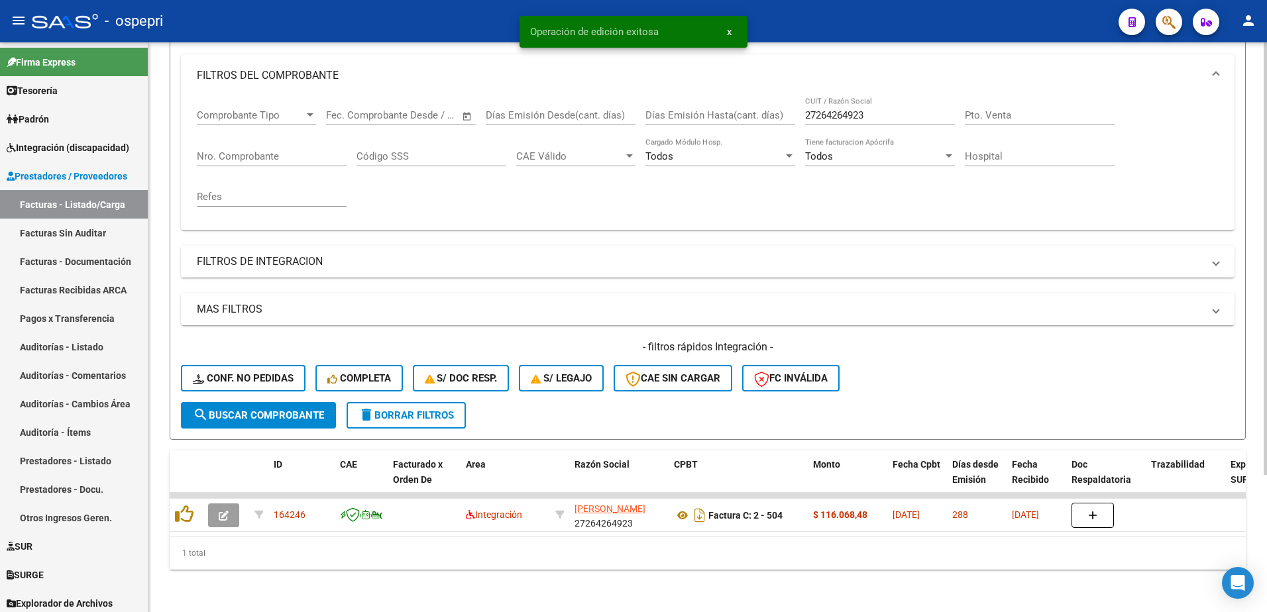
scroll to position [181, 0]
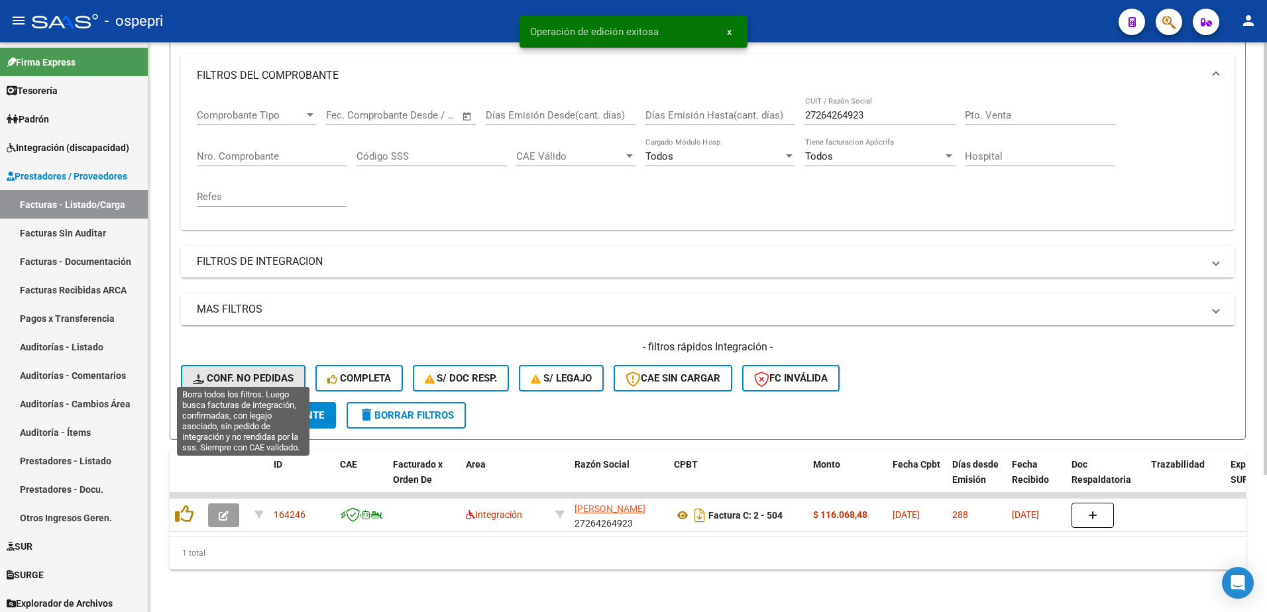
click at [232, 373] on span "Conf. no pedidas" at bounding box center [243, 379] width 101 height 12
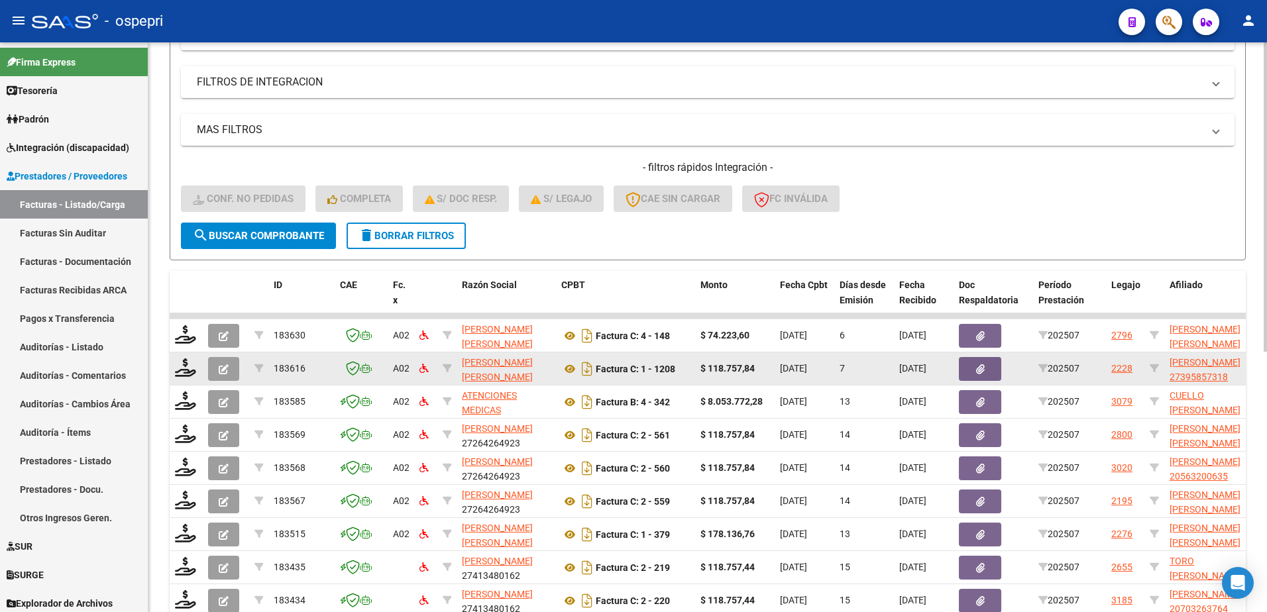
scroll to position [380, 0]
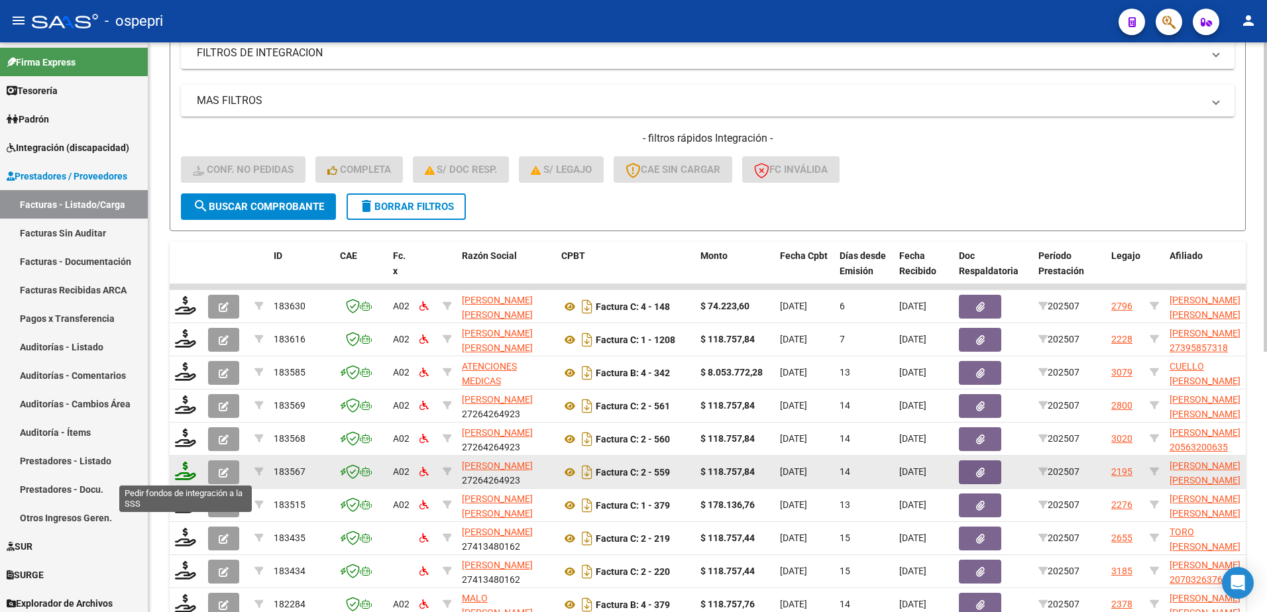
click at [185, 477] on icon at bounding box center [185, 471] width 21 height 19
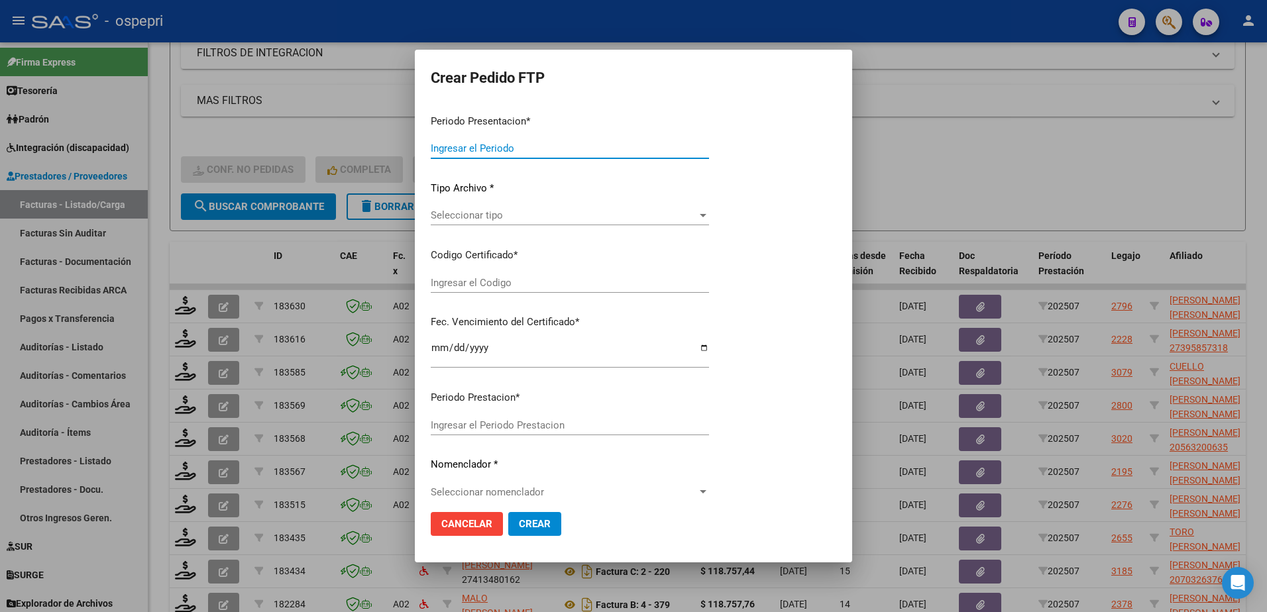
type input "202507"
type input "$ 118.757,84"
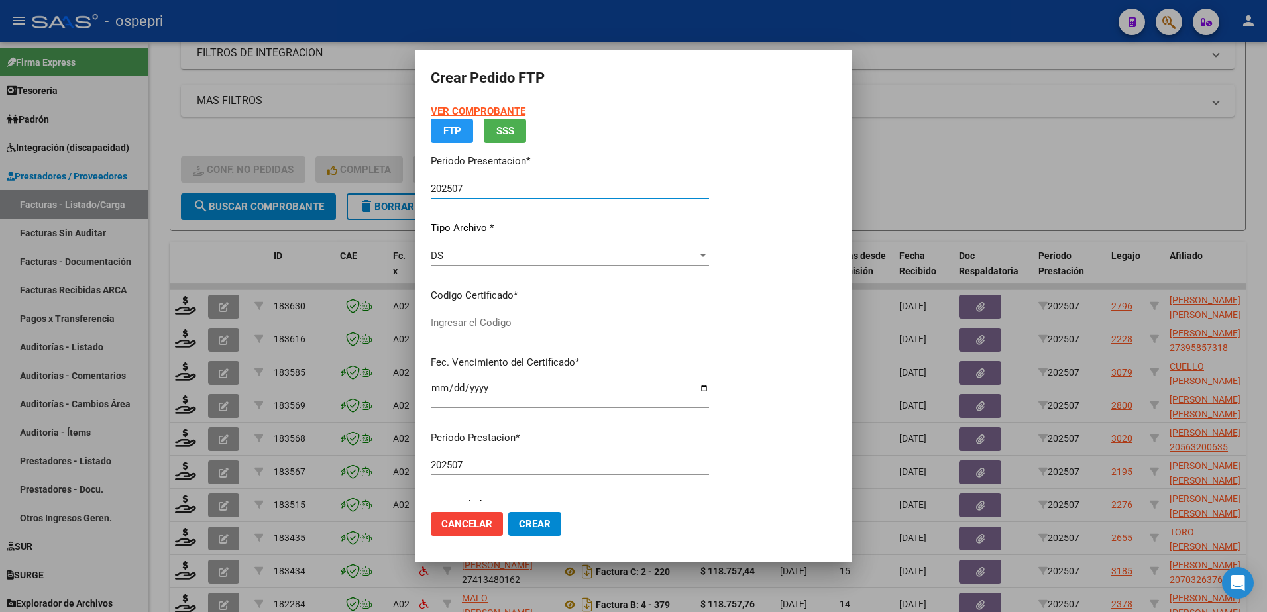
type input "2758401267-1"
type input "[DATE]"
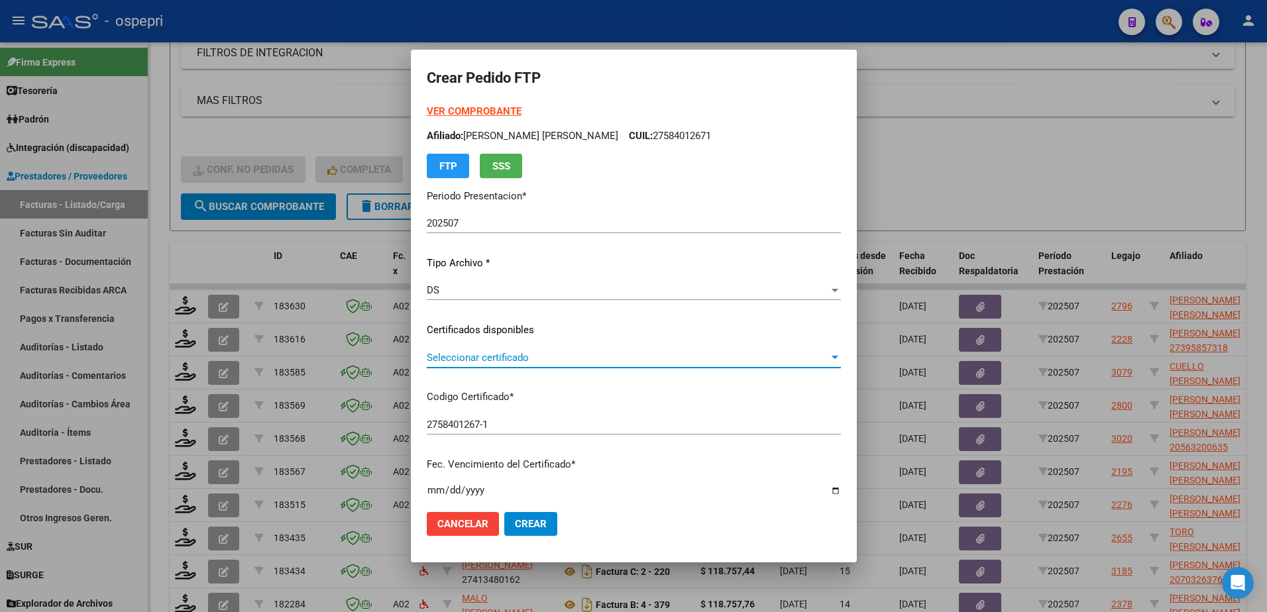
click at [468, 353] on span "Seleccionar certificado" at bounding box center [628, 358] width 402 height 12
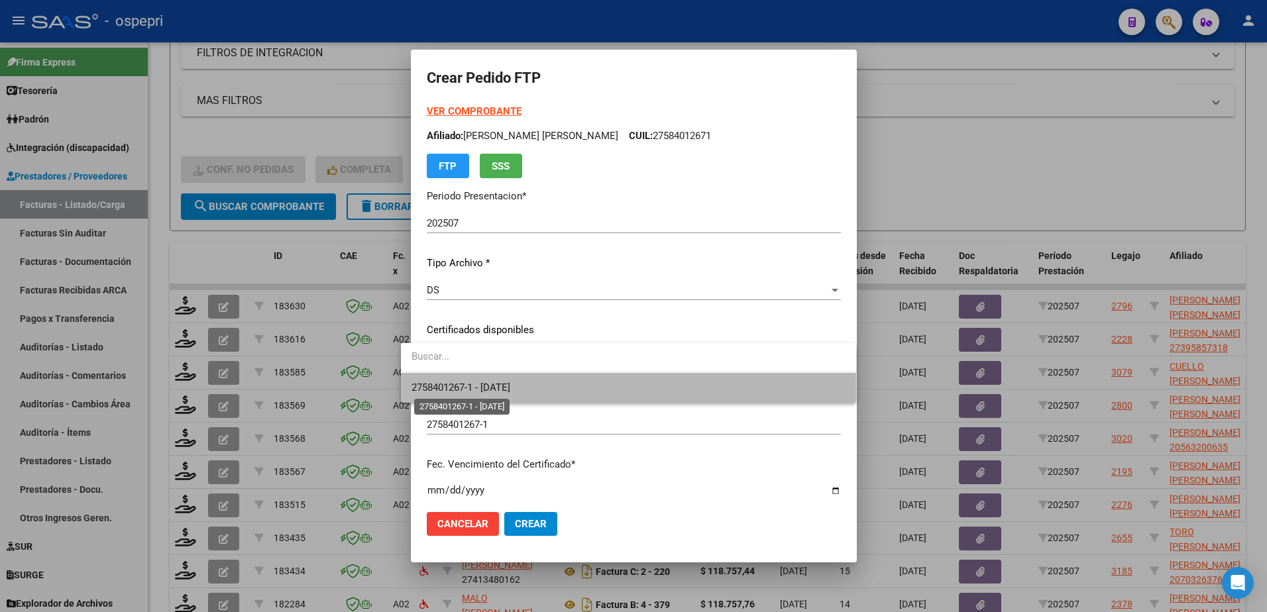
click at [495, 386] on span "2758401267-1 - [DATE]" at bounding box center [461, 388] width 99 height 12
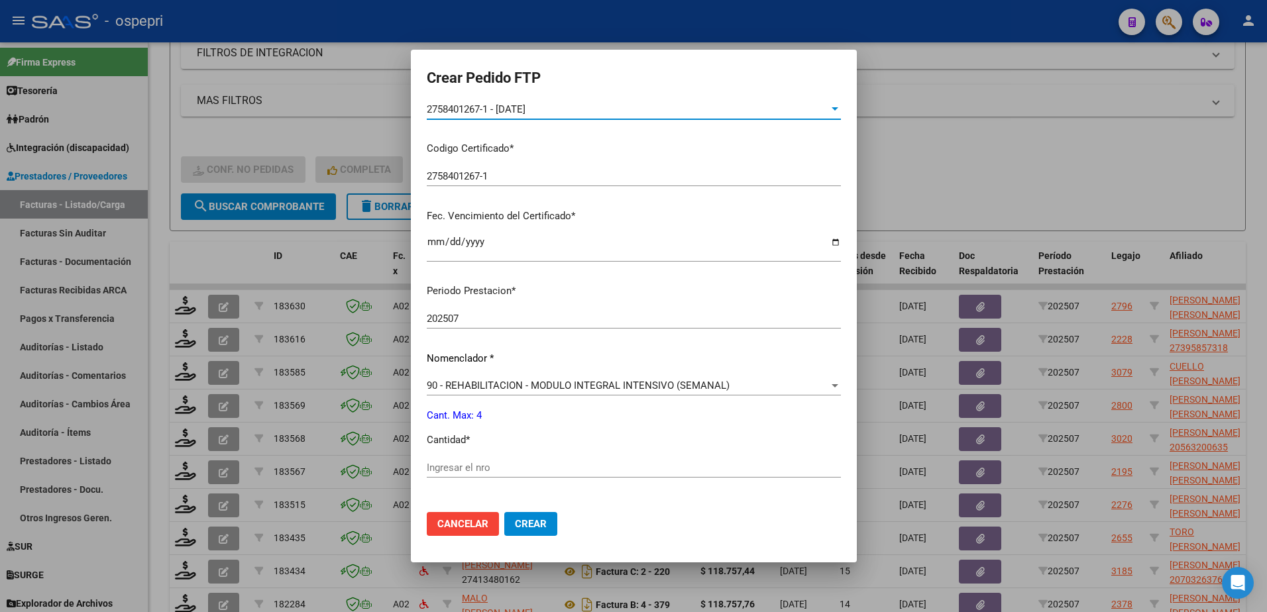
scroll to position [265, 0]
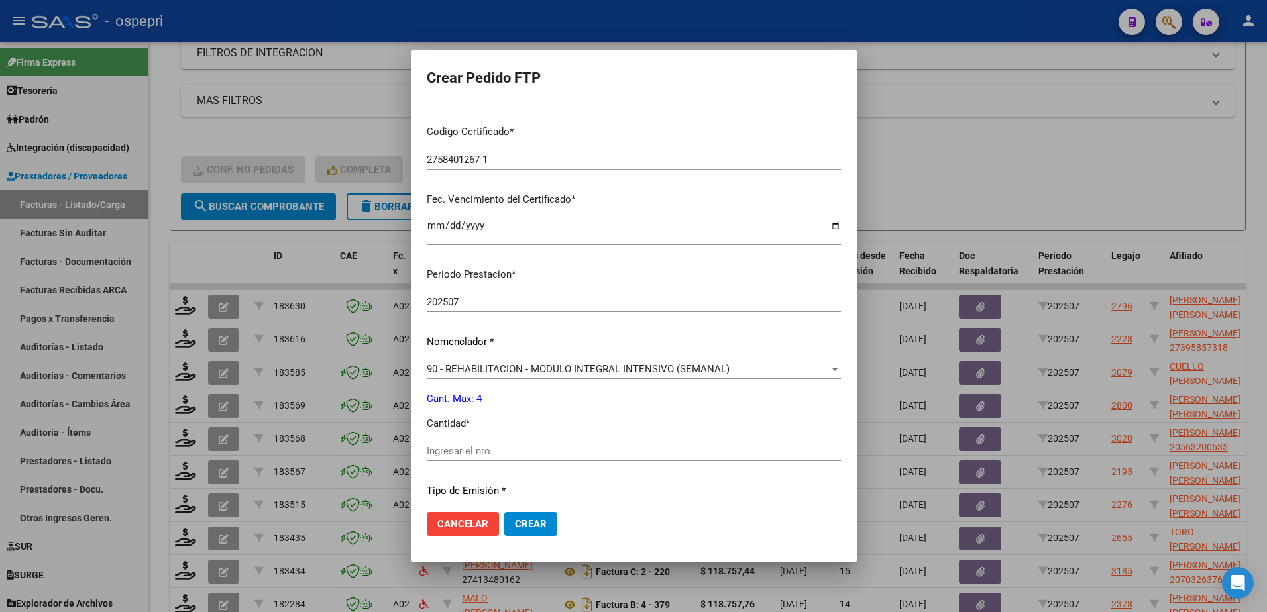
click at [480, 448] on input "Ingresar el nro" at bounding box center [634, 451] width 414 height 12
type input "4"
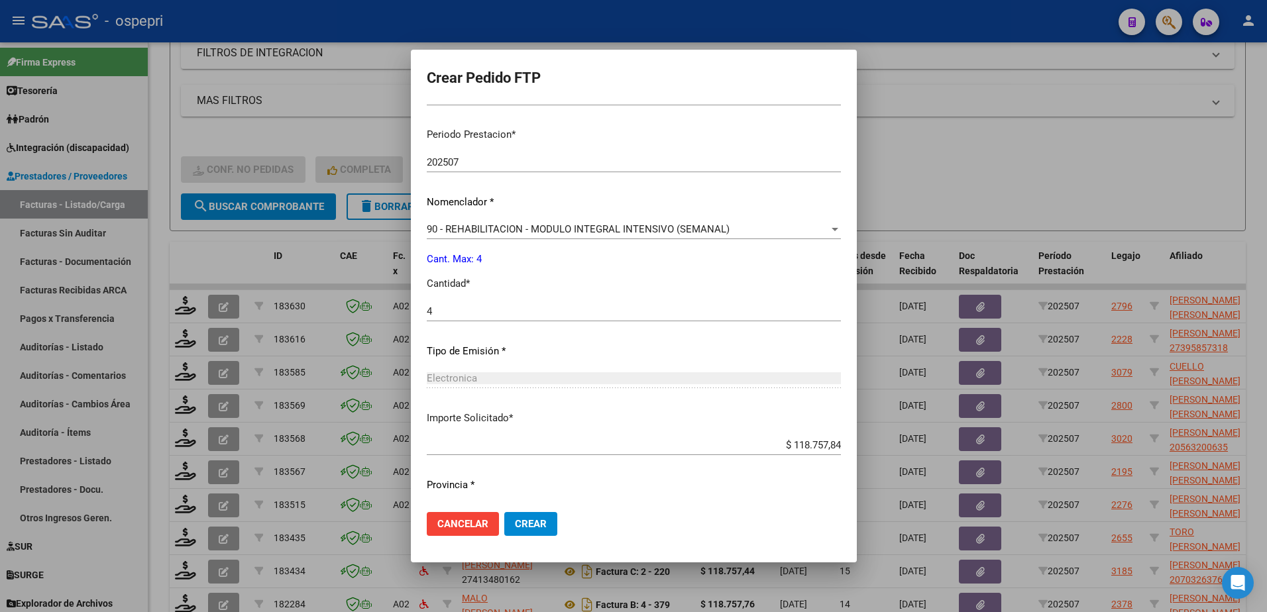
scroll to position [438, 0]
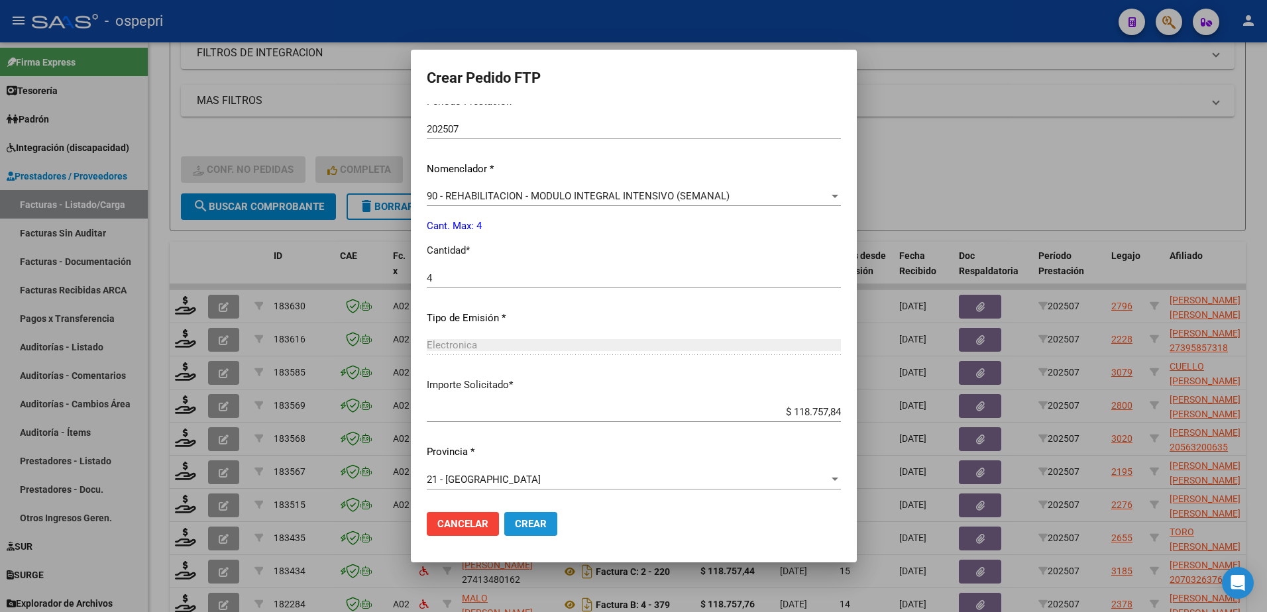
click at [504, 521] on button "Crear" at bounding box center [530, 524] width 53 height 24
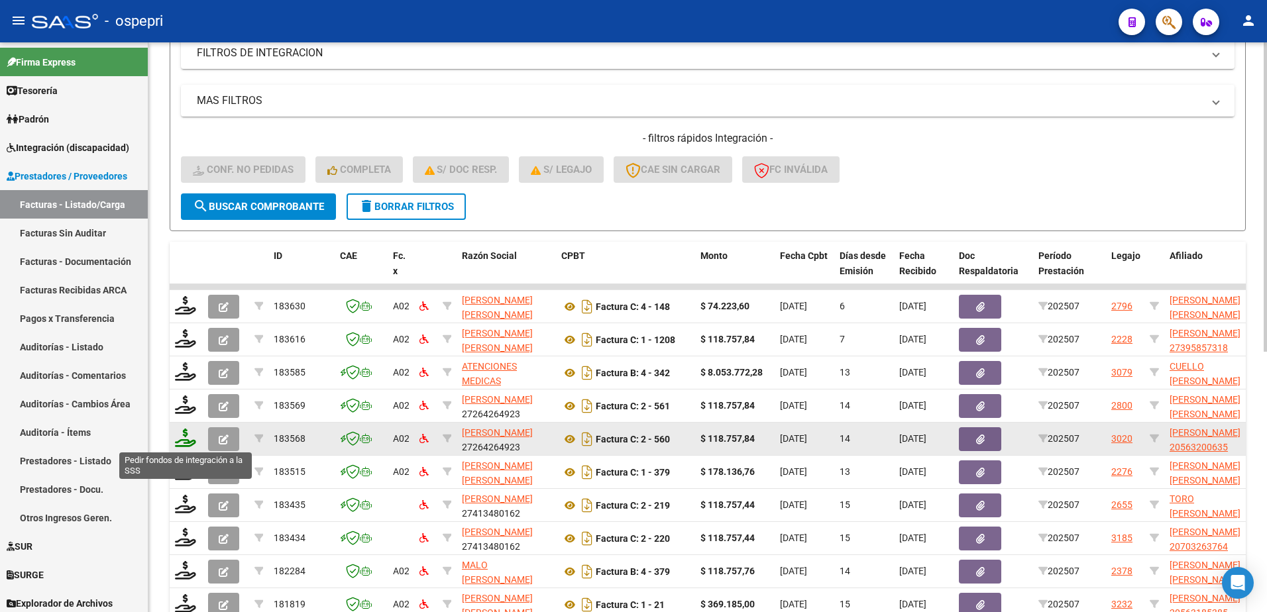
click at [183, 447] on icon at bounding box center [185, 438] width 21 height 19
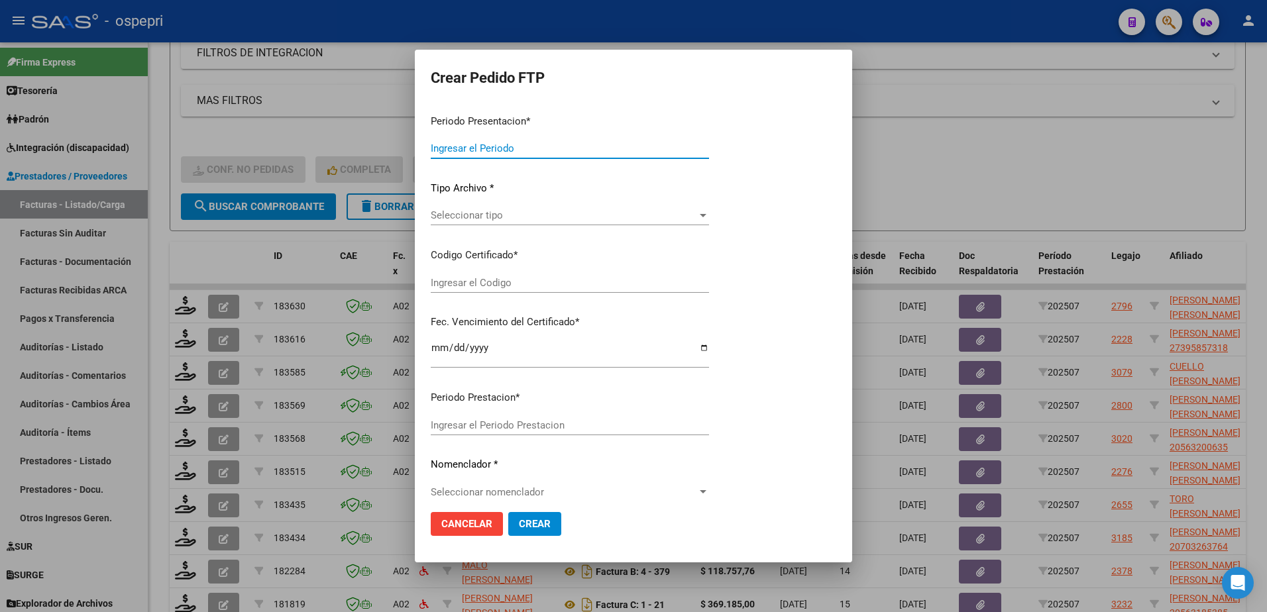
type input "202507"
type input "$ 118.757,84"
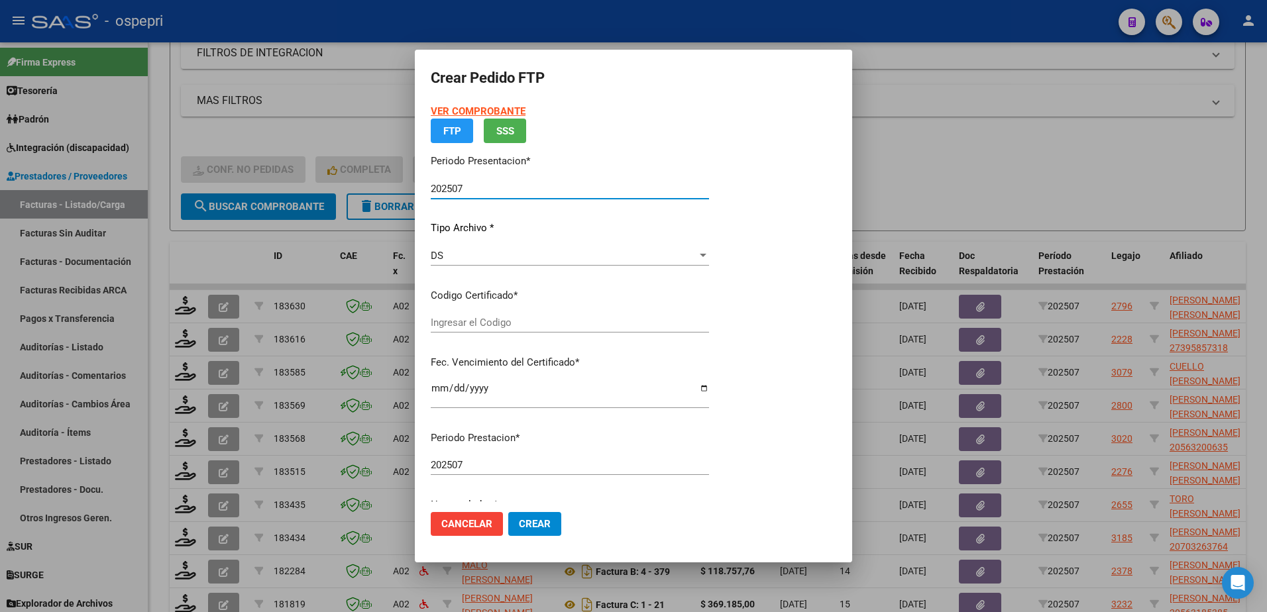
type input "20563200635"
type input "[DATE]"
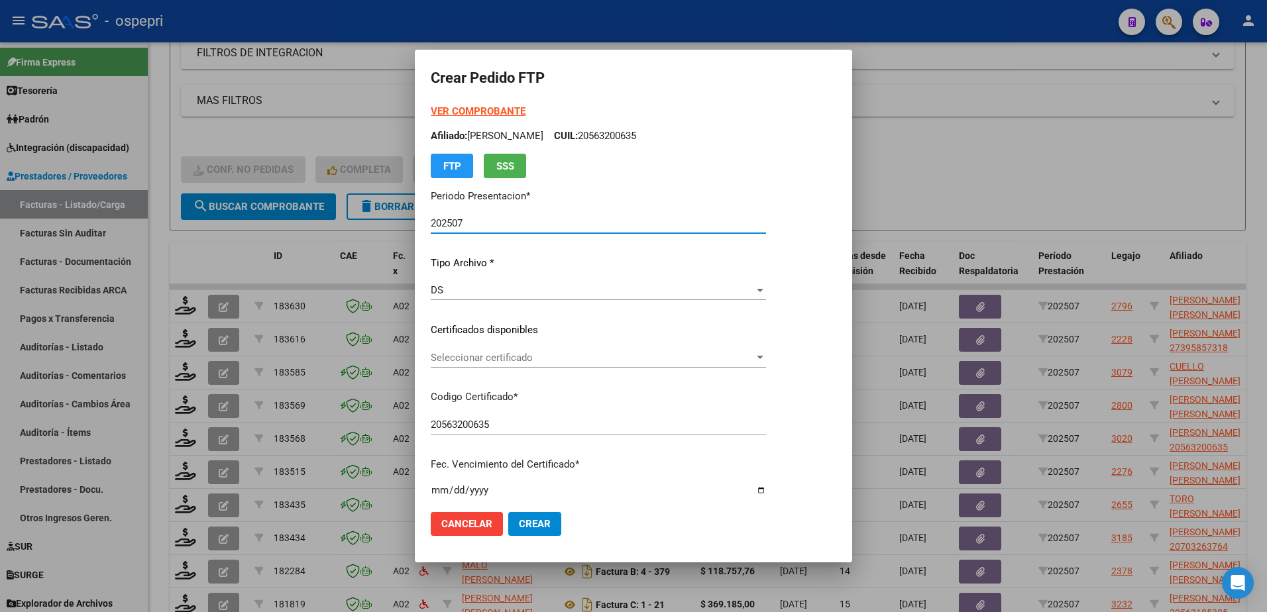
click at [502, 362] on span "Seleccionar certificado" at bounding box center [592, 358] width 323 height 12
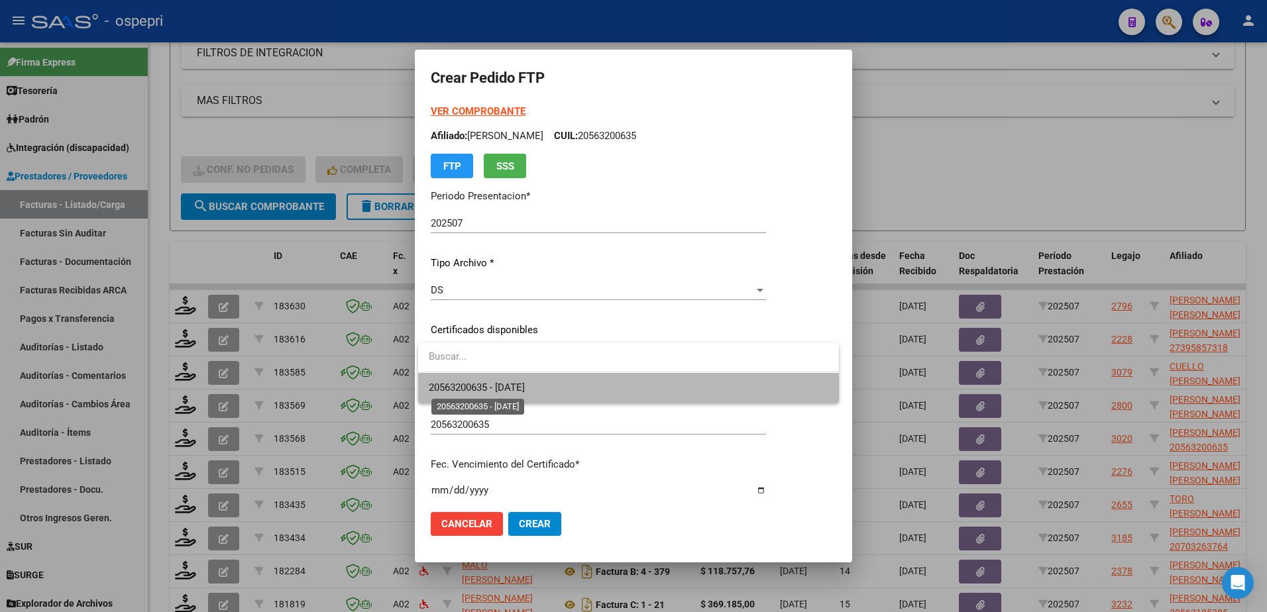
click at [501, 388] on span "20563200635 - [DATE]" at bounding box center [477, 388] width 96 height 12
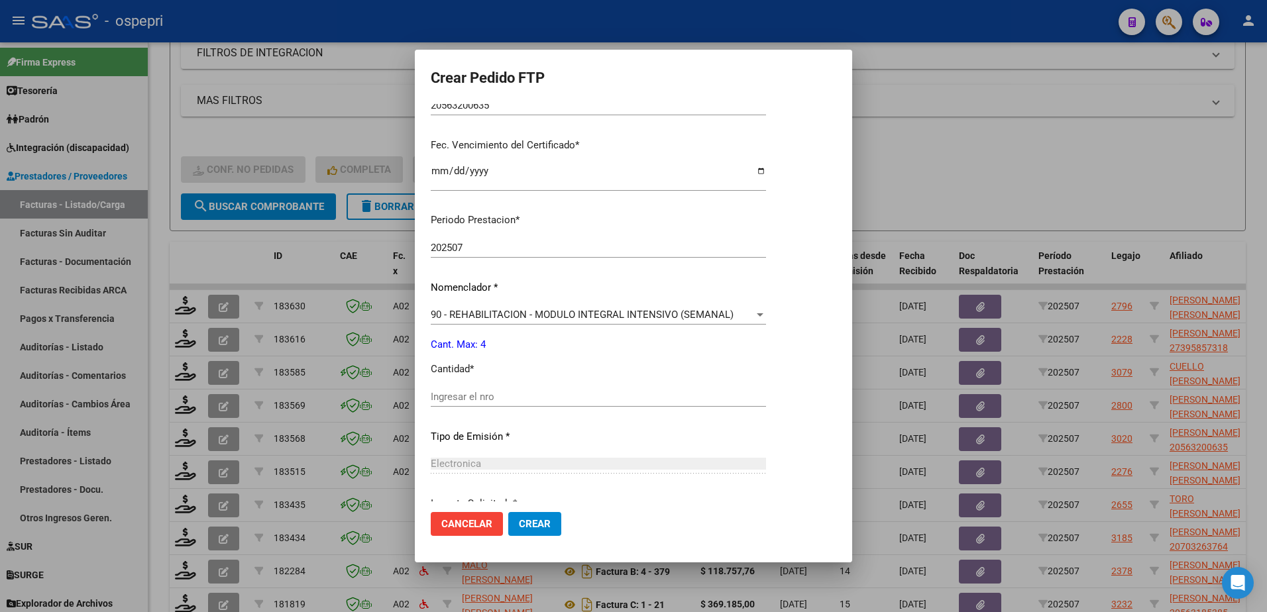
scroll to position [331, 0]
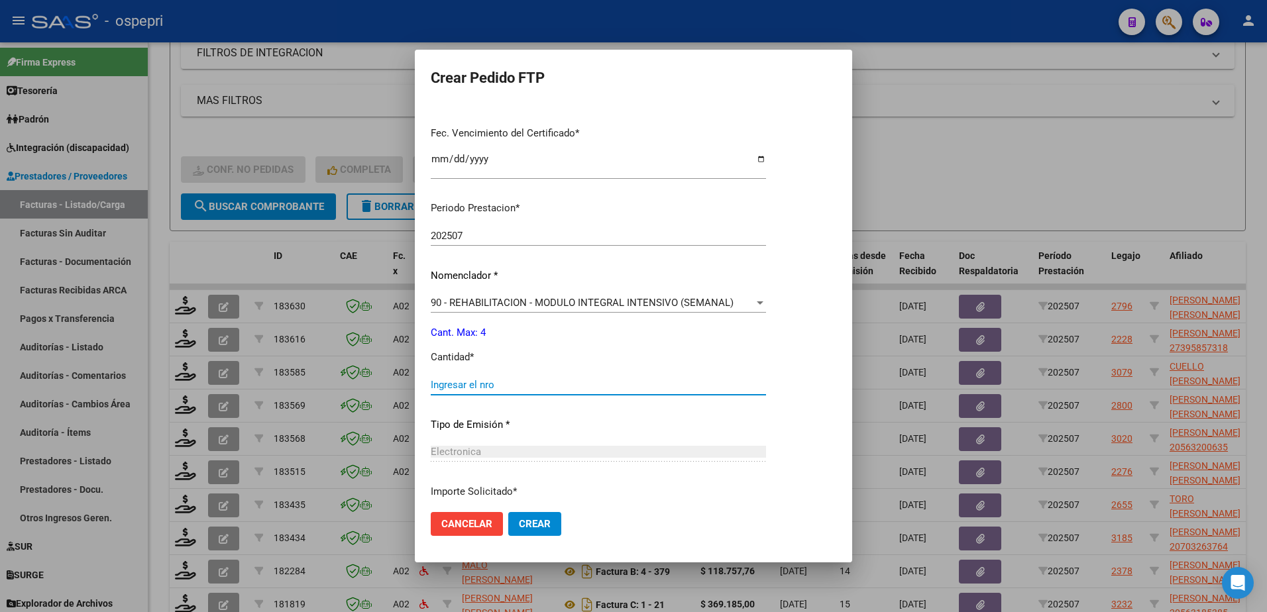
click at [487, 384] on input "Ingresar el nro" at bounding box center [598, 385] width 335 height 12
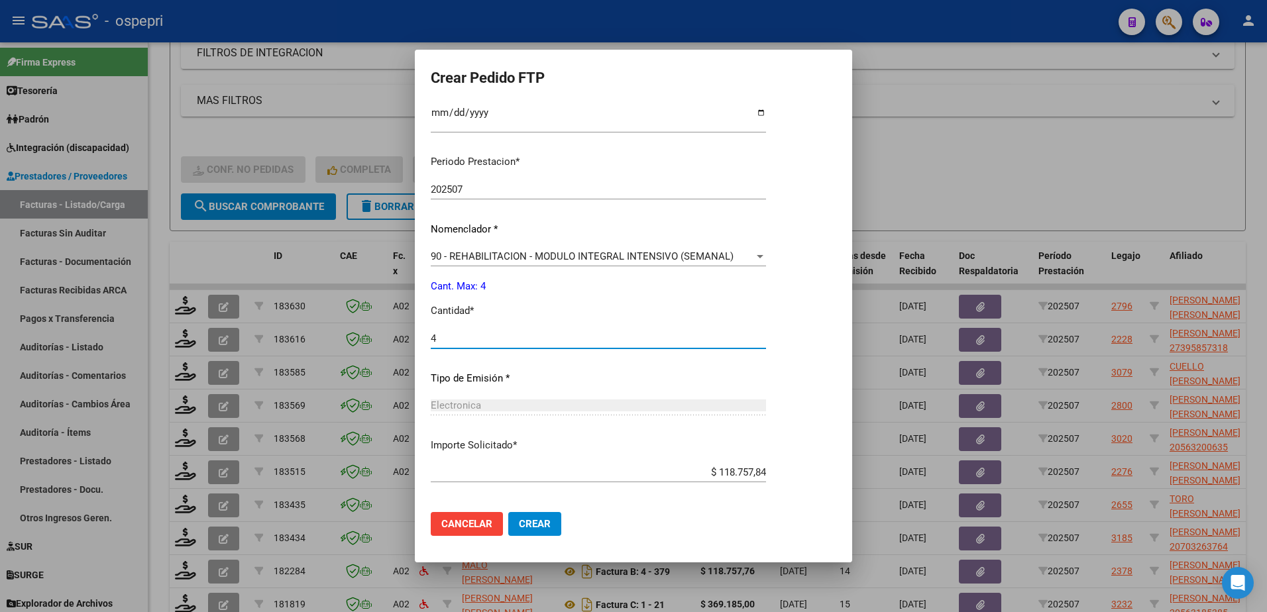
scroll to position [438, 0]
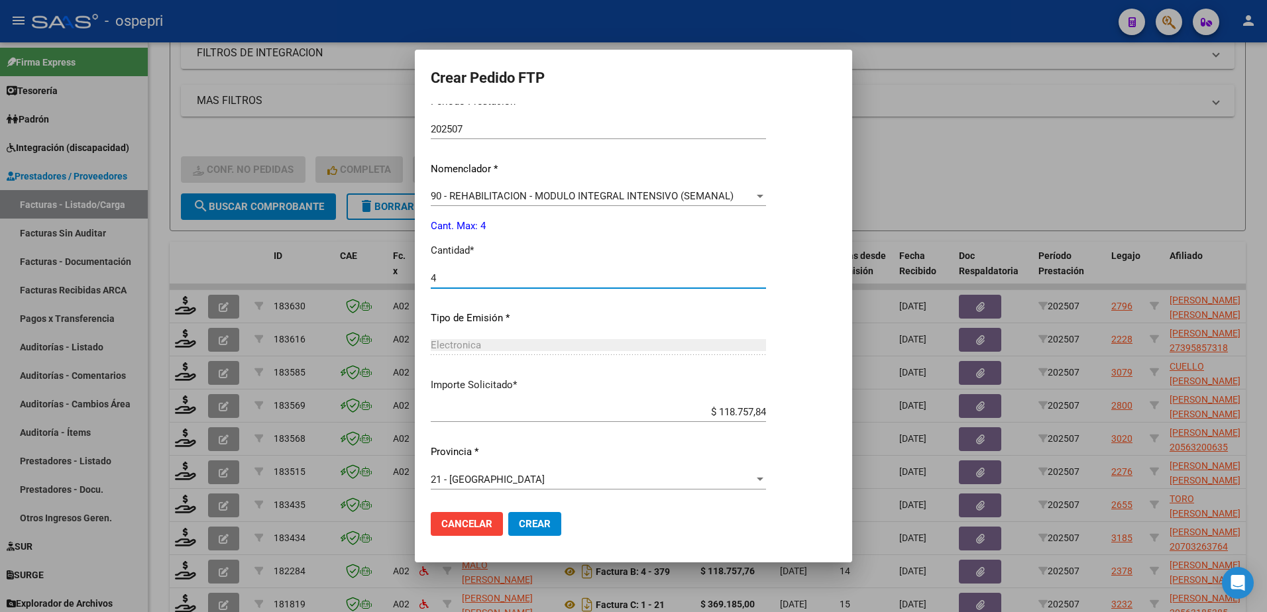
type input "4"
click at [524, 528] on span "Crear" at bounding box center [535, 524] width 32 height 12
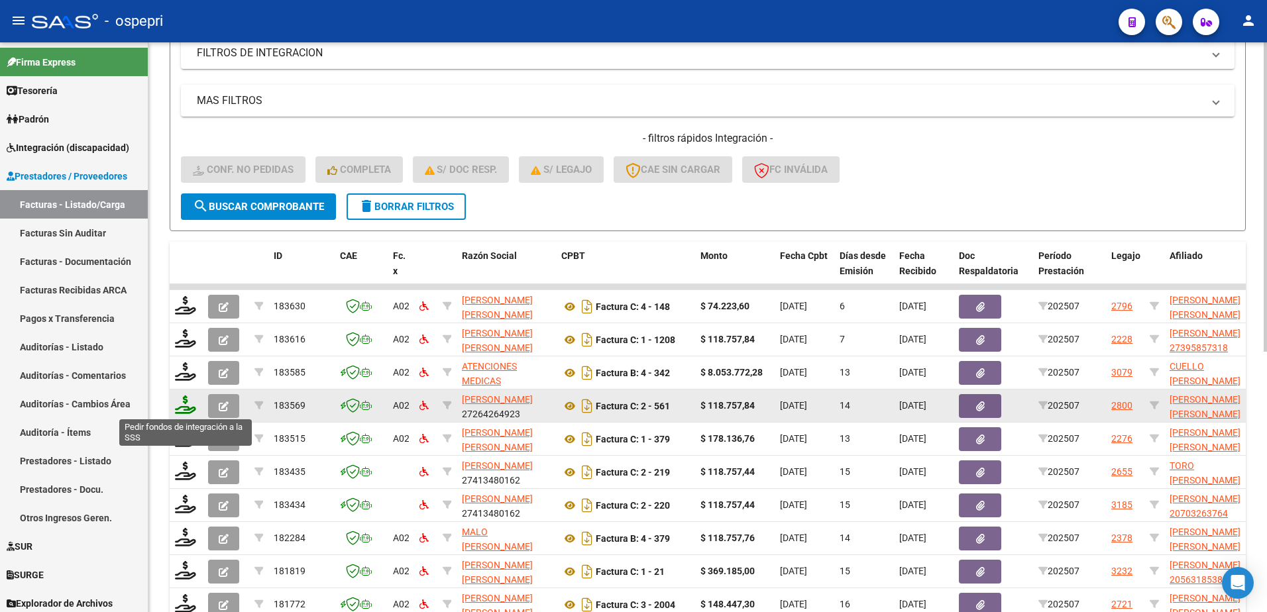
click at [179, 410] on icon at bounding box center [185, 405] width 21 height 19
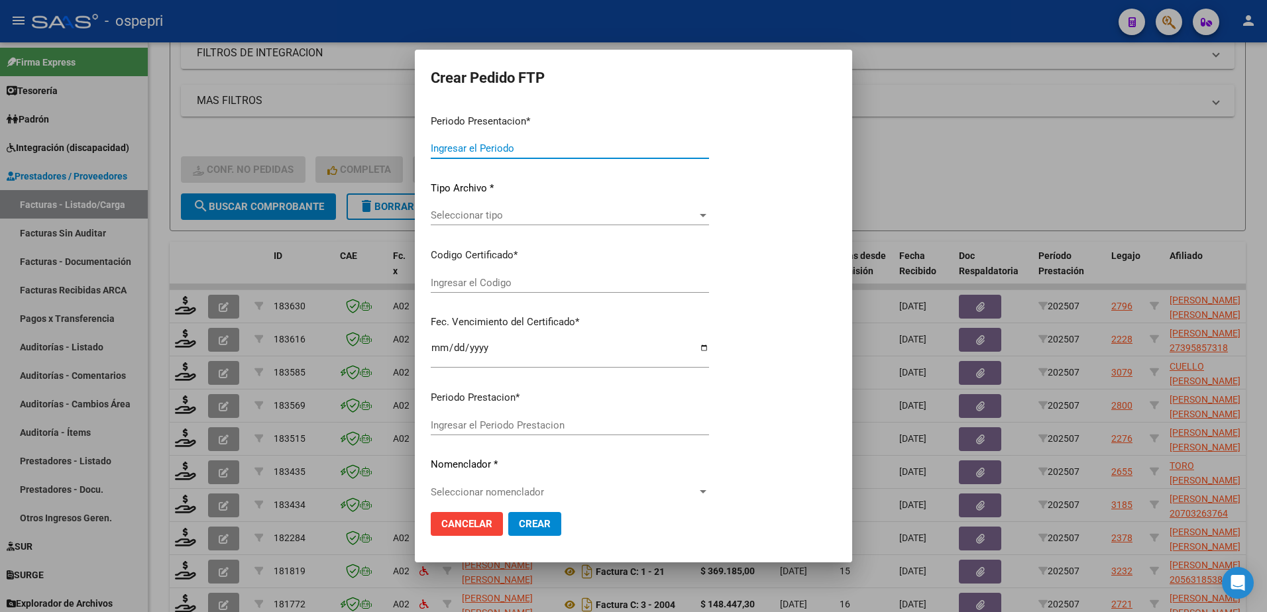
type input "202507"
type input "$ 118.757,84"
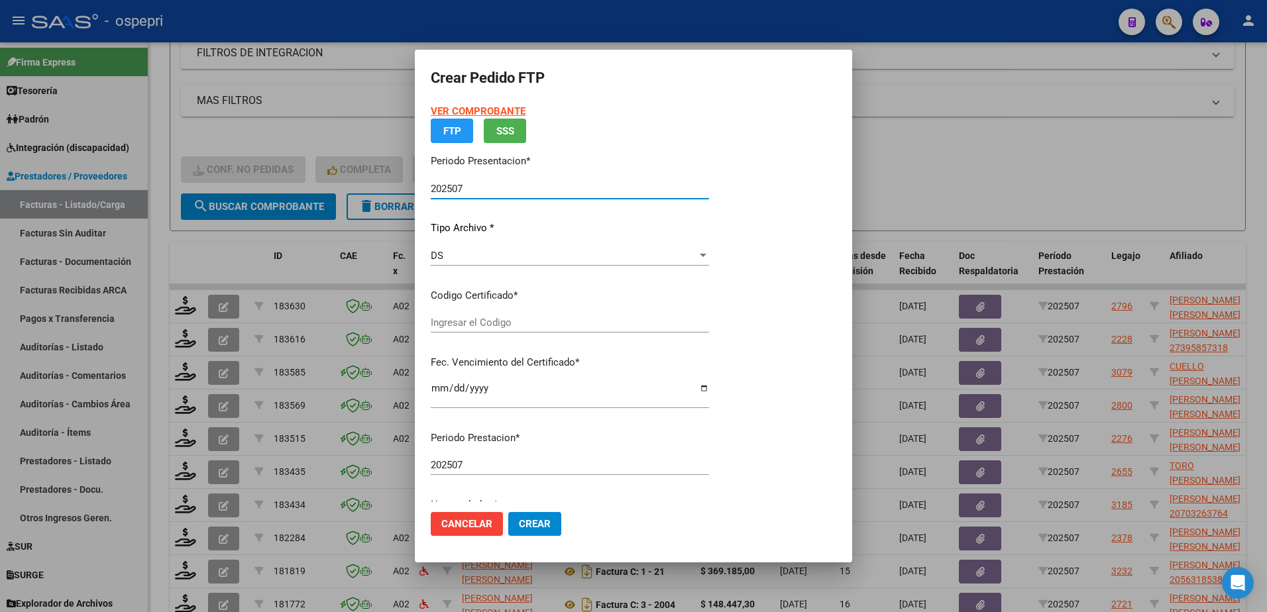
type input "2058402042-4"
type input "[DATE]"
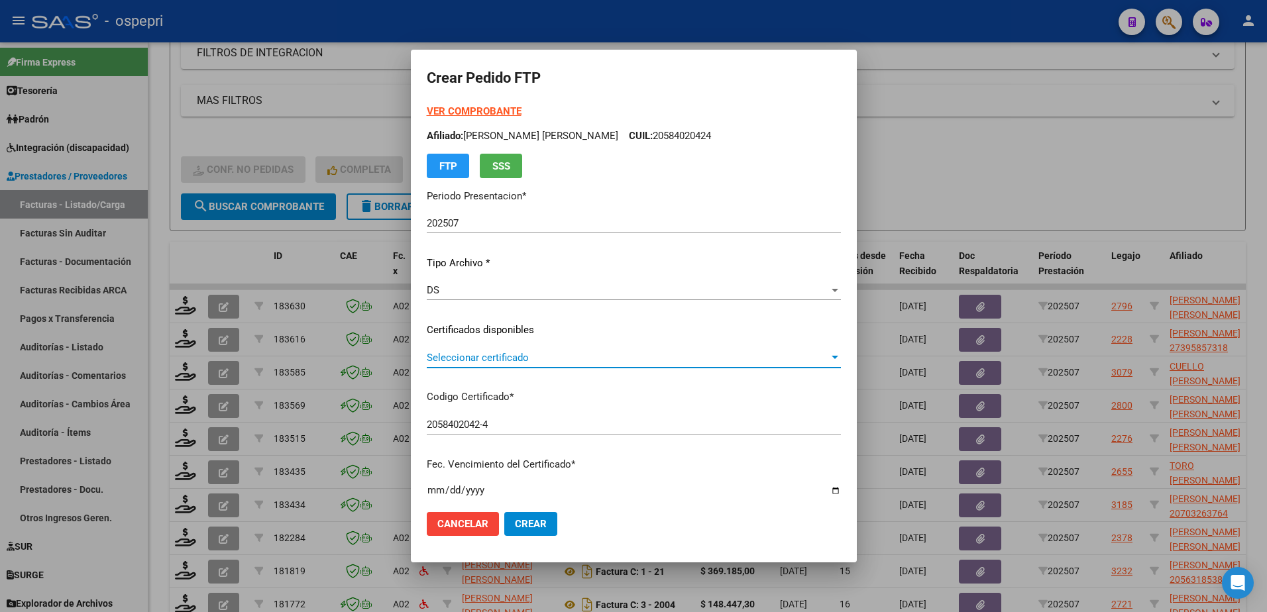
click at [470, 359] on span "Seleccionar certificado" at bounding box center [628, 358] width 402 height 12
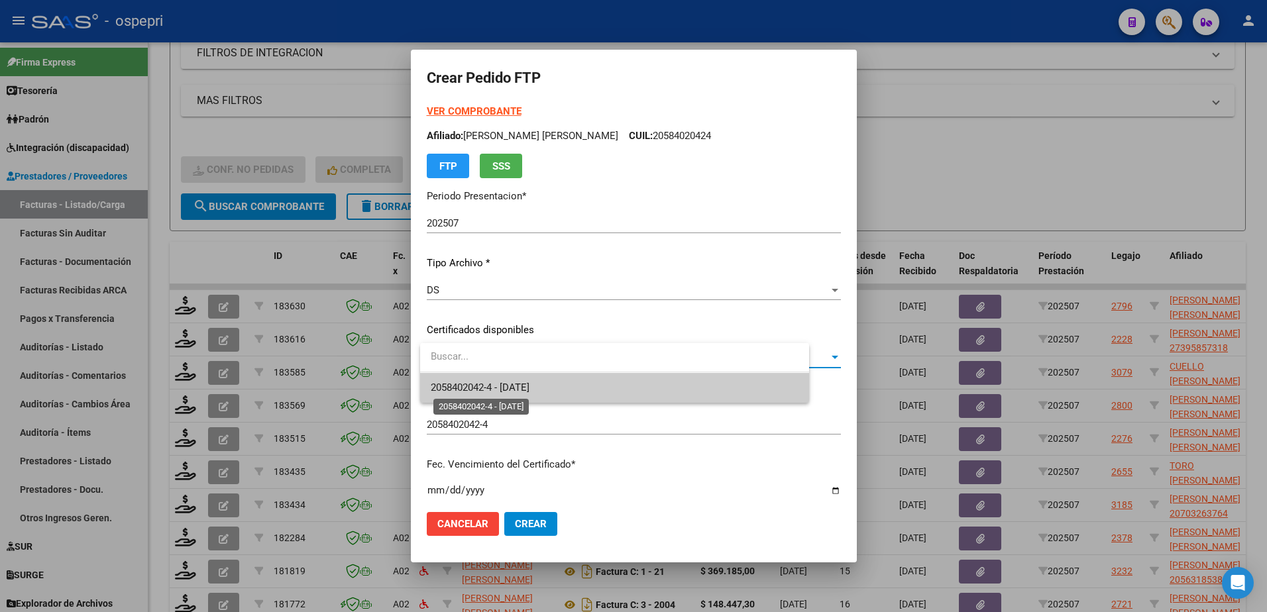
click at [479, 388] on span "2058402042-4 - [DATE]" at bounding box center [480, 388] width 99 height 12
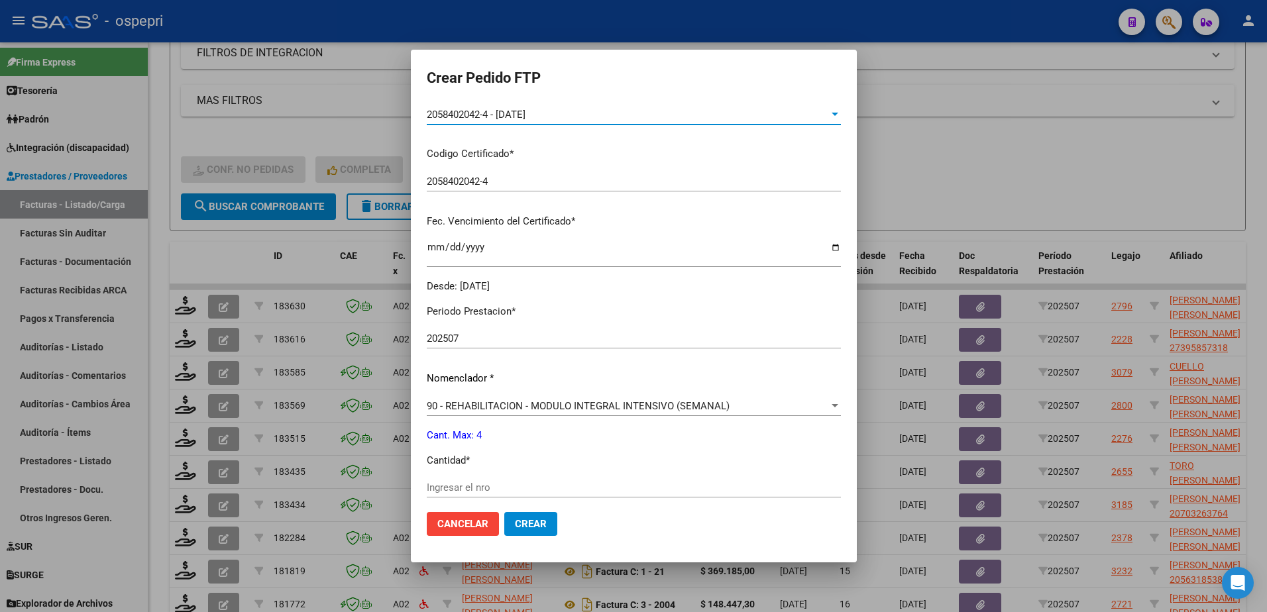
scroll to position [265, 0]
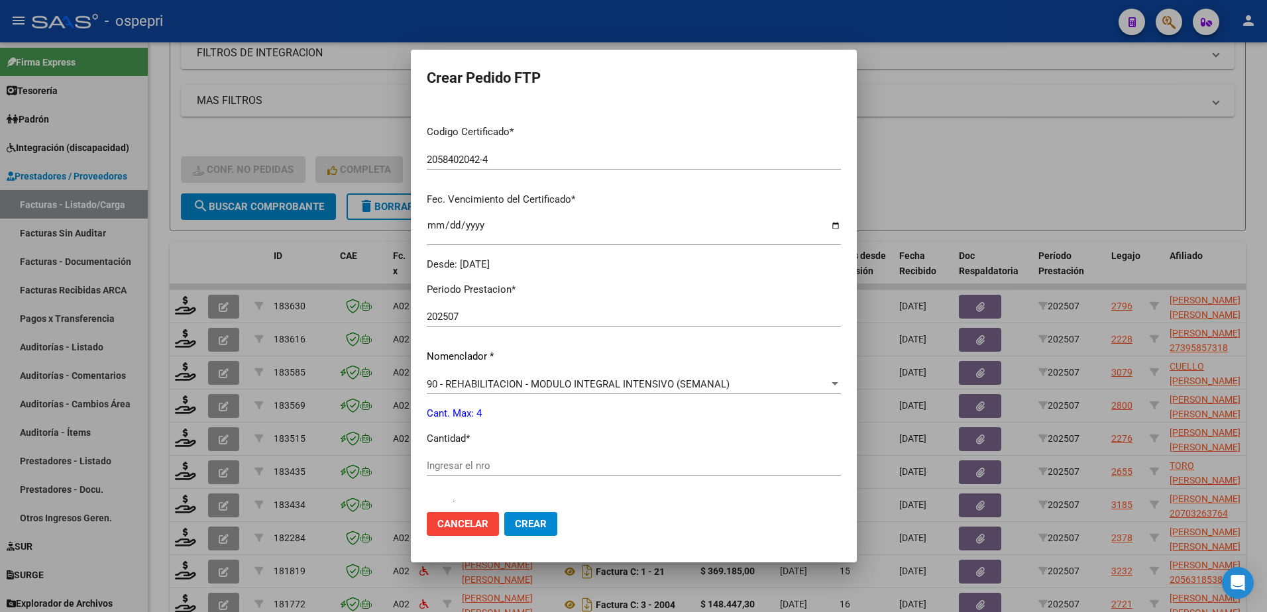
click at [471, 462] on input "Ingresar el nro" at bounding box center [634, 466] width 414 height 12
type input "4"
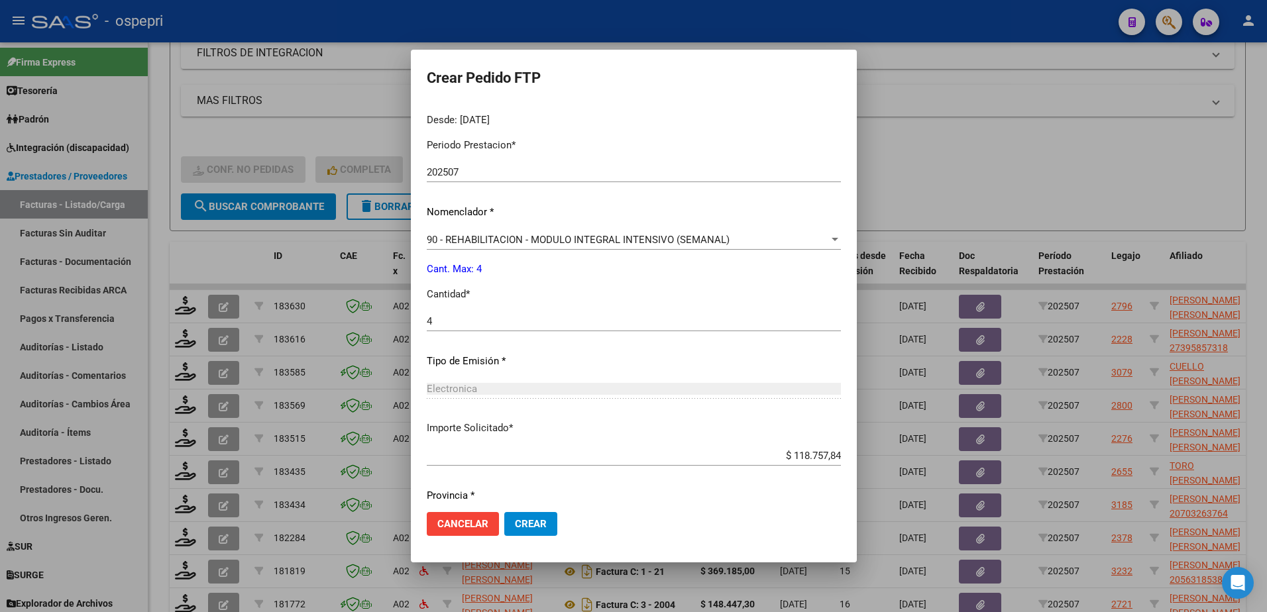
scroll to position [453, 0]
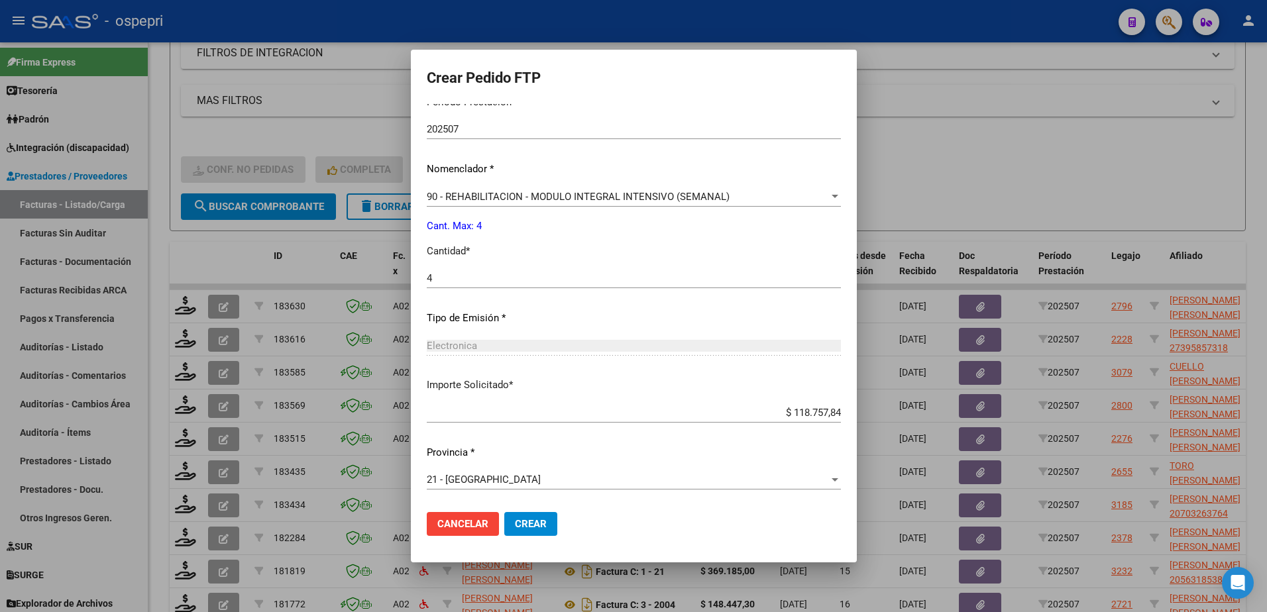
click at [529, 524] on span "Crear" at bounding box center [531, 524] width 32 height 12
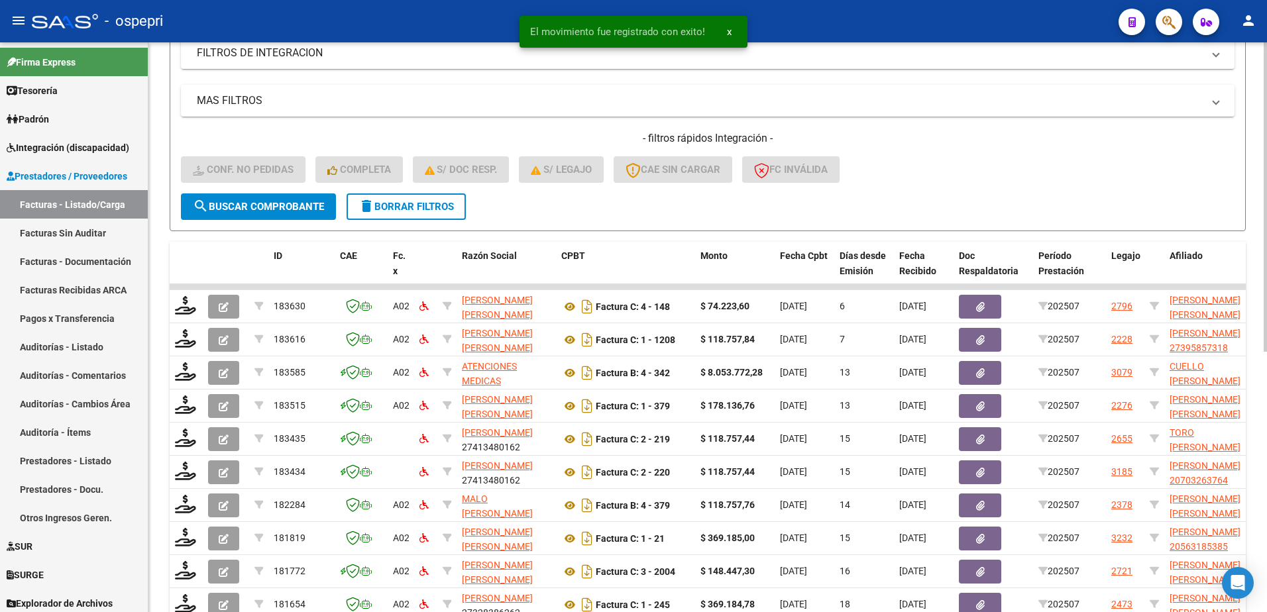
click at [1009, 158] on div "- filtros rápidos Integración - Conf. no pedidas Completa S/ Doc Resp. S/ legaj…" at bounding box center [708, 162] width 1054 height 62
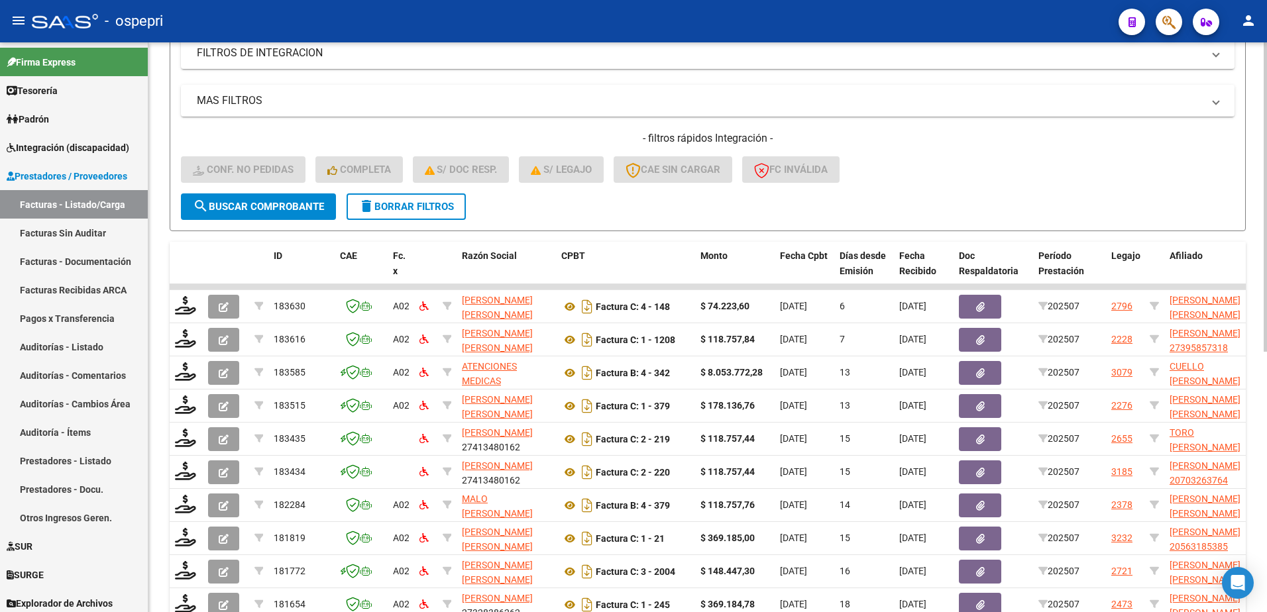
click at [1064, 161] on div "- filtros rápidos Integración - Conf. no pedidas Completa S/ Doc Resp. S/ legaj…" at bounding box center [708, 162] width 1054 height 62
click at [392, 205] on span "delete Borrar Filtros" at bounding box center [406, 207] width 95 height 12
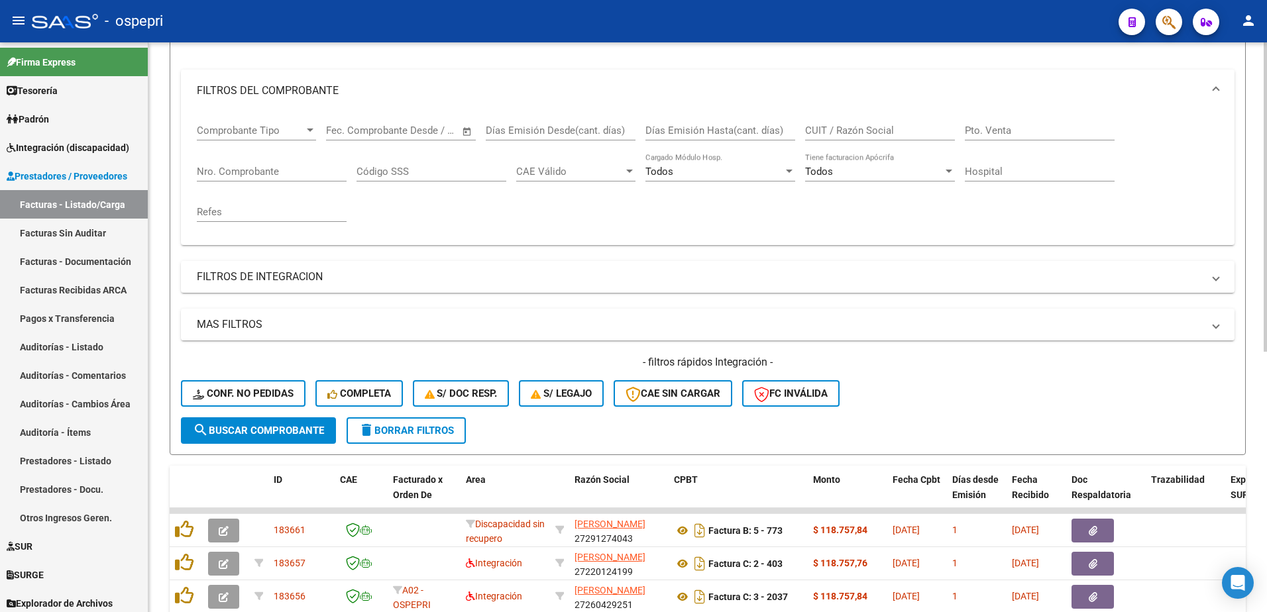
scroll to position [380, 0]
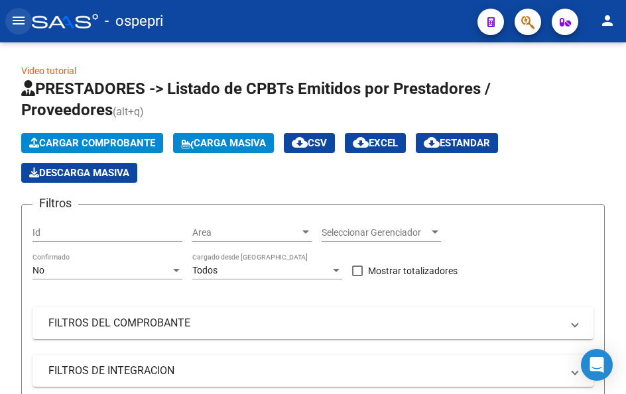
click at [21, 22] on mat-icon "menu" at bounding box center [19, 21] width 16 height 16
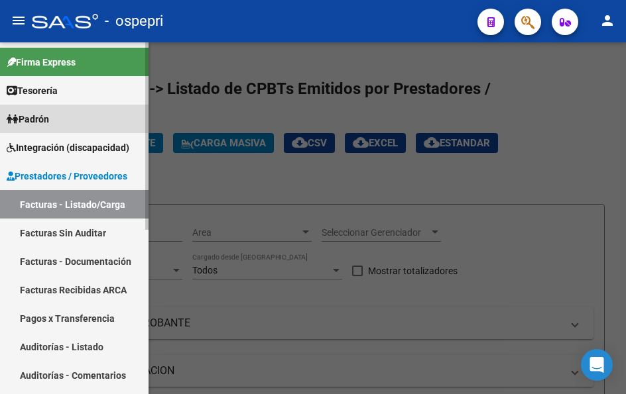
click at [49, 126] on span "Padrón" at bounding box center [28, 119] width 42 height 15
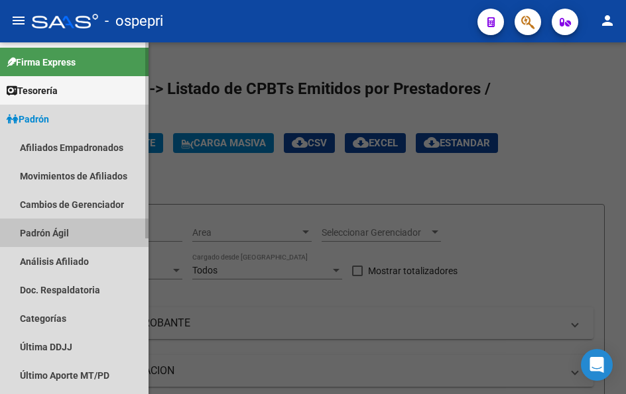
click at [52, 235] on link "Padrón Ágil" at bounding box center [74, 233] width 148 height 29
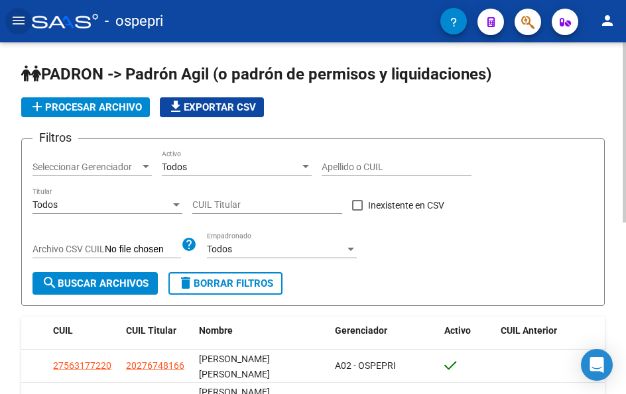
click at [356, 163] on input "Apellido o CUIL" at bounding box center [396, 167] width 150 height 11
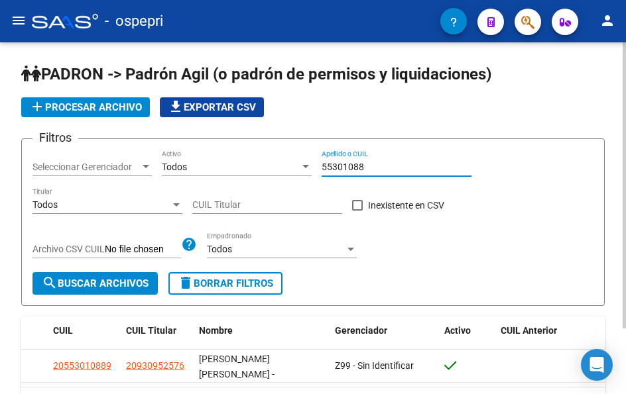
click at [369, 165] on input "55301088" at bounding box center [396, 167] width 150 height 11
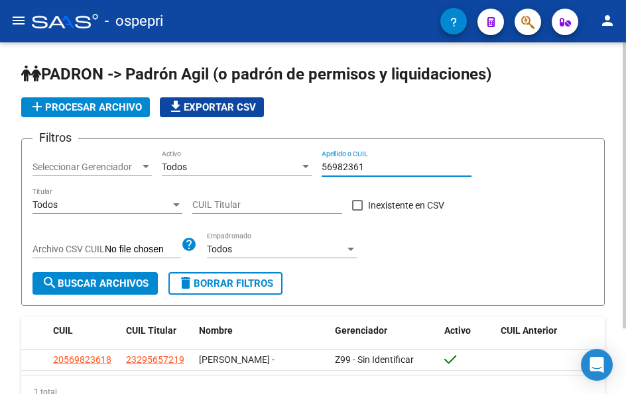
click at [384, 166] on input "56982361" at bounding box center [396, 167] width 150 height 11
click at [382, 170] on input "56318176" at bounding box center [396, 167] width 150 height 11
click at [381, 170] on input "56318176" at bounding box center [396, 167] width 150 height 11
click at [365, 170] on input "54090589" at bounding box center [396, 167] width 150 height 11
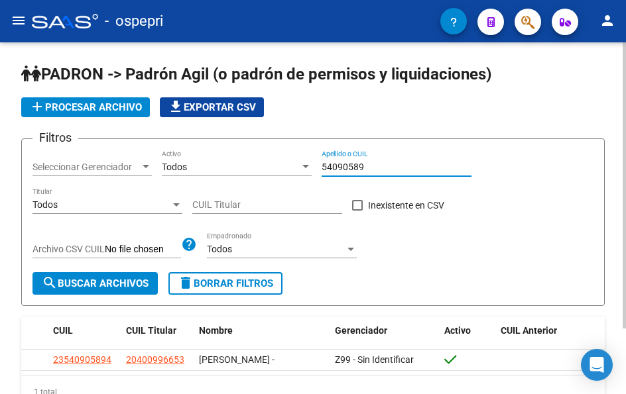
click at [365, 170] on input "54090589" at bounding box center [396, 167] width 150 height 11
click at [380, 156] on div "52325703 Apellido o CUIL" at bounding box center [396, 163] width 150 height 27
click at [377, 161] on div "52325703 Apellido o CUIL" at bounding box center [396, 163] width 150 height 27
click at [367, 169] on input "52325703" at bounding box center [396, 167] width 150 height 11
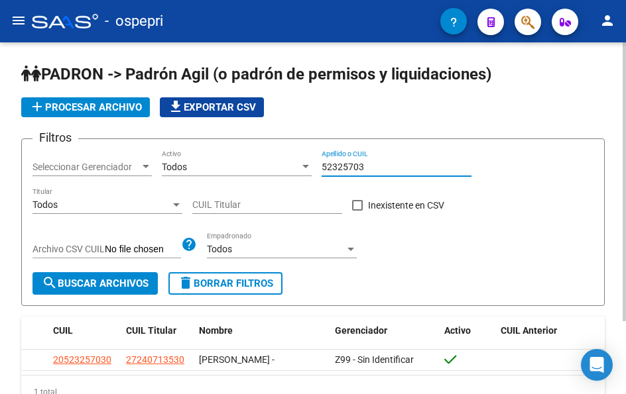
click at [367, 169] on input "52325703" at bounding box center [396, 167] width 150 height 11
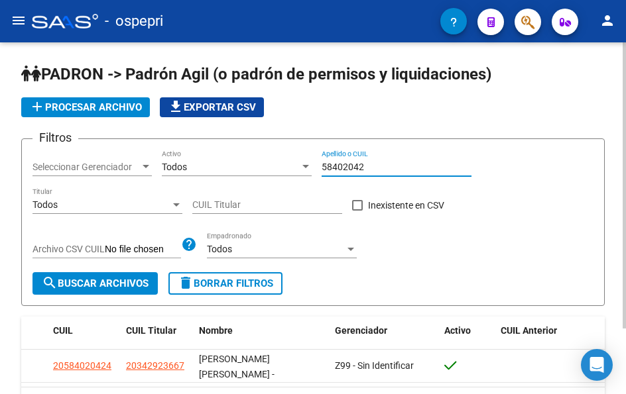
click at [369, 164] on input "58402042" at bounding box center [396, 167] width 150 height 11
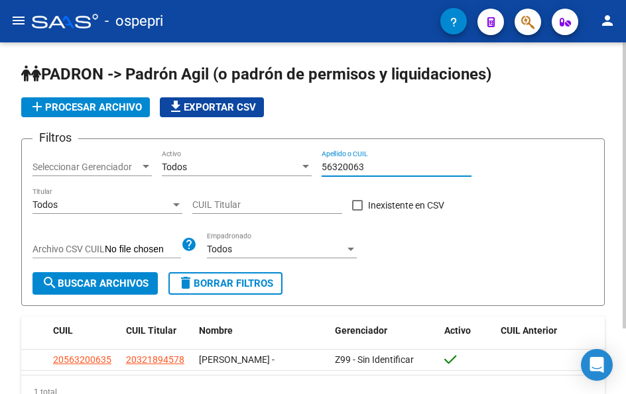
click at [370, 166] on input "56320063" at bounding box center [396, 167] width 150 height 11
type input "58401267"
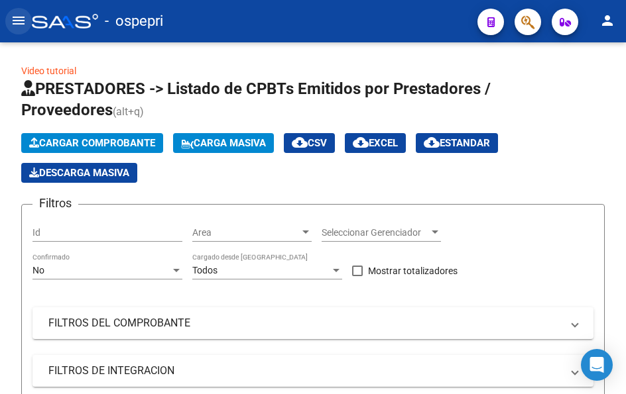
click at [23, 17] on mat-icon "menu" at bounding box center [19, 21] width 16 height 16
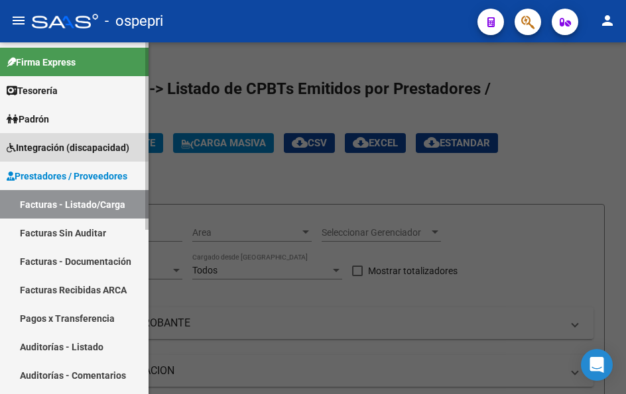
click at [67, 146] on span "Integración (discapacidad)" at bounding box center [68, 148] width 123 height 15
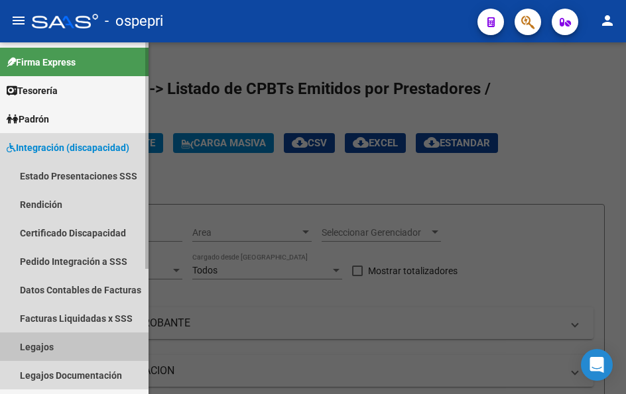
click at [54, 351] on link "Legajos" at bounding box center [74, 347] width 148 height 29
